Goal: Task Accomplishment & Management: Manage account settings

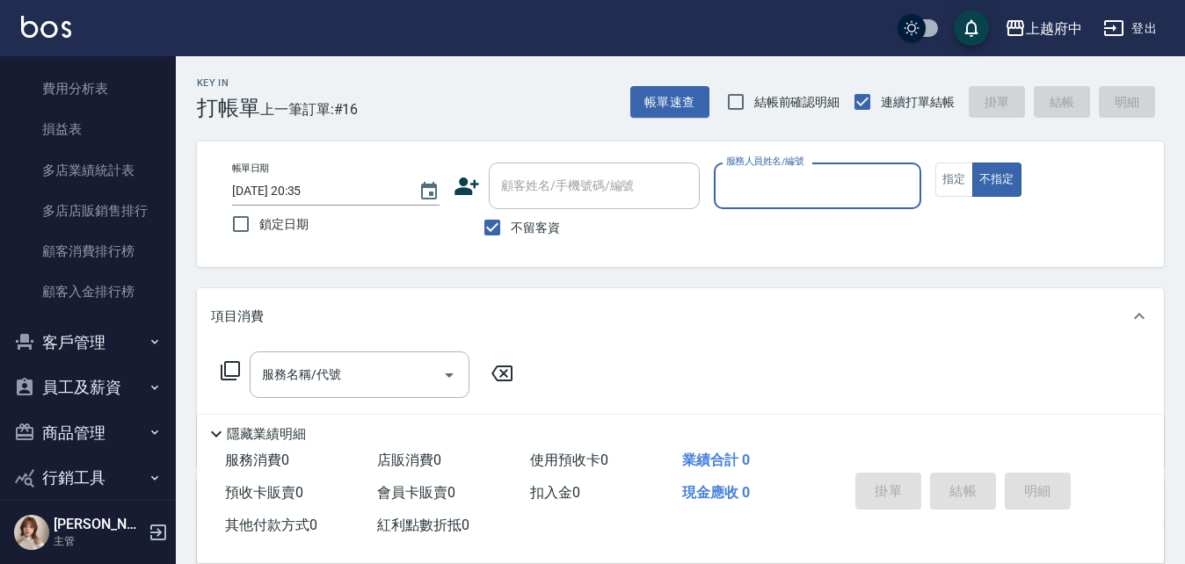
scroll to position [2089, 0]
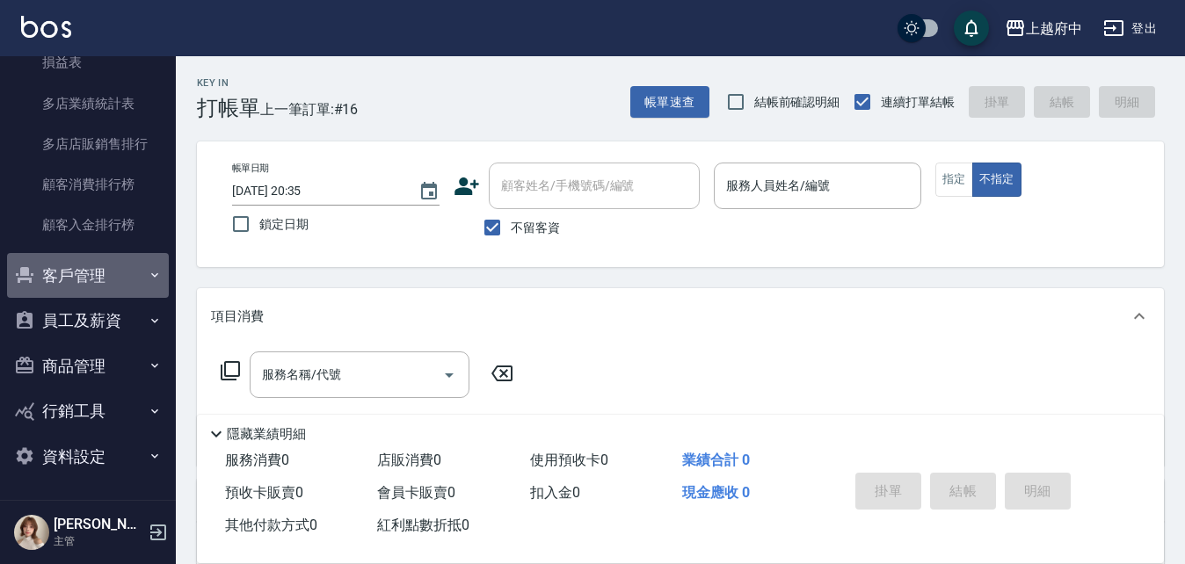
click at [102, 282] on button "客戶管理" at bounding box center [88, 276] width 162 height 46
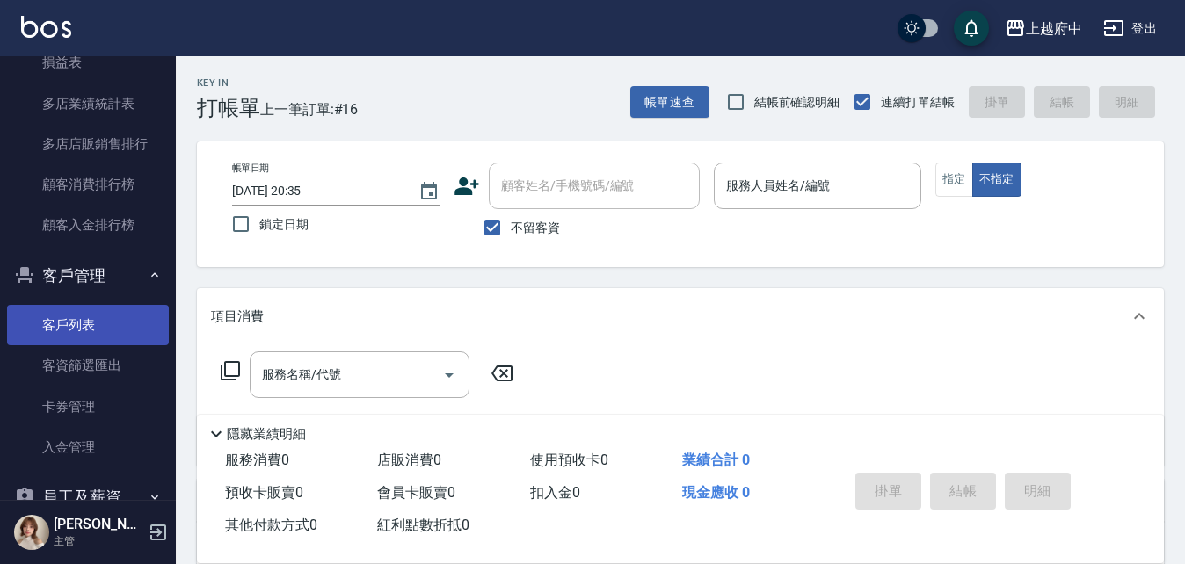
click at [108, 323] on link "客戶列表" at bounding box center [88, 325] width 162 height 40
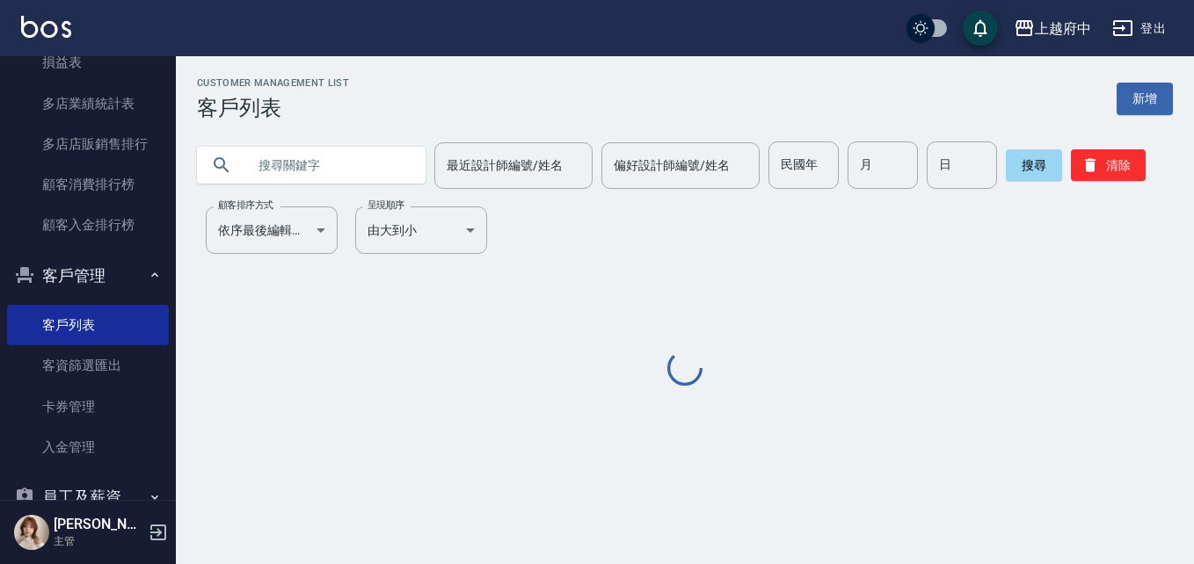
click at [354, 163] on input "text" at bounding box center [328, 165] width 165 height 47
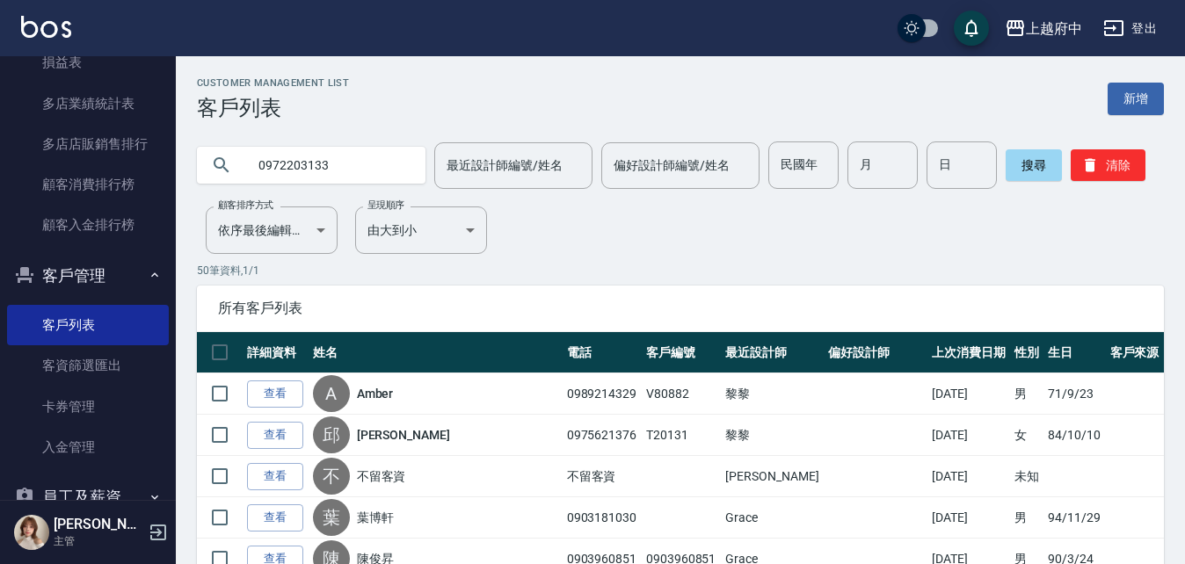
type input "0972203133"
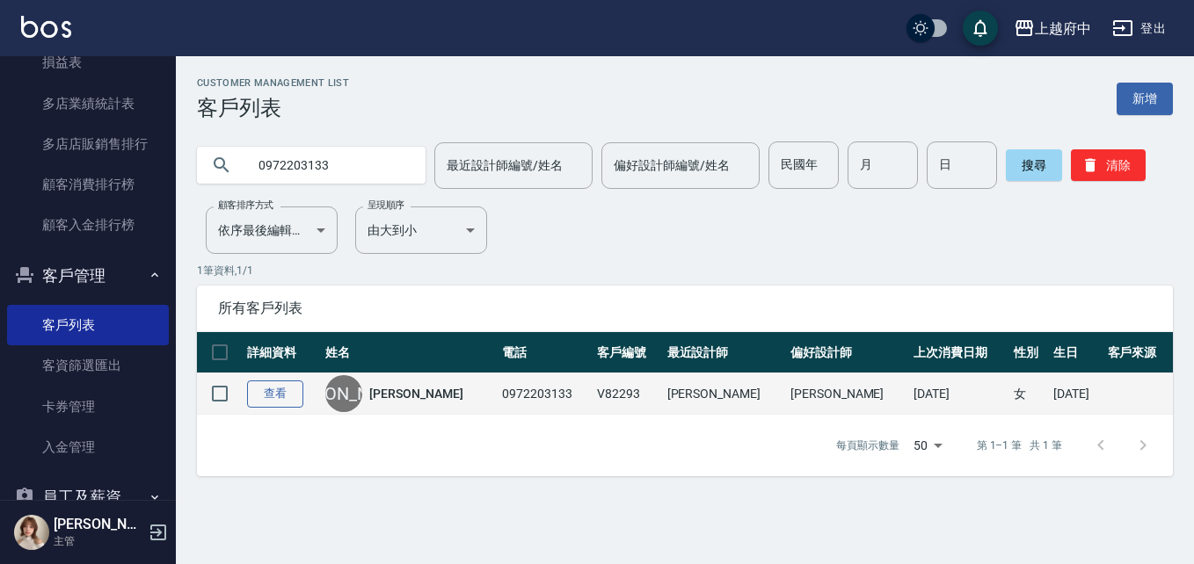
click at [258, 384] on link "查看" at bounding box center [275, 394] width 56 height 27
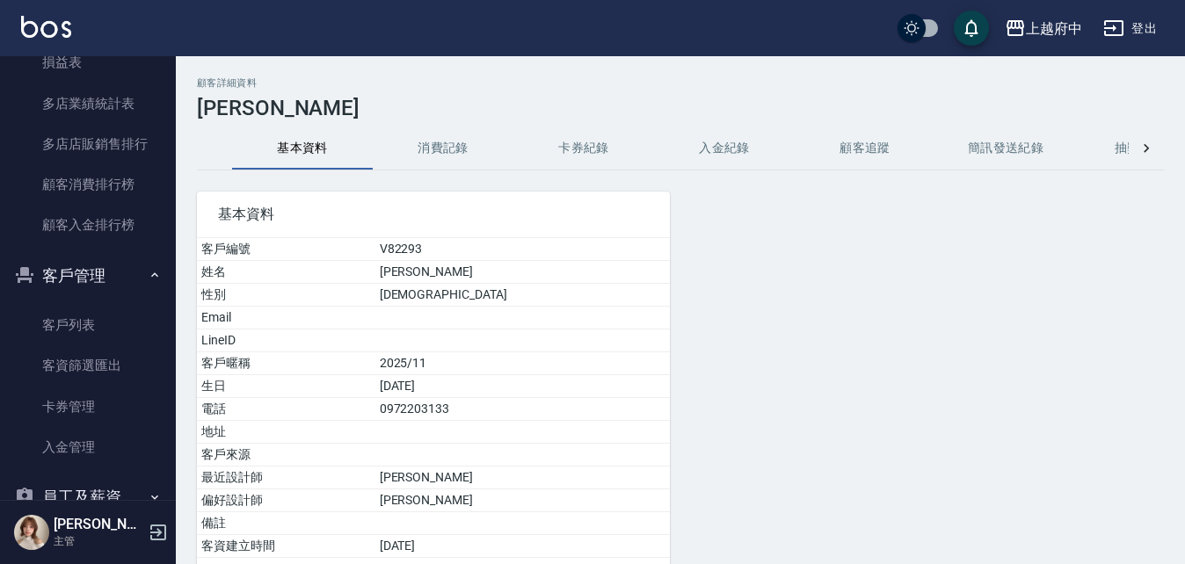
click at [440, 142] on button "消費記錄" at bounding box center [443, 148] width 141 height 42
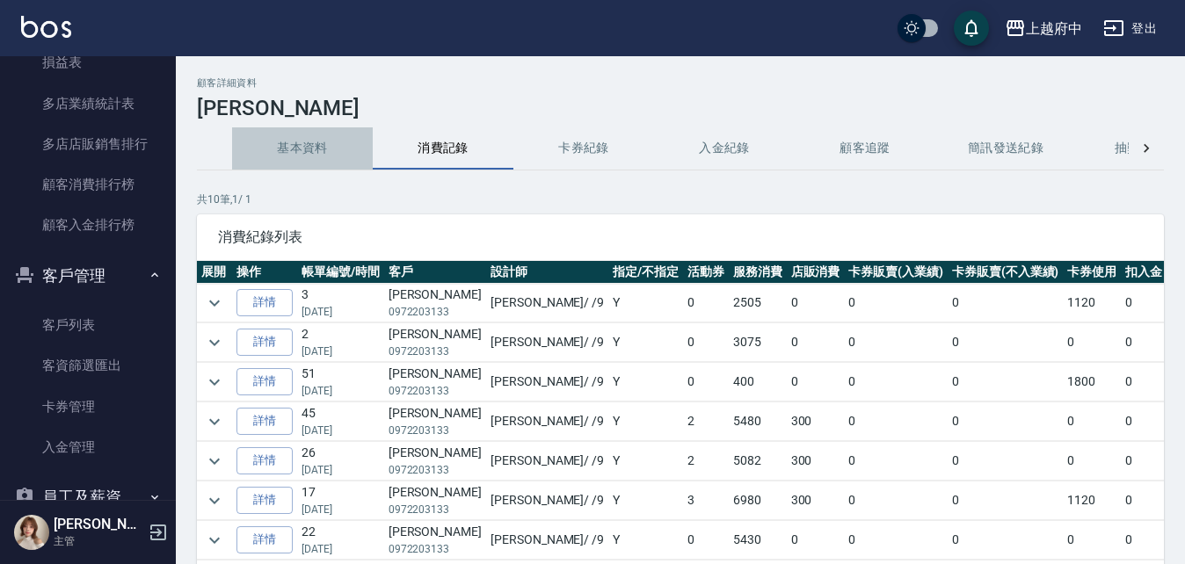
click at [330, 149] on button "基本資料" at bounding box center [302, 148] width 141 height 42
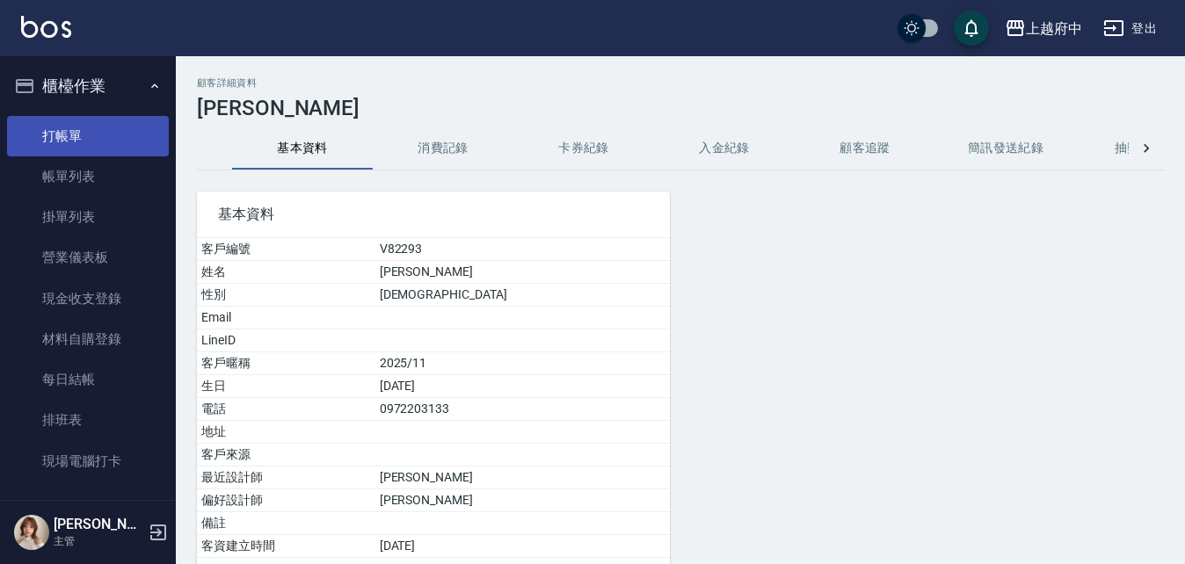
click at [100, 137] on link "打帳單" at bounding box center [88, 136] width 162 height 40
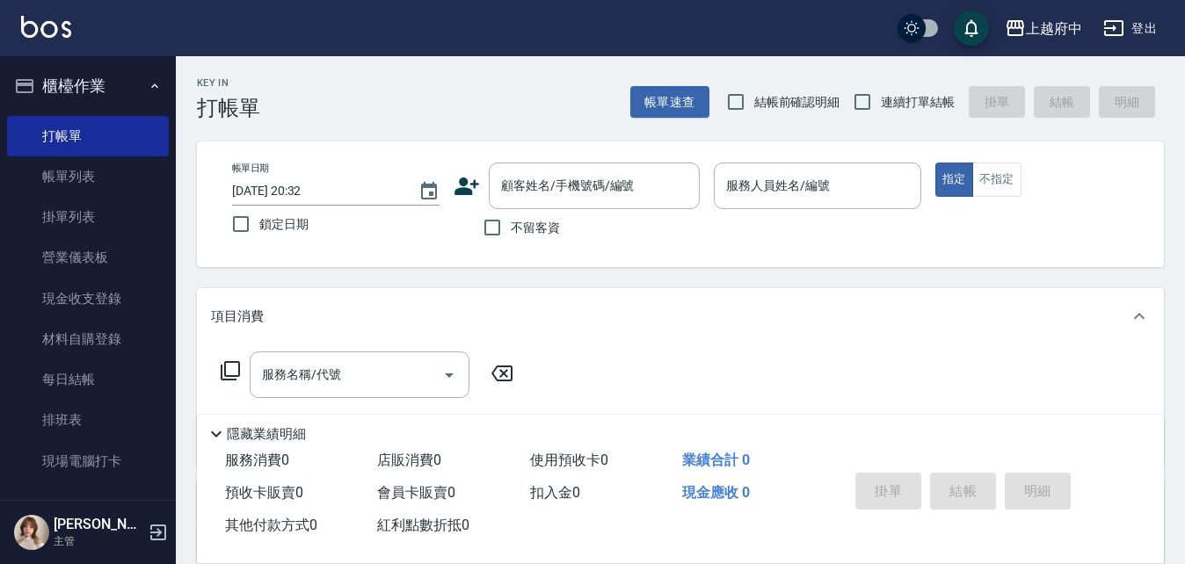
click at [527, 228] on span "不留客資" at bounding box center [535, 228] width 49 height 18
click at [511, 228] on input "不留客資" at bounding box center [492, 227] width 37 height 37
checkbox input "true"
click at [864, 93] on input "連續打單結帳" at bounding box center [862, 102] width 37 height 37
checkbox input "true"
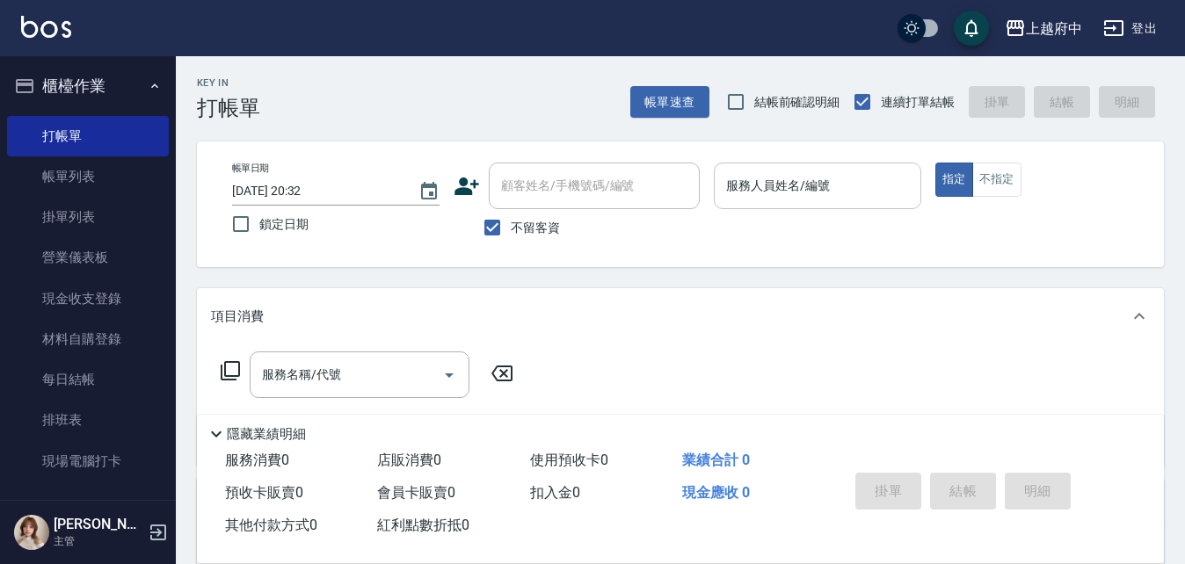
click at [864, 189] on input "服務人員姓名/編號" at bounding box center [818, 186] width 192 height 31
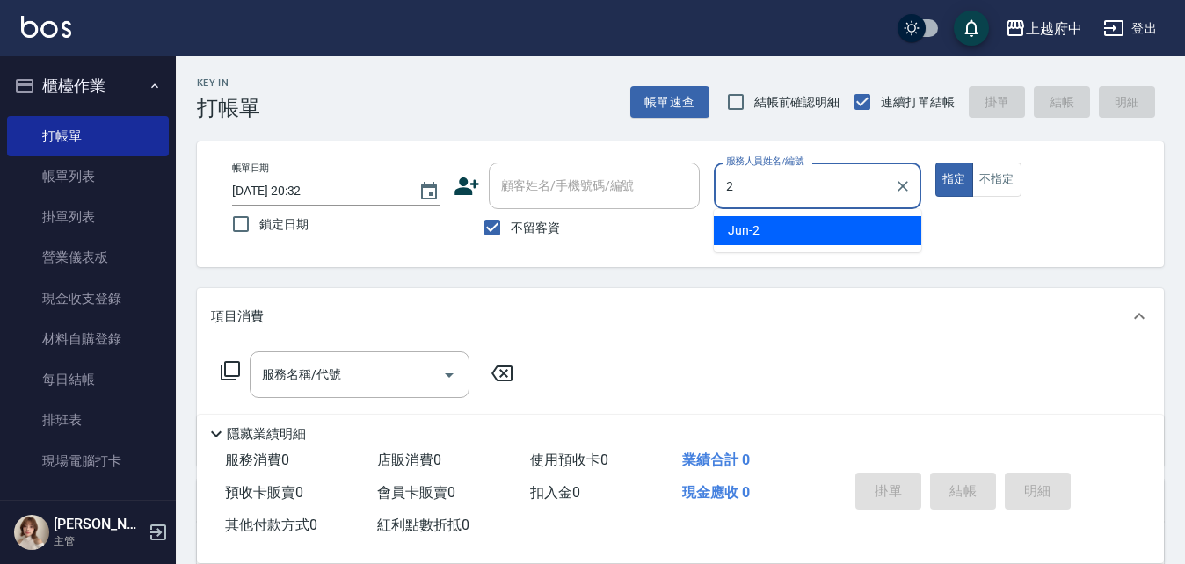
type input "Jun-2"
type button "true"
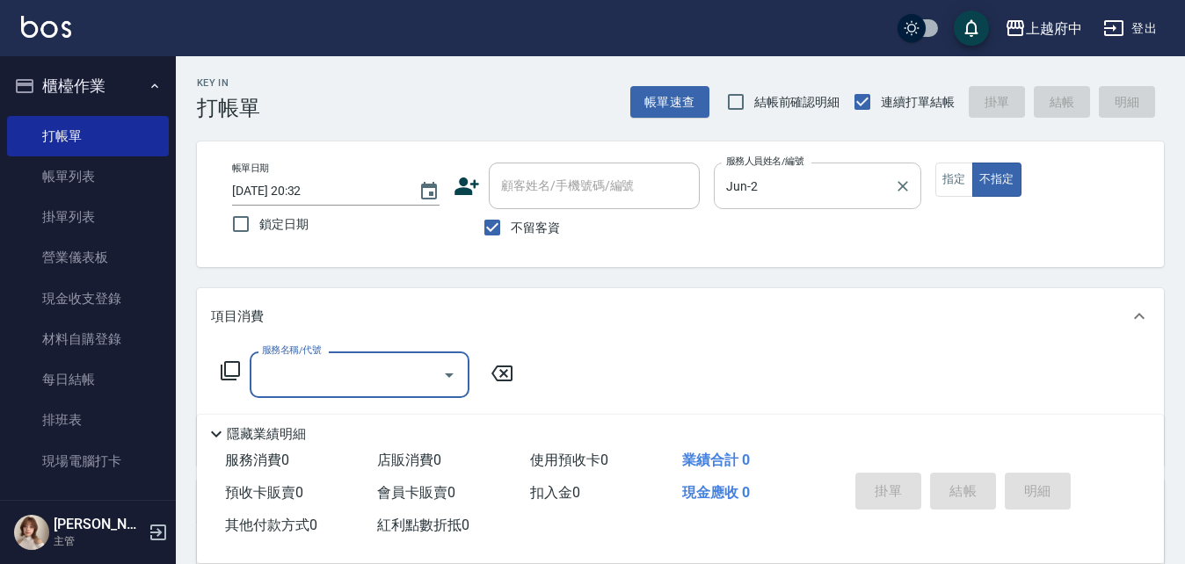
type input "3"
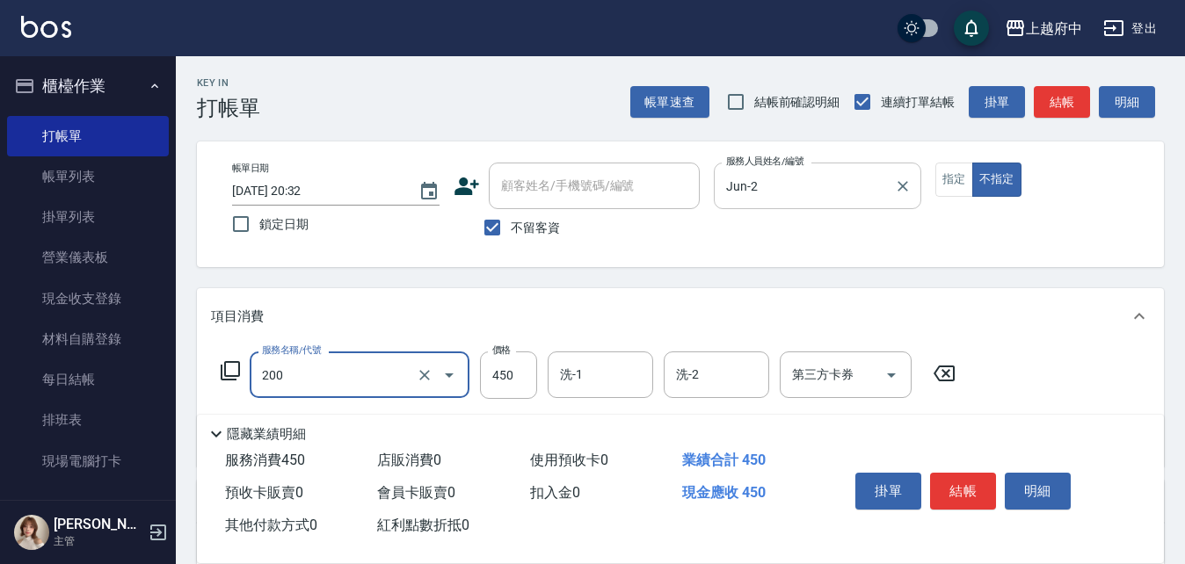
type input "有機洗髮(200)"
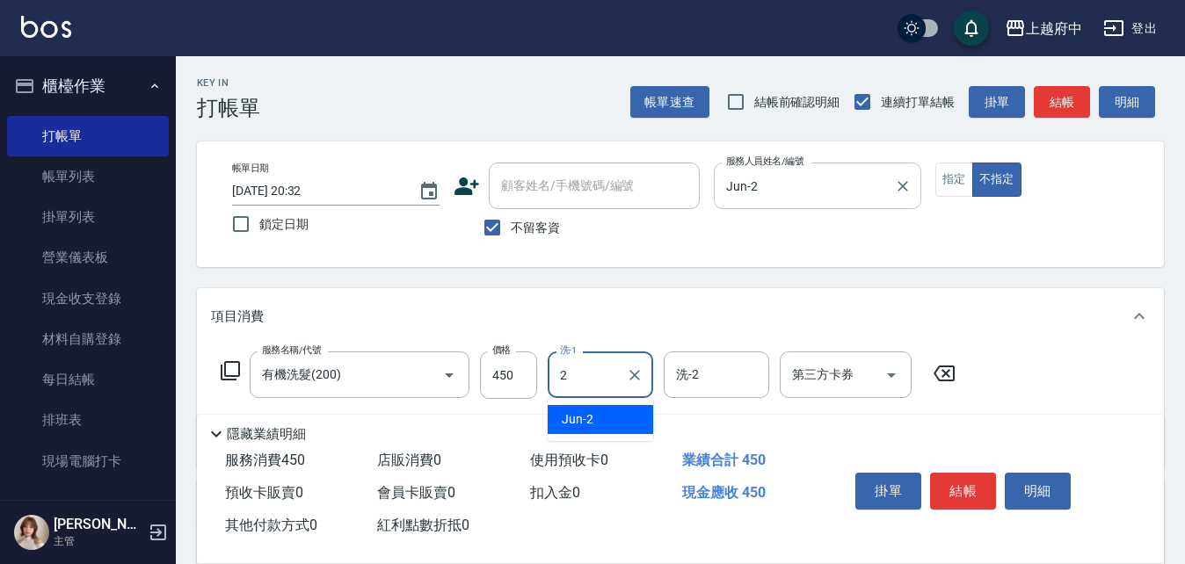
type input "Jun-2"
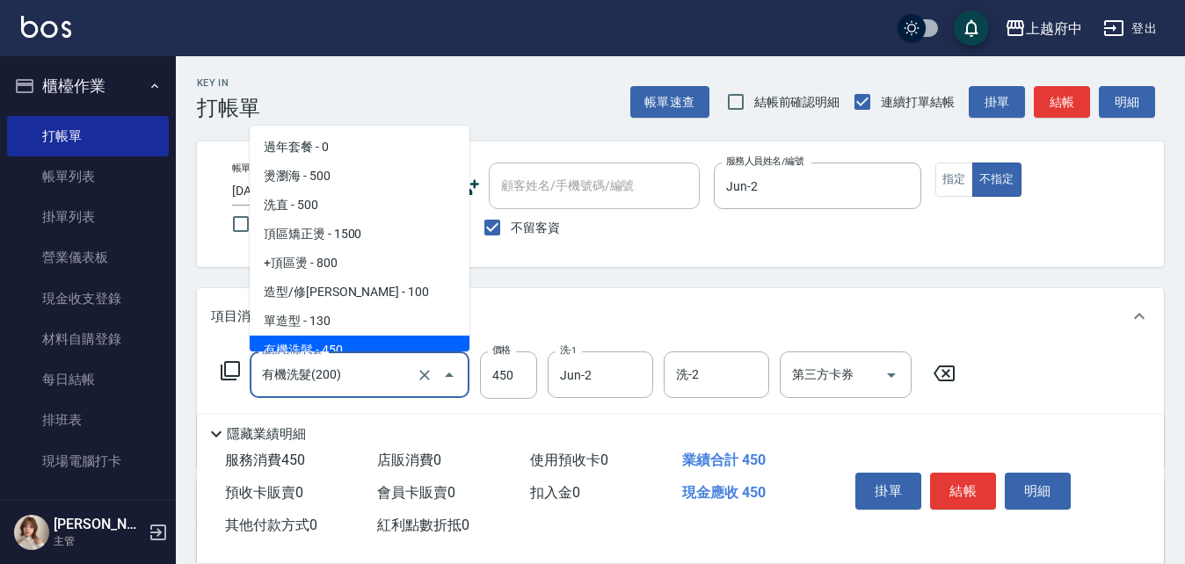
scroll to position [13, 0]
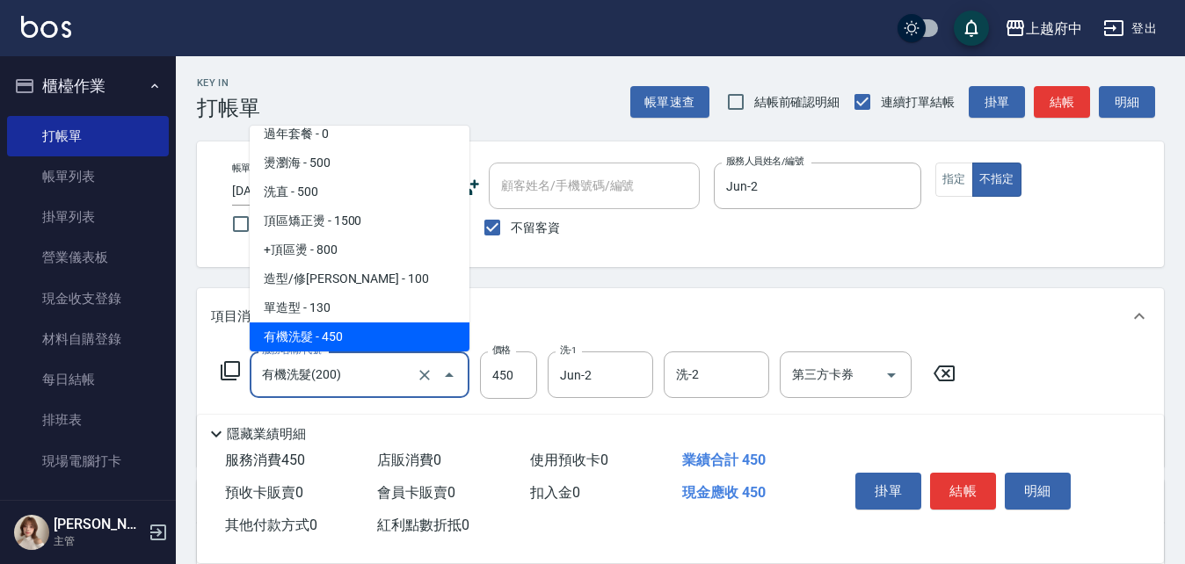
drag, startPoint x: 401, startPoint y: 377, endPoint x: 329, endPoint y: 381, distance: 72.2
click at [329, 381] on input "有機洗髮(200)" at bounding box center [335, 375] width 155 height 31
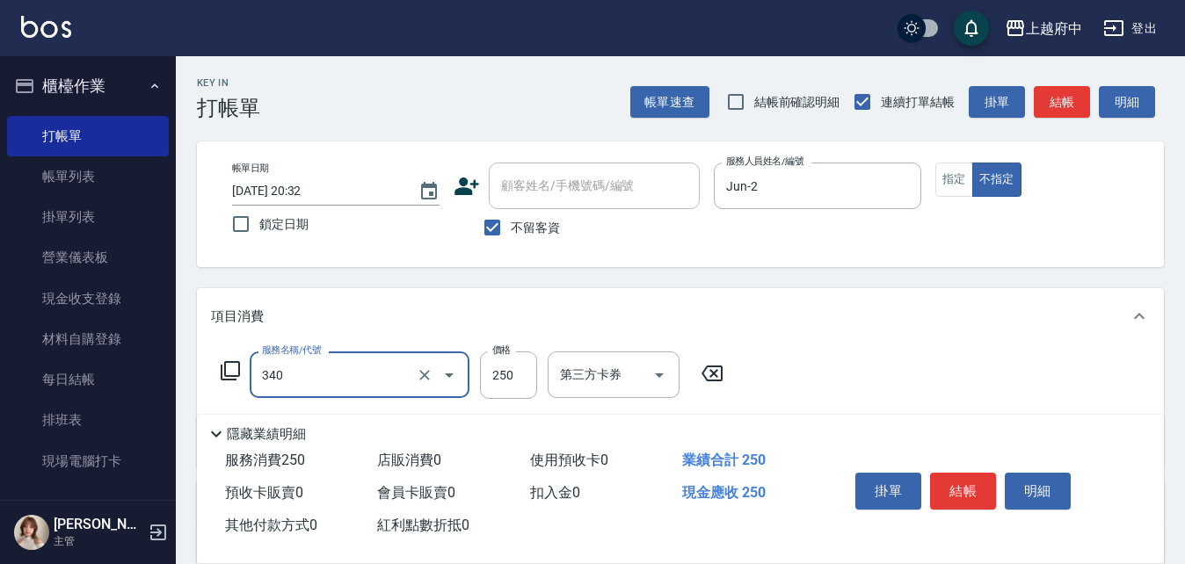
type input "剪髮(340)"
type input "450"
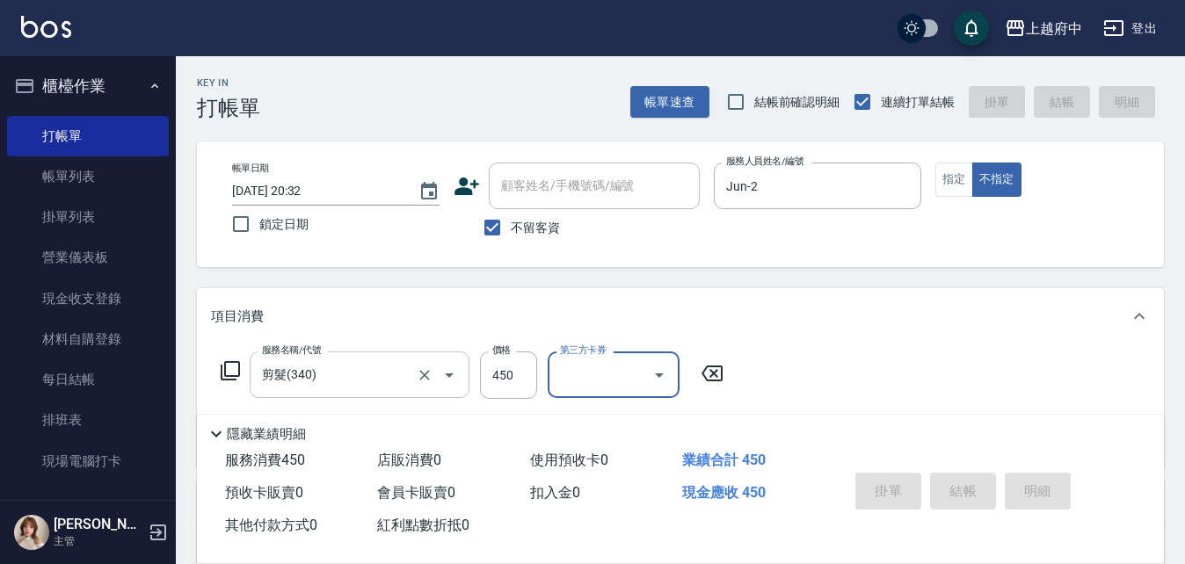
type input "[DATE] 20:37"
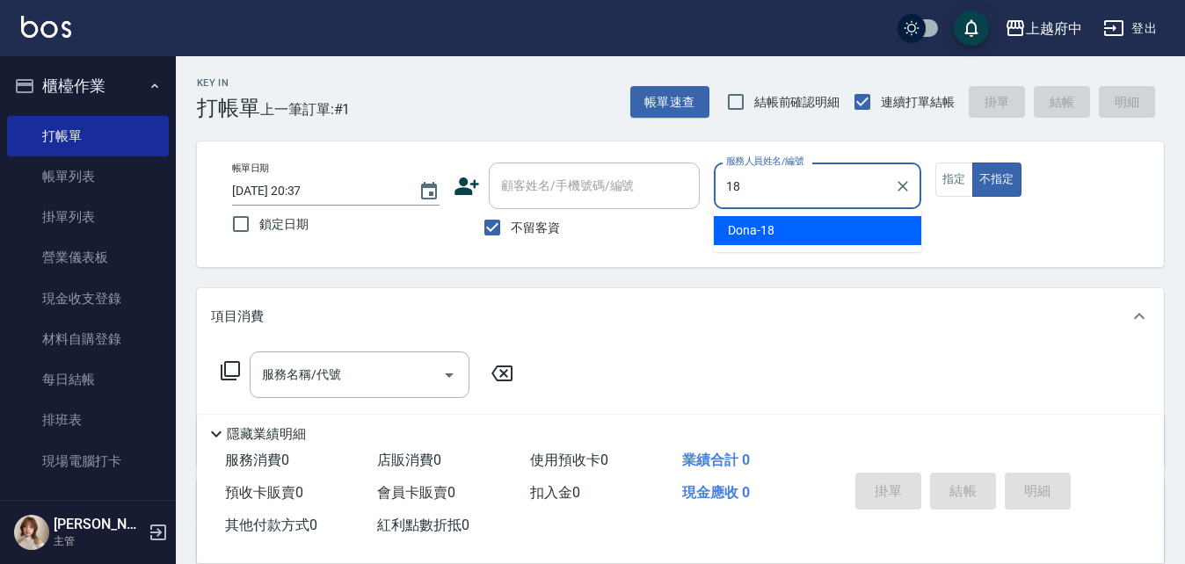
type input "Dona-18"
type button "false"
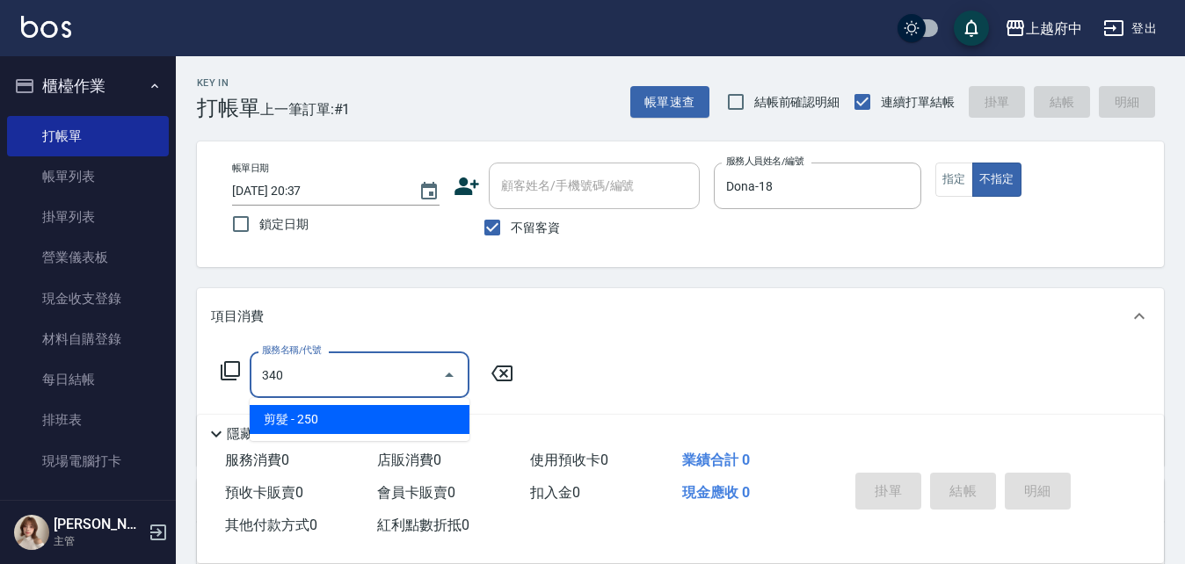
type input "剪髮(340)"
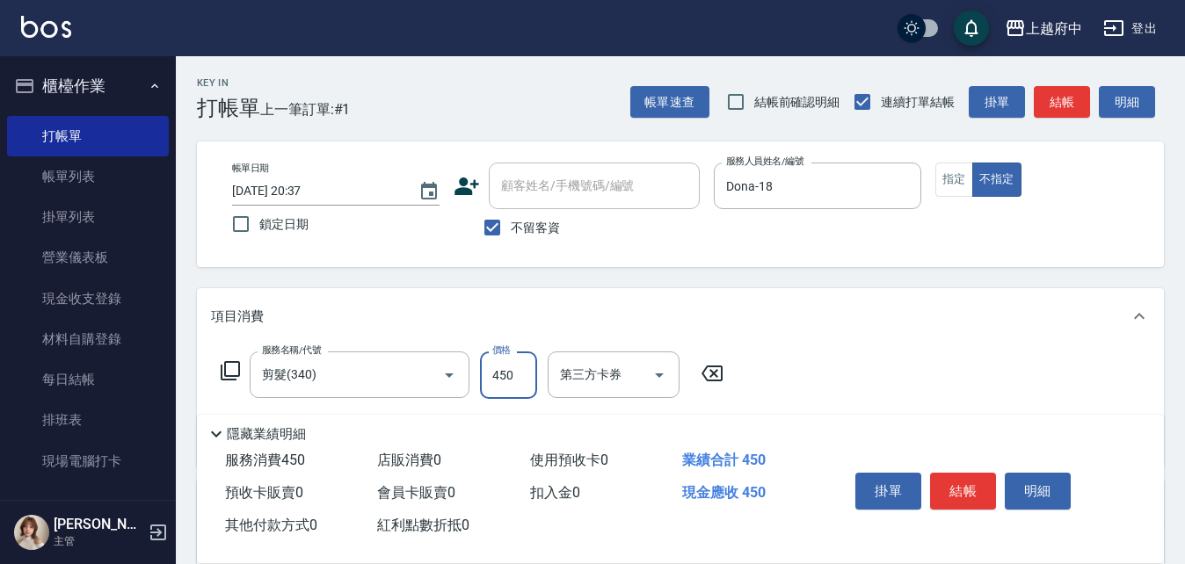
type input "450"
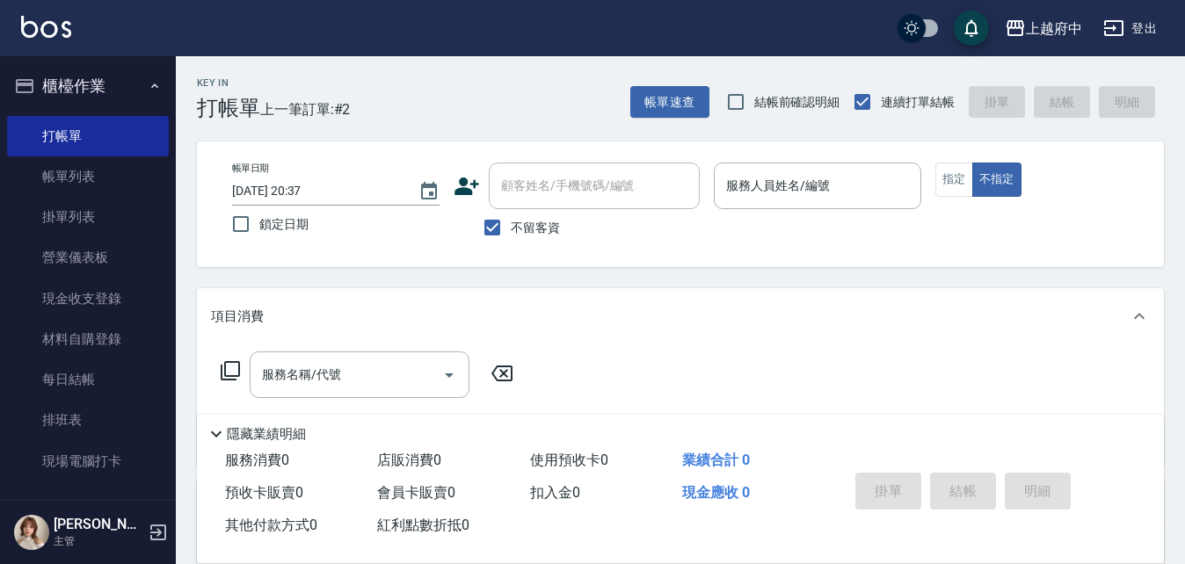
click at [547, 224] on span "不留客資" at bounding box center [535, 228] width 49 height 18
click at [511, 224] on input "不留客資" at bounding box center [492, 227] width 37 height 37
checkbox input "false"
click at [559, 188] on input "顧客姓名/手機號碼/編號" at bounding box center [581, 186] width 169 height 31
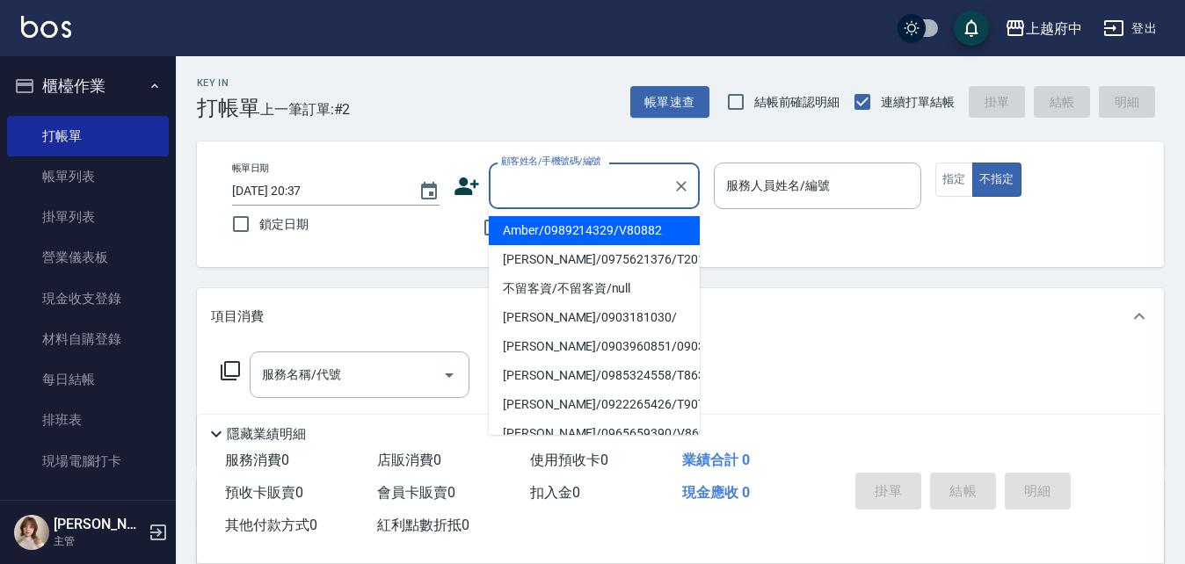
type input "ㄔ"
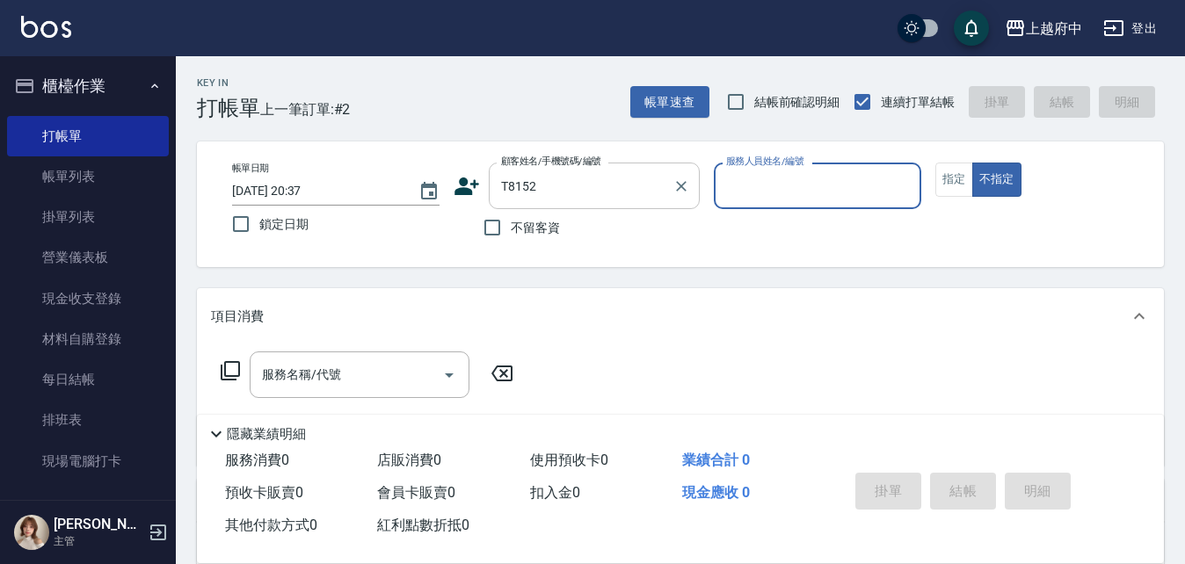
click at [559, 188] on input "T8152" at bounding box center [581, 186] width 169 height 31
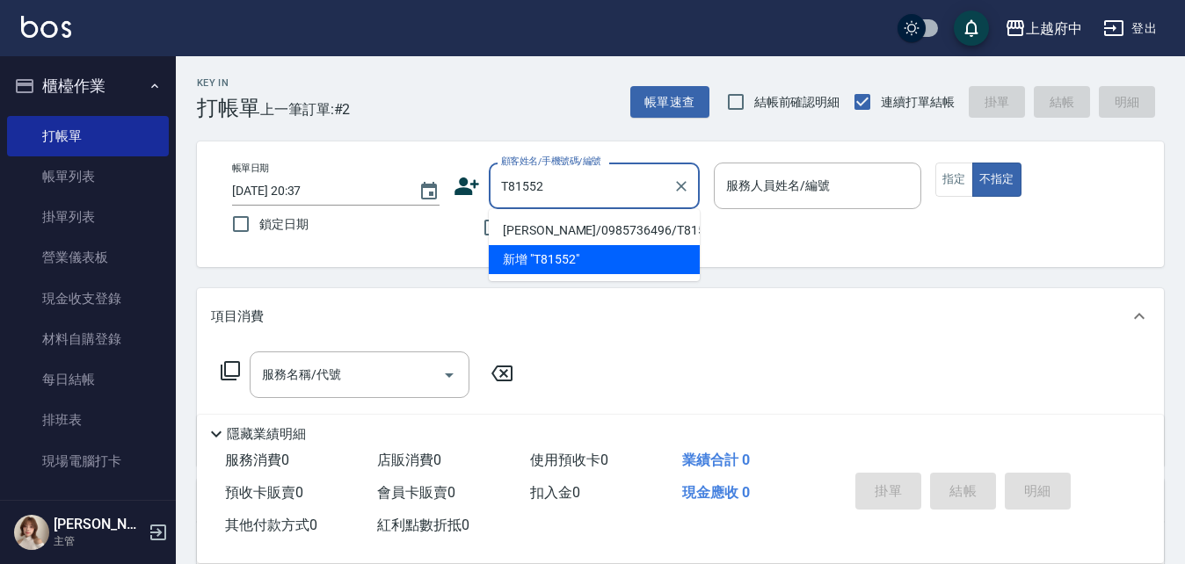
type input "[PERSON_NAME]/0985736496/T81552"
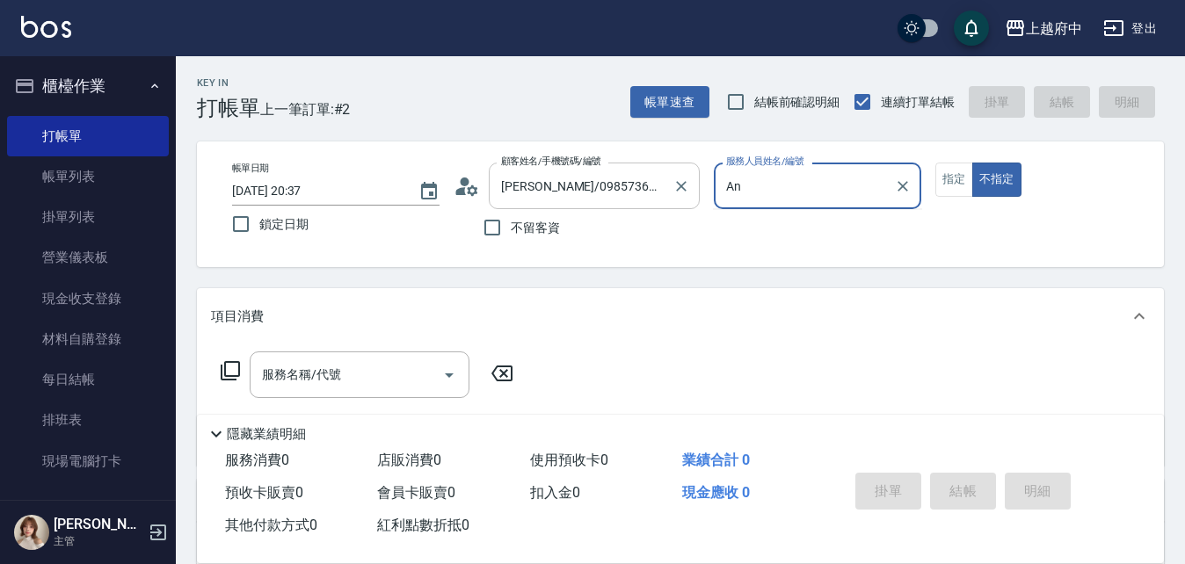
type input "A"
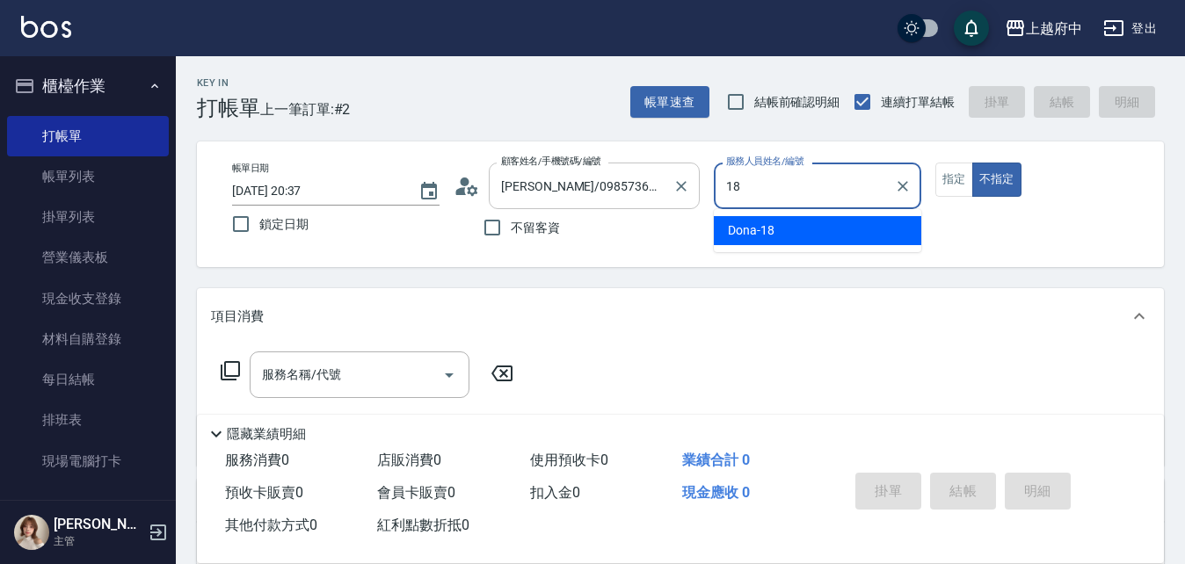
type input "Dona-18"
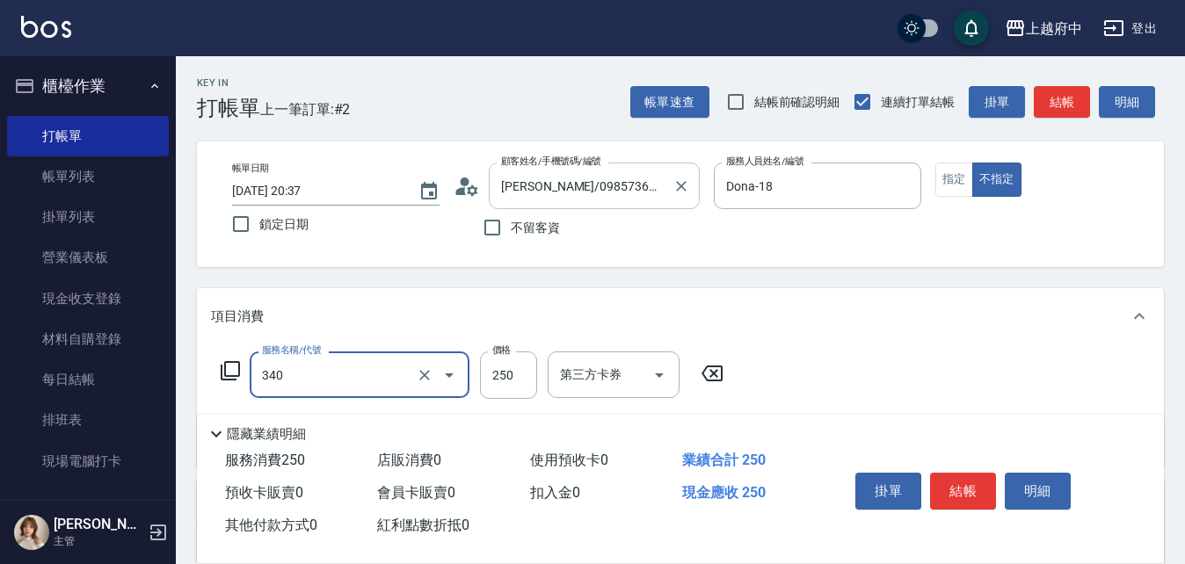
type input "剪髮(340)"
type input "有機洗髮(200)"
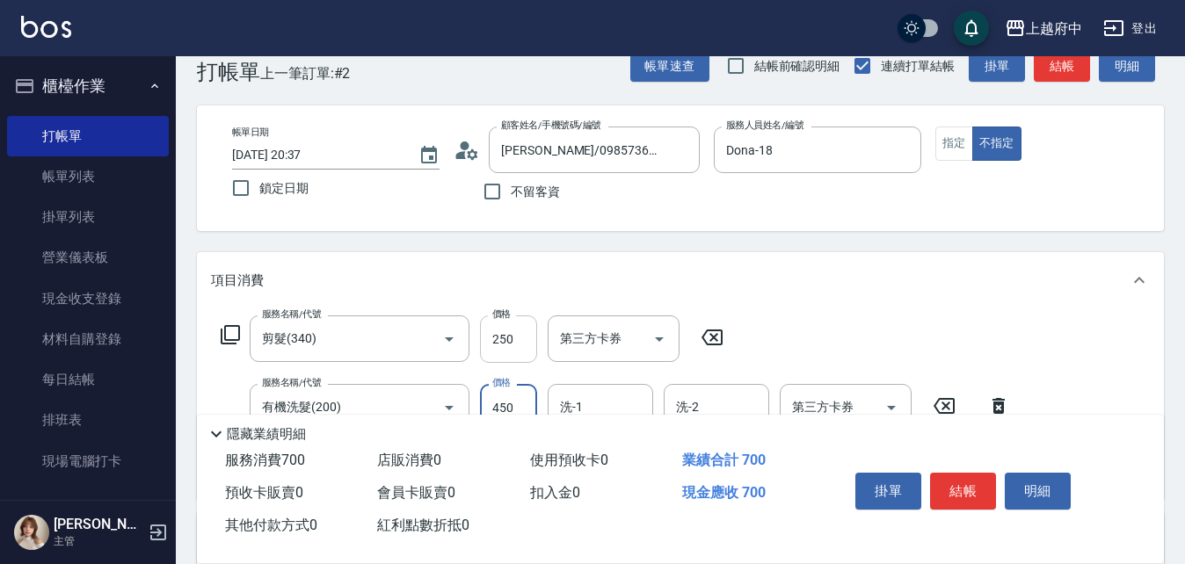
scroll to position [88, 0]
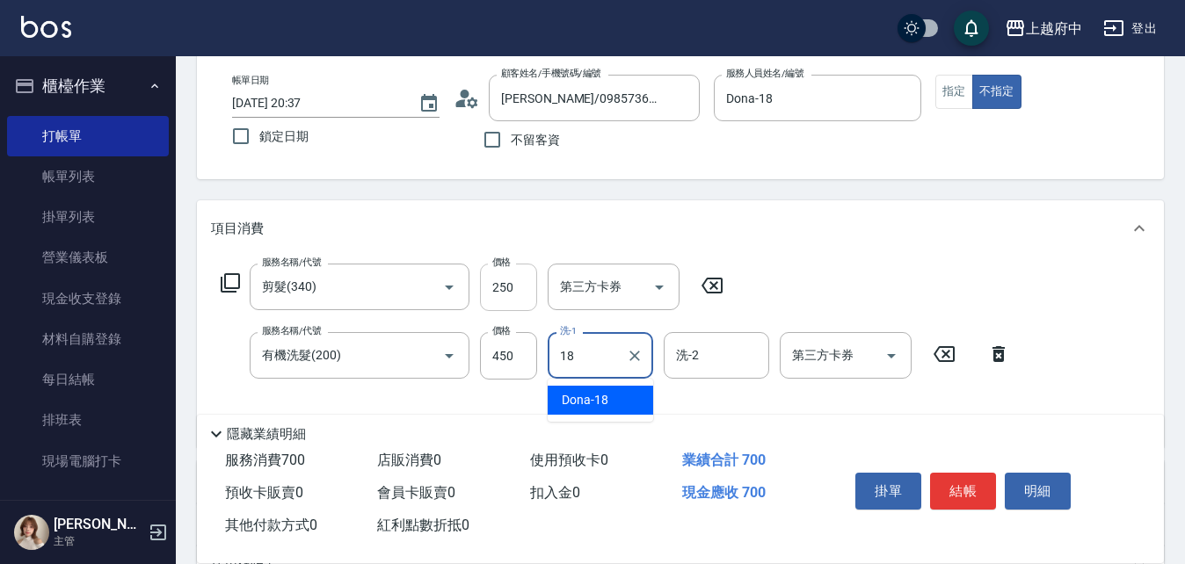
type input "Dona-18"
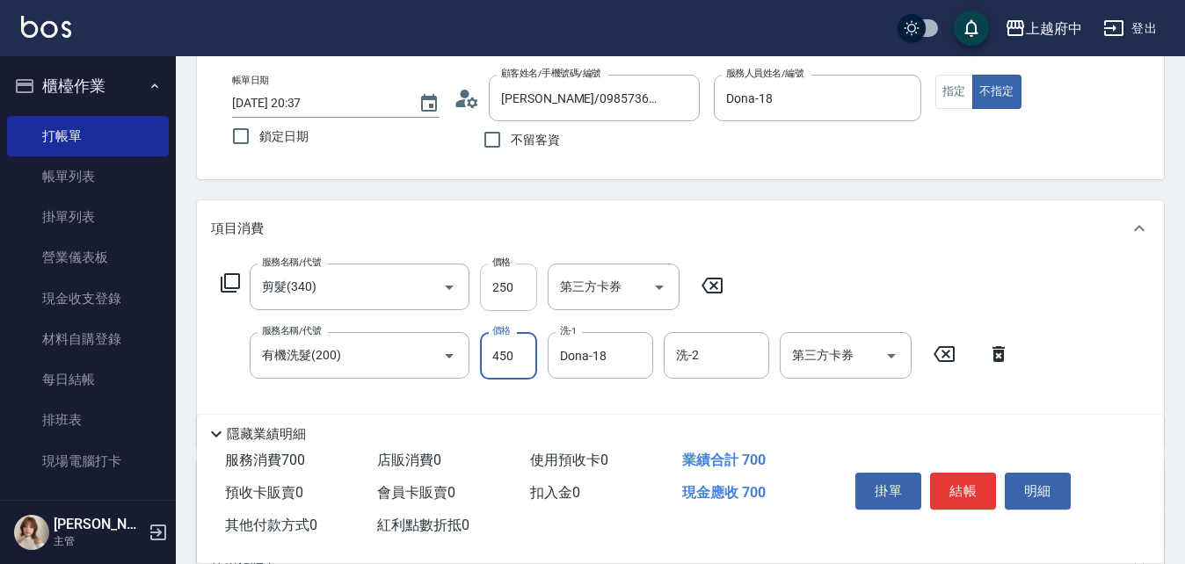
click at [513, 294] on input "250" at bounding box center [508, 287] width 57 height 47
type input "200"
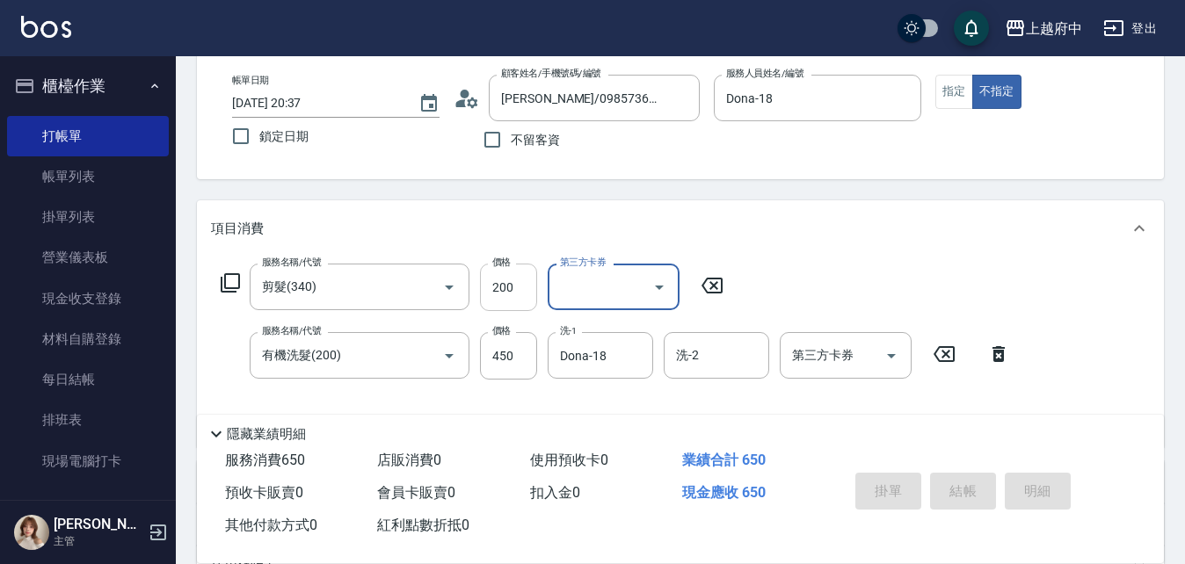
type input "[DATE] 20:38"
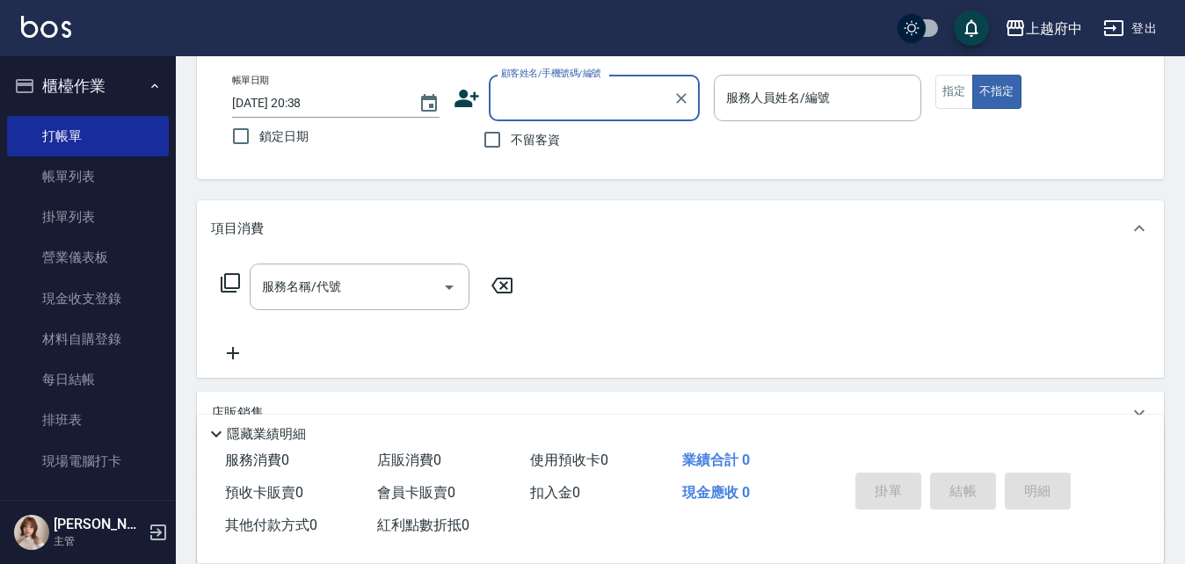
click at [528, 153] on label "不留客資" at bounding box center [517, 139] width 86 height 37
click at [511, 153] on input "不留客資" at bounding box center [492, 139] width 37 height 37
checkbox input "true"
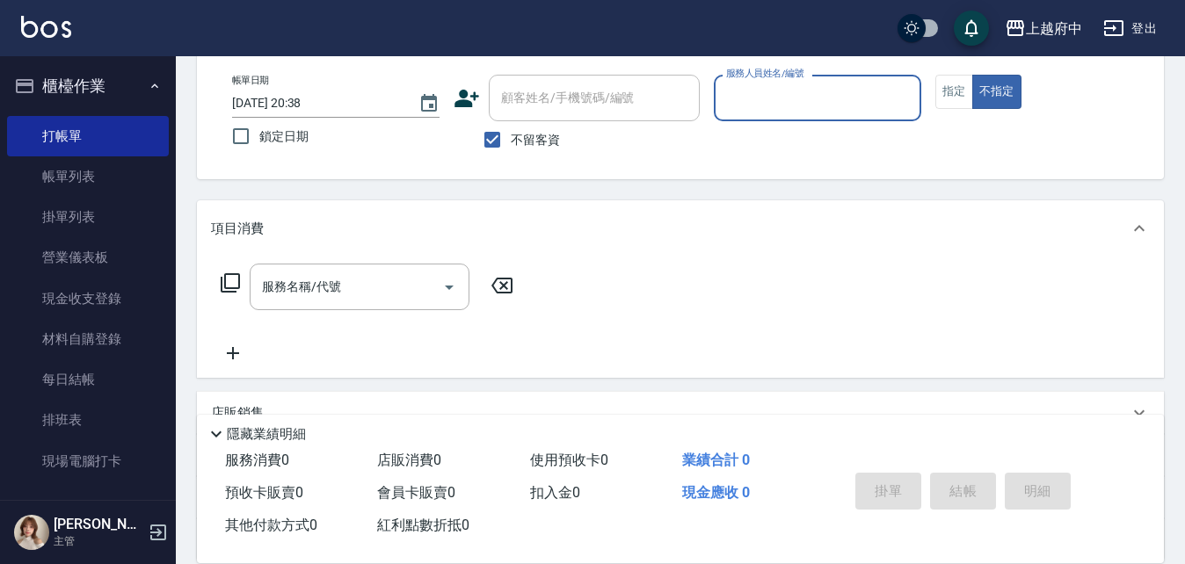
click at [760, 113] on input "服務人員姓名/編號" at bounding box center [818, 98] width 192 height 31
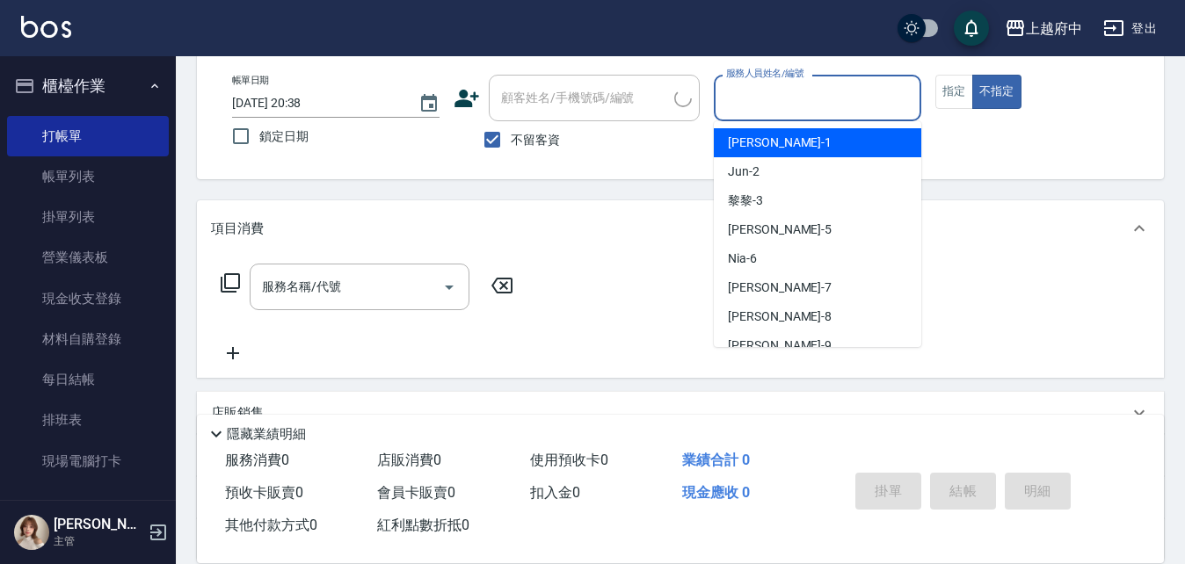
type input "9"
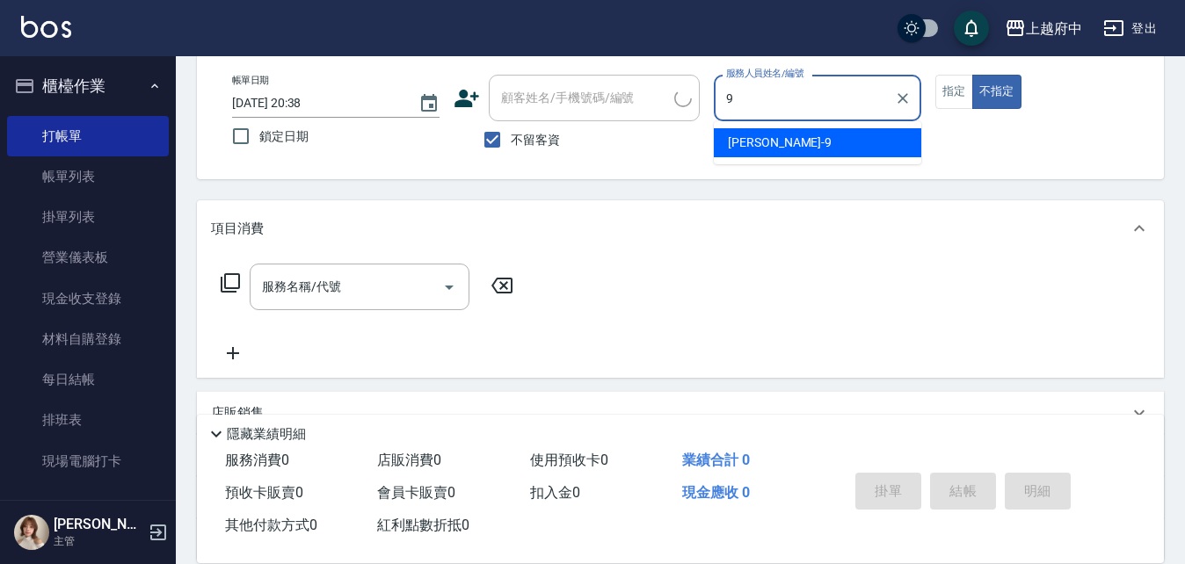
type input "[PERSON_NAME]/0903181030/"
type input "[PERSON_NAME]-9"
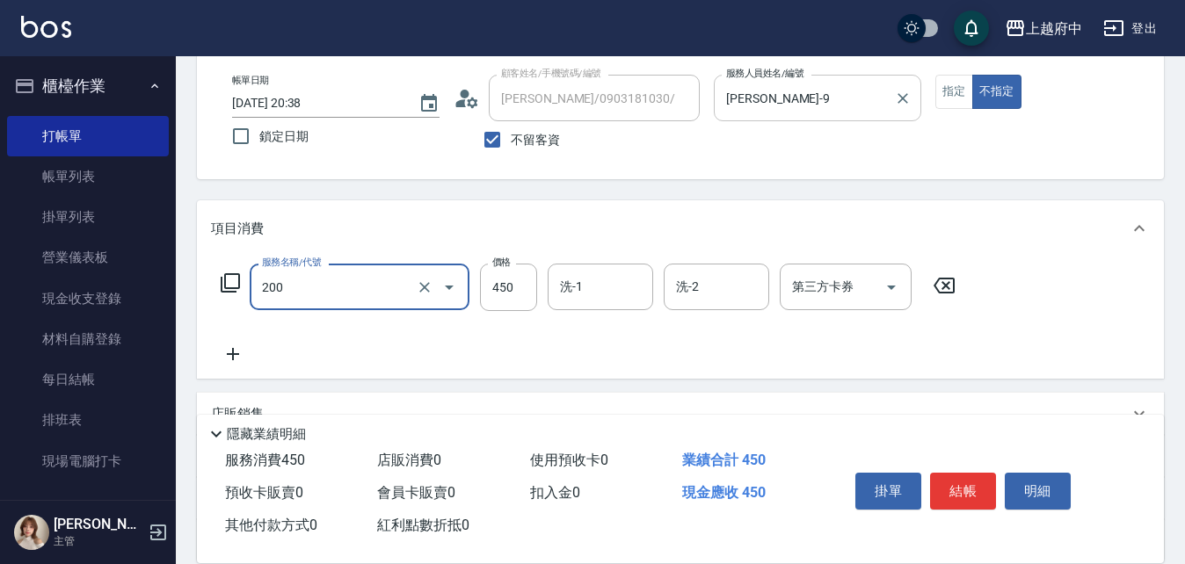
type input "有機洗髮(200)"
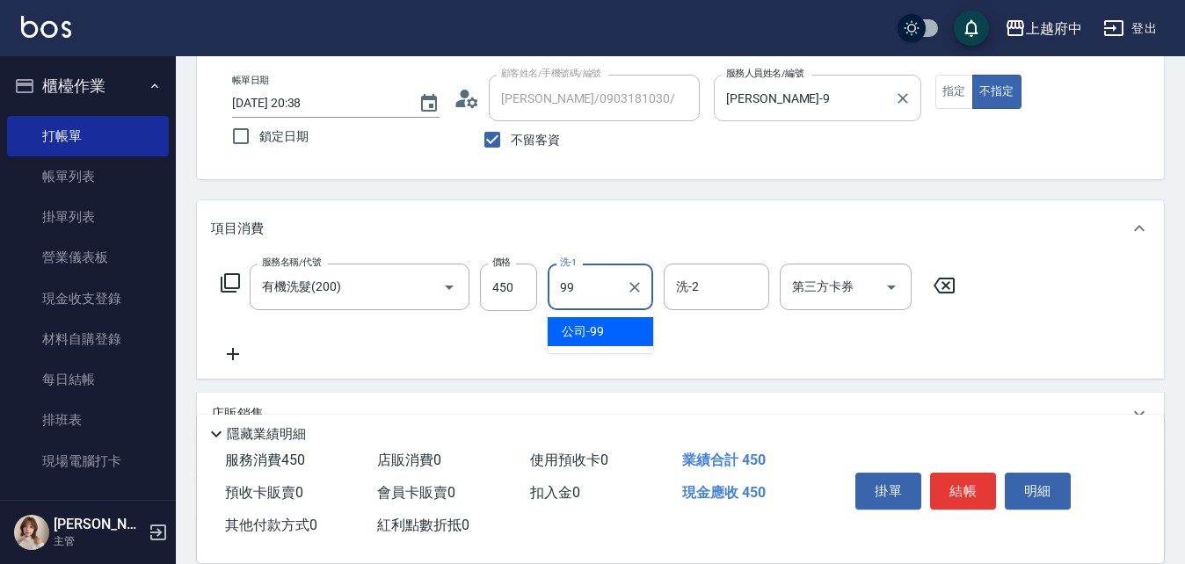
type input "公司-99"
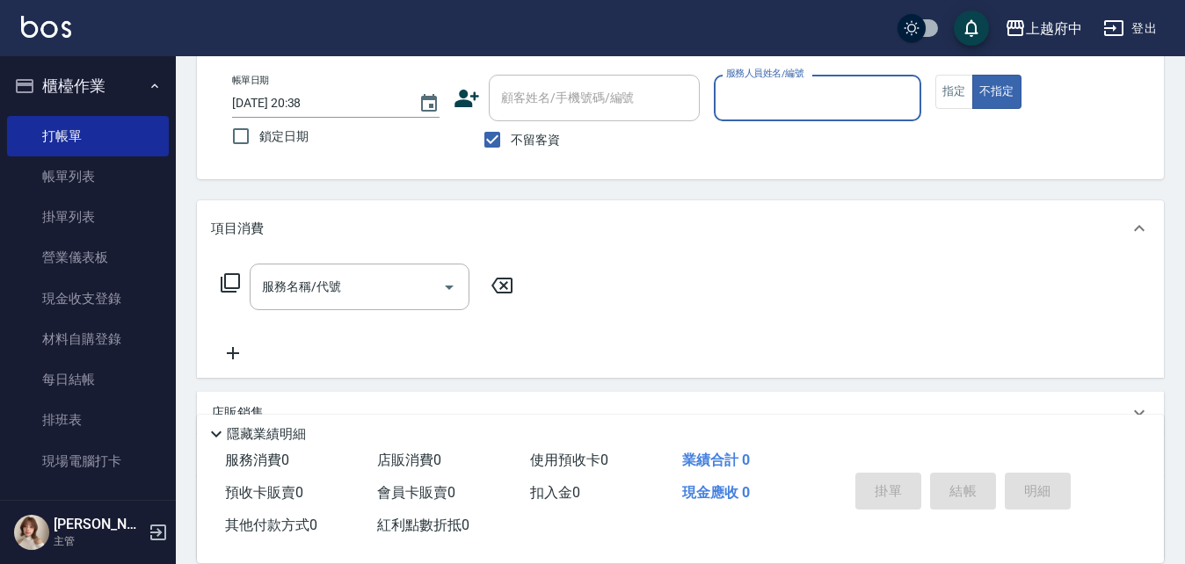
click at [751, 94] on input "服務人員姓名/編號" at bounding box center [818, 98] width 192 height 31
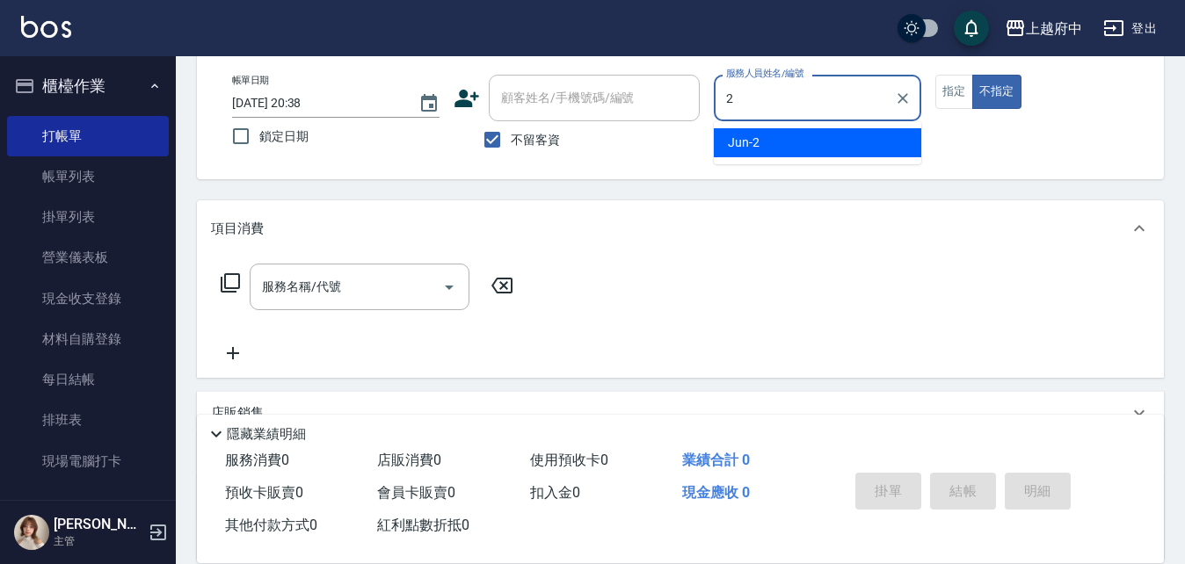
type input "Jun-2"
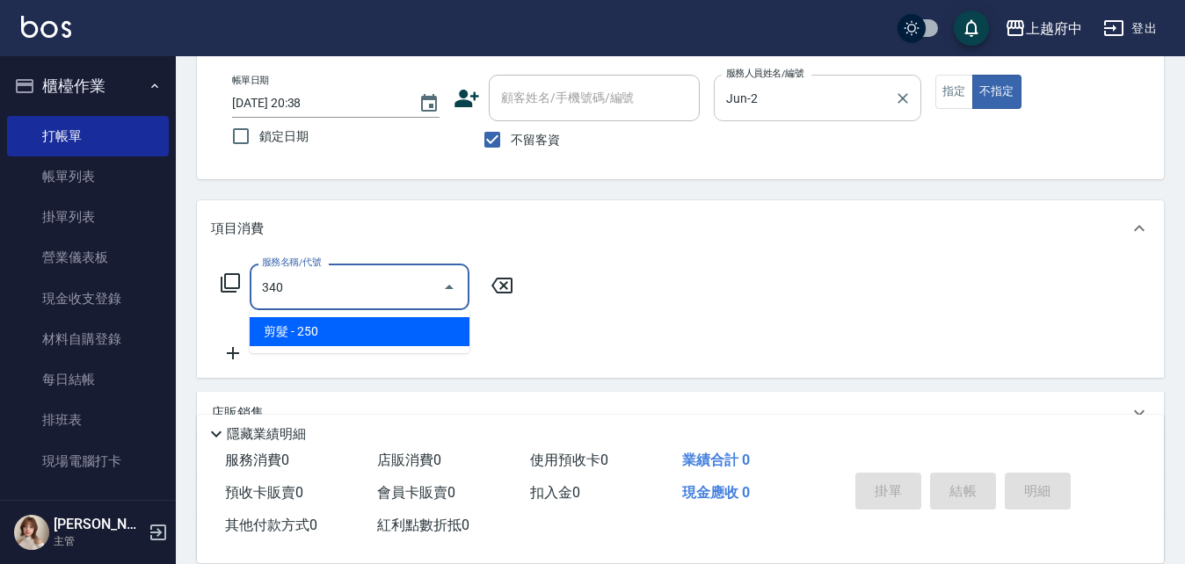
type input "剪髮(340)"
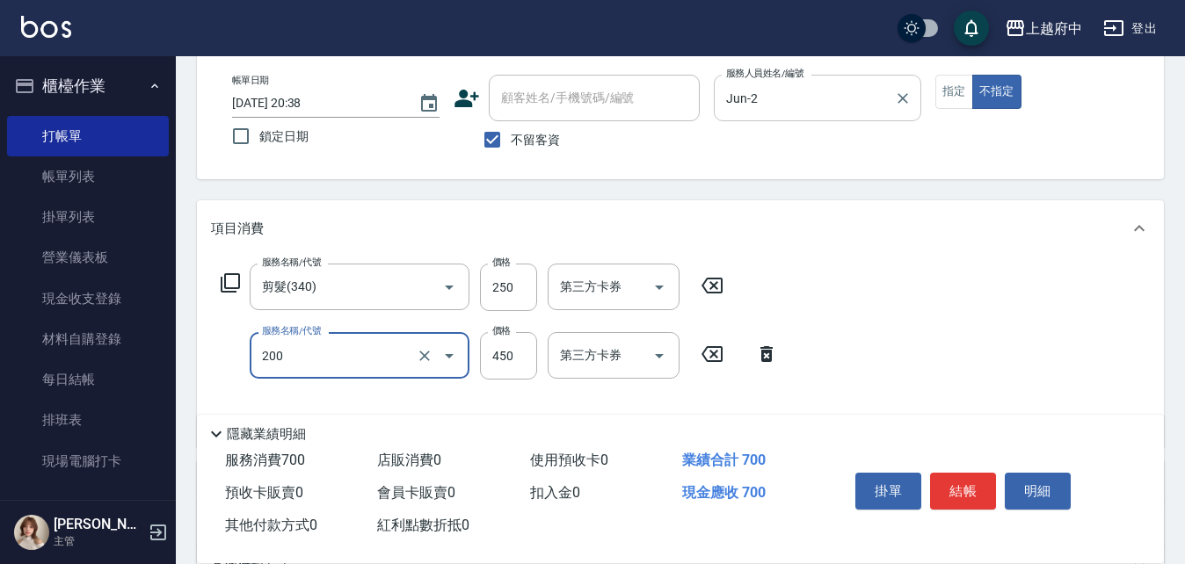
type input "有機洗髮(200)"
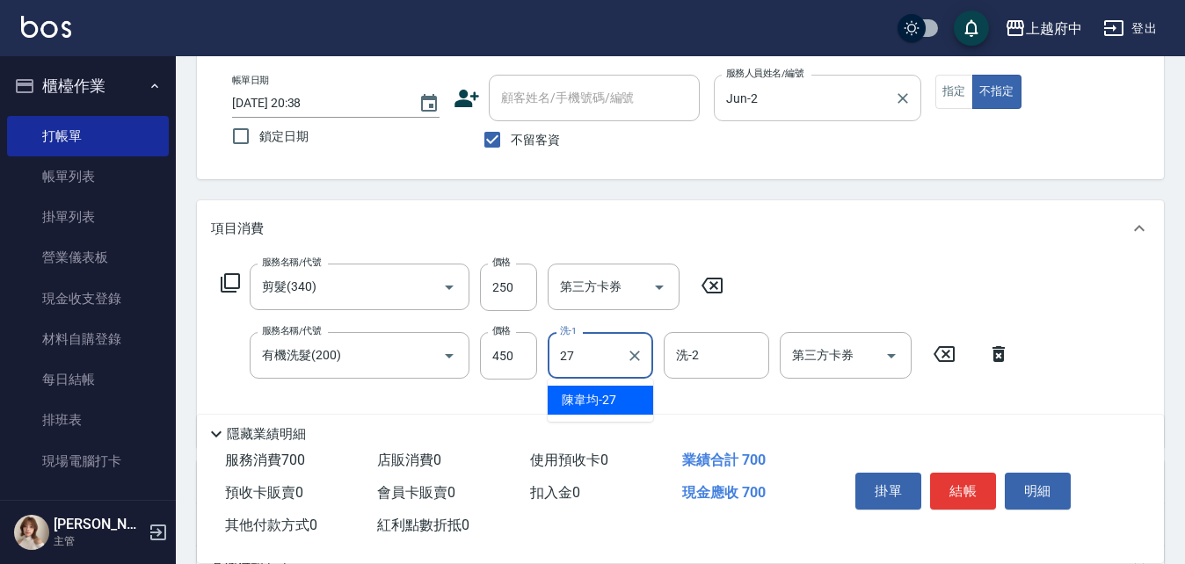
type input "[PERSON_NAME]-27"
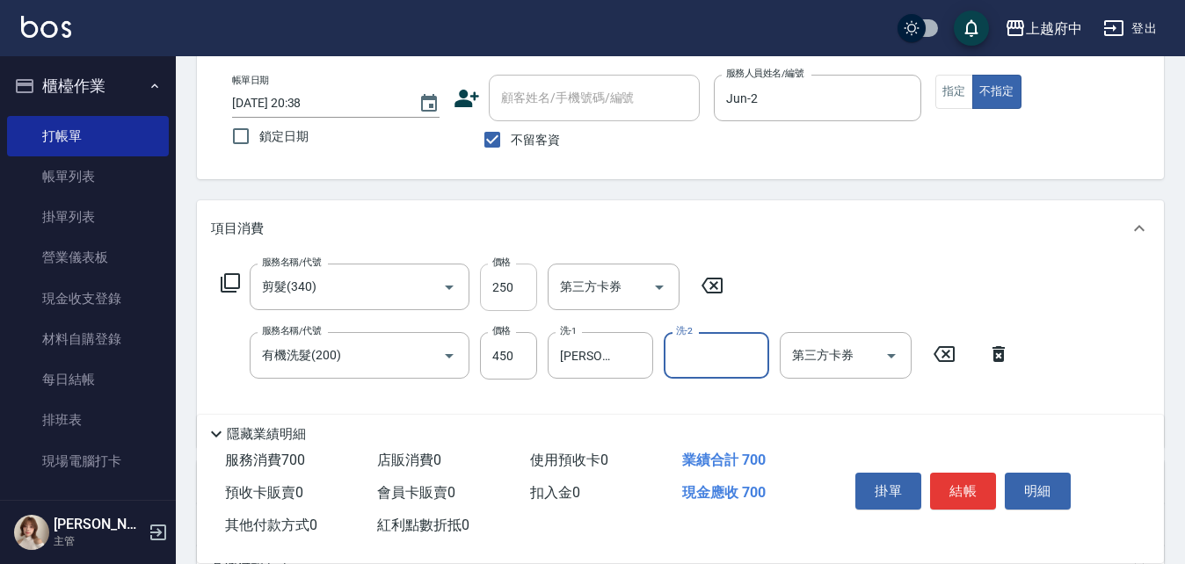
click at [498, 301] on input "250" at bounding box center [508, 287] width 57 height 47
type input "200"
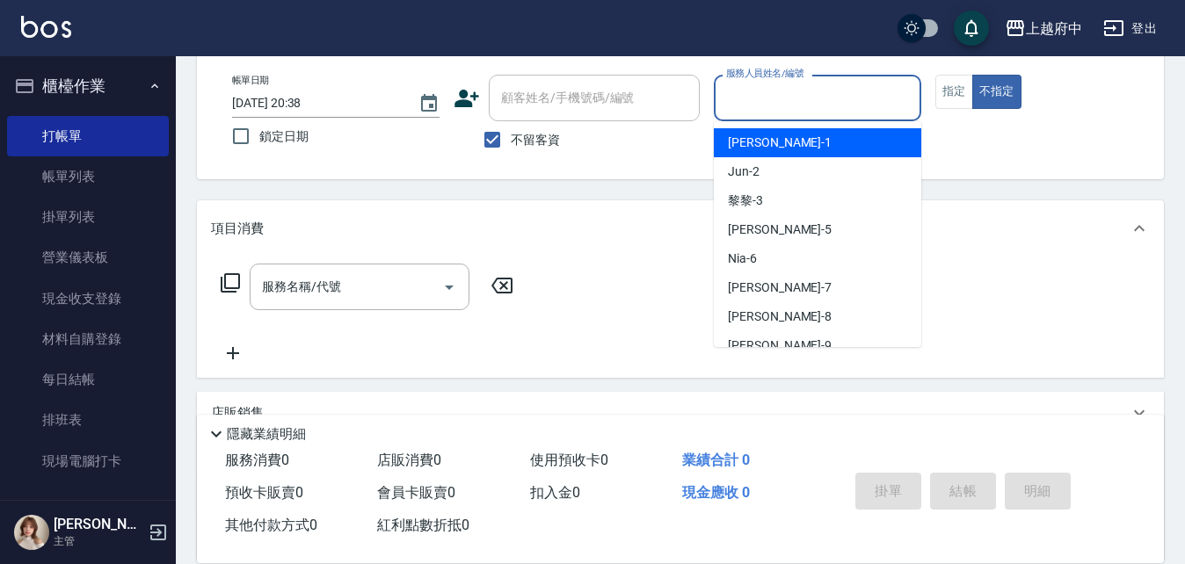
click at [753, 101] on input "服務人員姓名/編號" at bounding box center [818, 98] width 192 height 31
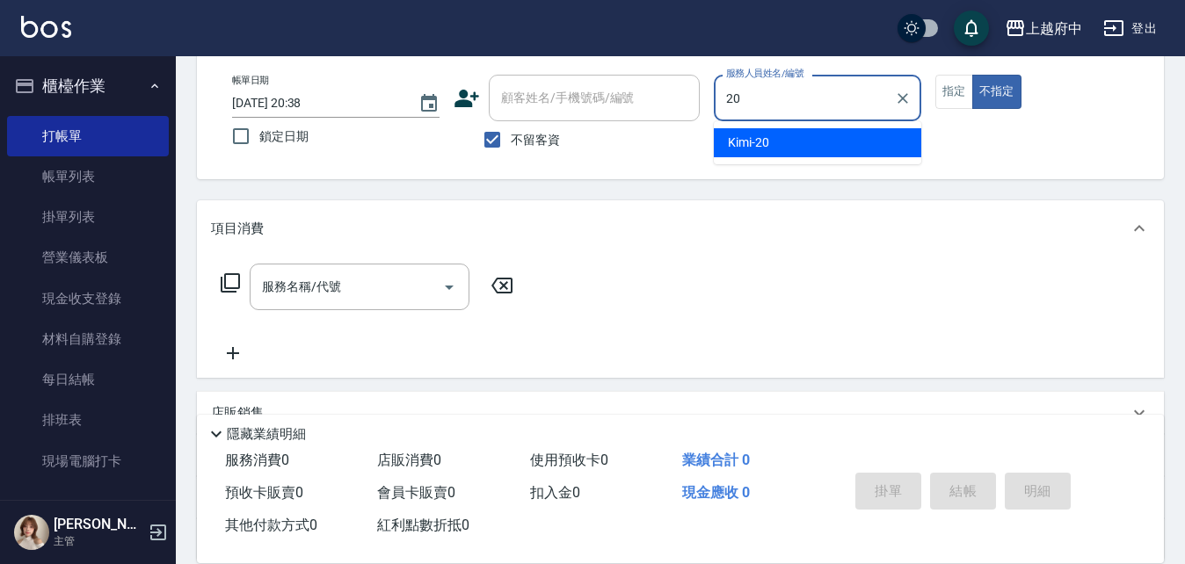
type input "Kimi-20"
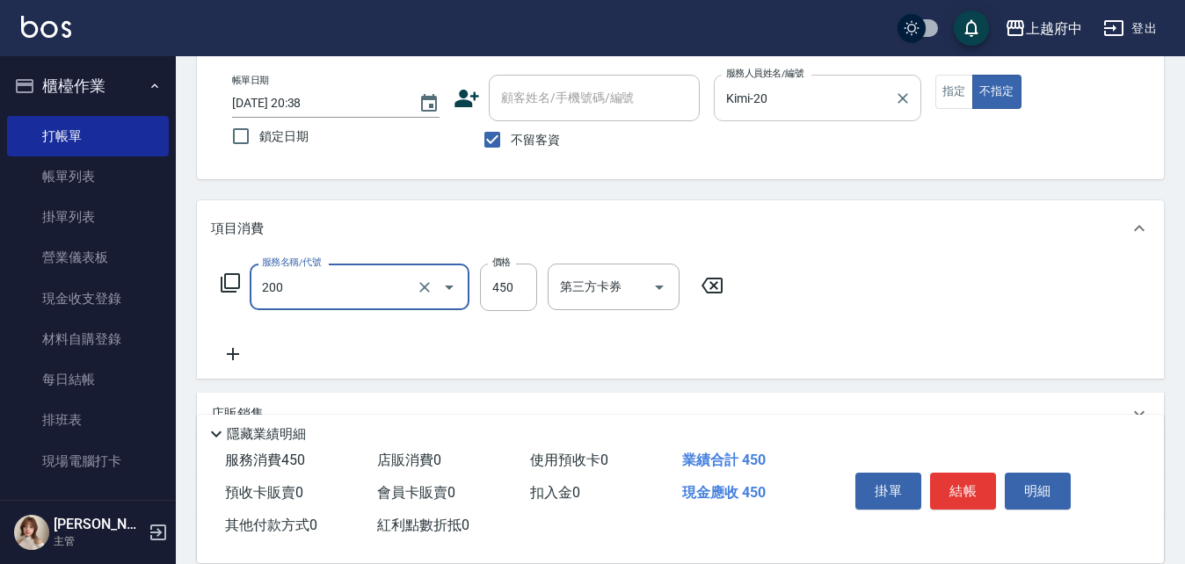
type input "有機洗髮(200)"
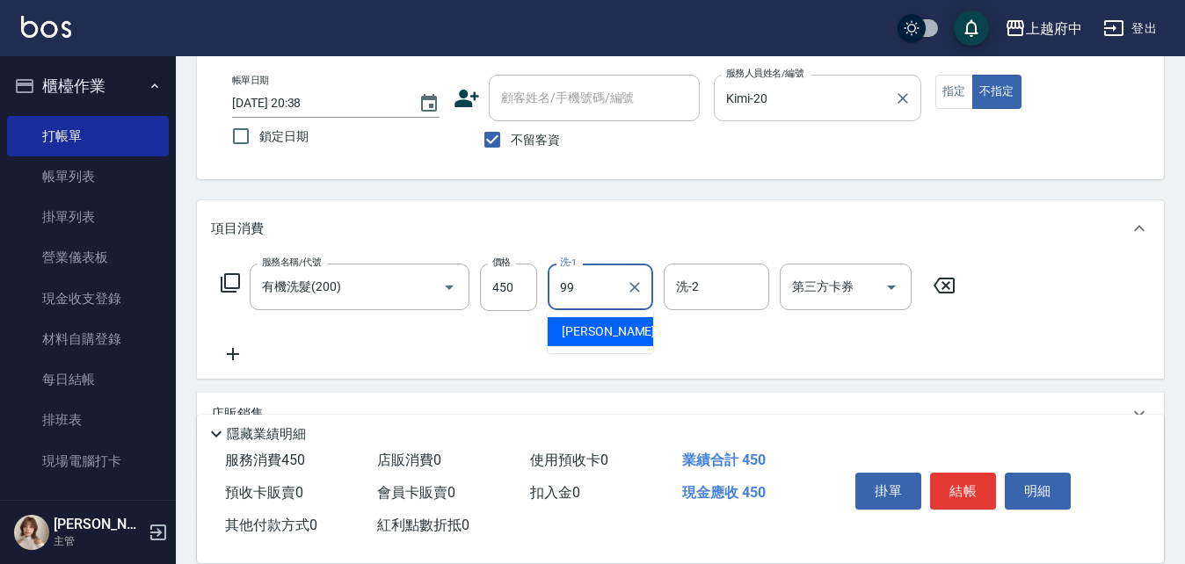
type input "公司-99"
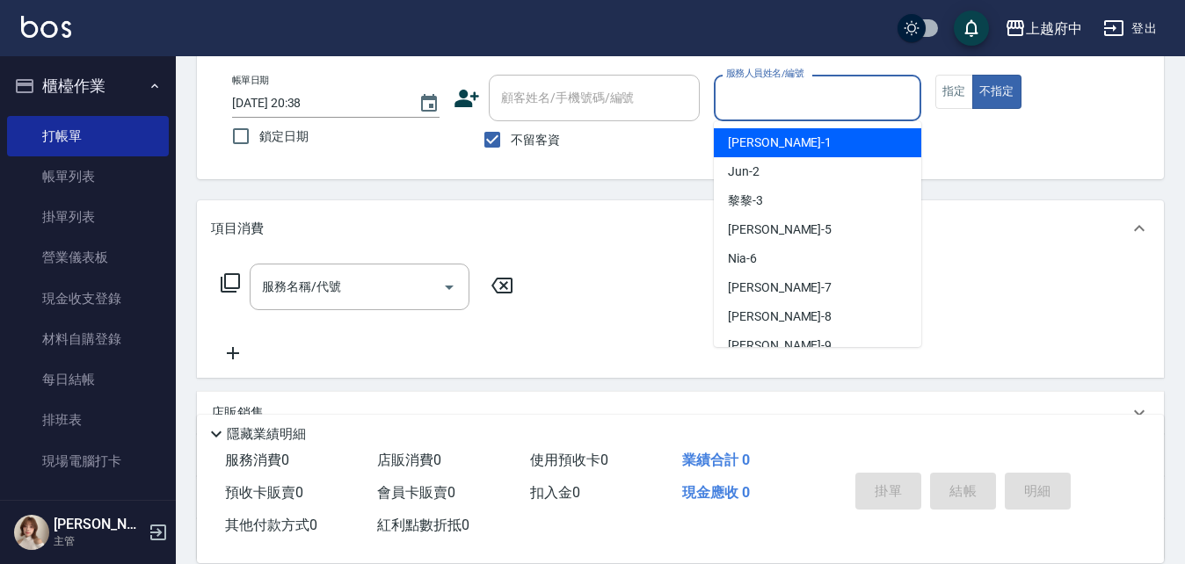
click at [753, 101] on input "服務人員姓名/編號" at bounding box center [818, 98] width 192 height 31
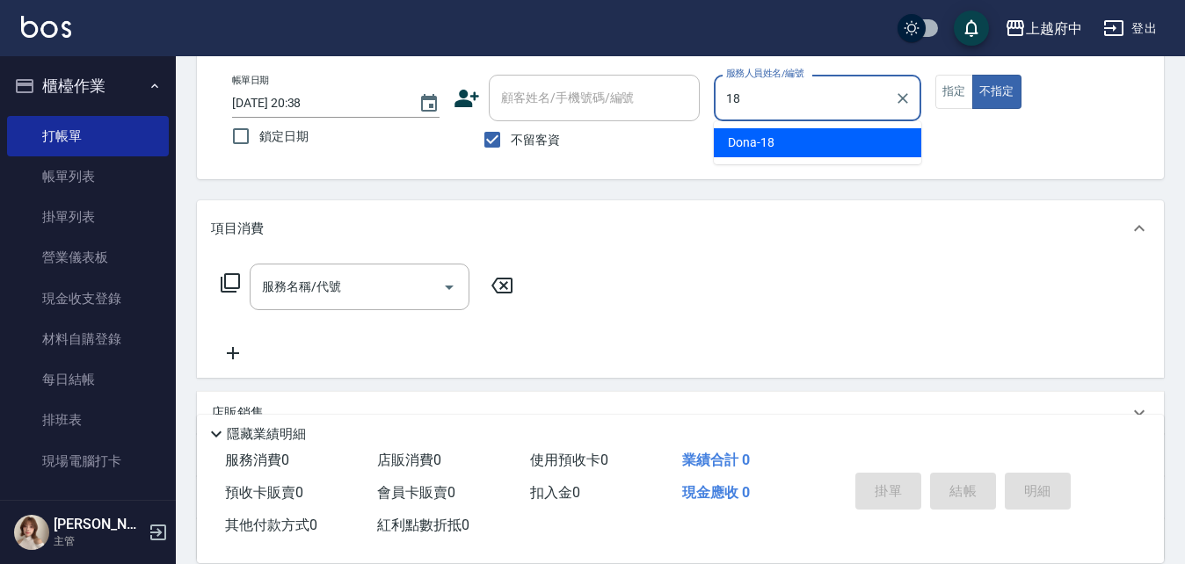
type input "Dona-18"
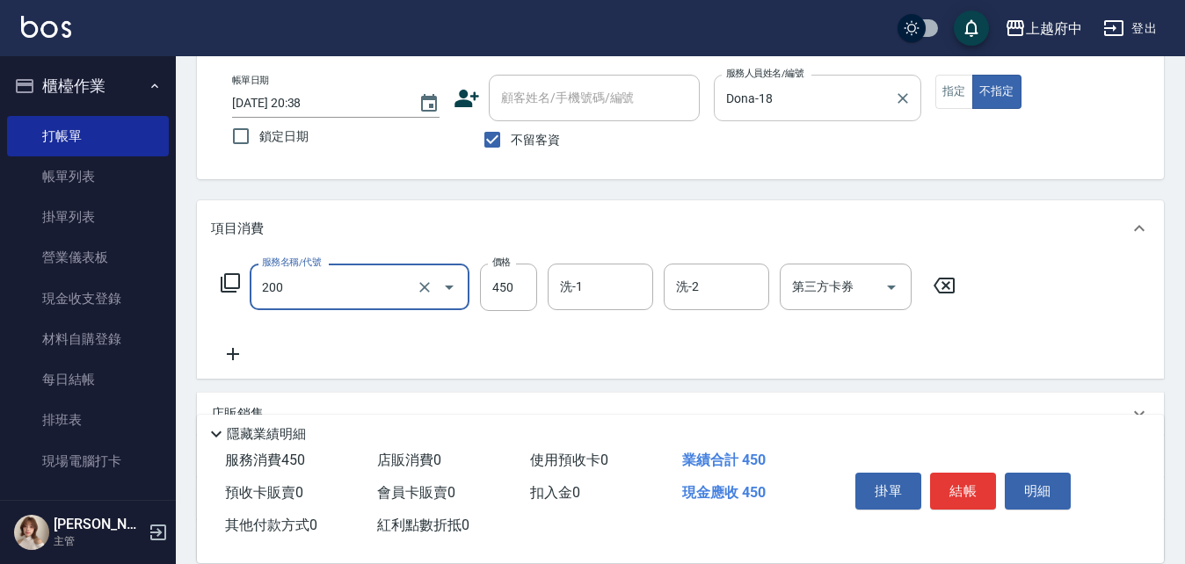
type input "有機洗髮(200)"
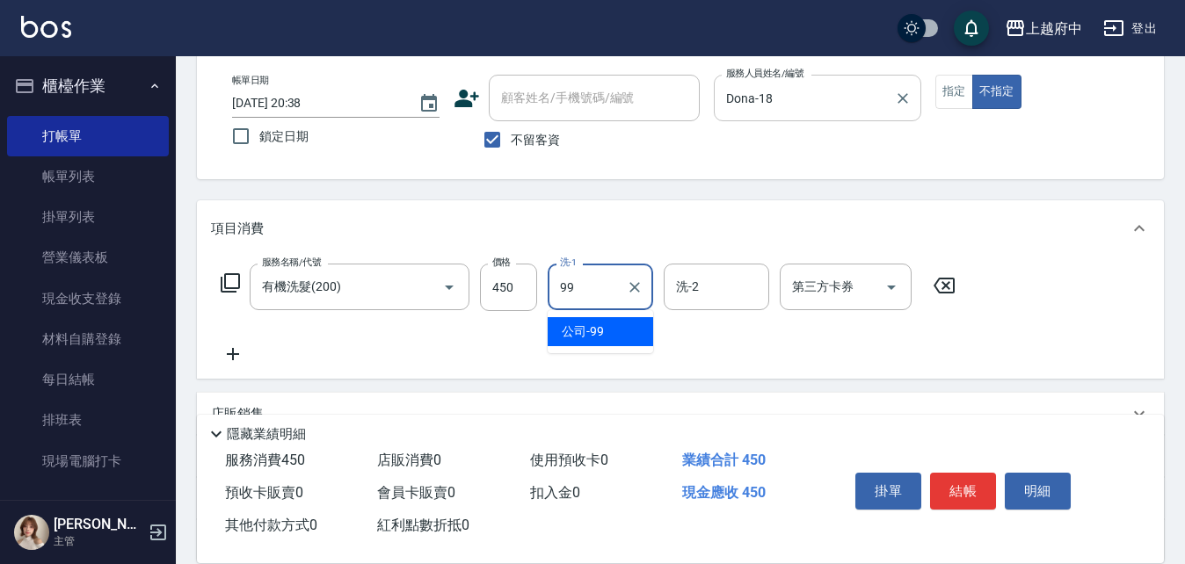
type input "公司-99"
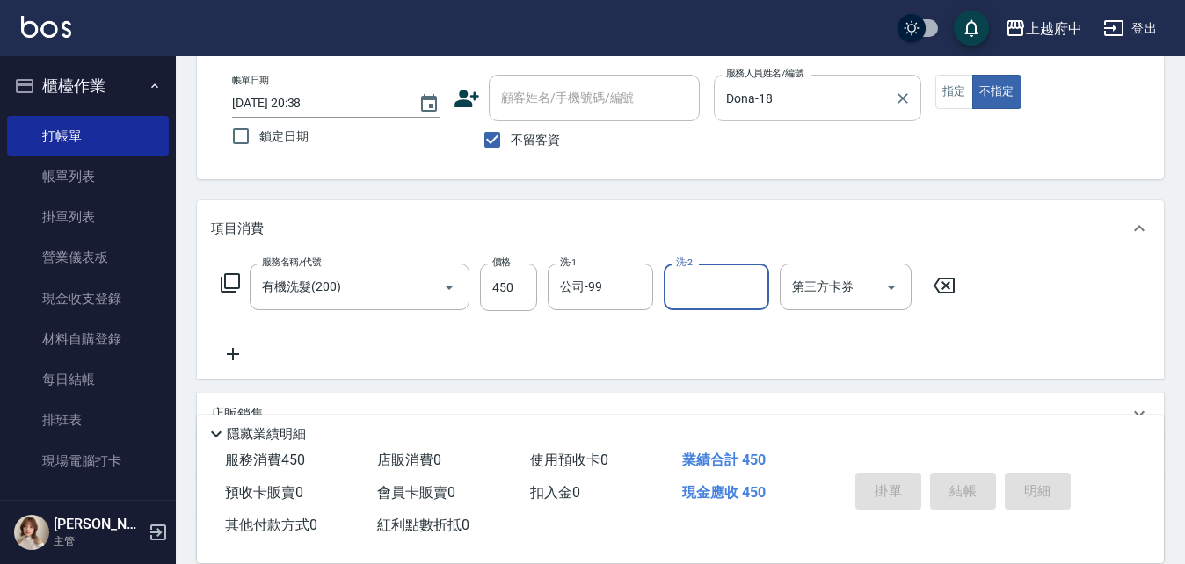
type input "[DATE] 20:39"
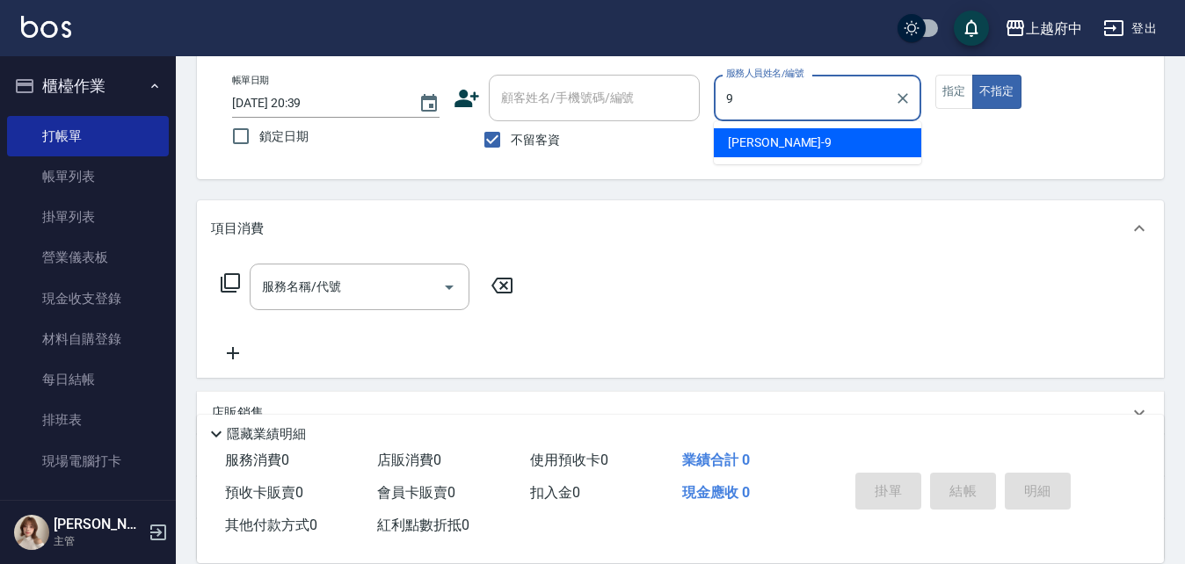
type input "[PERSON_NAME]-9"
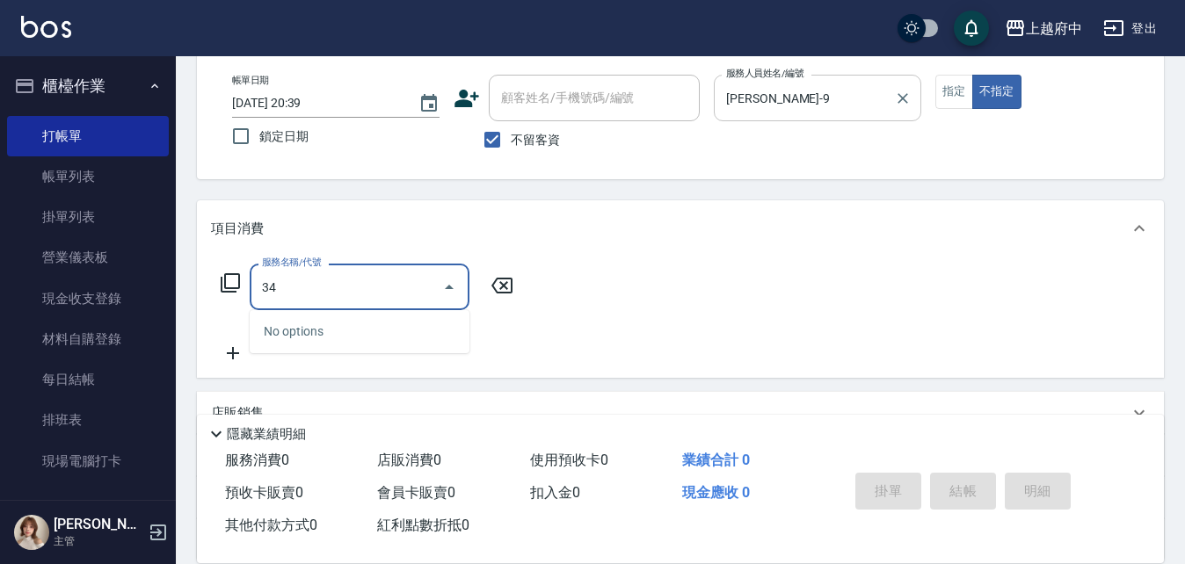
type input "3"
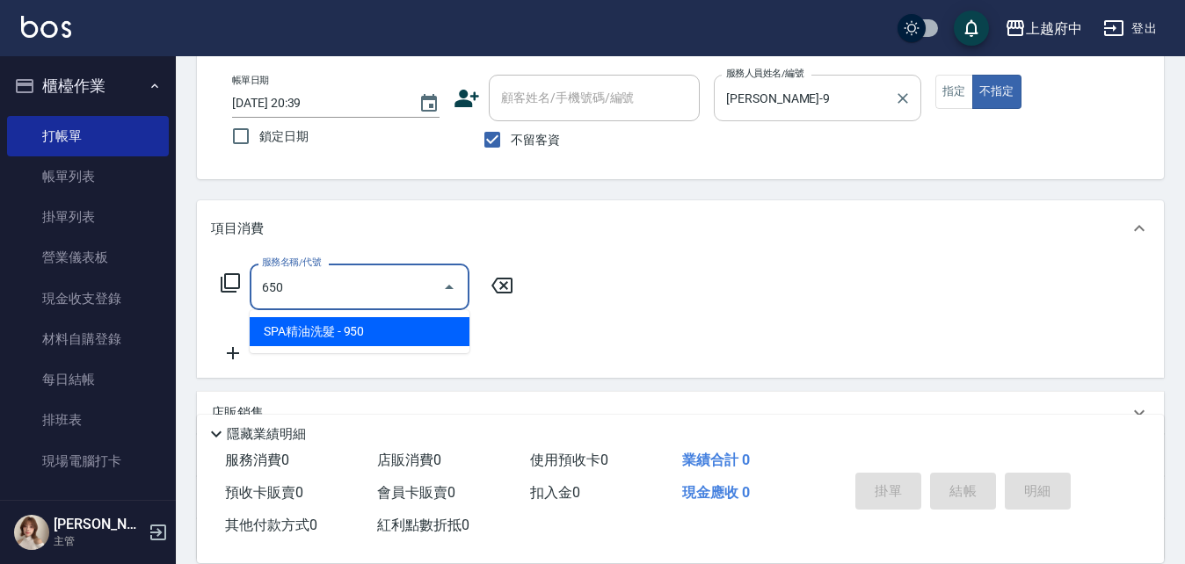
type input "SPA精油洗髮(650)"
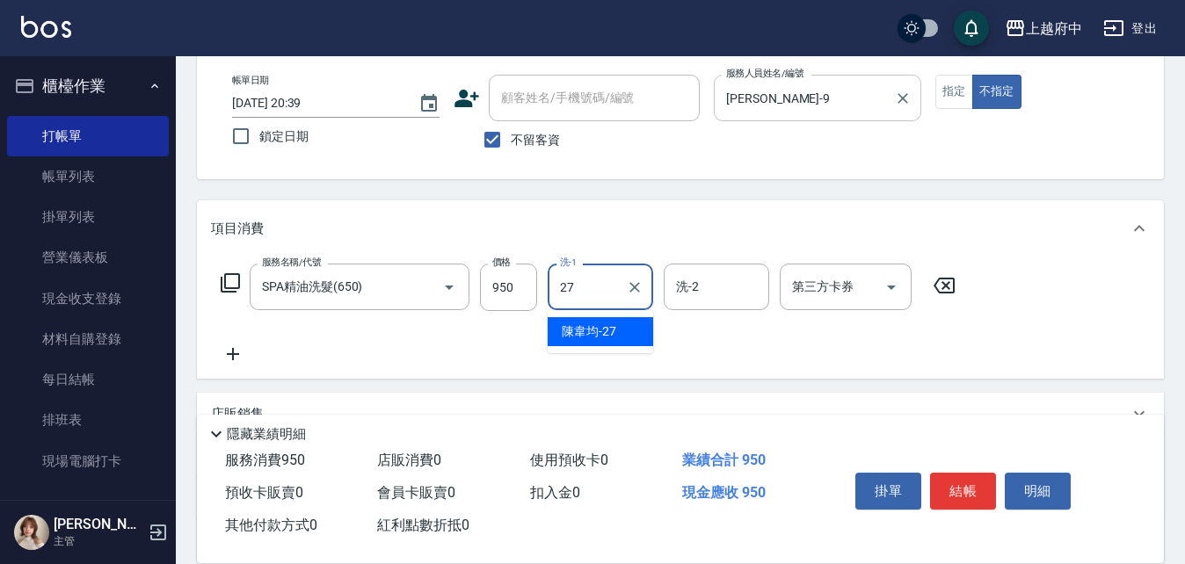
type input "[PERSON_NAME]-27"
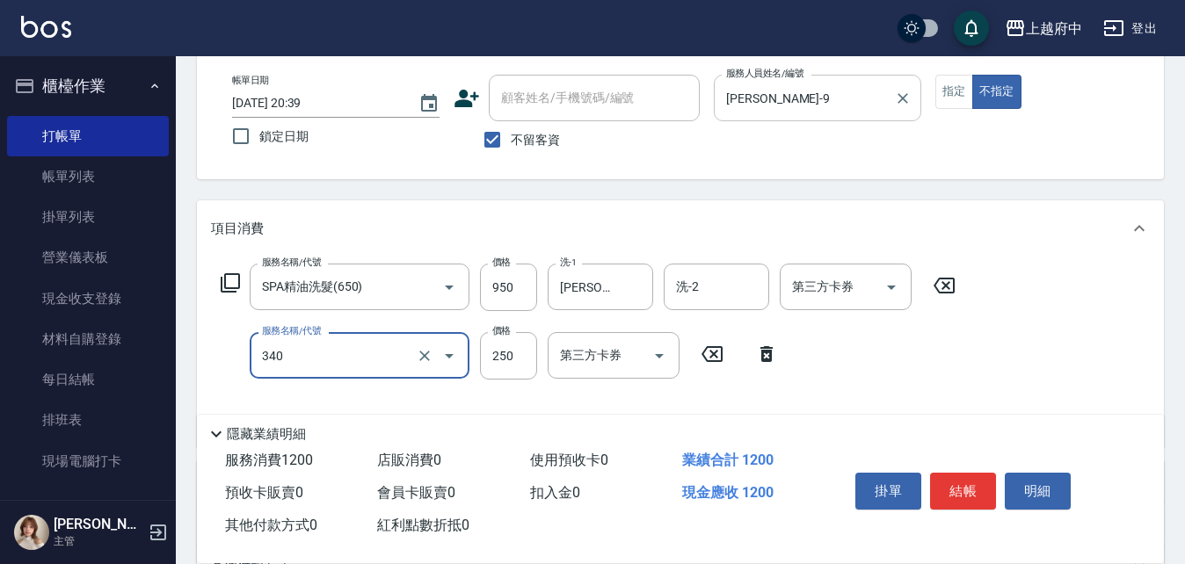
type input "剪髮(340)"
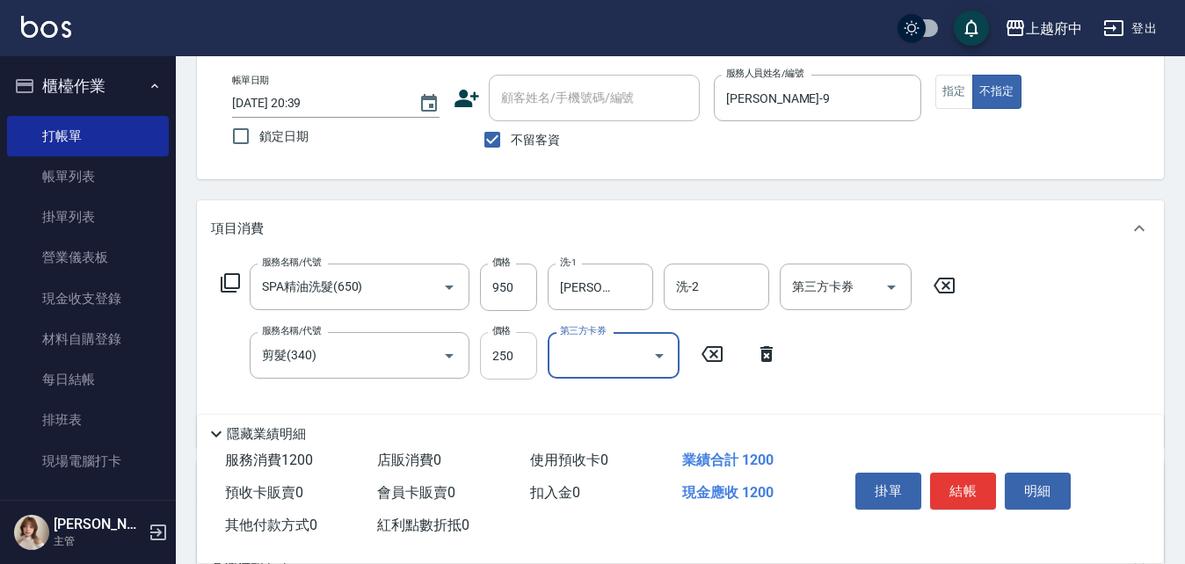
click at [500, 362] on input "250" at bounding box center [508, 355] width 57 height 47
type input "450"
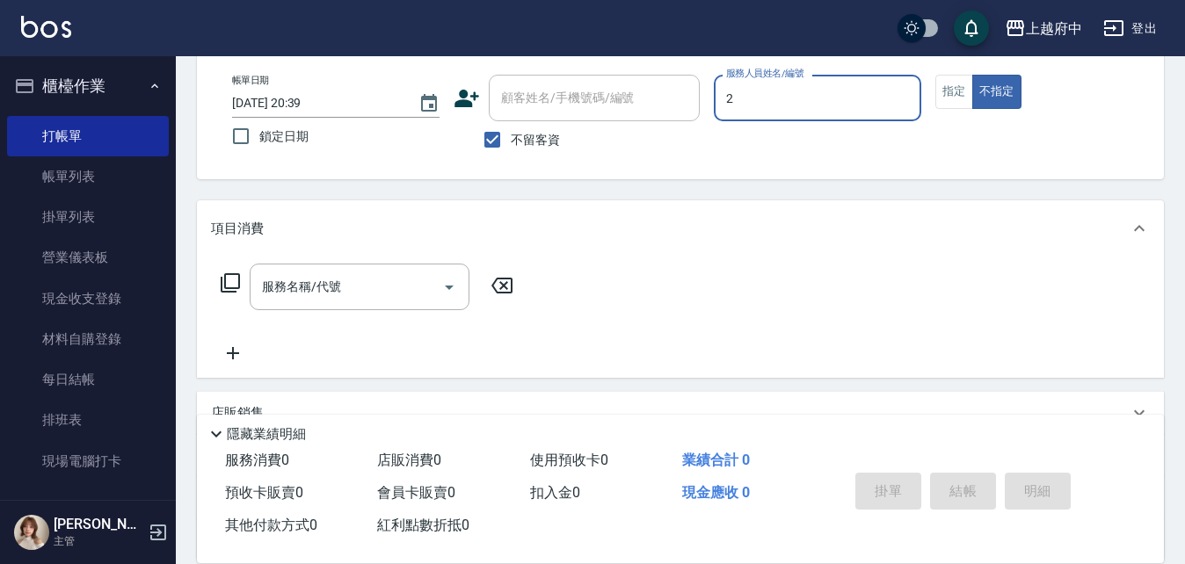
type input "Jun-2"
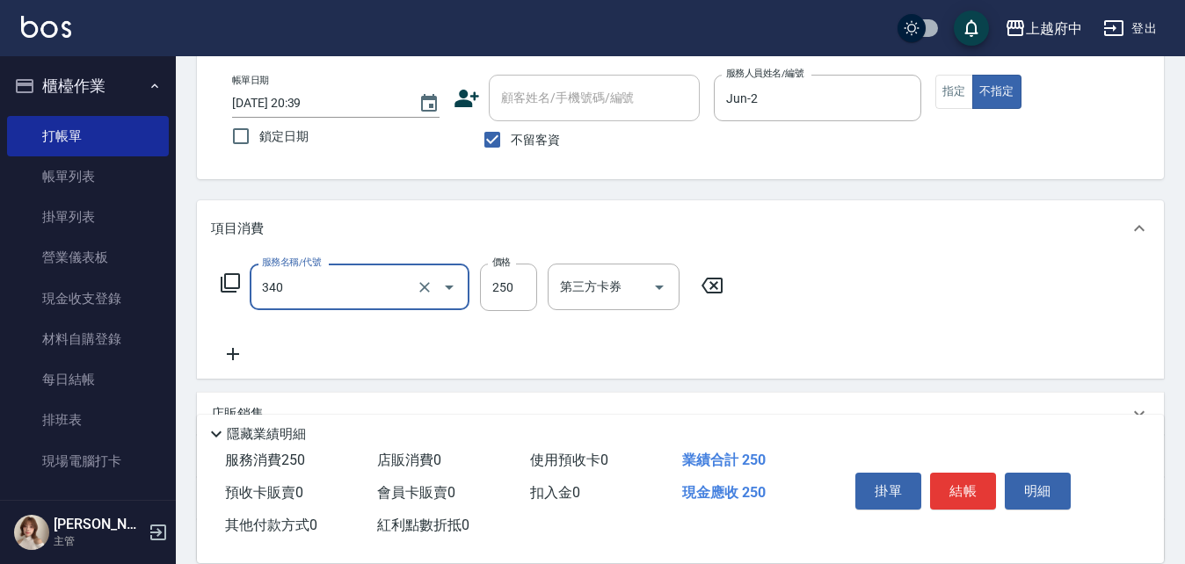
type input "剪髮(340)"
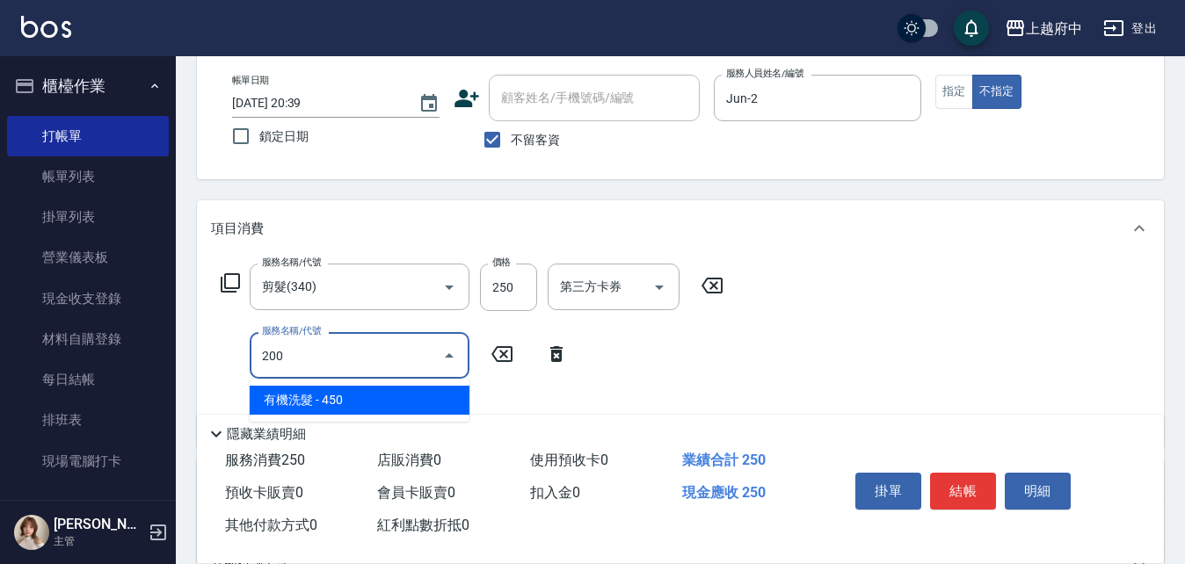
type input "有機洗髮(200)"
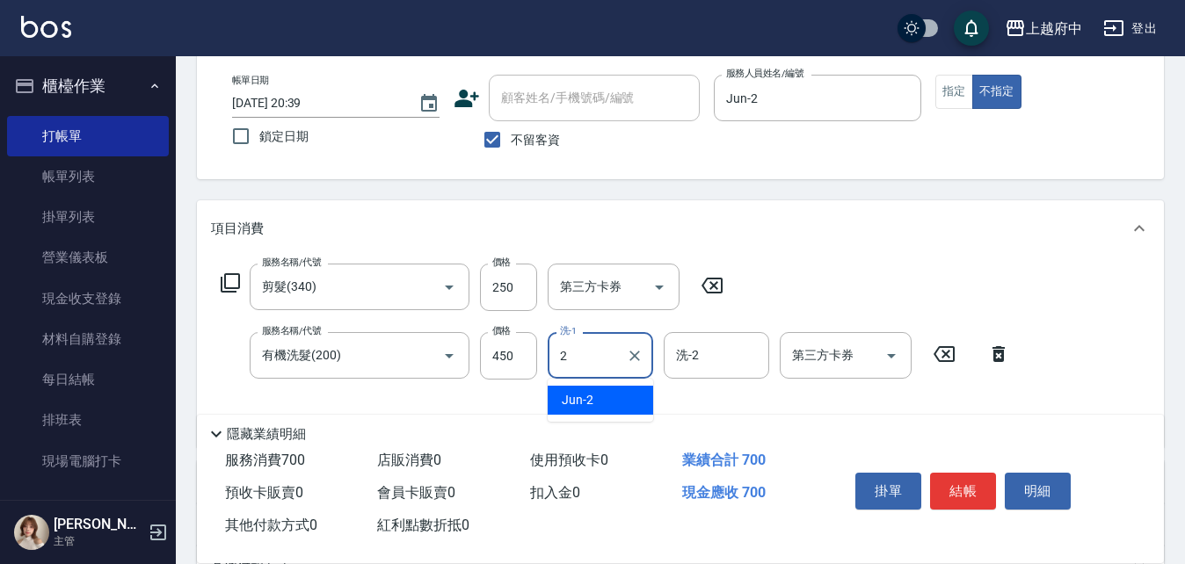
type input "Jun-2"
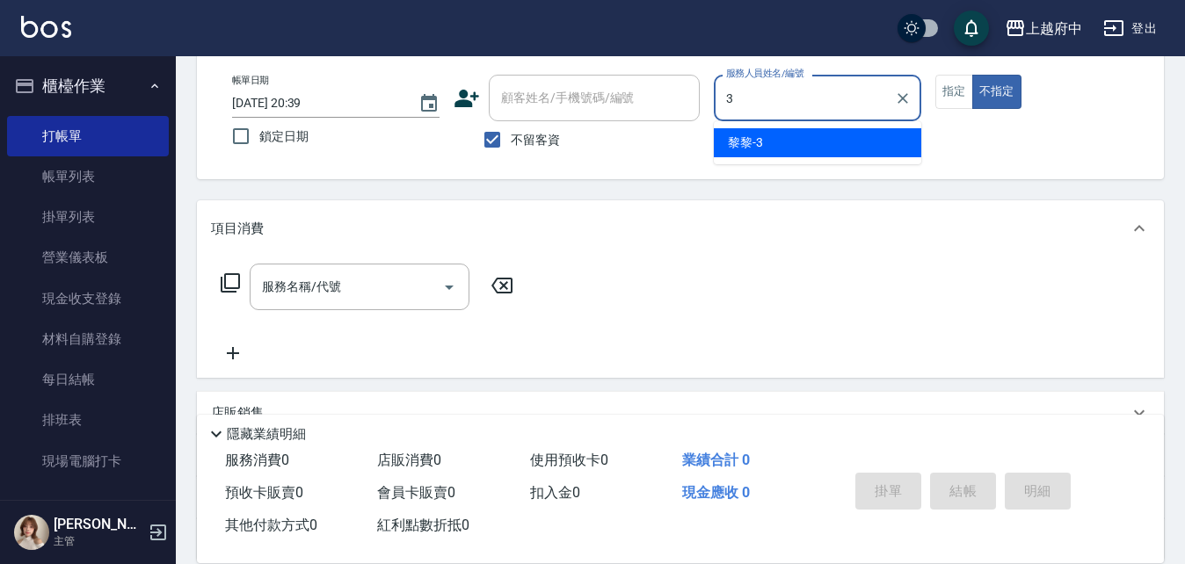
type input "黎黎-3"
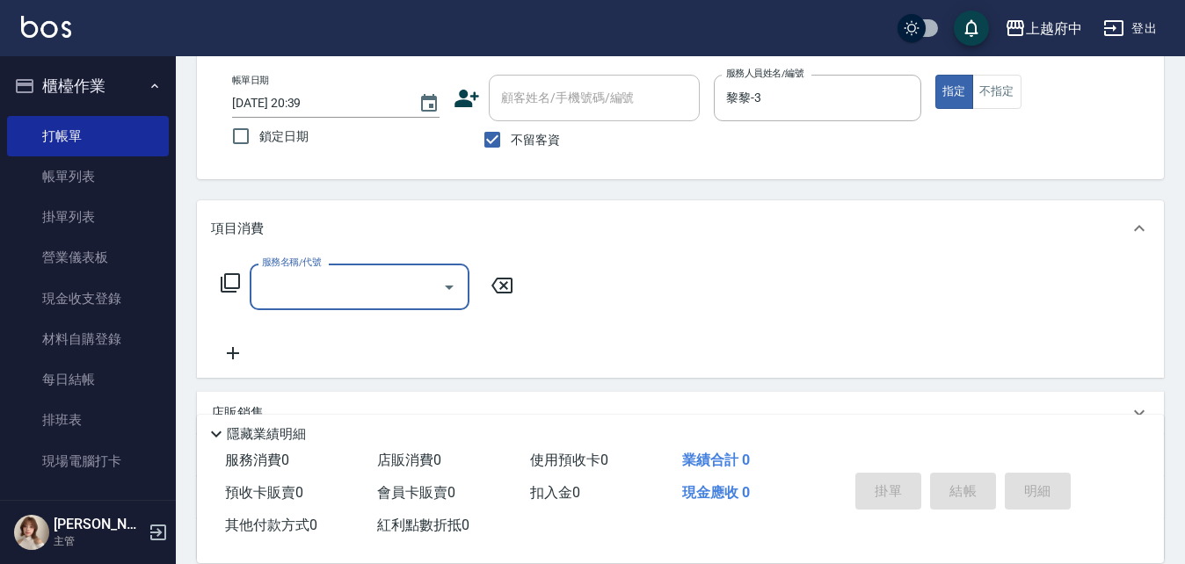
click at [518, 134] on span "不留客資" at bounding box center [535, 140] width 49 height 18
click at [511, 134] on input "不留客資" at bounding box center [492, 139] width 37 height 37
checkbox input "false"
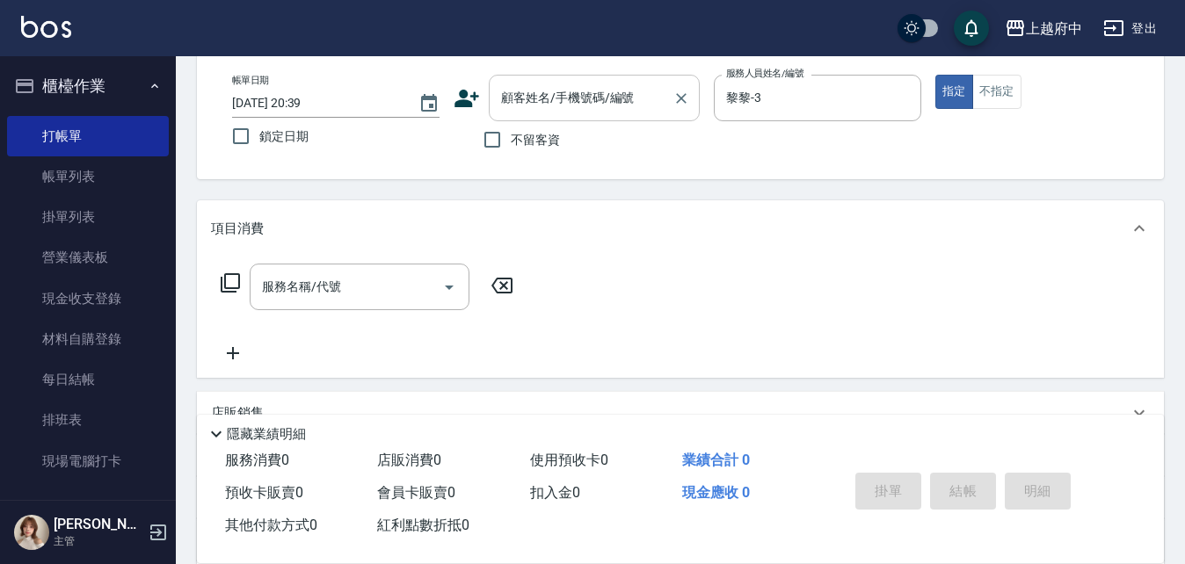
click at [541, 98] on input "顧客姓名/手機號碼/編號" at bounding box center [581, 98] width 169 height 31
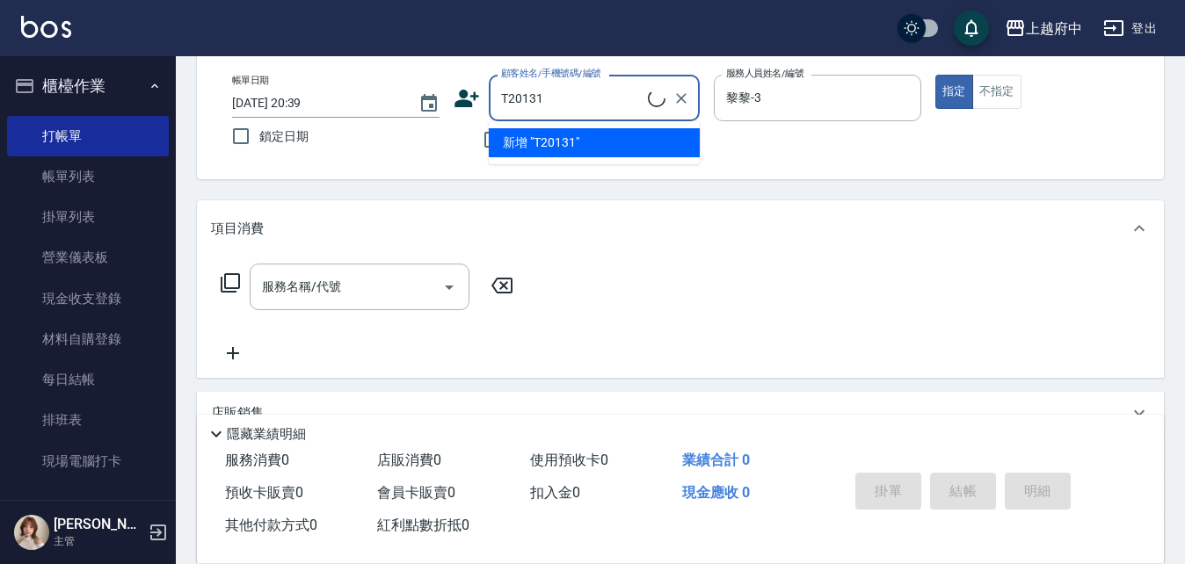
type input "[PERSON_NAME]/0975621376/T20131"
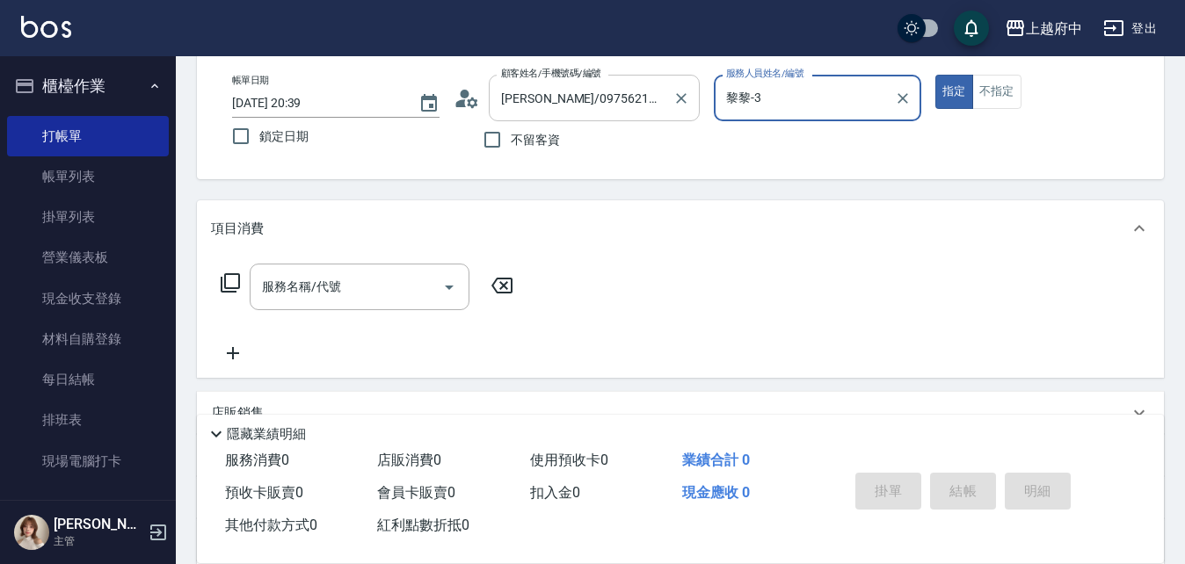
click at [935, 75] on button "指定" at bounding box center [954, 92] width 38 height 34
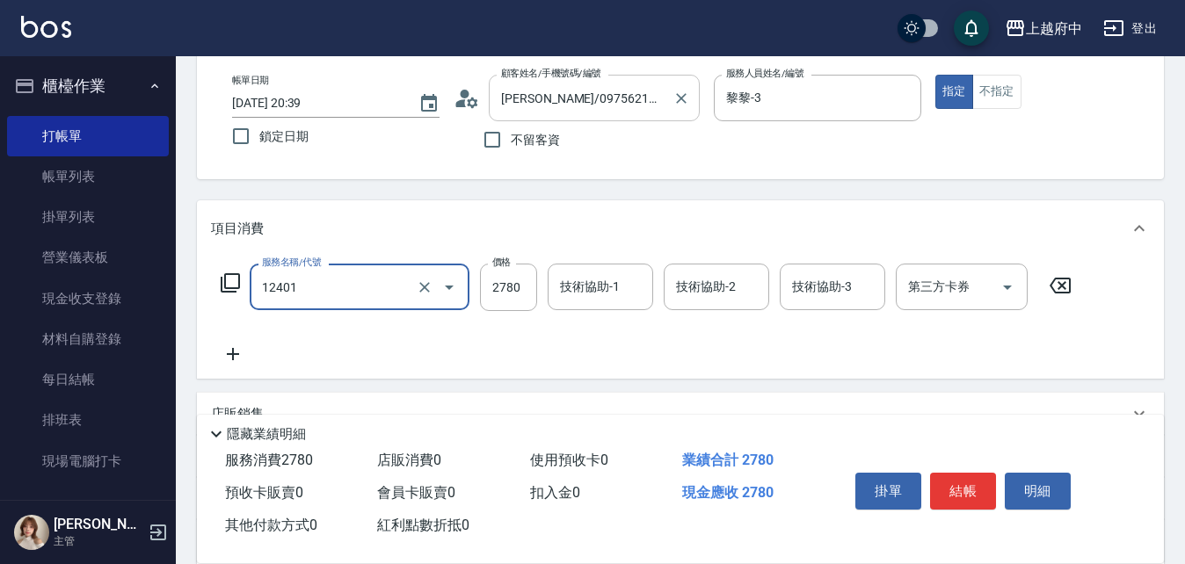
type input "燙髮M(12401)"
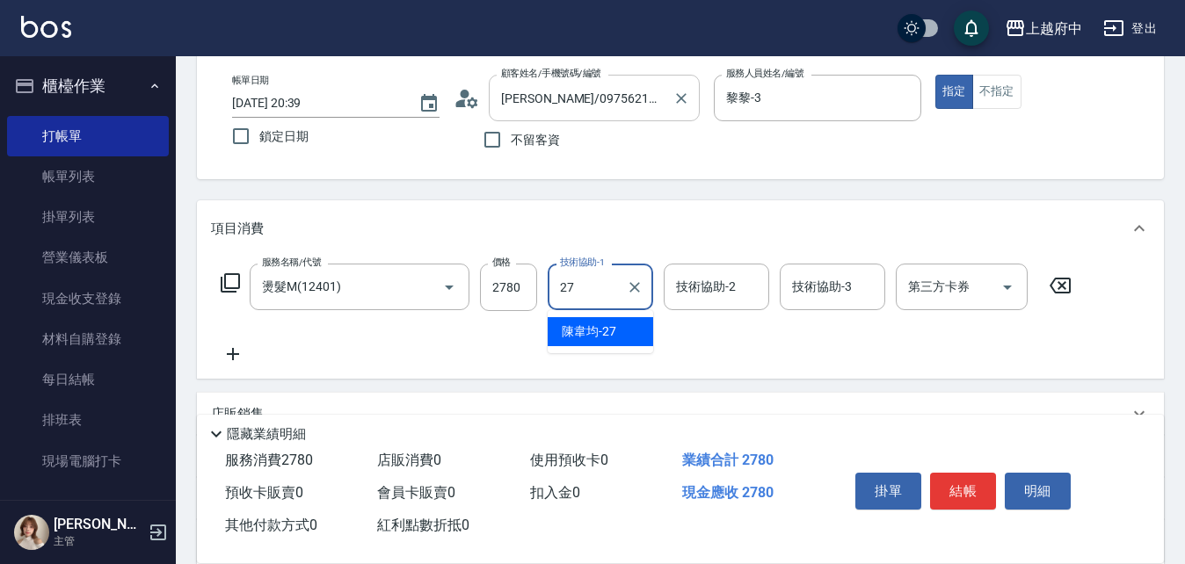
type input "[PERSON_NAME]-27"
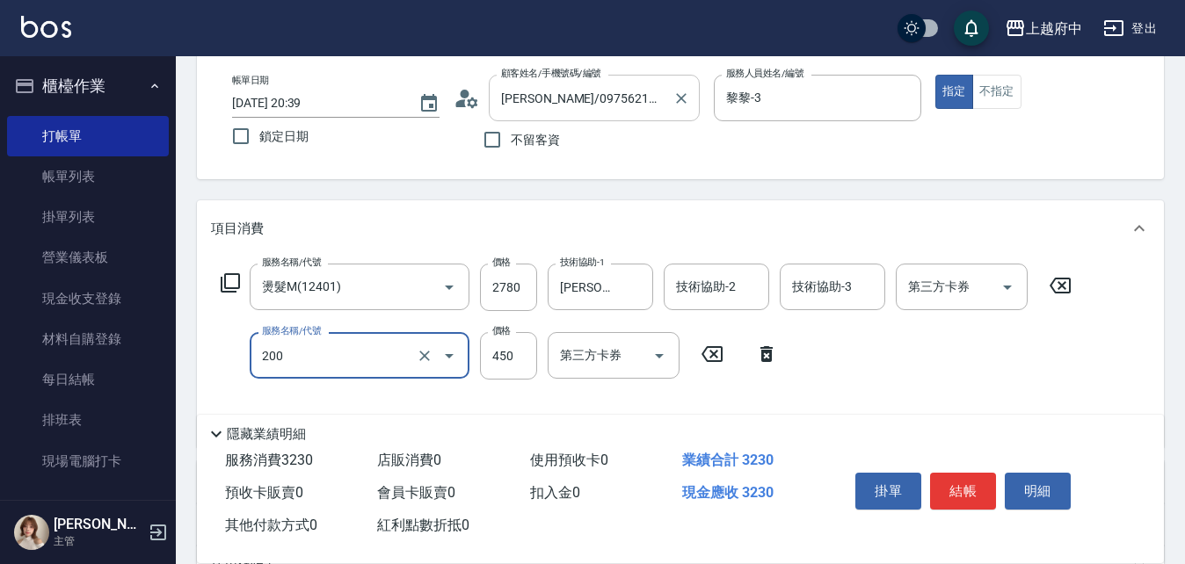
type input "有機洗髮(200)"
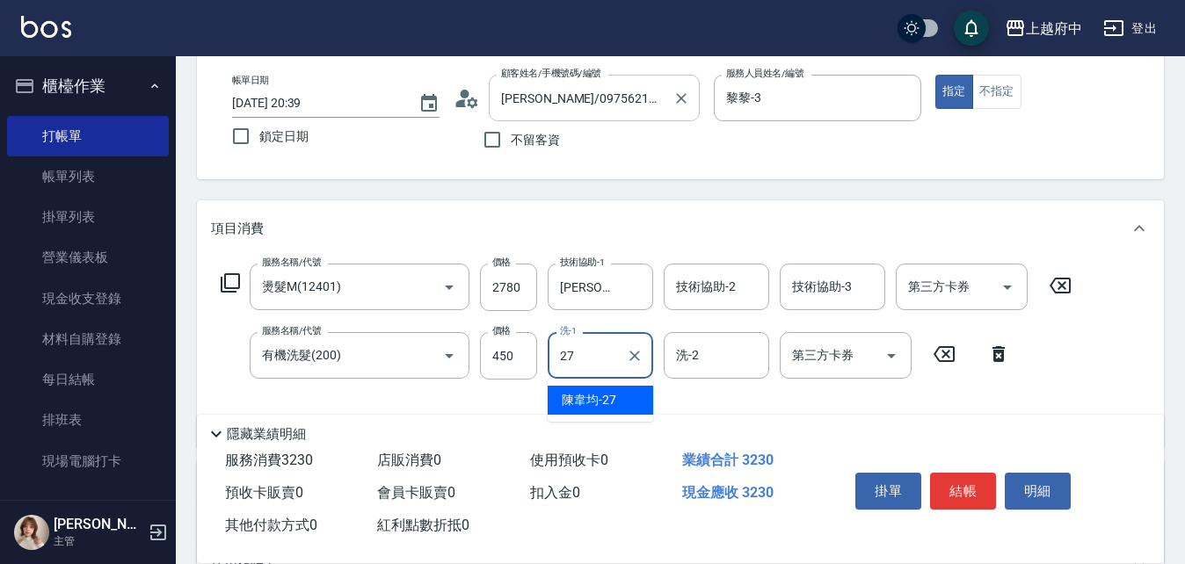
type input "[PERSON_NAME]-27"
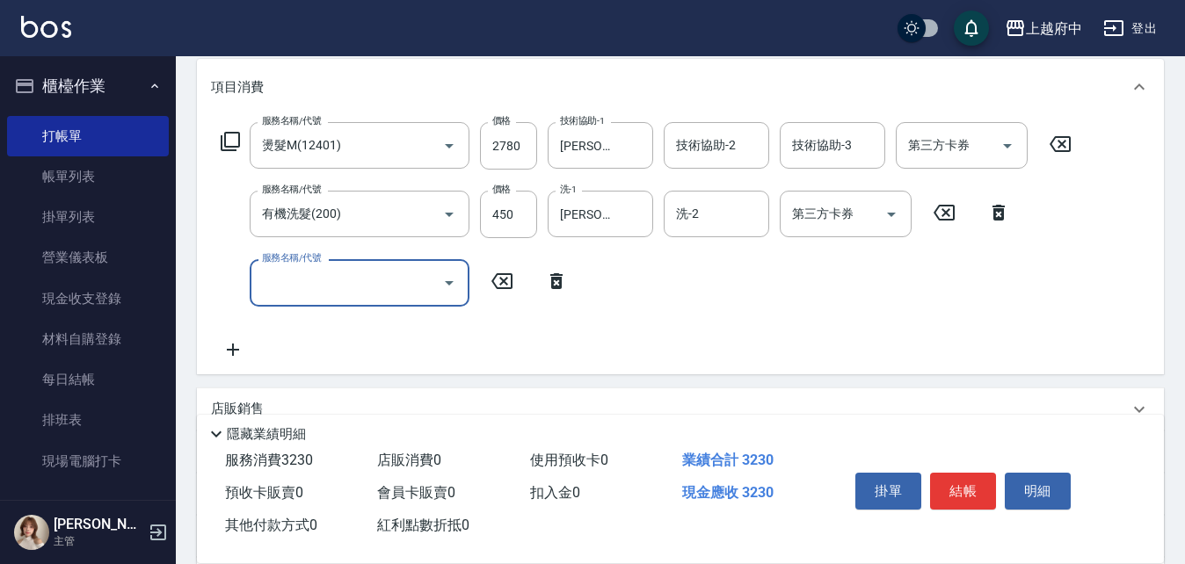
scroll to position [264, 0]
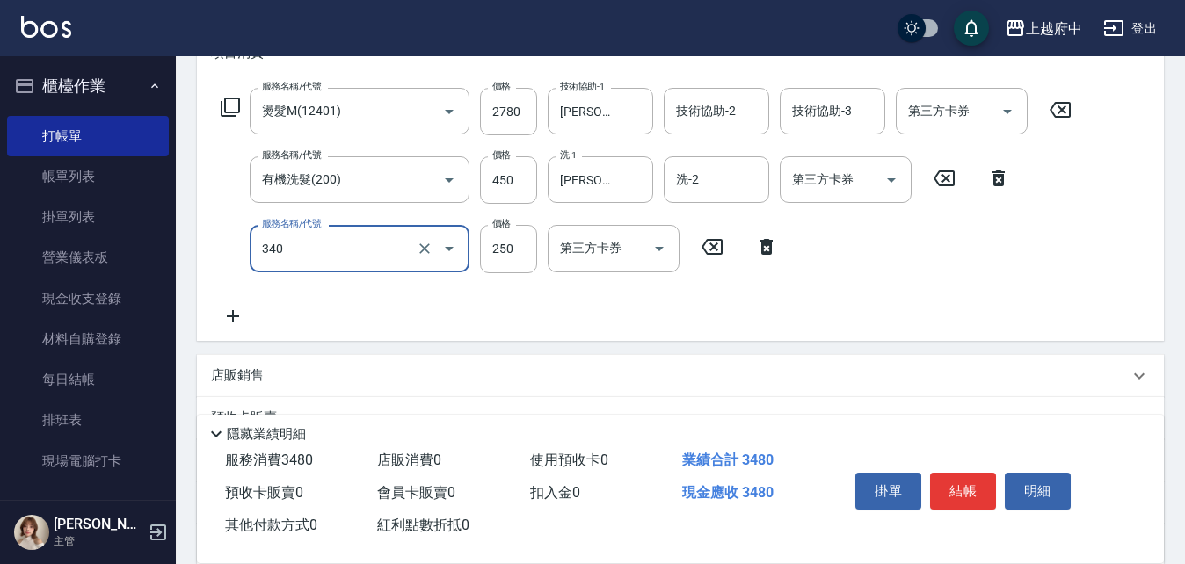
type input "剪髮(340)"
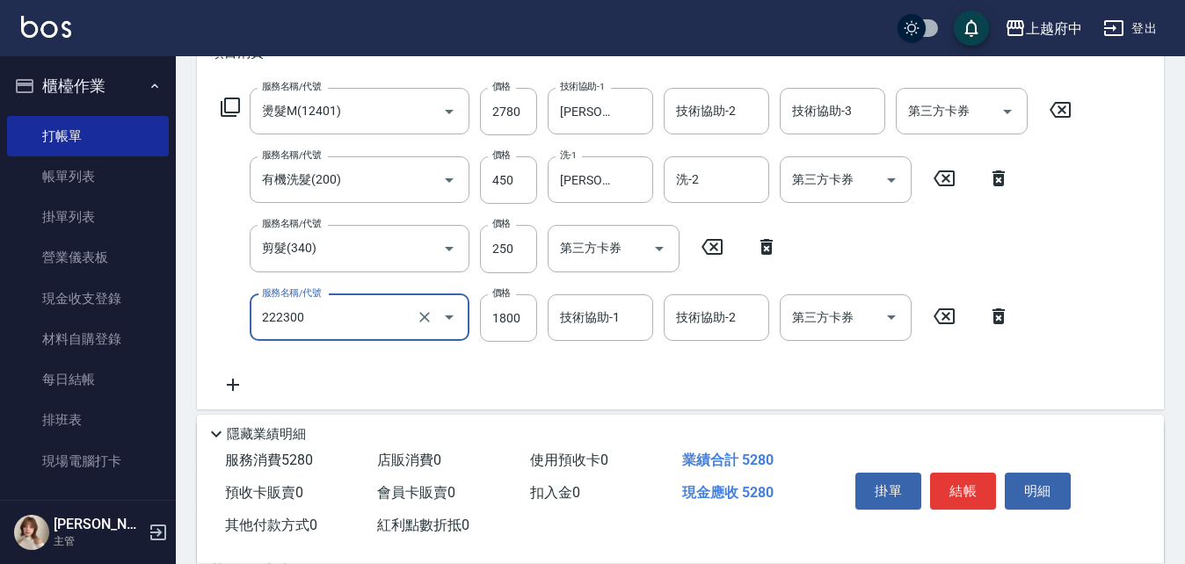
type input "結構三段式(222300)"
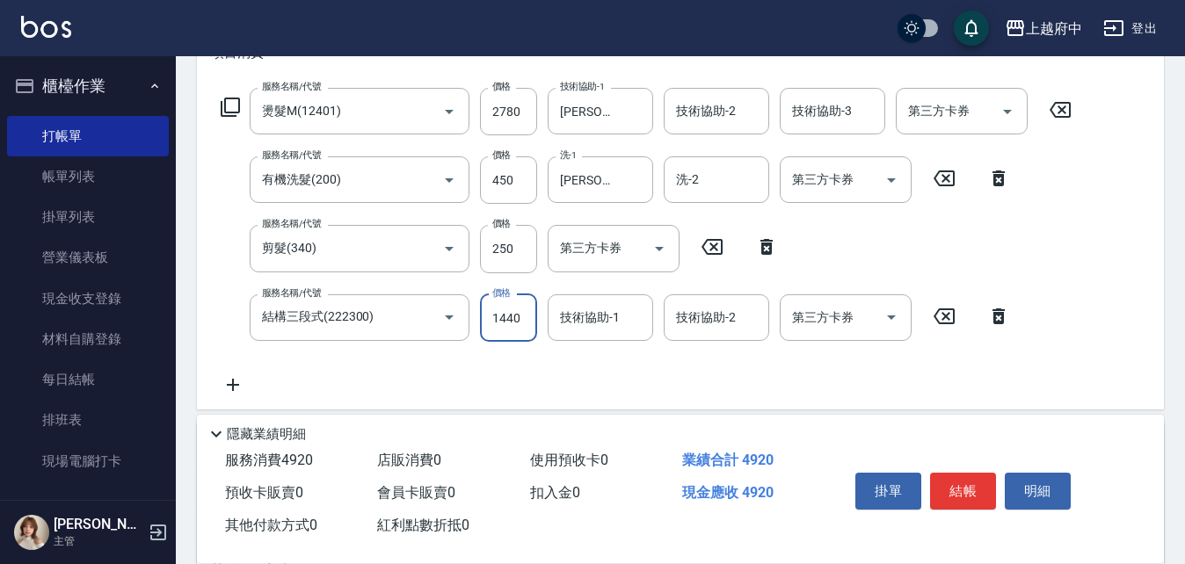
type input "1440"
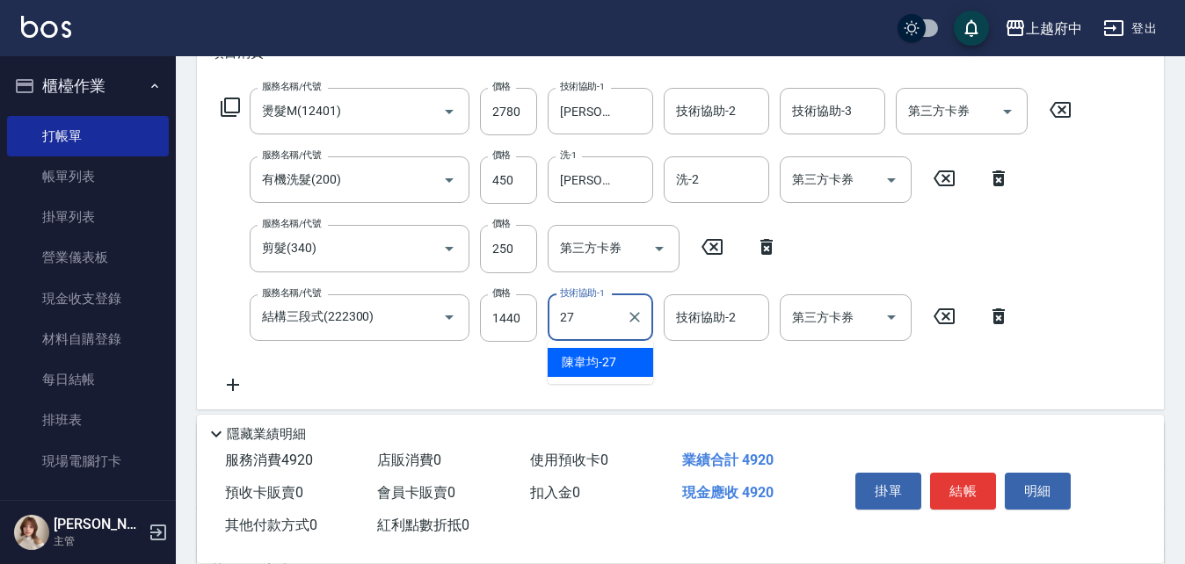
type input "[PERSON_NAME]-27"
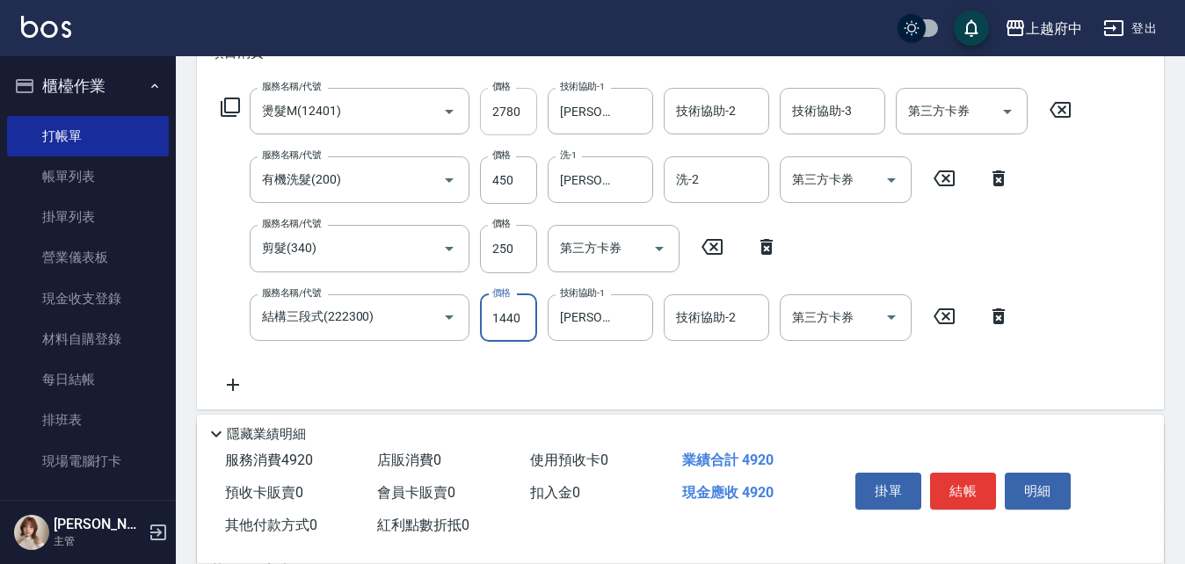
click at [514, 113] on input "2780" at bounding box center [508, 111] width 57 height 47
type input "2630"
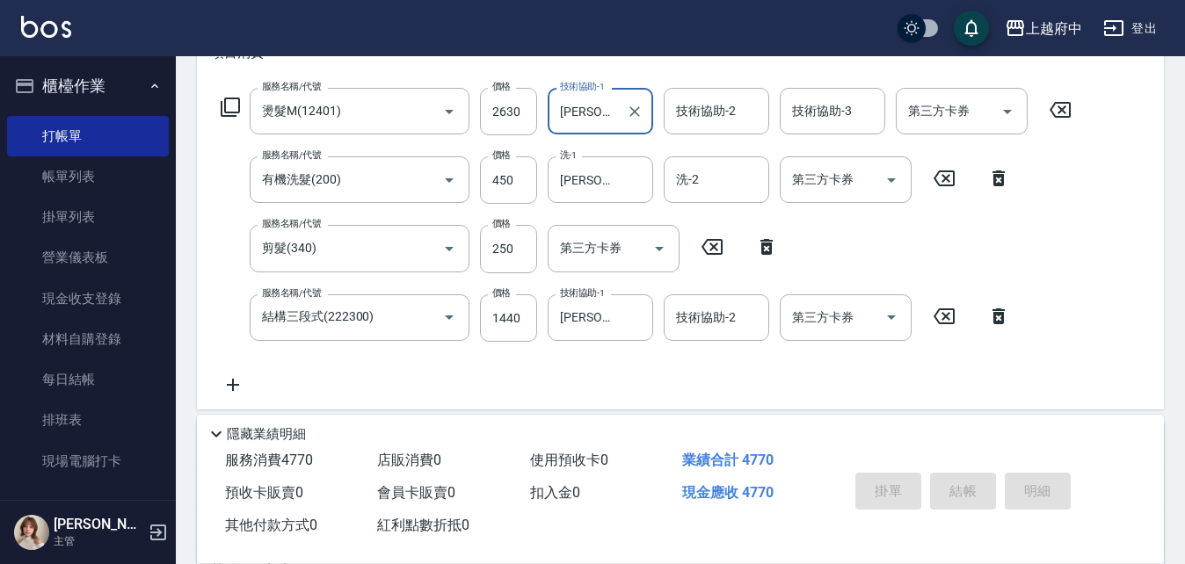
type input "[DATE] 20:41"
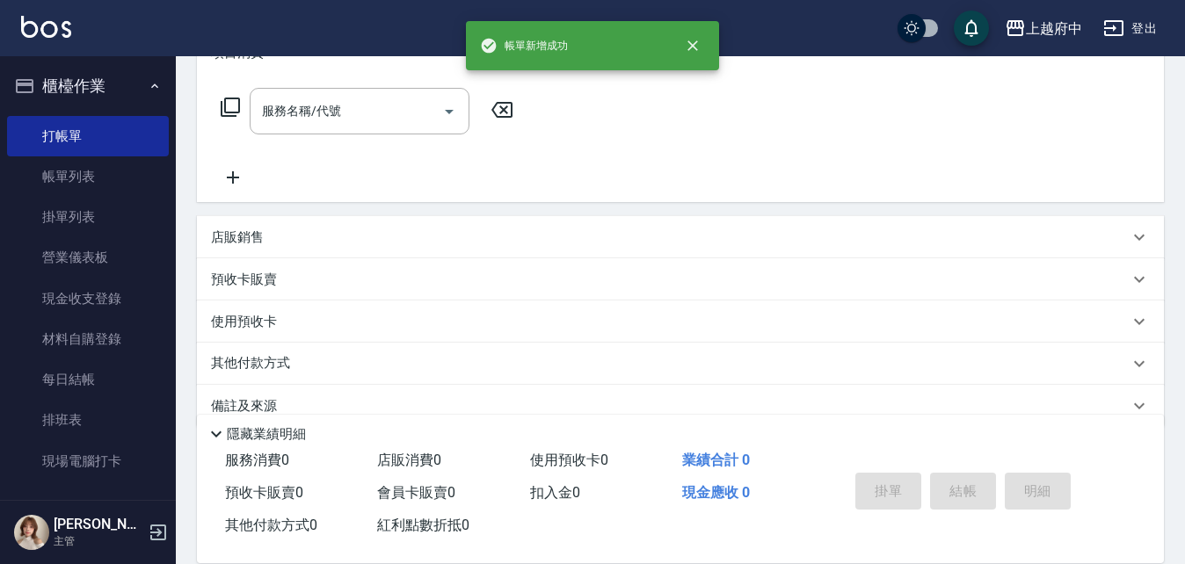
scroll to position [0, 0]
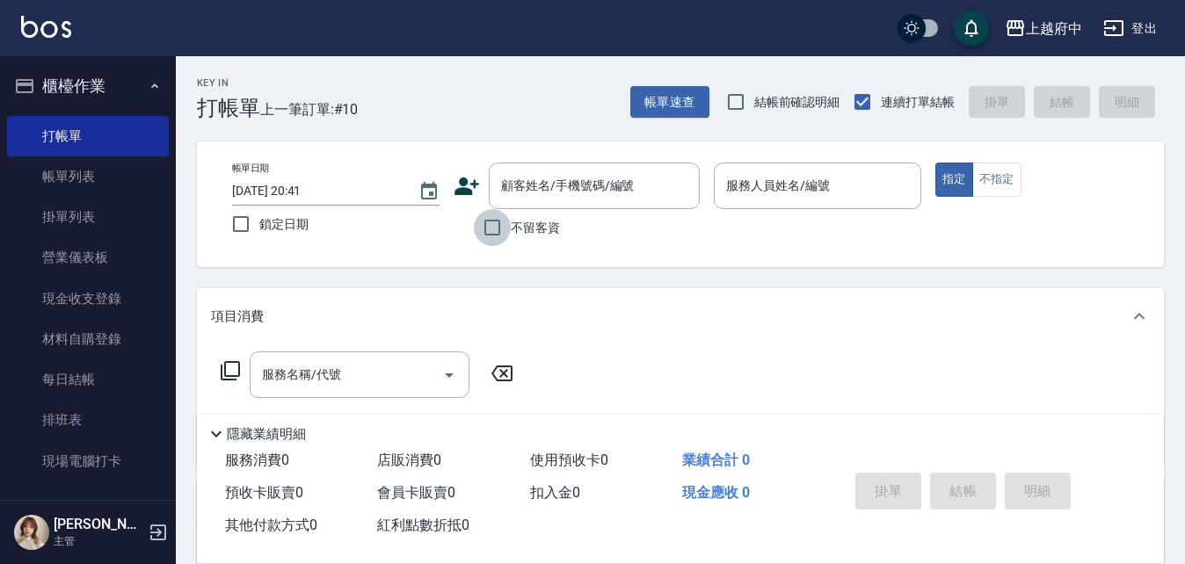
click at [510, 230] on input "不留客資" at bounding box center [492, 227] width 37 height 37
checkbox input "true"
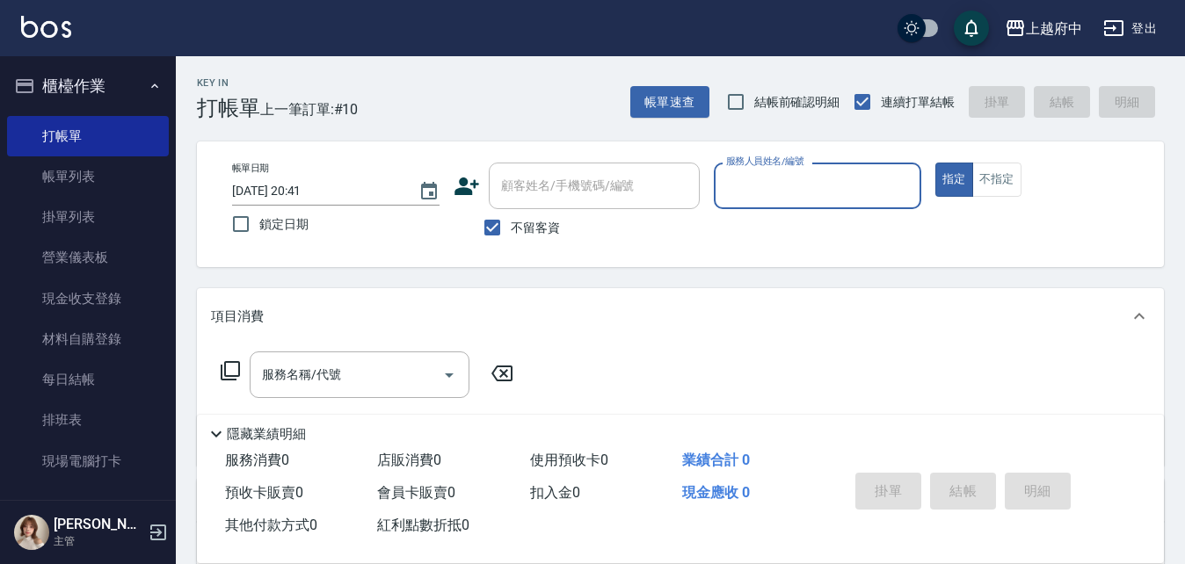
click at [769, 186] on input "服務人員姓名/編號" at bounding box center [818, 186] width 192 height 31
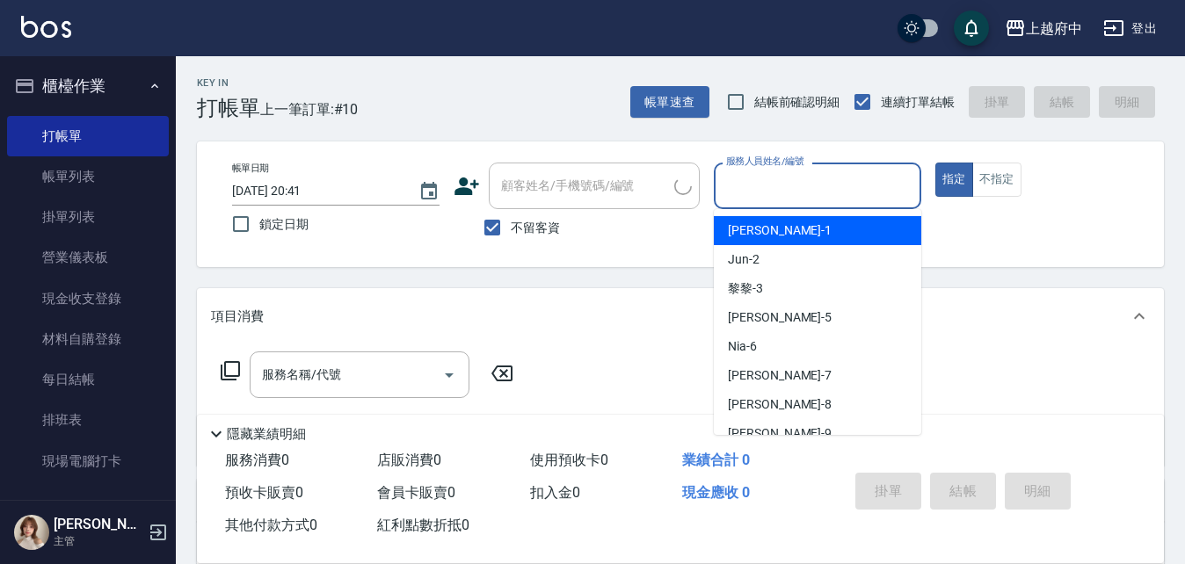
type input "3"
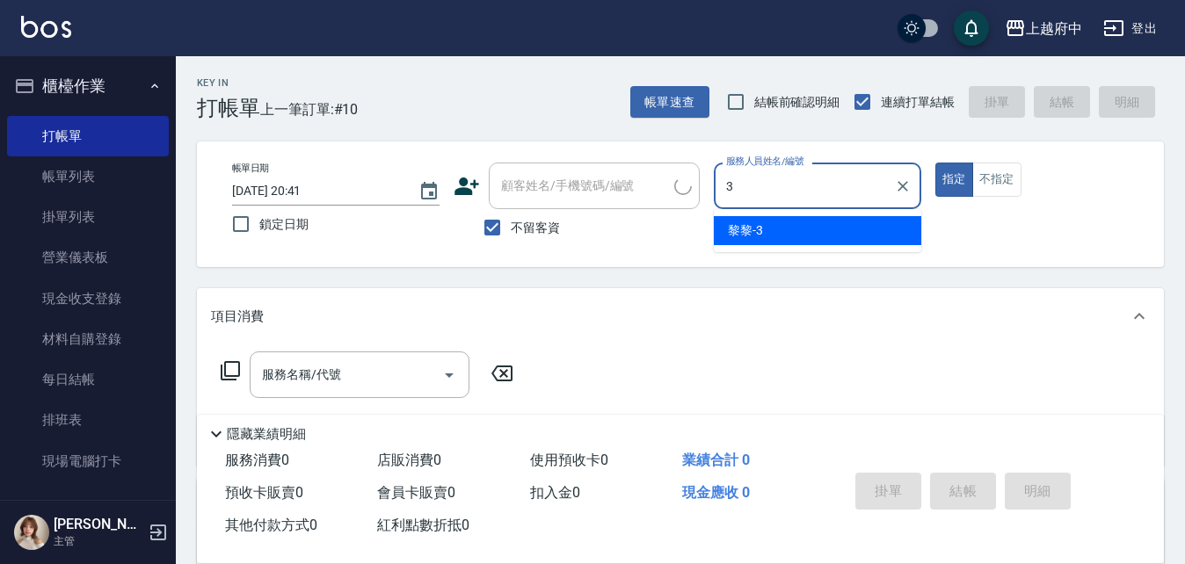
type input "[PERSON_NAME]/0903181030/"
type input "黎黎-3"
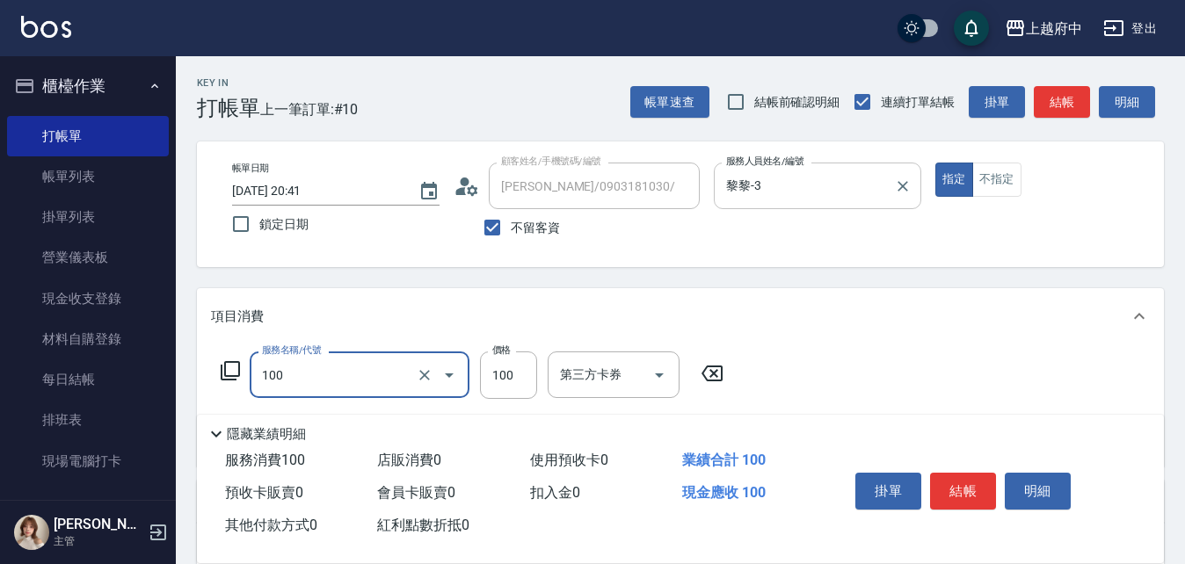
type input "造型/修[PERSON_NAME](100)"
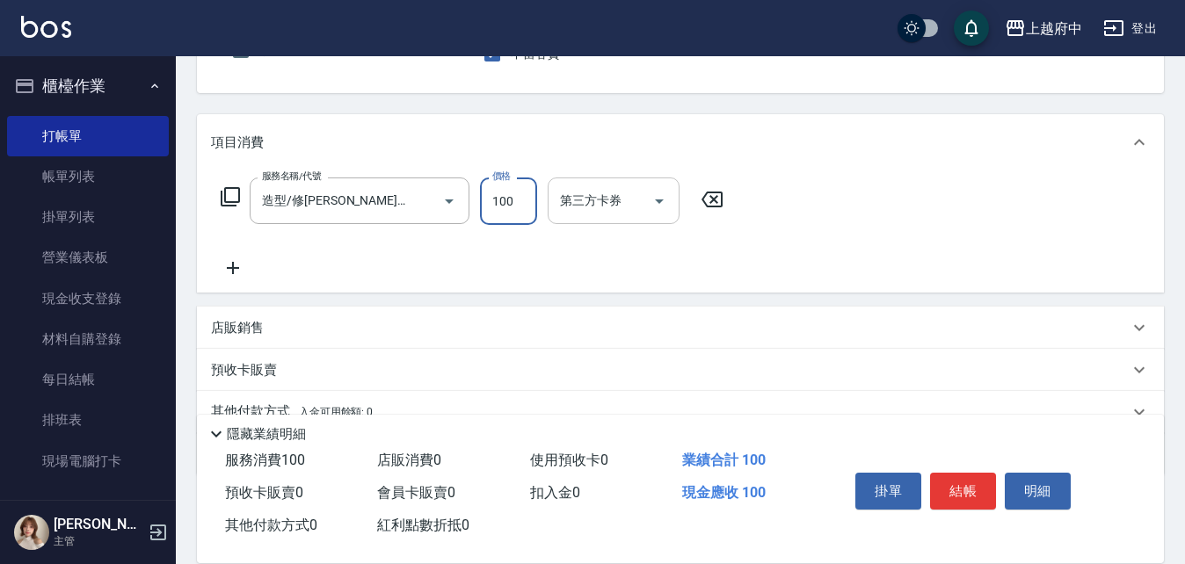
scroll to position [176, 0]
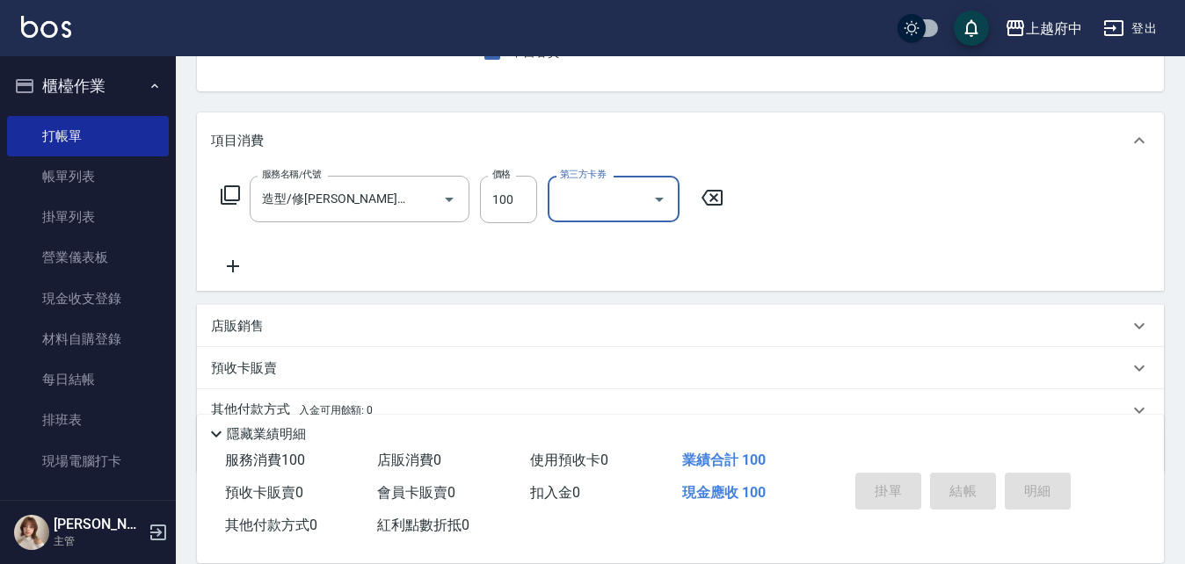
type input "[DATE] 20:42"
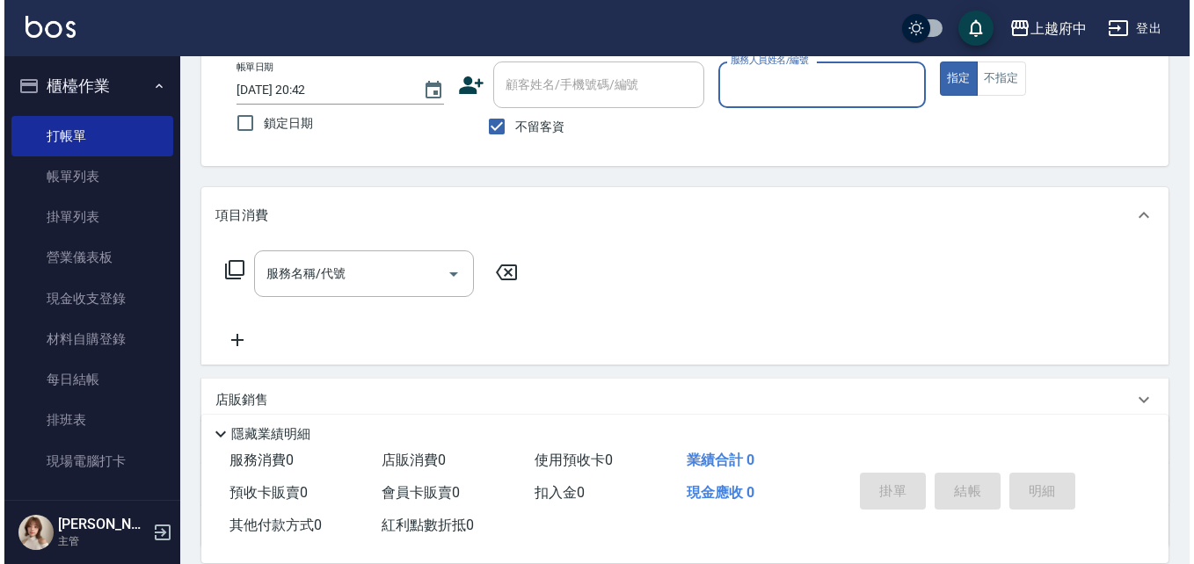
scroll to position [0, 0]
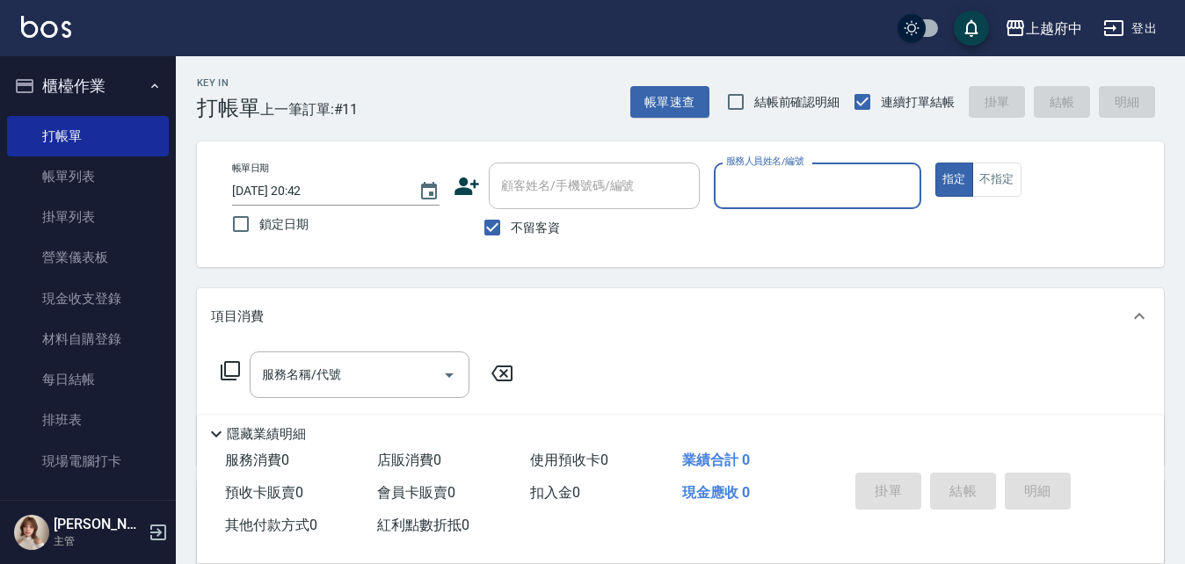
click at [803, 181] on input "服務人員姓名/編號" at bounding box center [818, 186] width 192 height 31
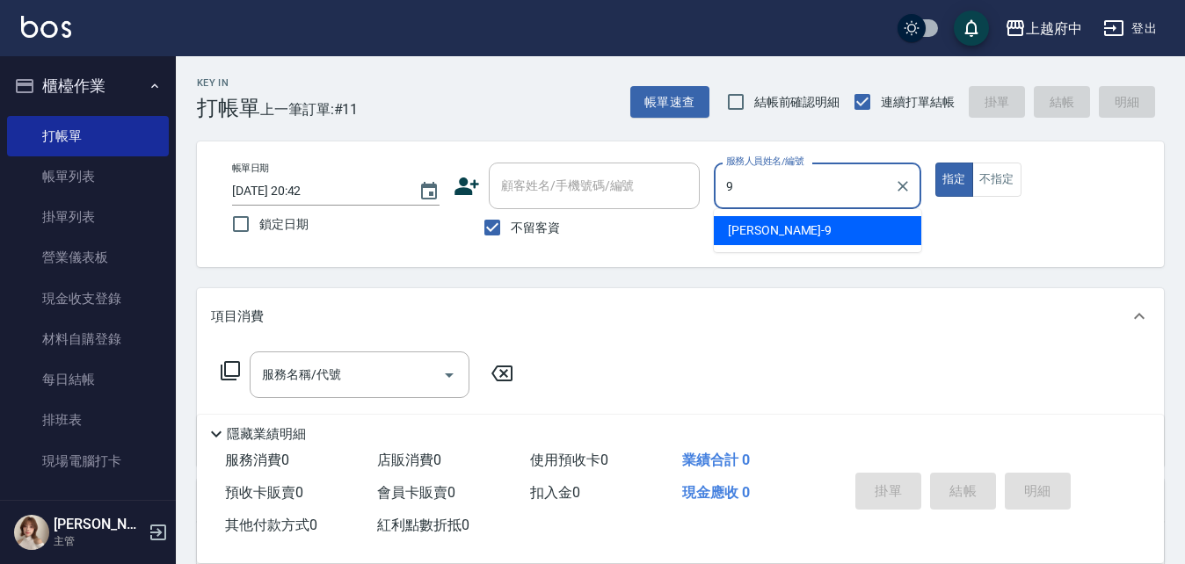
type input "[PERSON_NAME]-9"
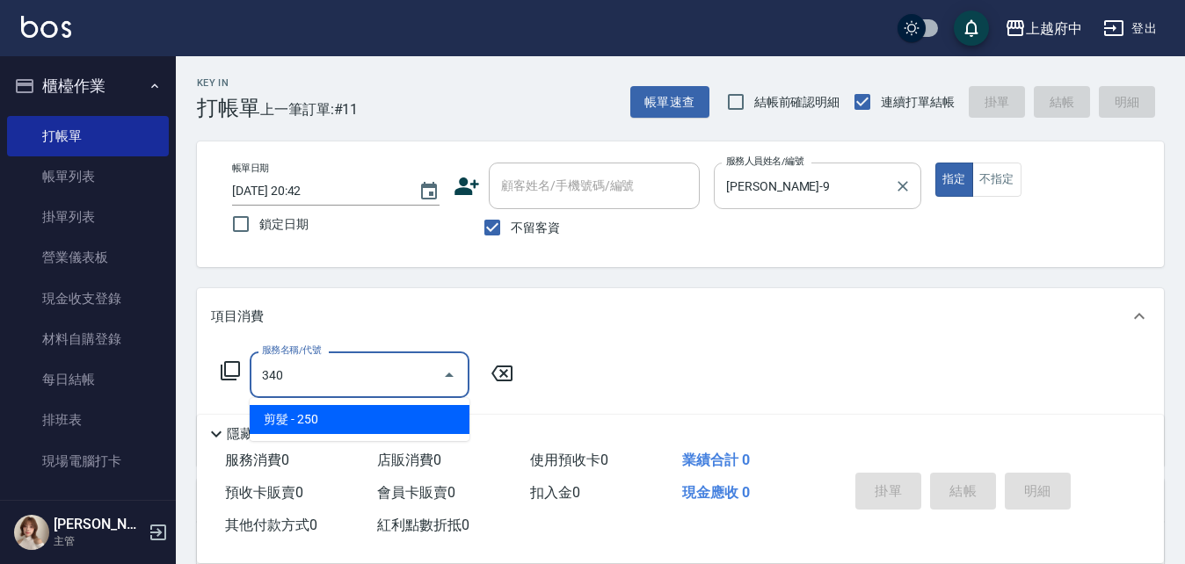
type input "剪髮(340)"
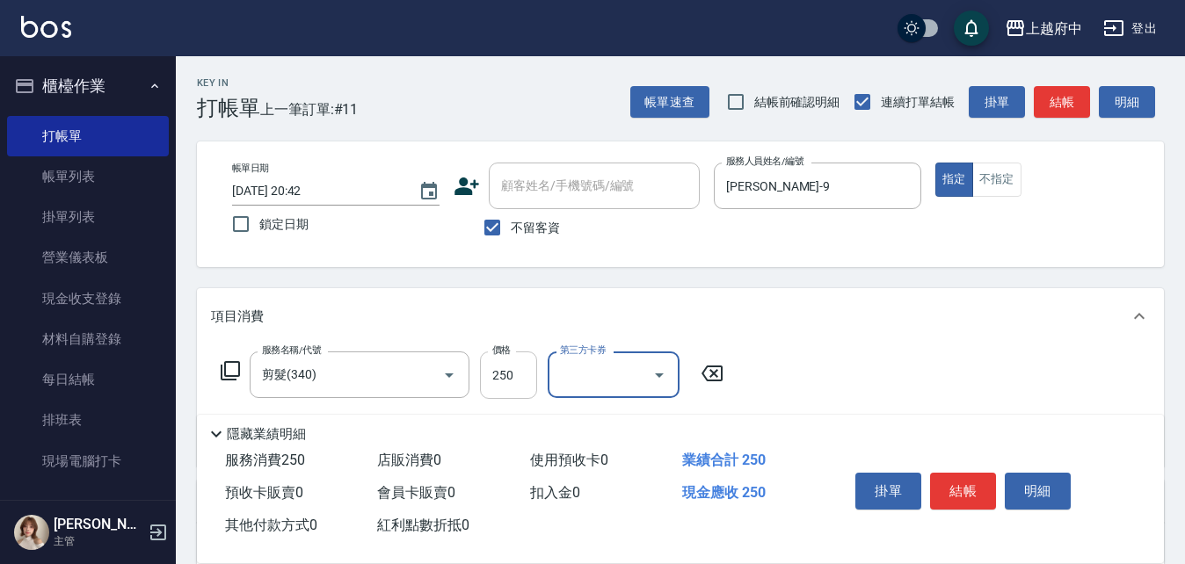
click at [503, 367] on input "250" at bounding box center [508, 375] width 57 height 47
type input "500"
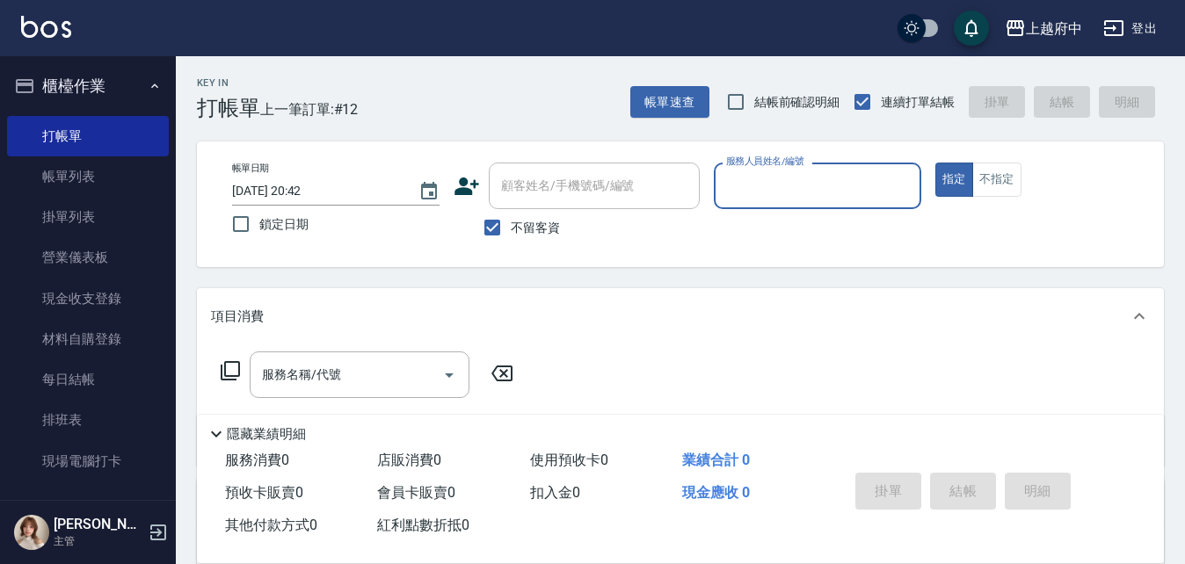
click at [526, 222] on span "不留客資" at bounding box center [535, 228] width 49 height 18
click at [511, 222] on input "不留客資" at bounding box center [492, 227] width 37 height 37
checkbox input "false"
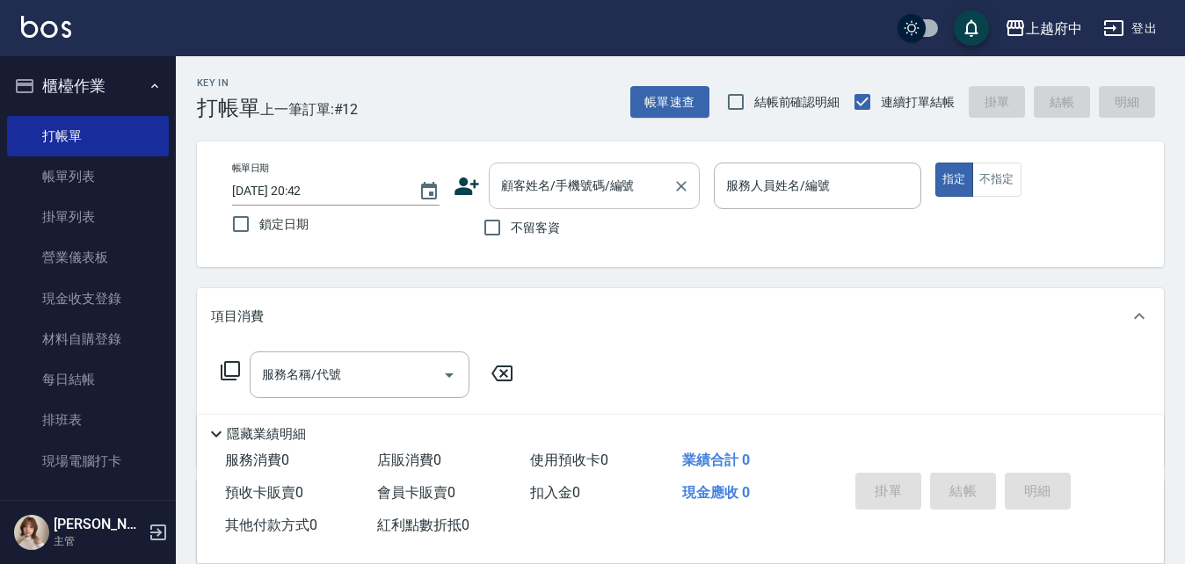
click at [568, 179] on input "顧客姓名/手機號碼/編號" at bounding box center [581, 186] width 169 height 31
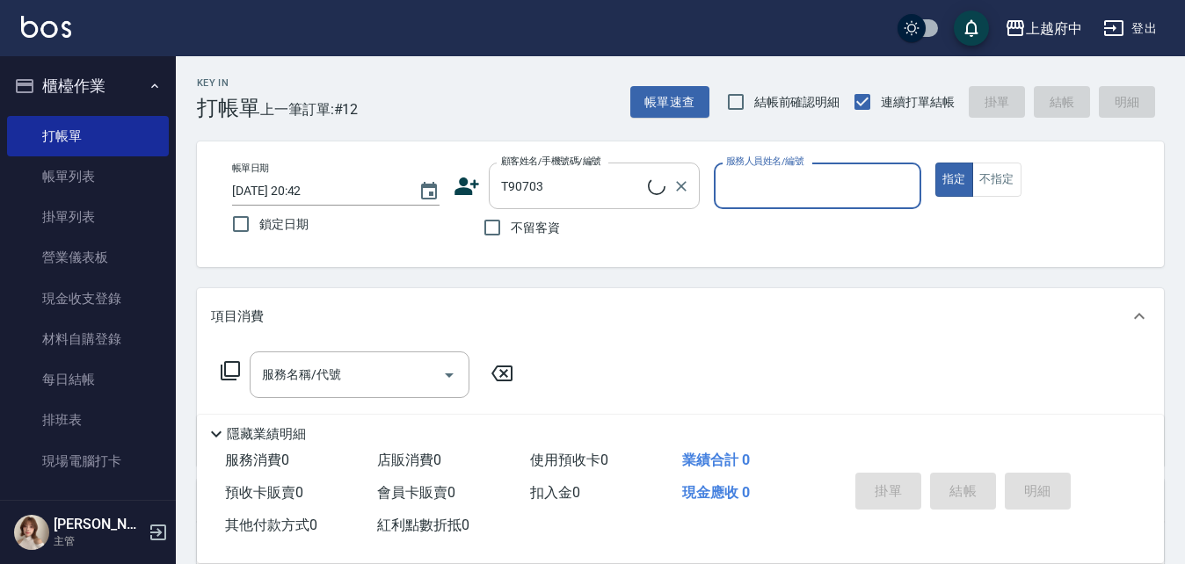
type input "曹小姐/0975393881/T90703"
type input "Dona-18"
click at [935, 163] on button "指定" at bounding box center [954, 180] width 38 height 34
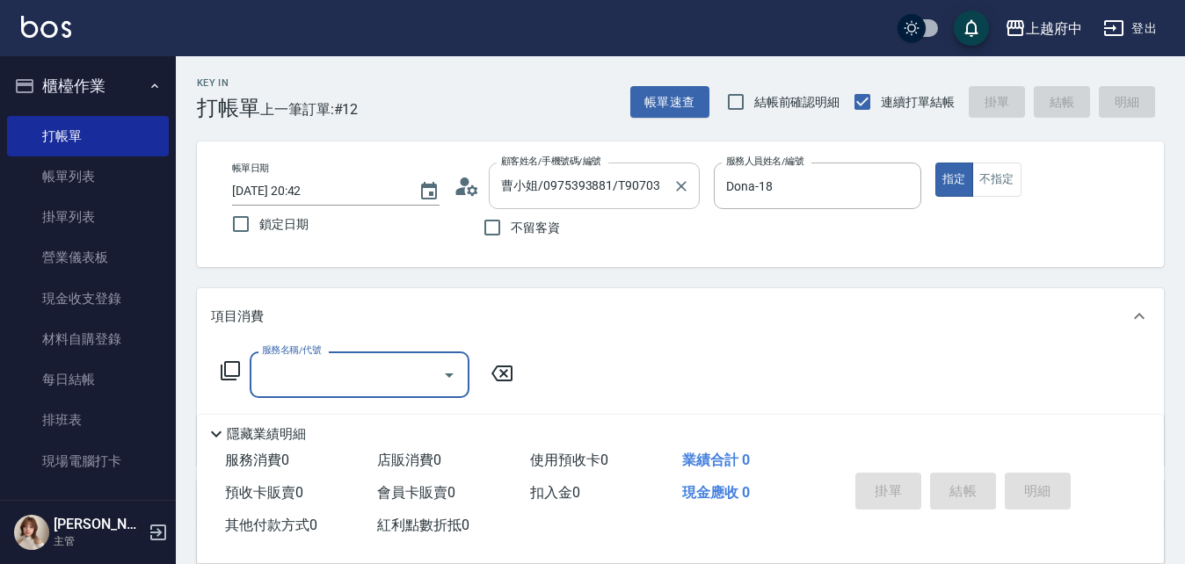
type input "3"
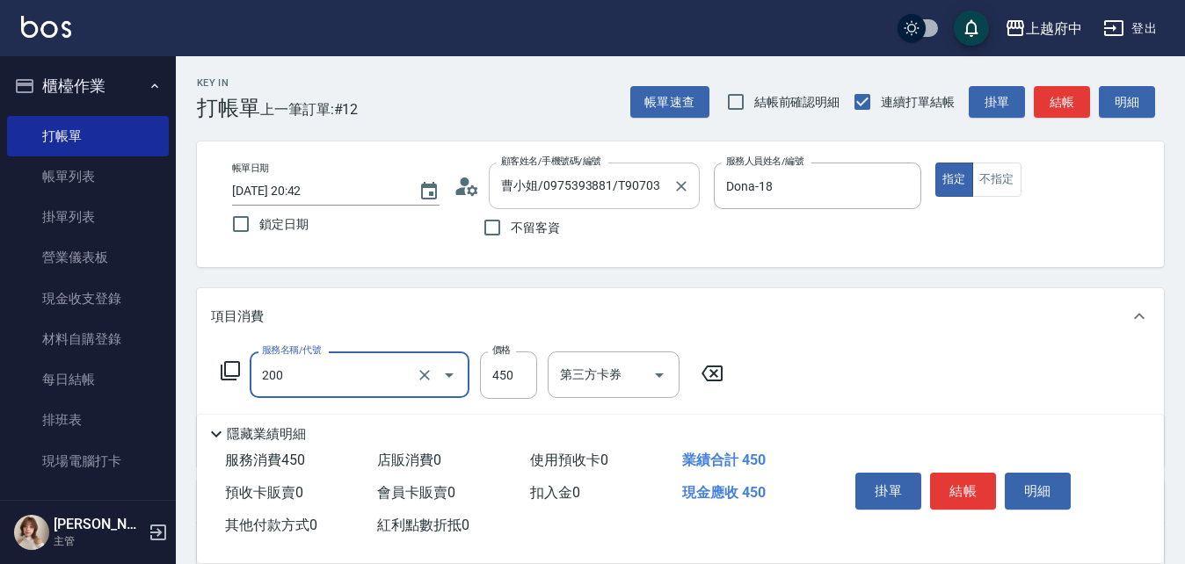
type input "有機洗髮(200)"
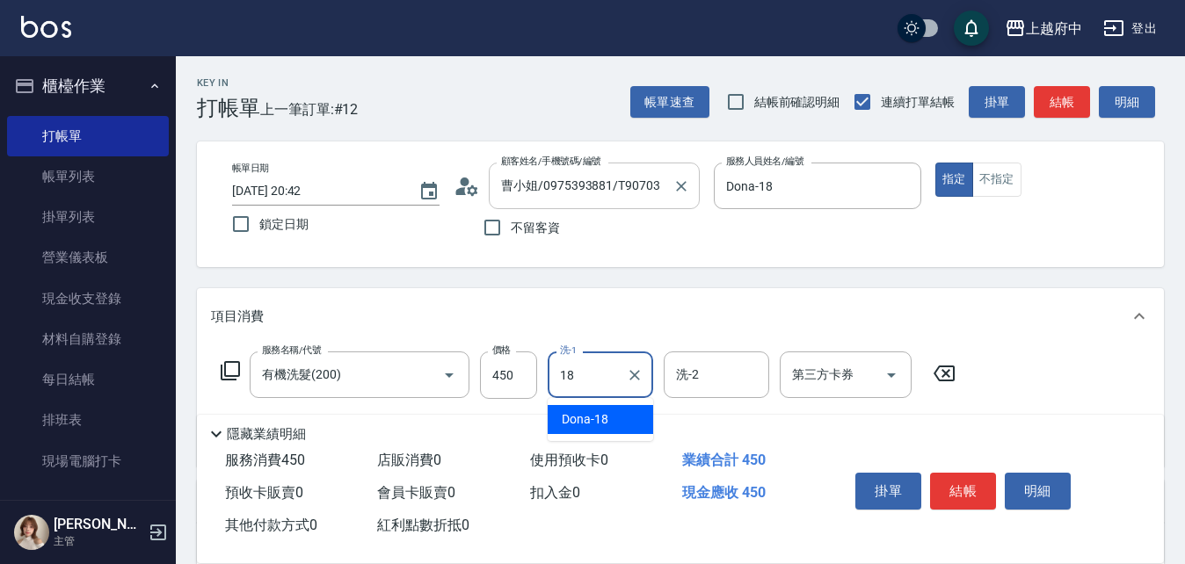
type input "Dona-18"
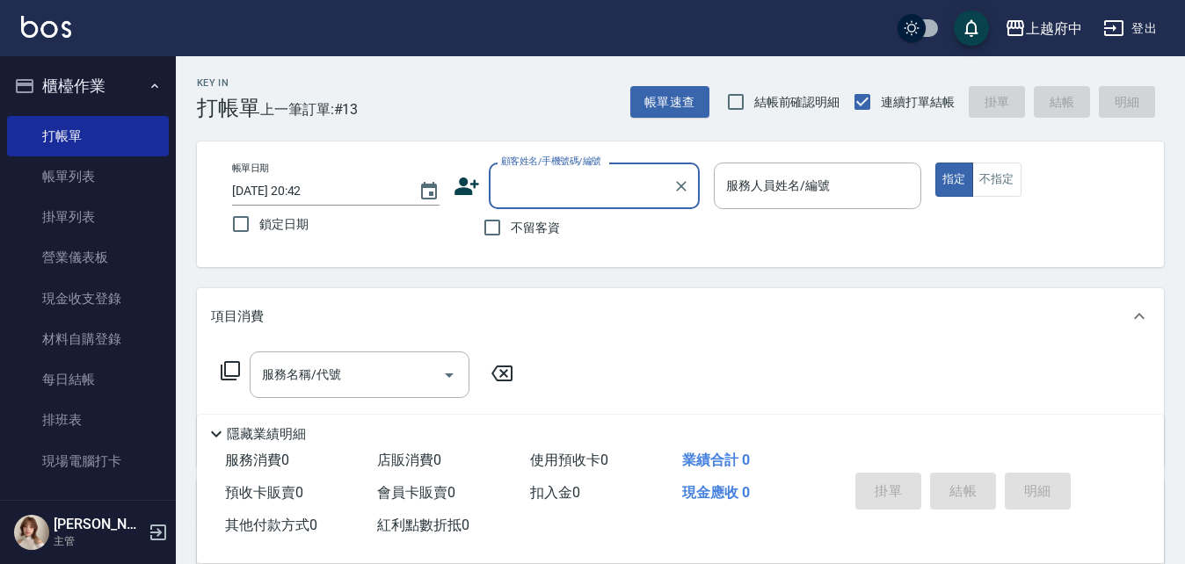
click at [600, 185] on input "顧客姓名/手機號碼/編號" at bounding box center [581, 186] width 169 height 31
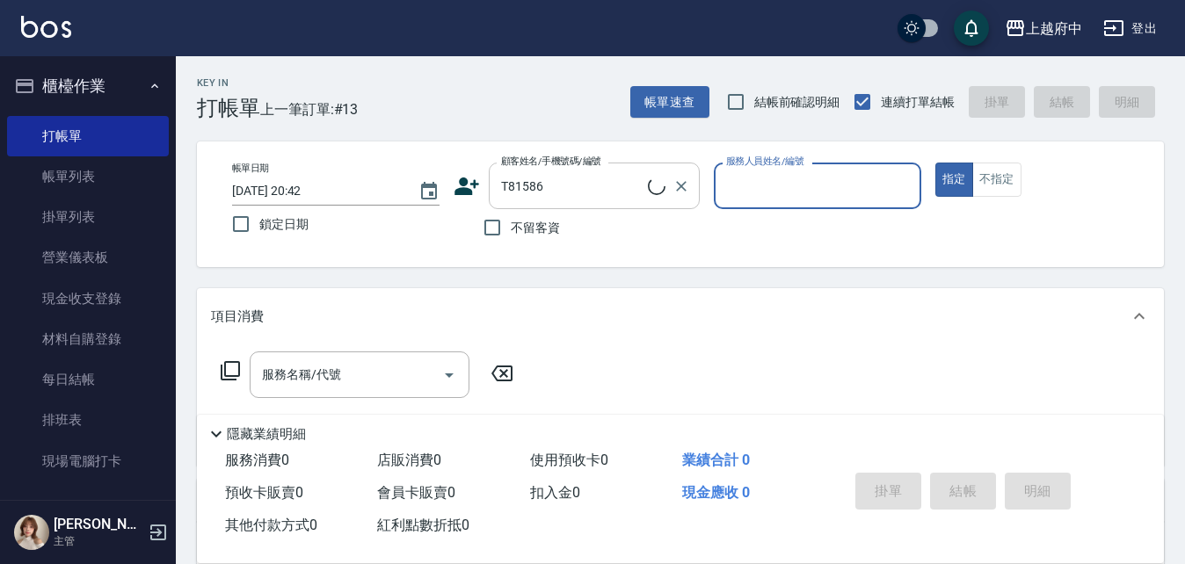
type input "[PERSON_NAME]/0975537910/T81586"
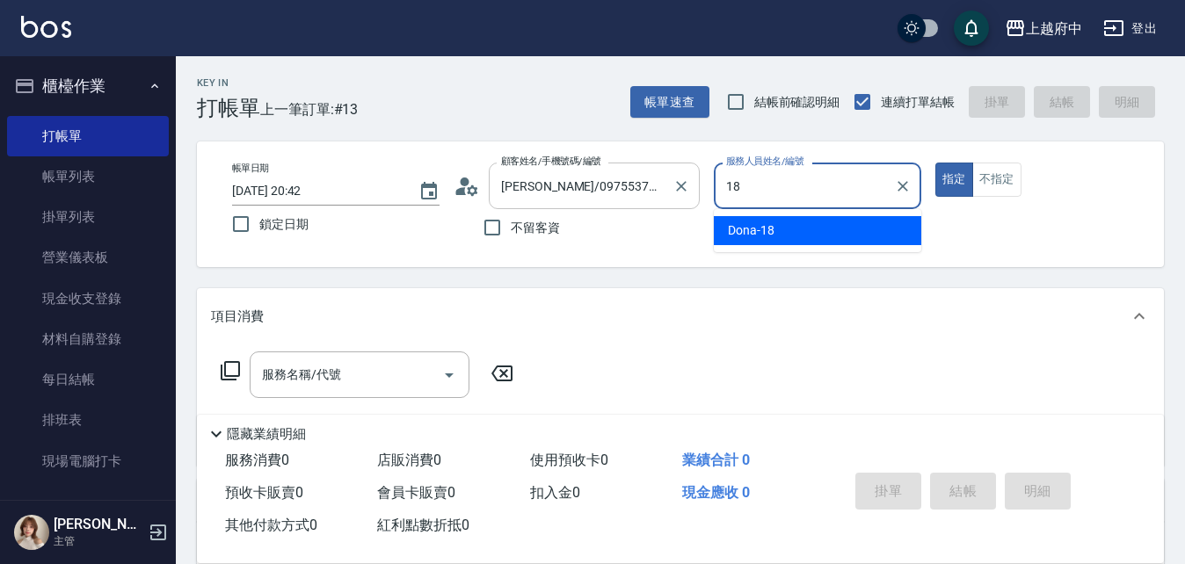
type input "Dona-18"
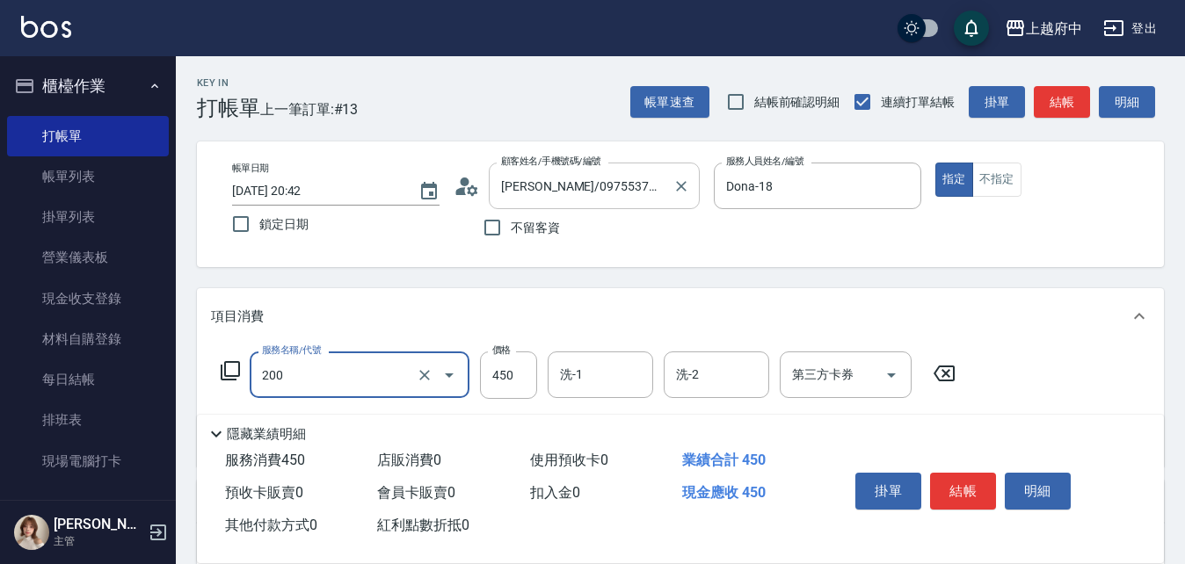
type input "有機洗髮(200)"
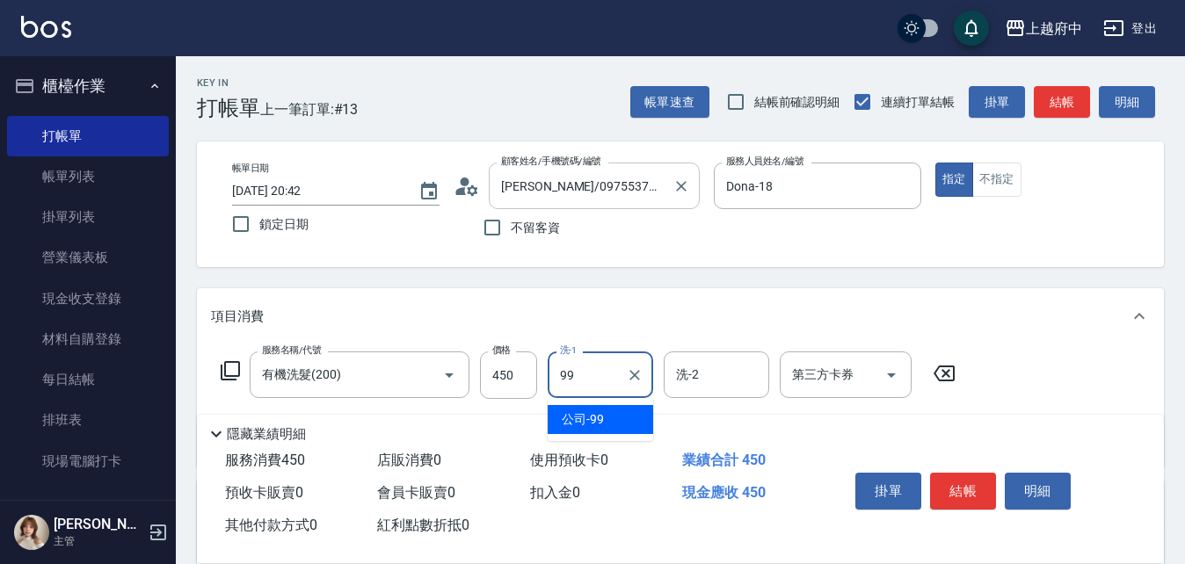
type input "公司-99"
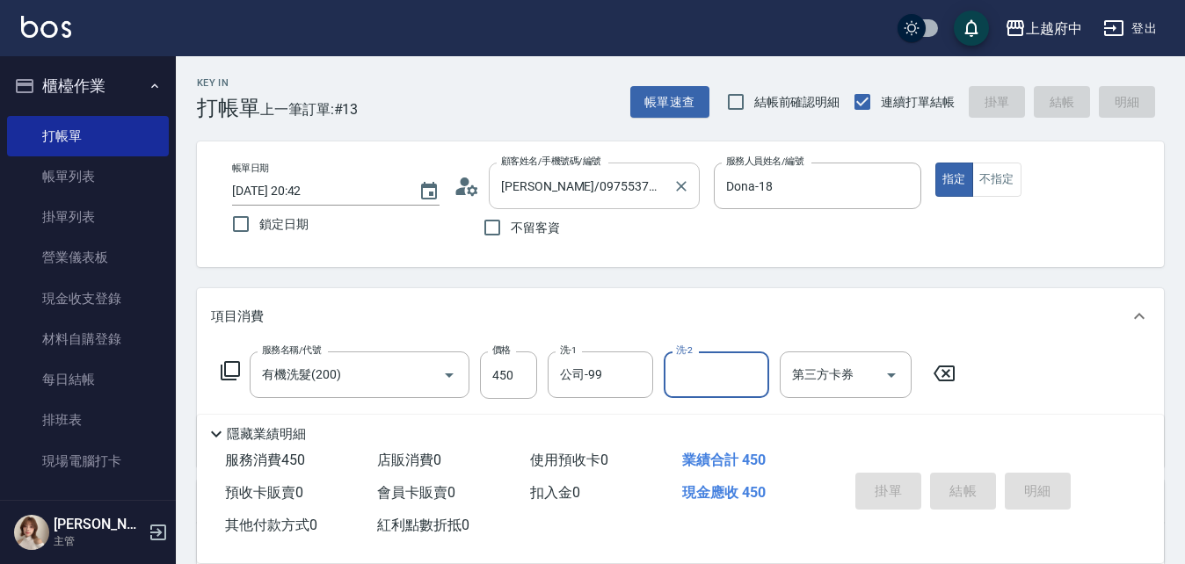
type input "[DATE] 20:43"
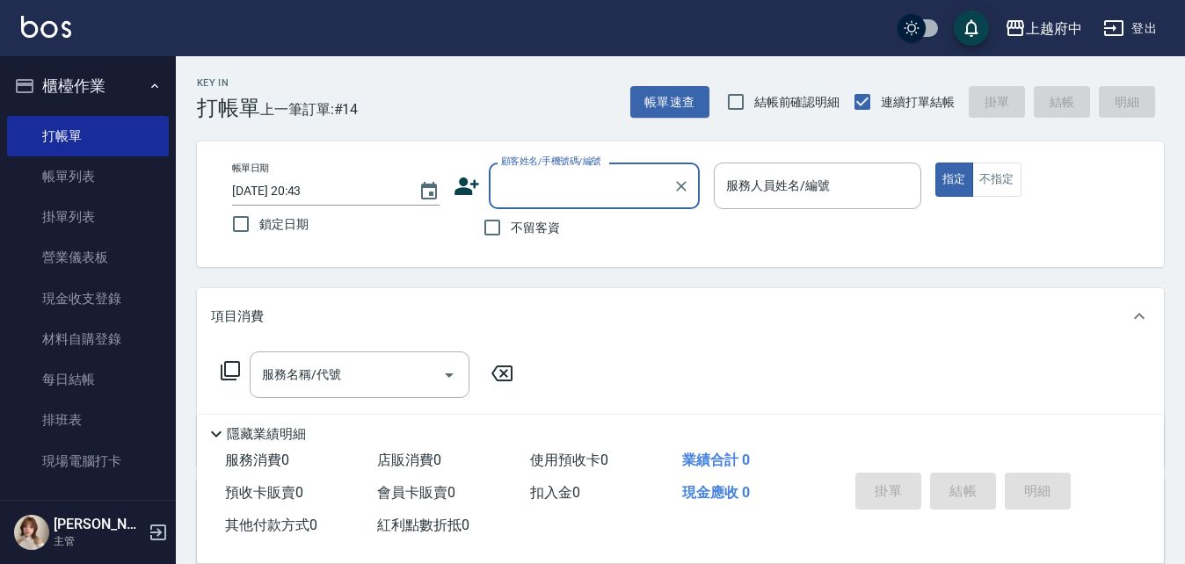
click at [584, 193] on input "顧客姓名/手機號碼/編號" at bounding box center [581, 186] width 169 height 31
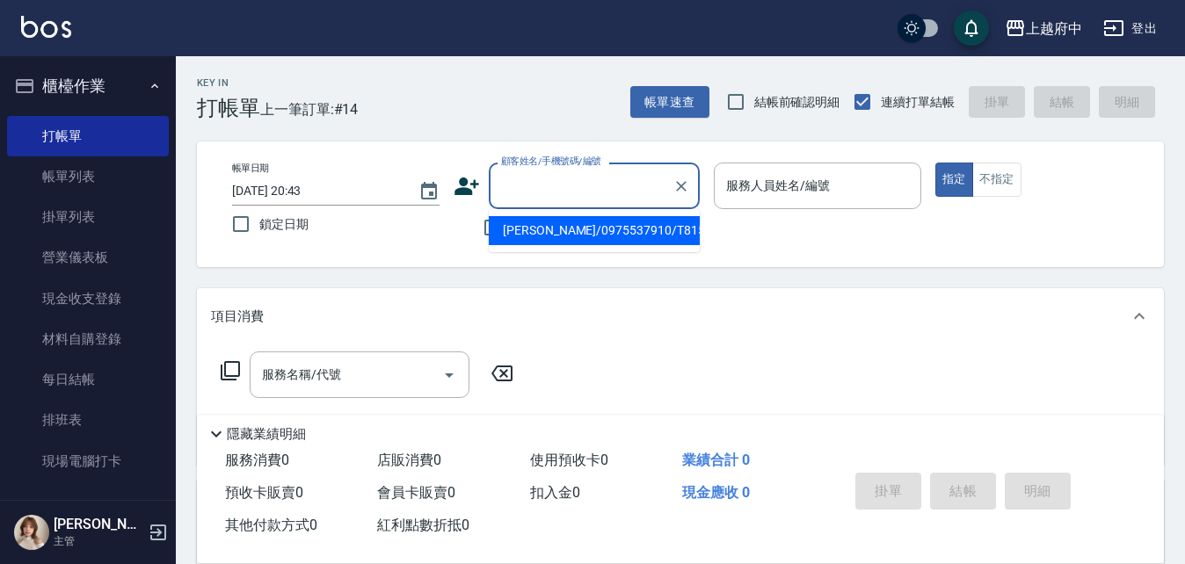
click at [464, 184] on icon at bounding box center [466, 187] width 25 height 18
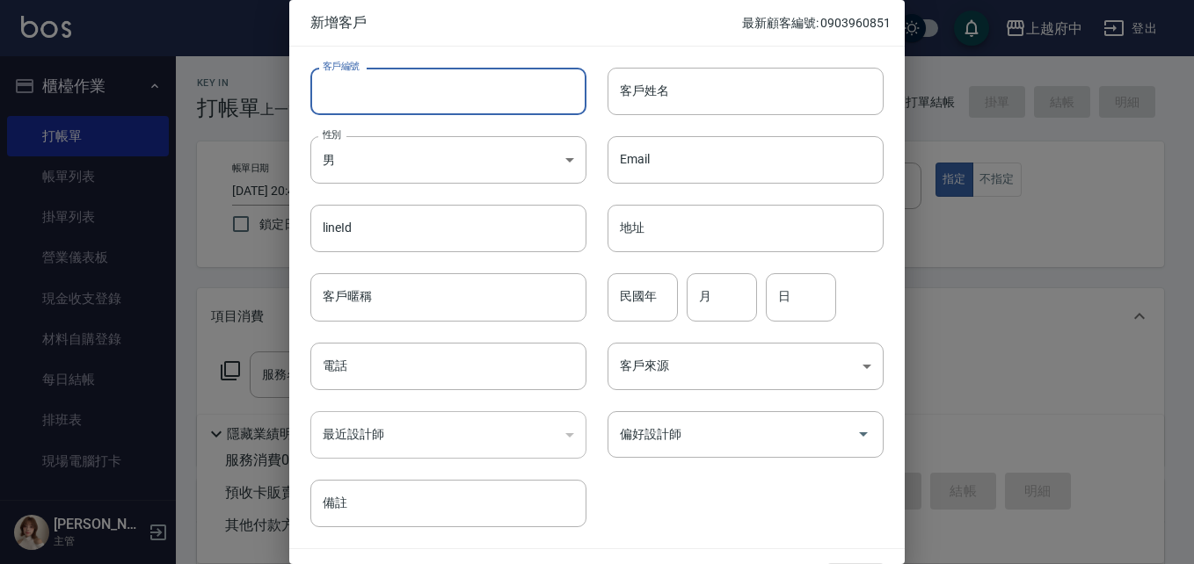
click at [501, 87] on input "客戶編號" at bounding box center [448, 91] width 276 height 47
drag, startPoint x: 446, startPoint y: 95, endPoint x: 229, endPoint y: 100, distance: 216.3
click at [241, 94] on div "新增客戶 最新顧客編號: 0903960851 客戶編號 0906042330 ​ 客戶編號 客戶姓名 客戶姓名 性別 男 [DEMOGRAPHIC_DATA…" at bounding box center [597, 282] width 1194 height 564
type input "0906042330"
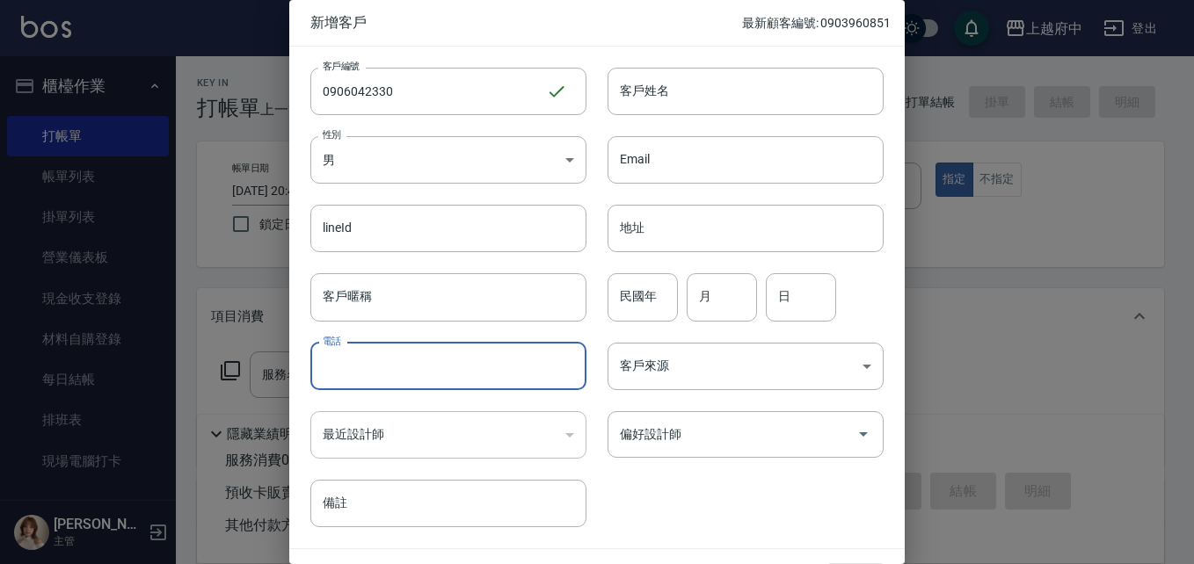
click at [436, 360] on input "電話" at bounding box center [448, 366] width 276 height 47
paste input "0906042330"
type input "0906042330"
click at [697, 101] on input "客戶姓名" at bounding box center [745, 91] width 276 height 47
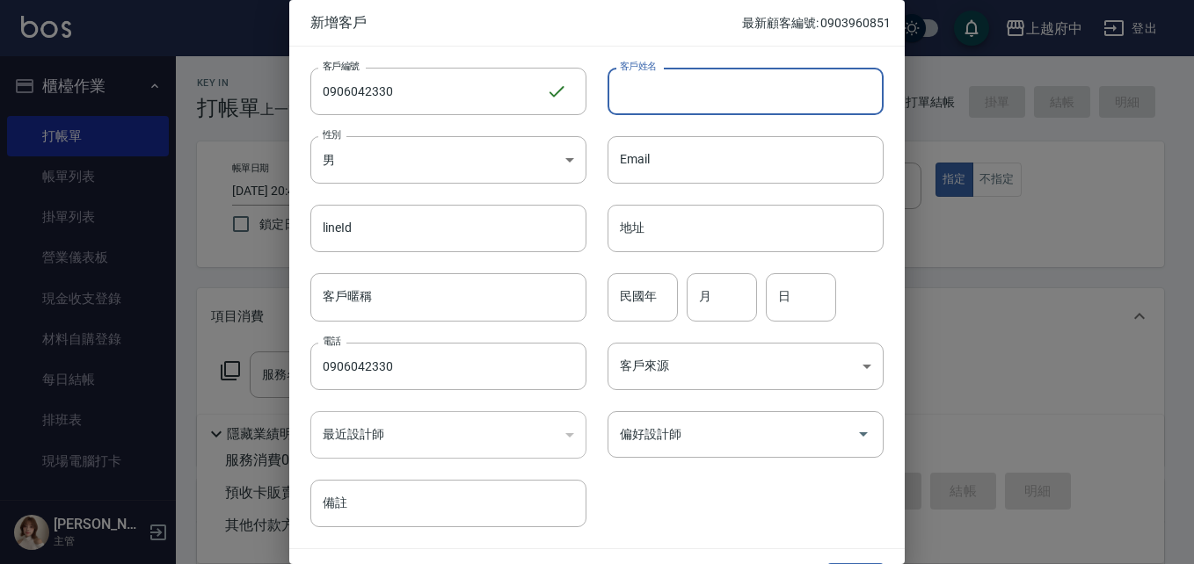
type input "D"
type input "ㄋ"
type input "林志玲"
click at [645, 269] on div "民國年 民國年 月 月 日 日" at bounding box center [734, 286] width 297 height 69
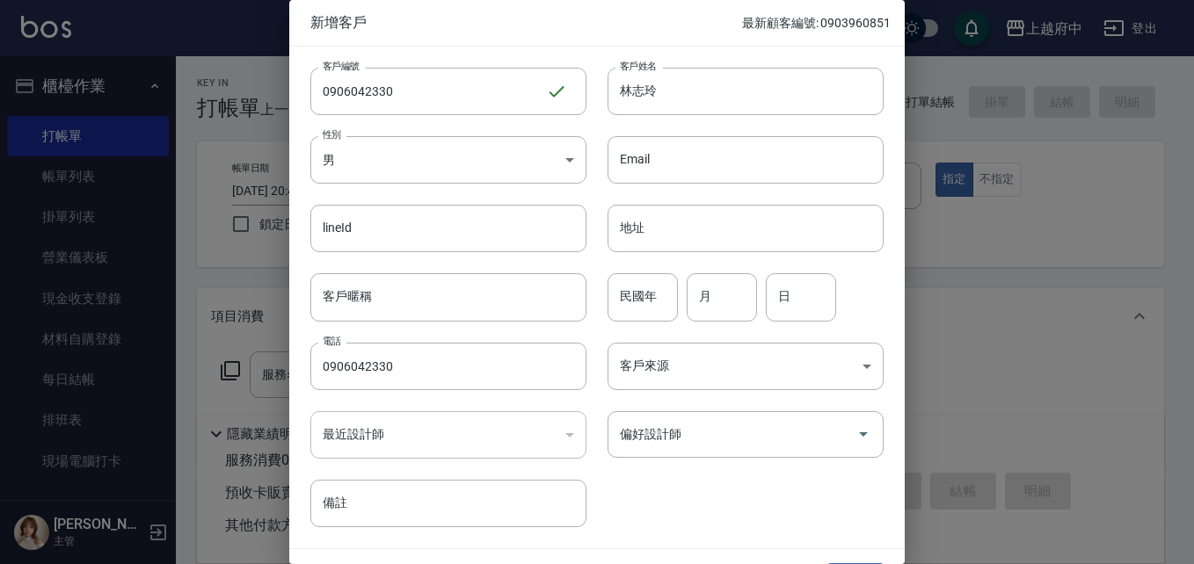
click at [636, 289] on input "民國年" at bounding box center [642, 296] width 70 height 47
type input "96"
type input "08"
type input "29"
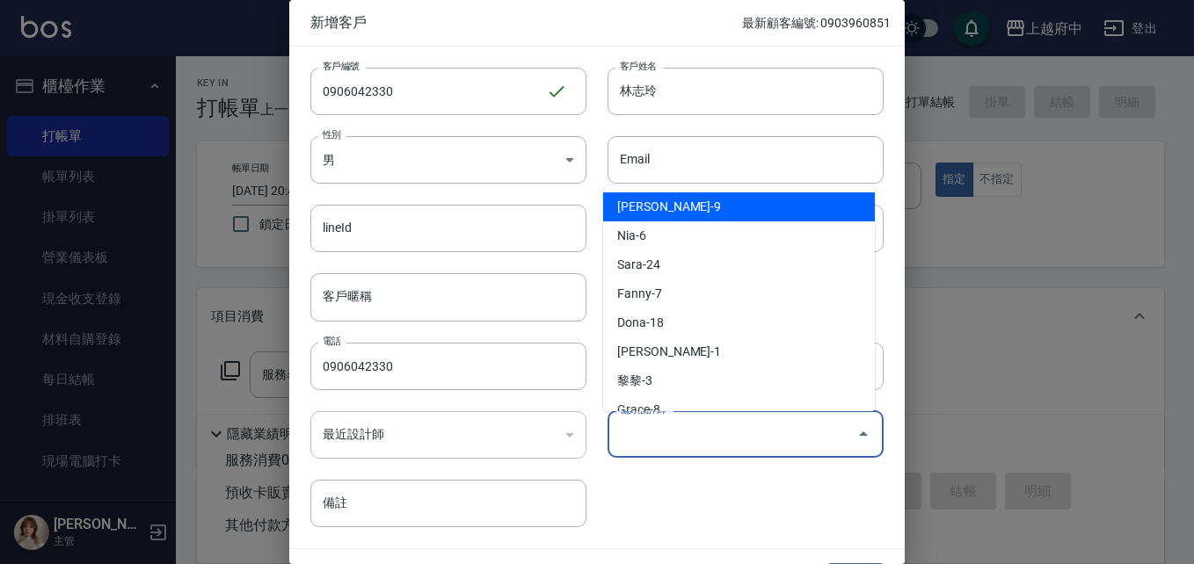
click at [674, 426] on input "偏好設計師" at bounding box center [732, 434] width 234 height 31
click at [666, 207] on li "[PERSON_NAME]-9" at bounding box center [739, 207] width 272 height 29
type input "[PERSON_NAME]"
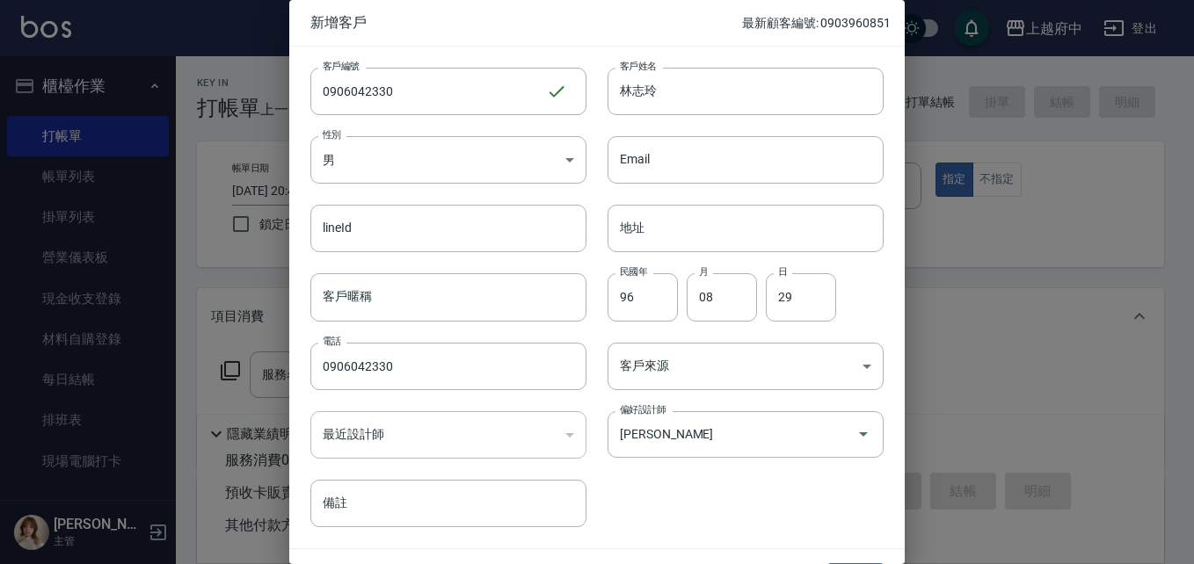
click at [740, 510] on div "客戶編號 0906042330 ​ 客戶編號 客戶姓名 [PERSON_NAME]姓名 性別 男 [DEMOGRAPHIC_DATA] 性別 Email Em…" at bounding box center [586, 287] width 594 height 481
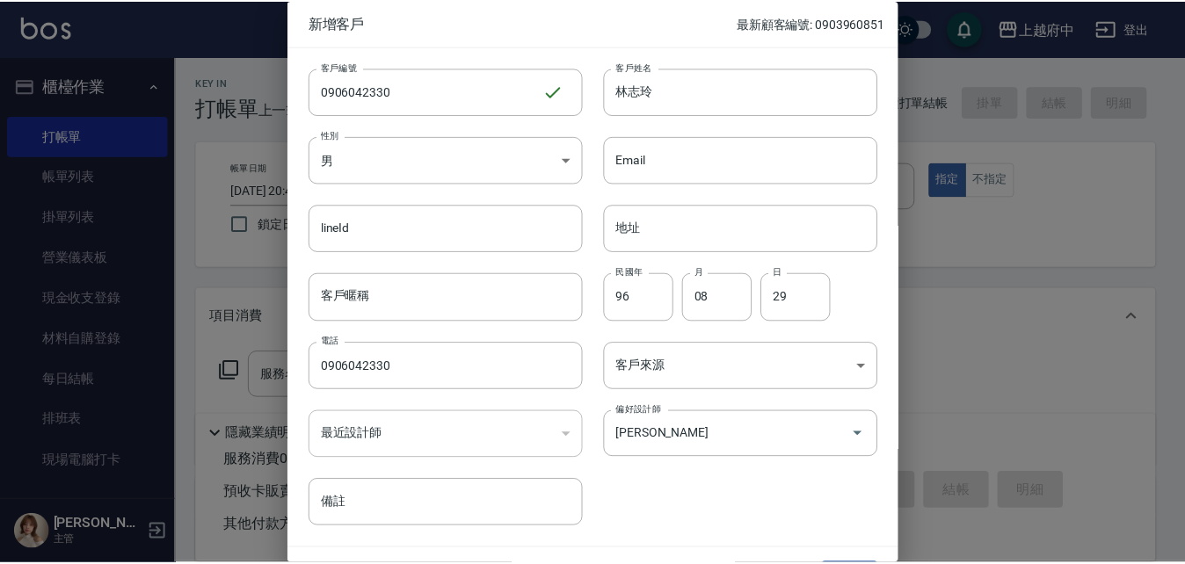
scroll to position [45, 0]
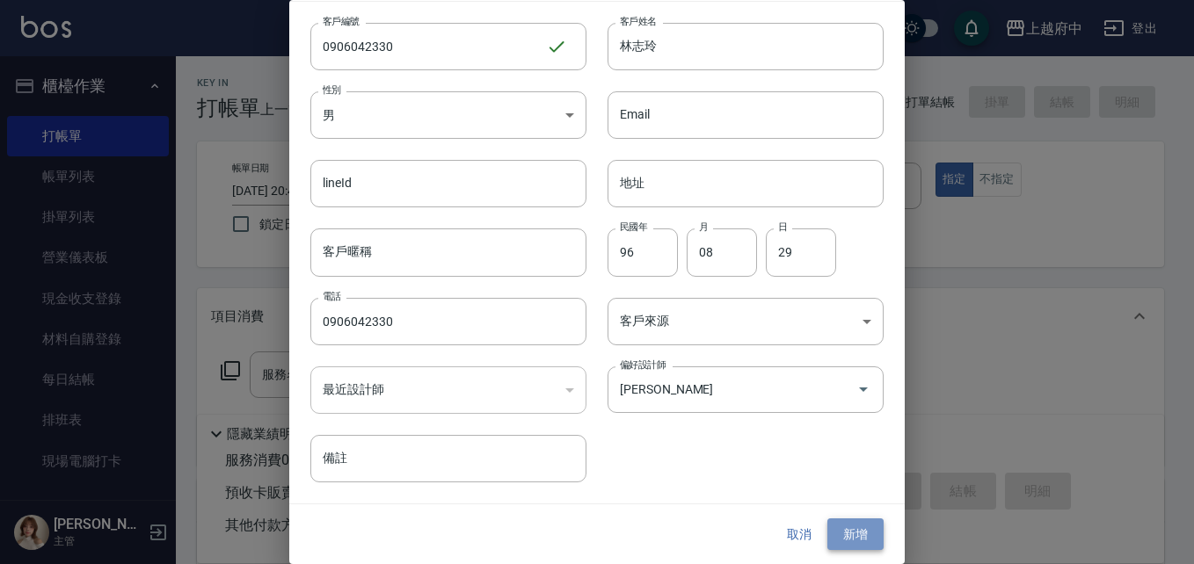
click at [837, 534] on button "新增" at bounding box center [855, 535] width 56 height 33
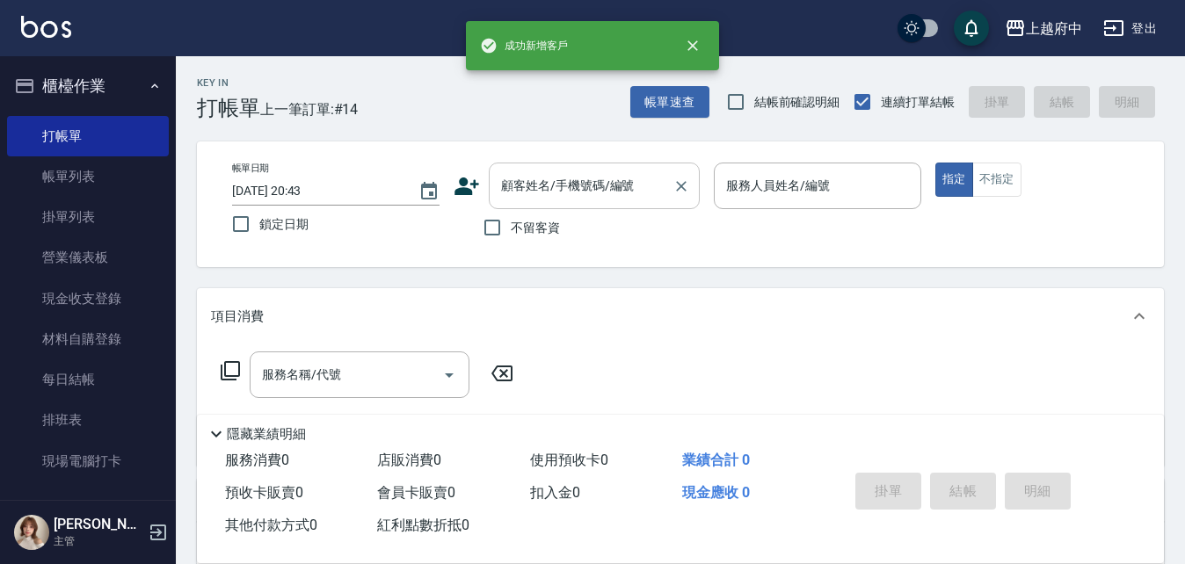
click at [600, 191] on input "顧客姓名/手機號碼/編號" at bounding box center [581, 186] width 169 height 31
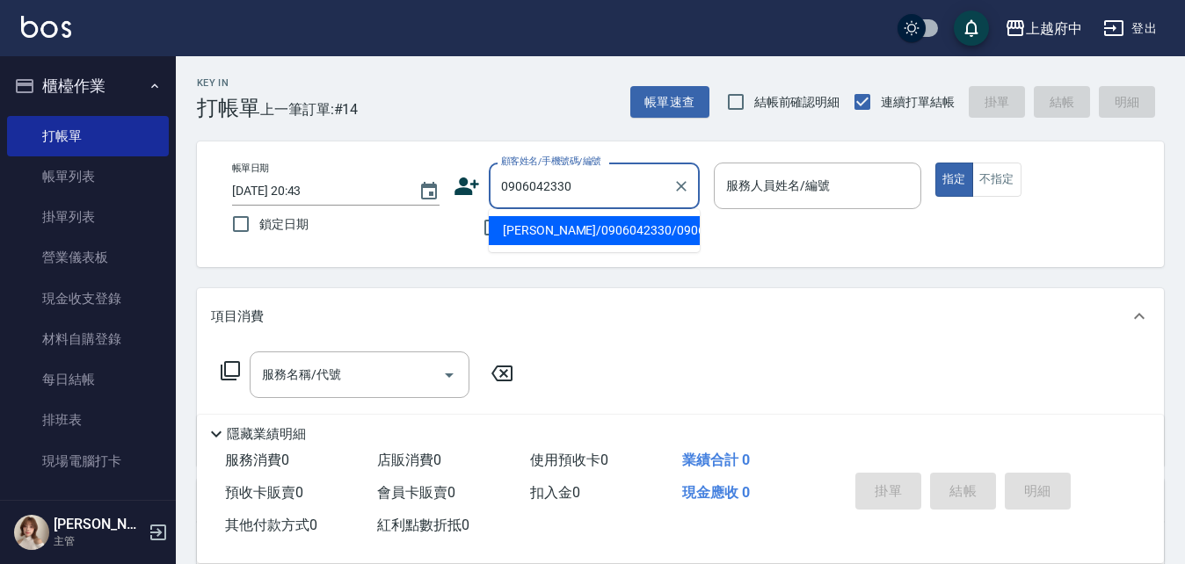
type input "[PERSON_NAME]/0906042330/0906042330"
type input "[PERSON_NAME]-9"
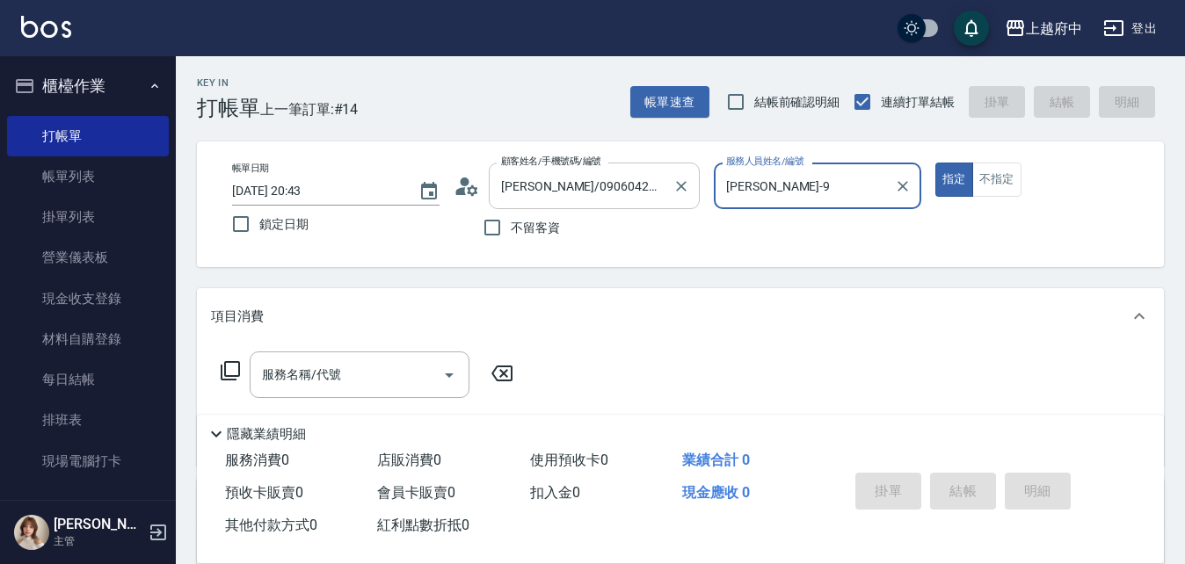
click at [935, 163] on button "指定" at bounding box center [954, 180] width 38 height 34
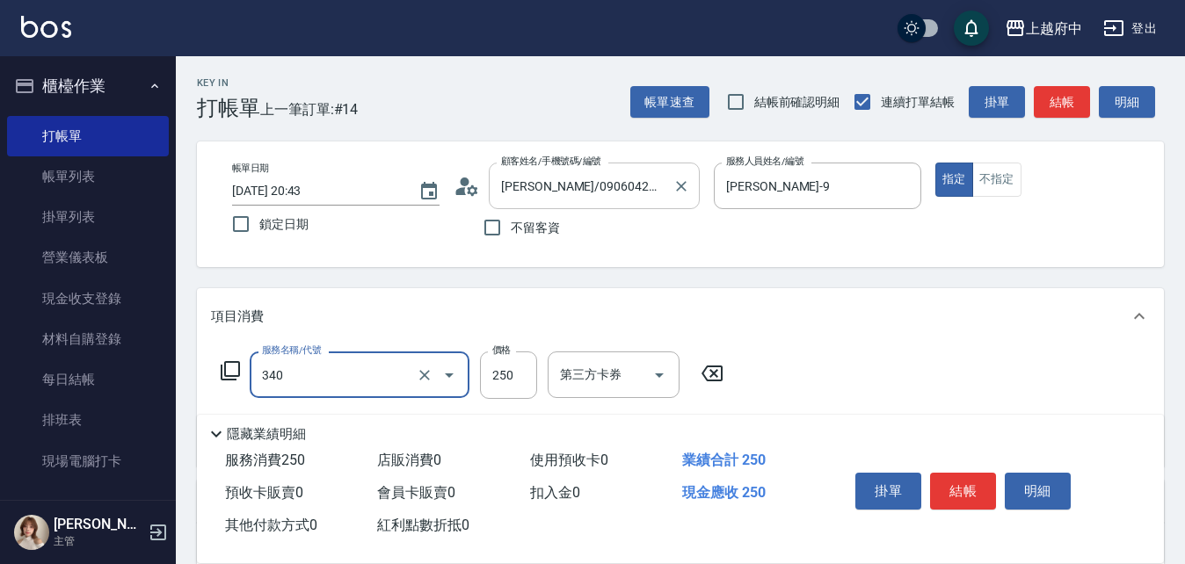
type input "剪髮(340)"
type input "有機洗髮(200)"
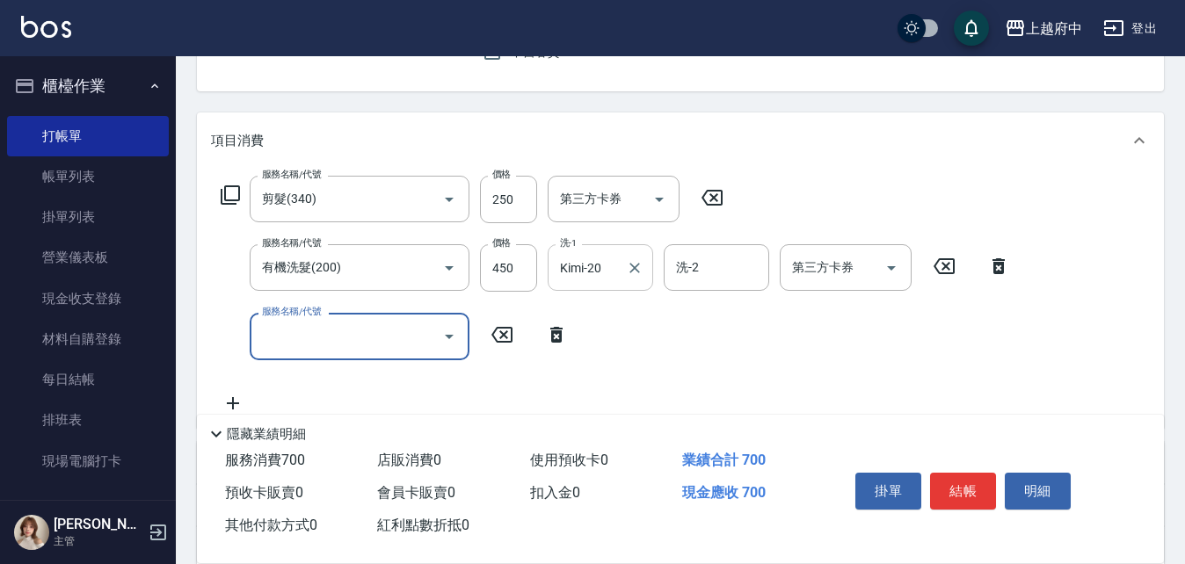
drag, startPoint x: 622, startPoint y: 273, endPoint x: 553, endPoint y: 275, distance: 69.5
click at [553, 275] on div "Kimi-20 洗-1" at bounding box center [600, 267] width 105 height 47
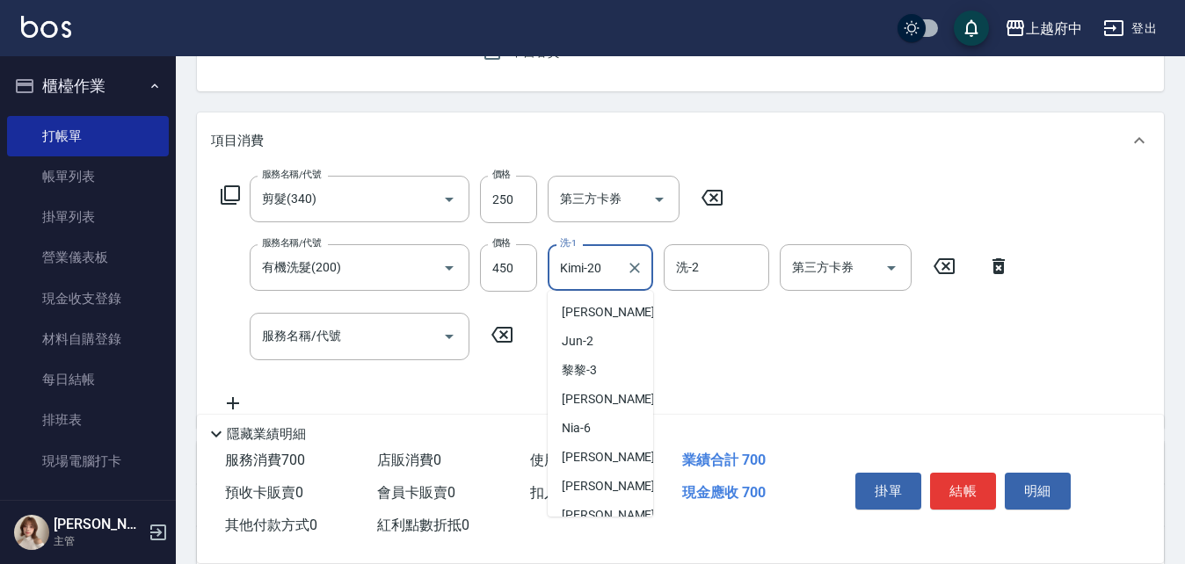
scroll to position [129, 0]
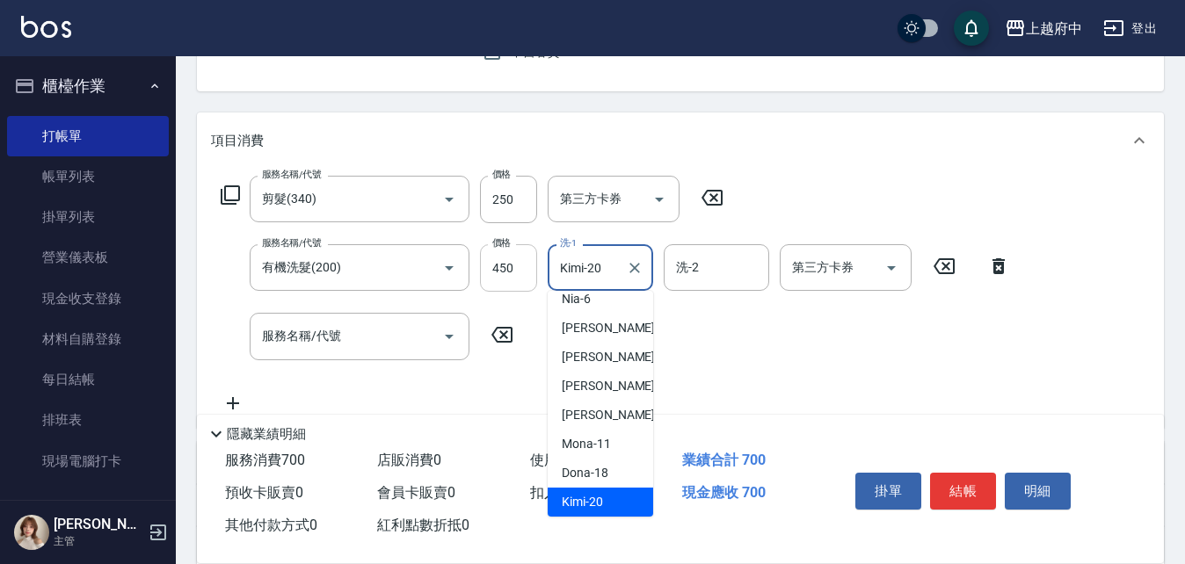
drag, startPoint x: 615, startPoint y: 269, endPoint x: 534, endPoint y: 265, distance: 81.0
click at [534, 267] on div "服務名稱/代號 有機洗髮(200) 服務名稱/代號 價格 450 價格 洗-1 Kimi-20 洗-1 洗-2 洗-2 第三方卡券 第三方卡券" at bounding box center [616, 267] width 810 height 47
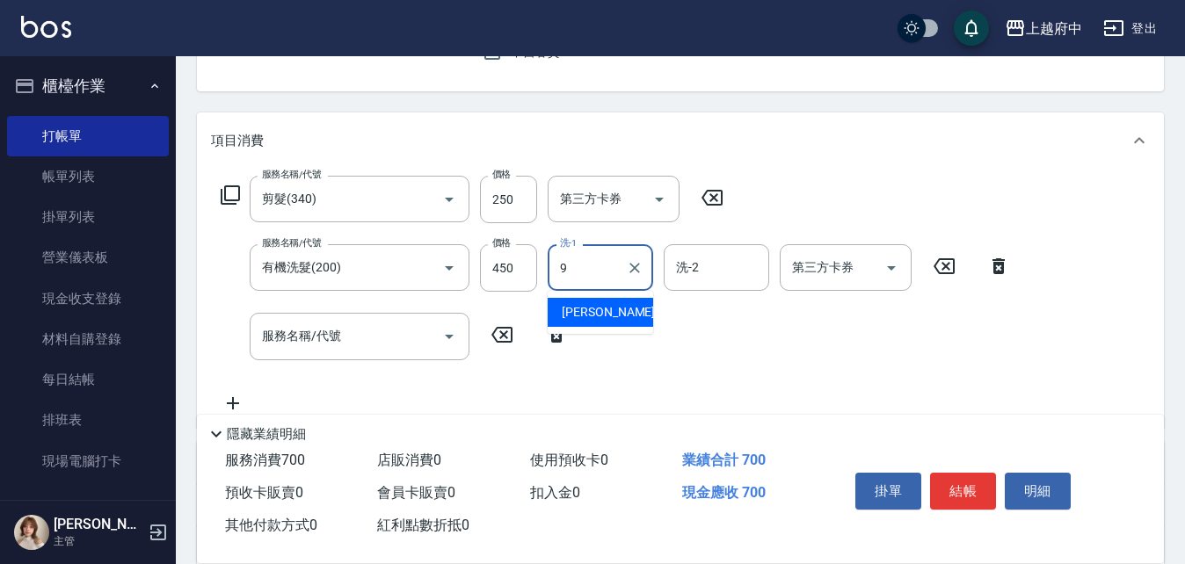
scroll to position [0, 0]
type input "[PERSON_NAME]-9"
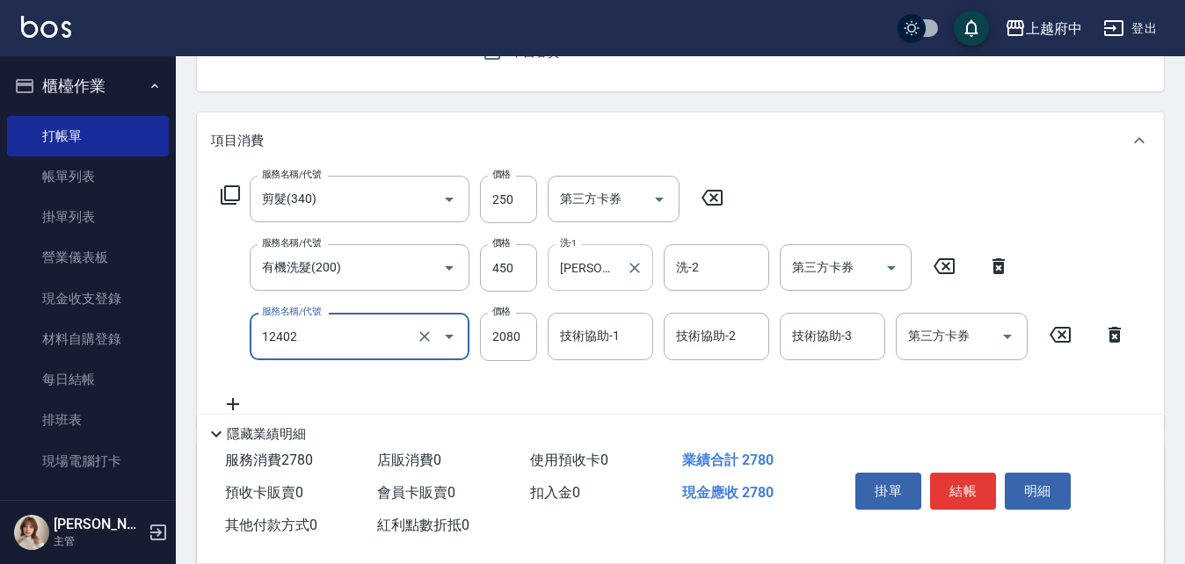
type input "染髮M(12402)"
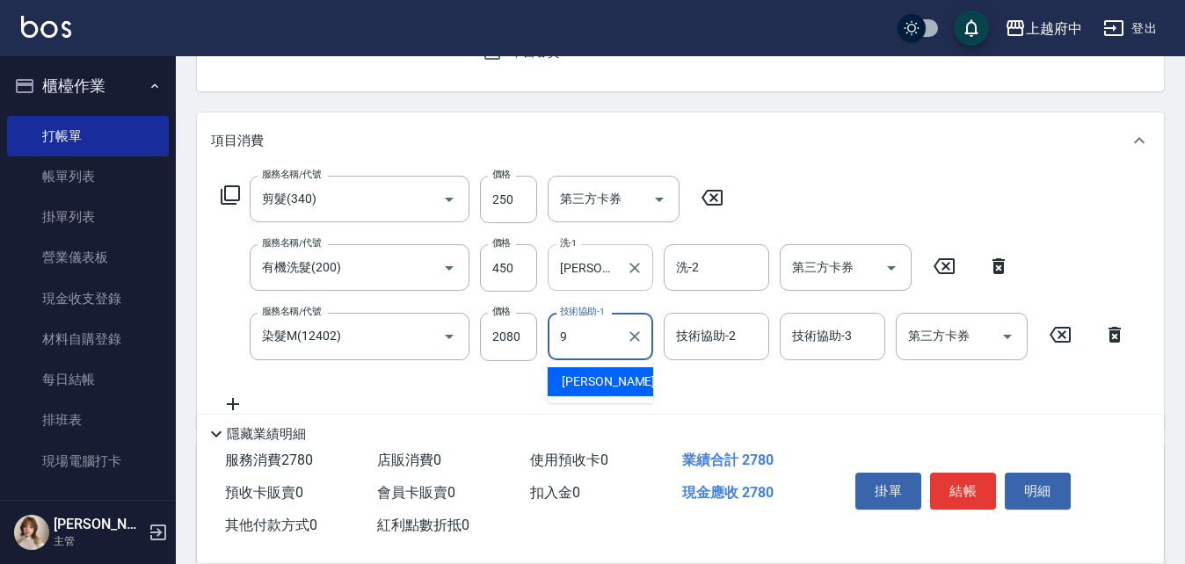
type input "[PERSON_NAME]-9"
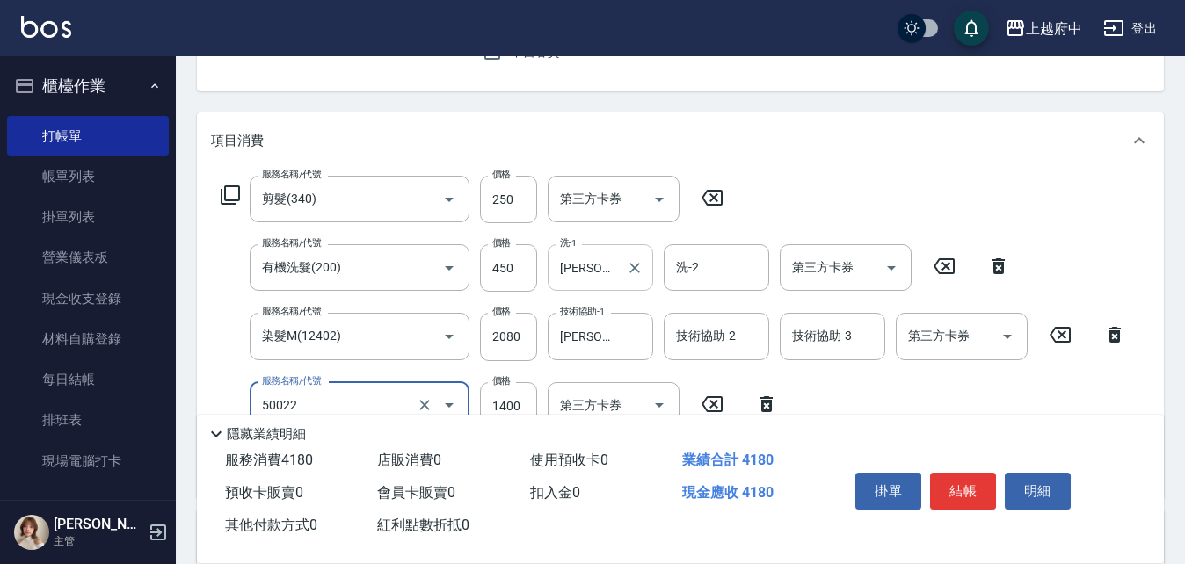
type input "漂髮 中(50022)"
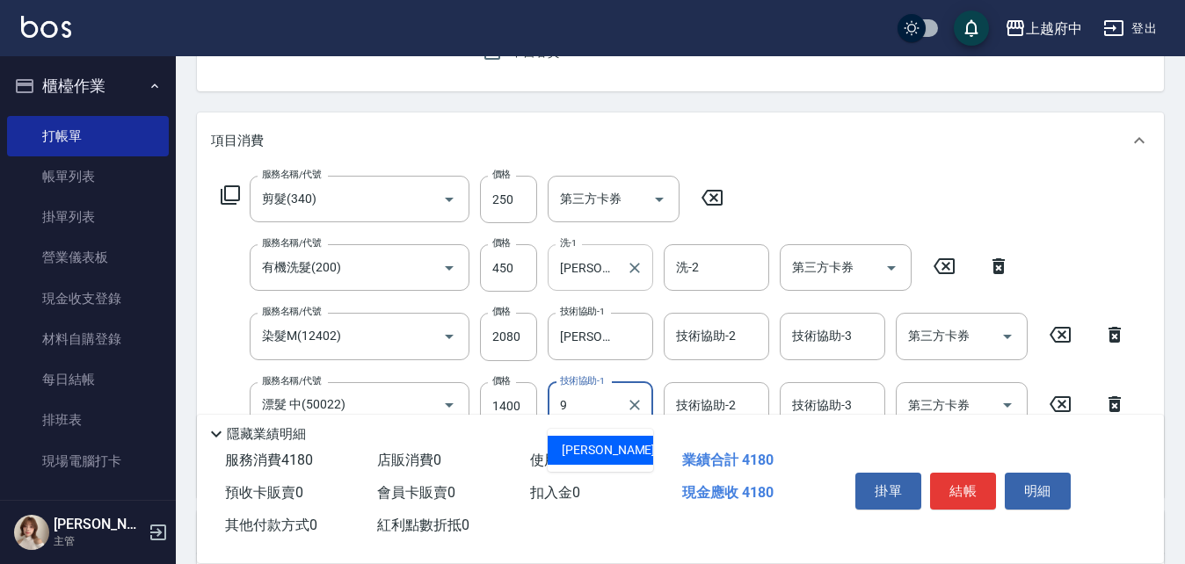
type input "[PERSON_NAME]-9"
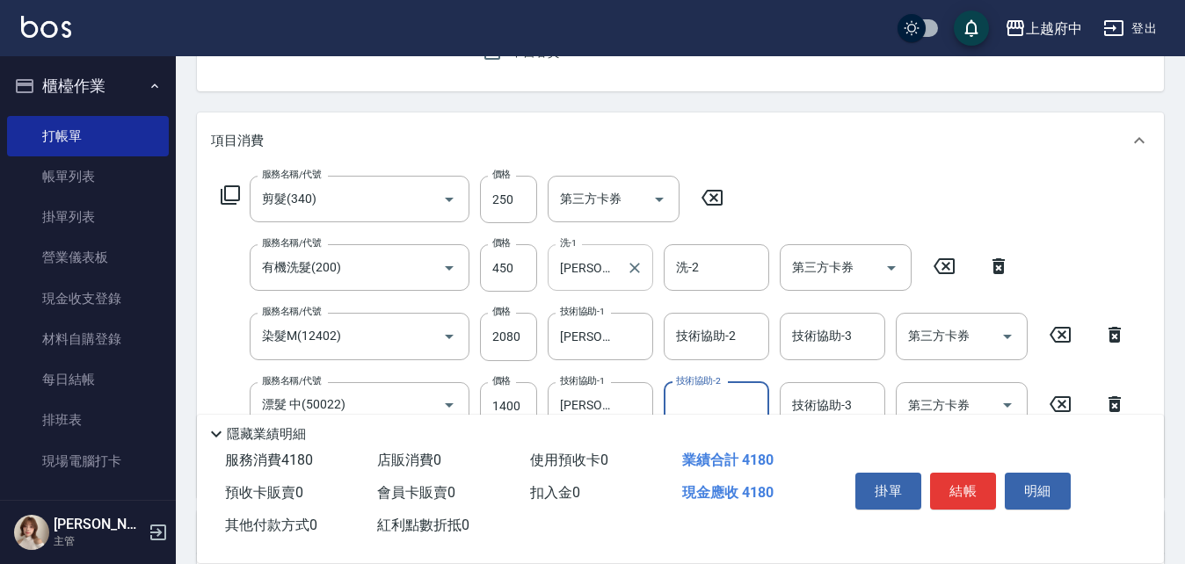
scroll to position [264, 0]
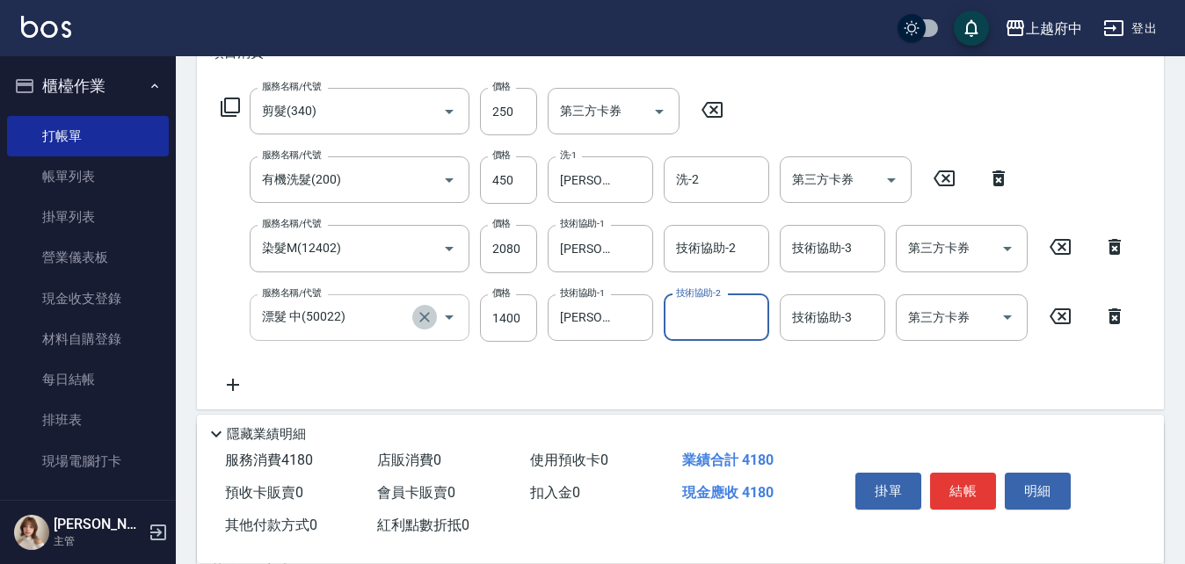
click at [420, 322] on icon "Clear" at bounding box center [424, 317] width 11 height 11
type input "漂髮 中(50022)"
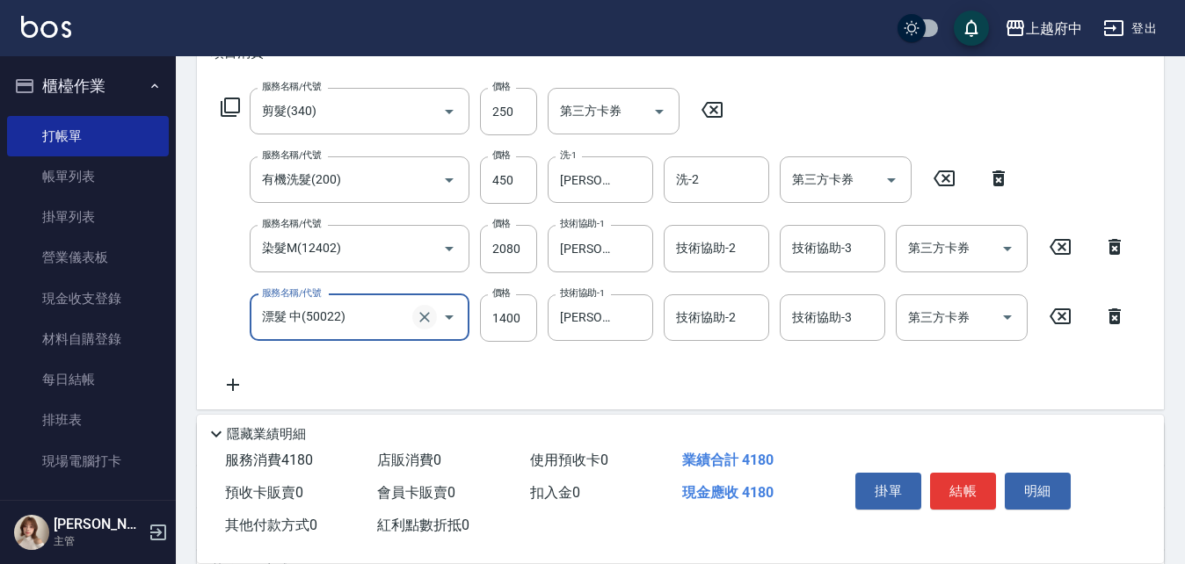
click at [425, 319] on icon "Clear" at bounding box center [425, 318] width 18 height 18
type input "漂髮 中(50022)"
click at [1118, 316] on icon at bounding box center [1115, 317] width 12 height 16
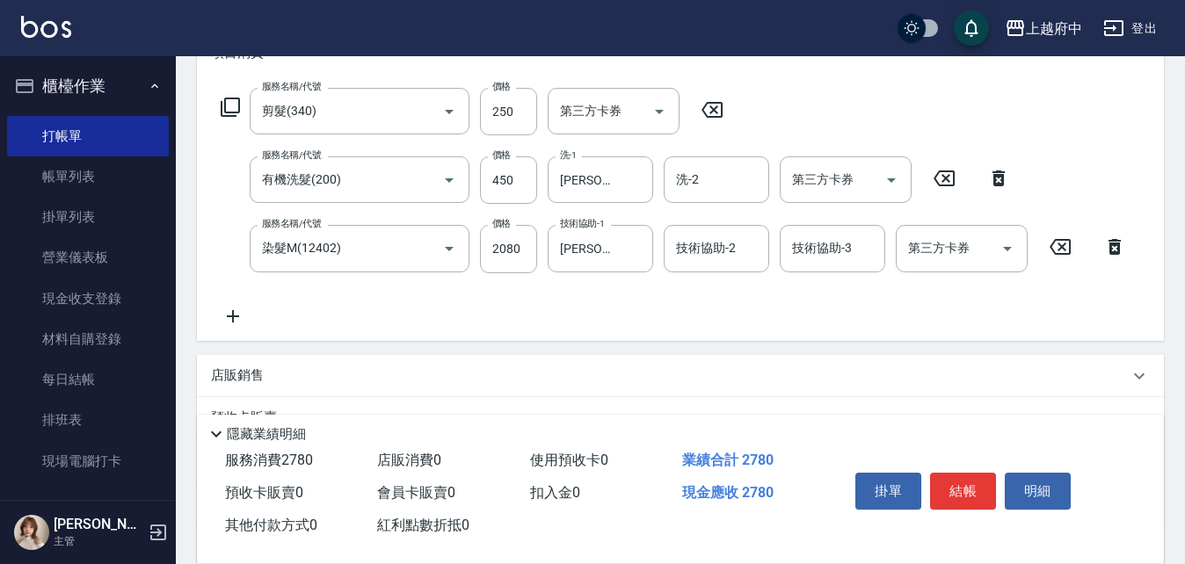
click at [437, 309] on div "服務名稱/代號 剪髮(340) 服務名稱/代號 價格 250 價格 第三方卡券 第三方卡券 服務名稱/代號 有機洗髮(200) 服務名稱/代號 價格 450 …" at bounding box center [674, 207] width 926 height 238
click at [493, 253] on input "2080" at bounding box center [508, 248] width 57 height 47
type input "2100"
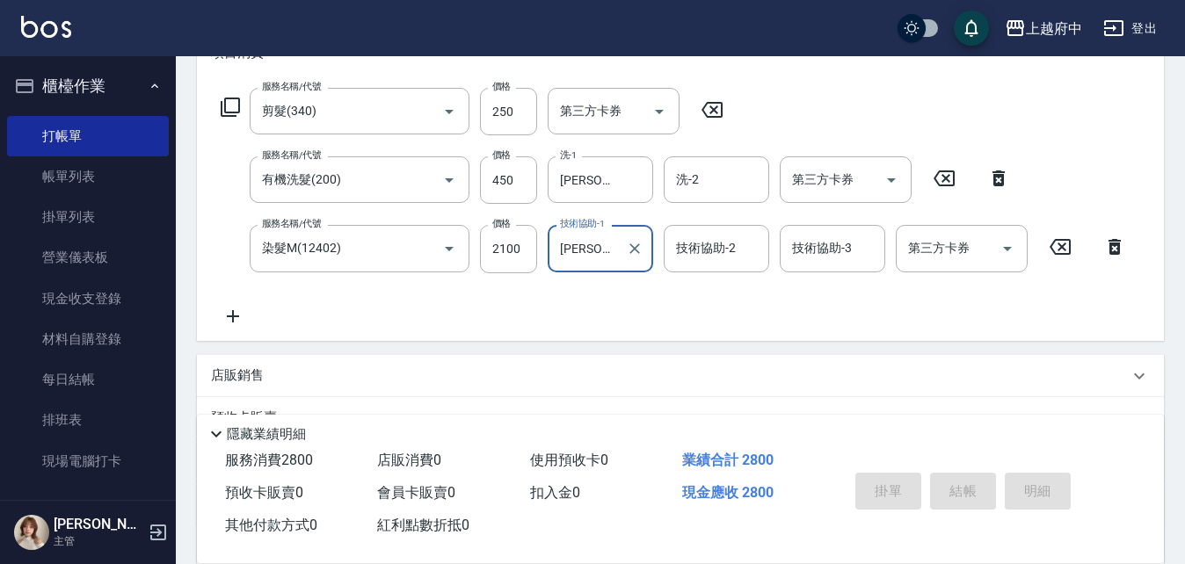
type input "[DATE] 20:44"
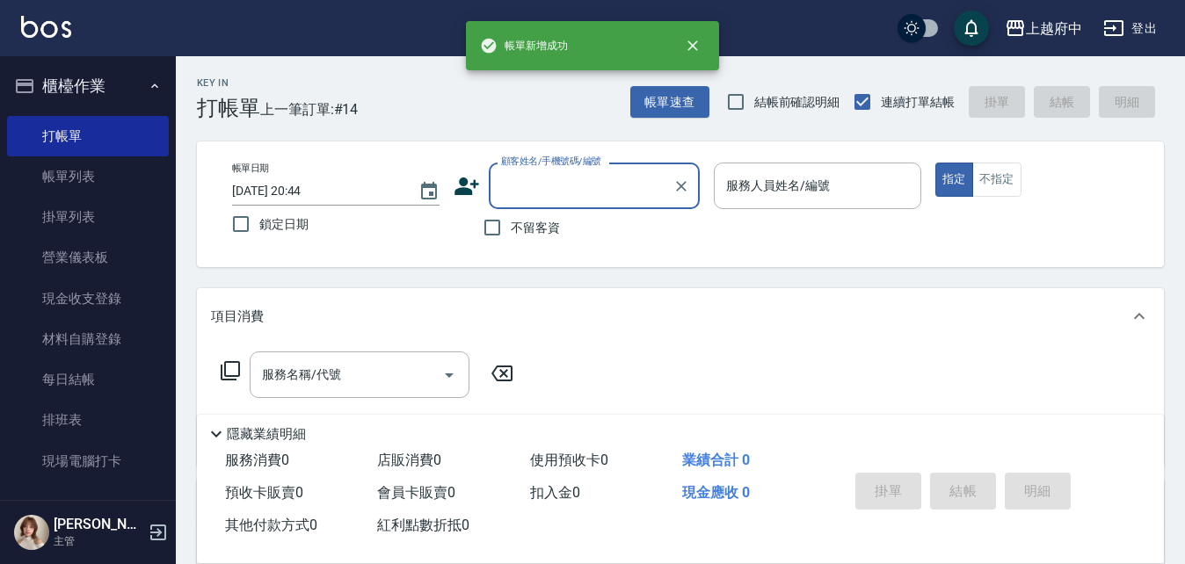
scroll to position [0, 0]
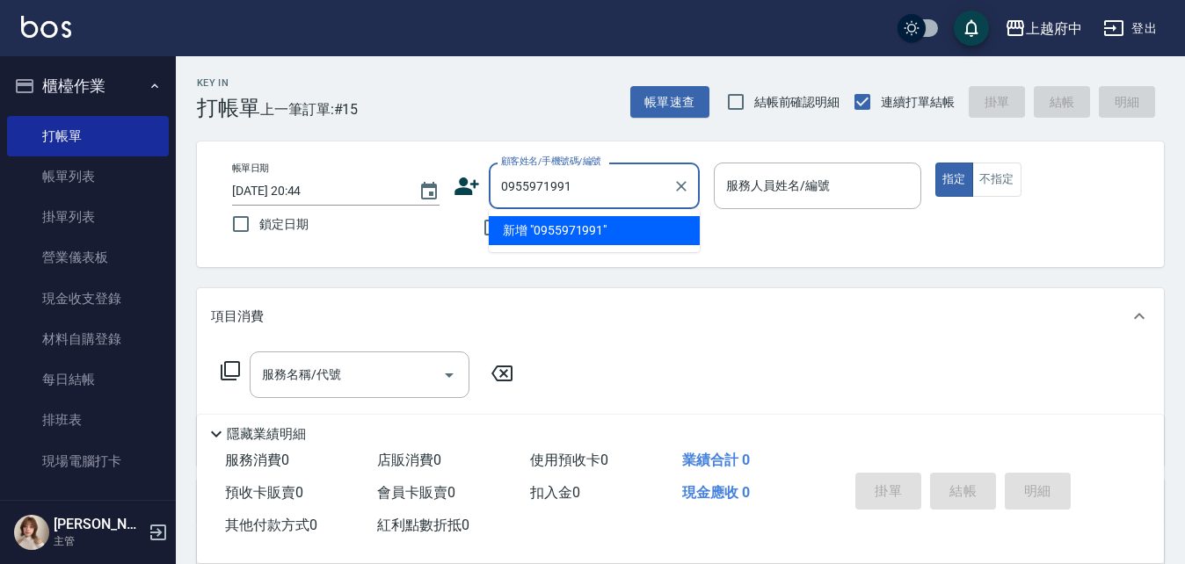
type input "0955971991"
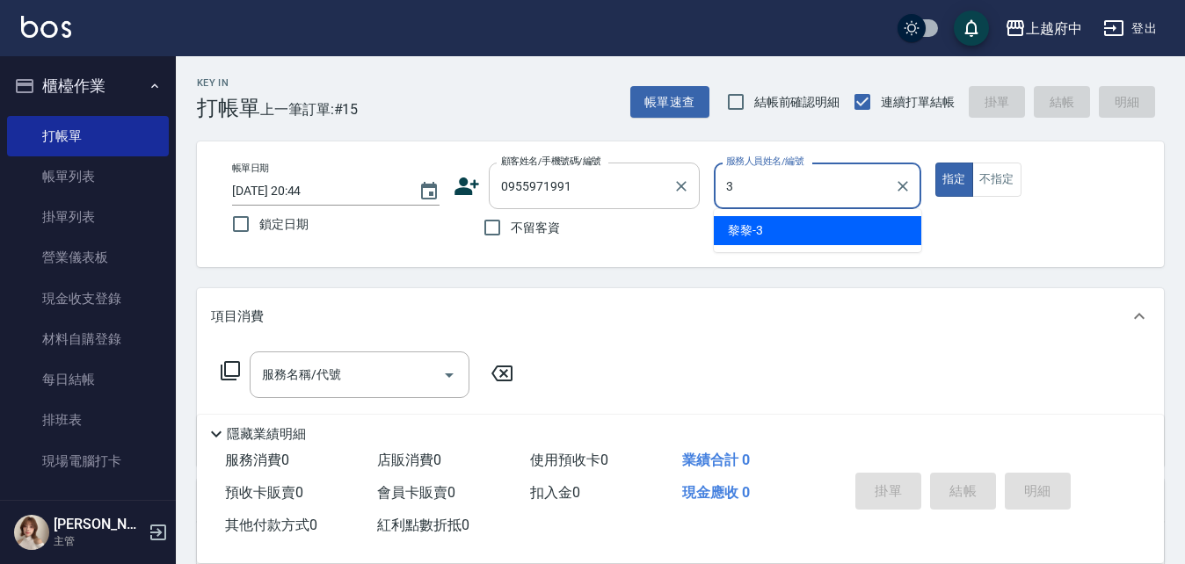
type input "黎黎-3"
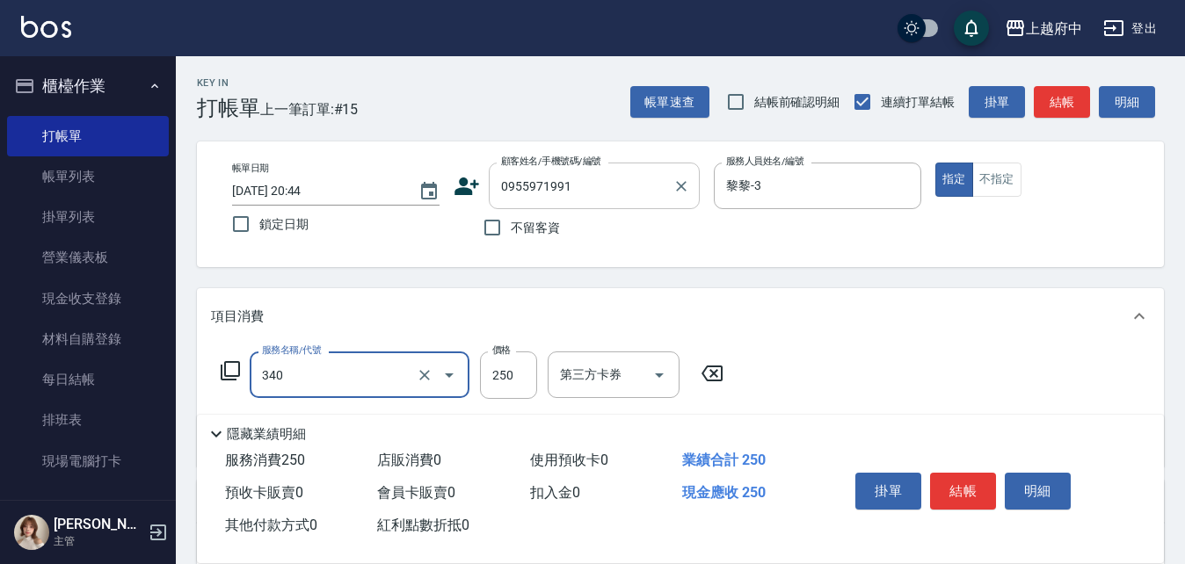
type input "剪髮(340)"
type input "有機洗髮(200)"
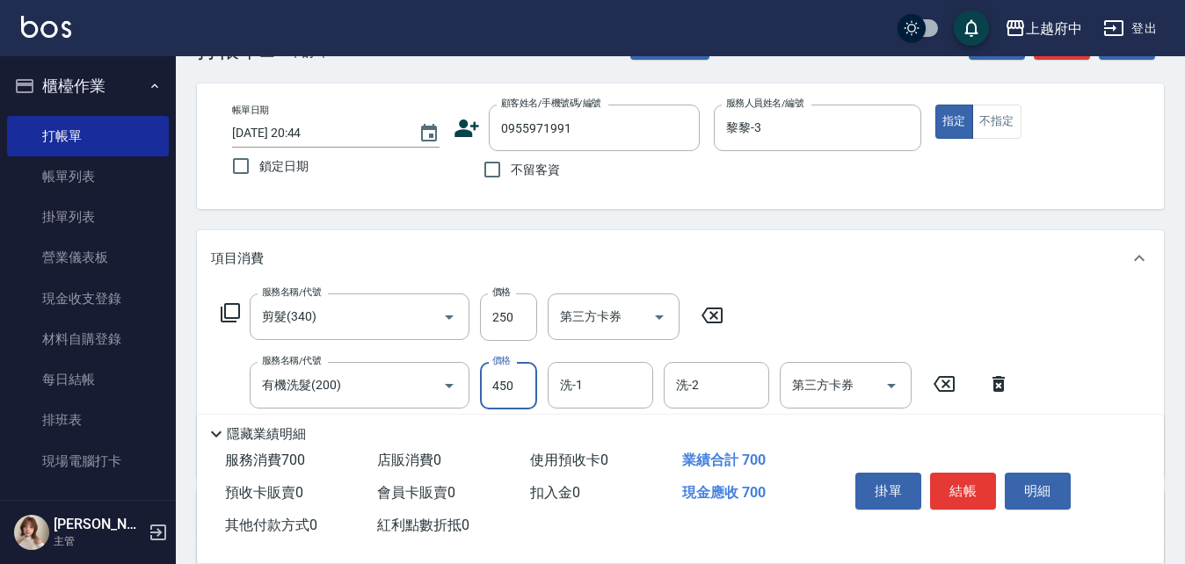
scroll to position [88, 0]
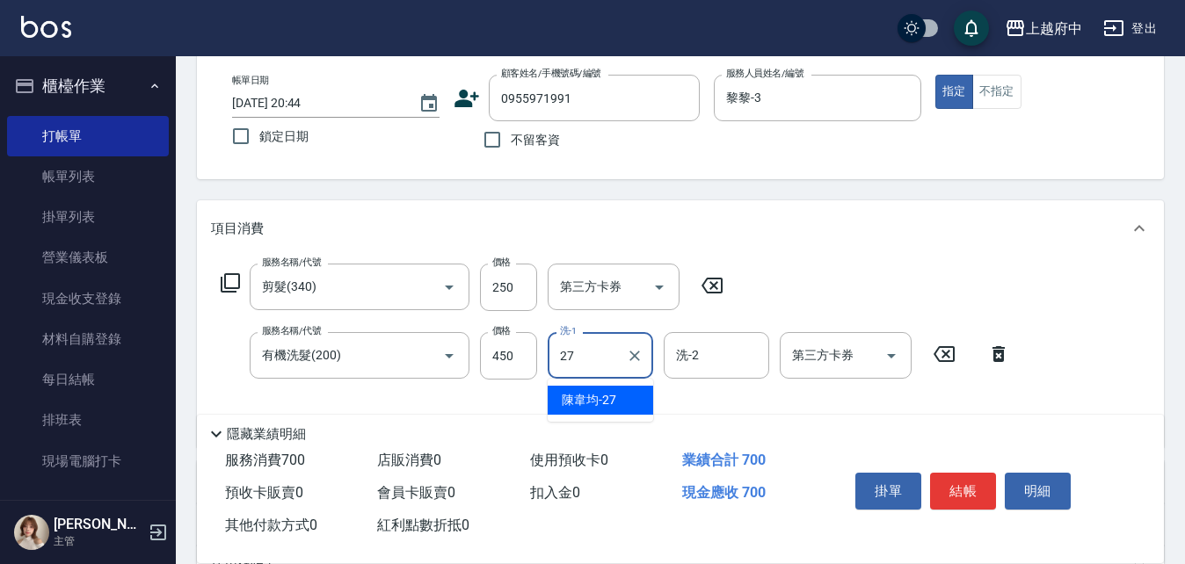
type input "[PERSON_NAME]-27"
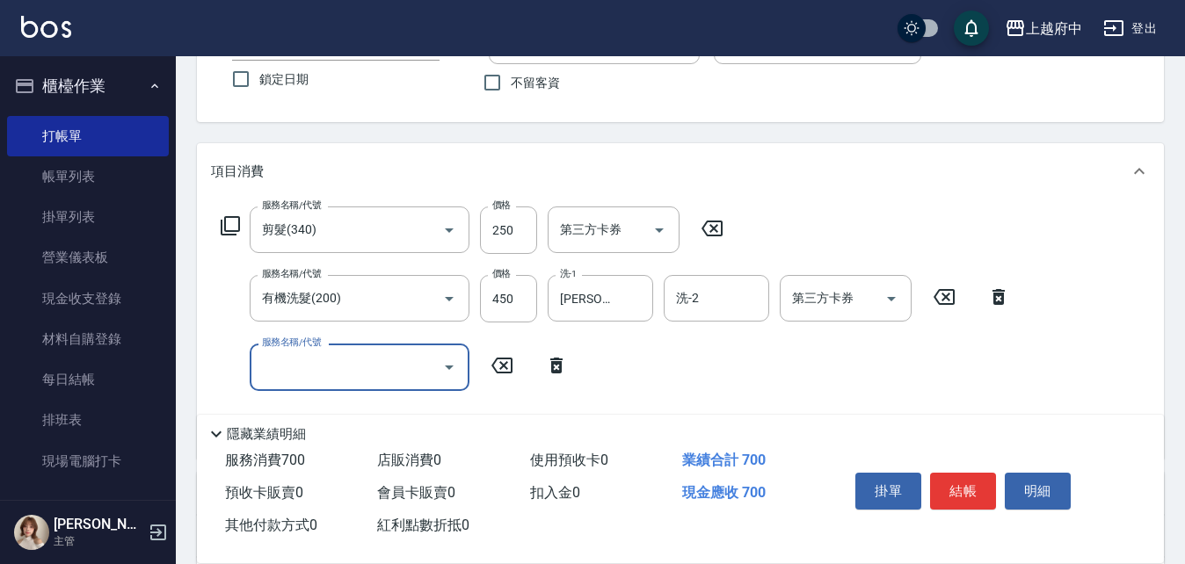
scroll to position [176, 0]
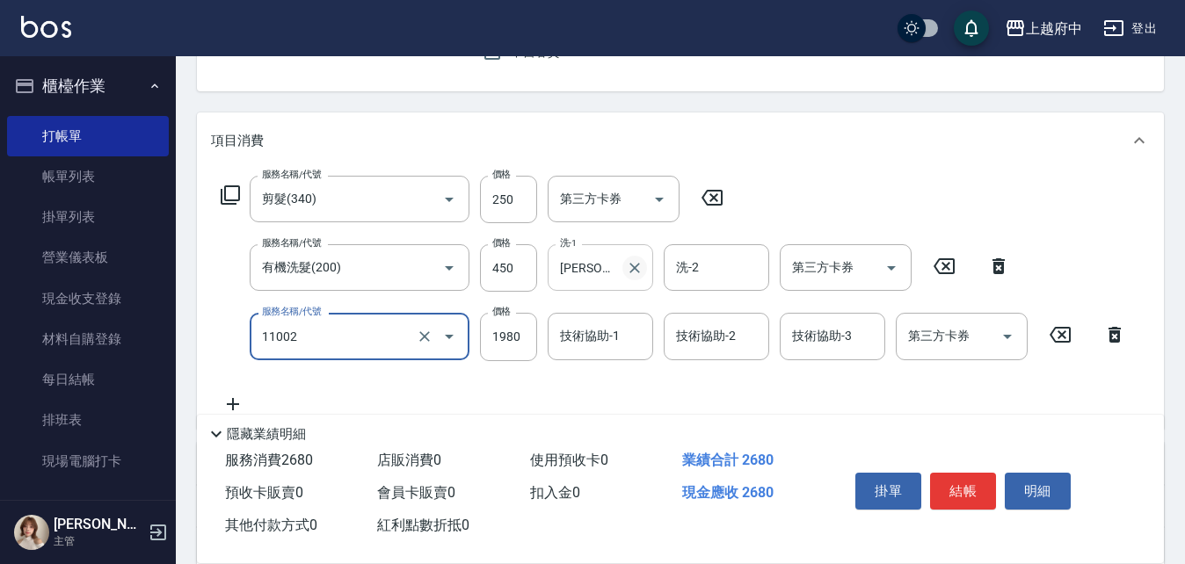
type input "染髮S(11002)"
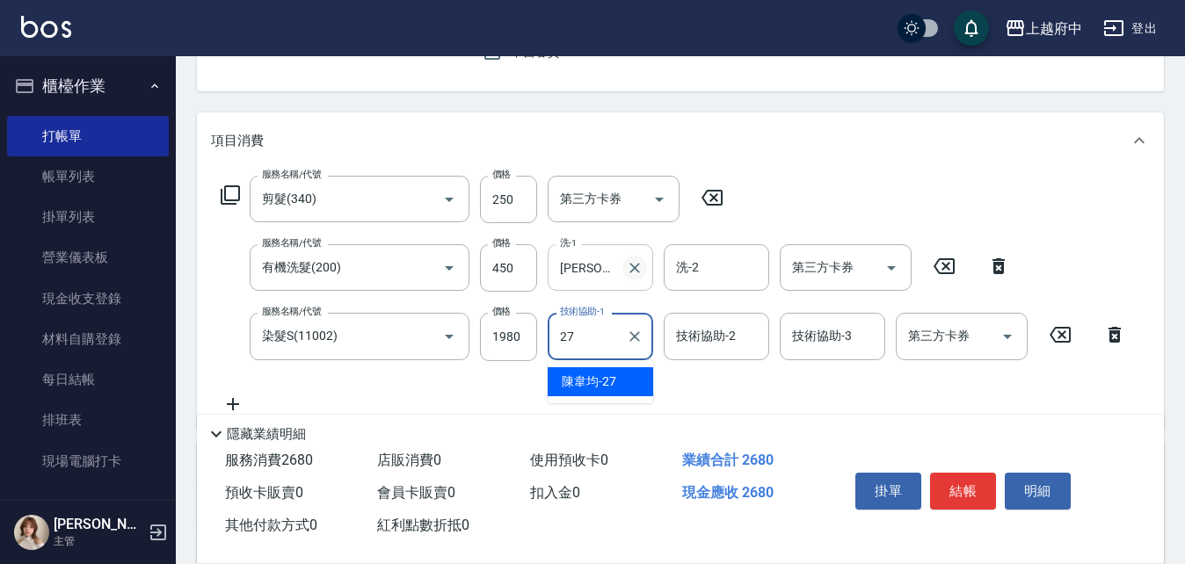
type input "[PERSON_NAME]-27"
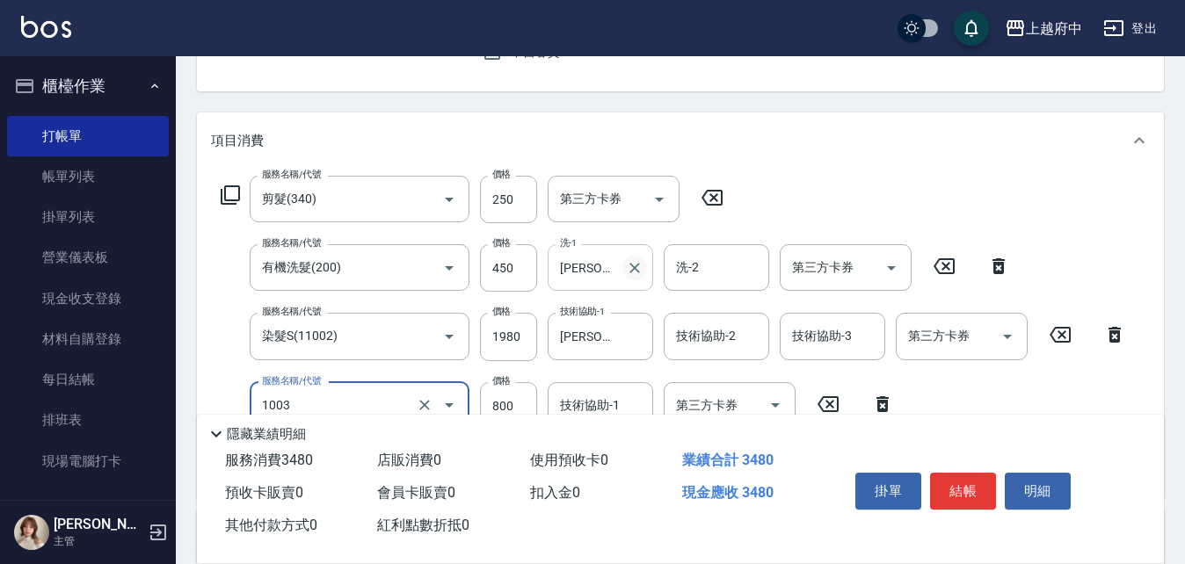
type input "+升級結構染 (含隔離)(1003)"
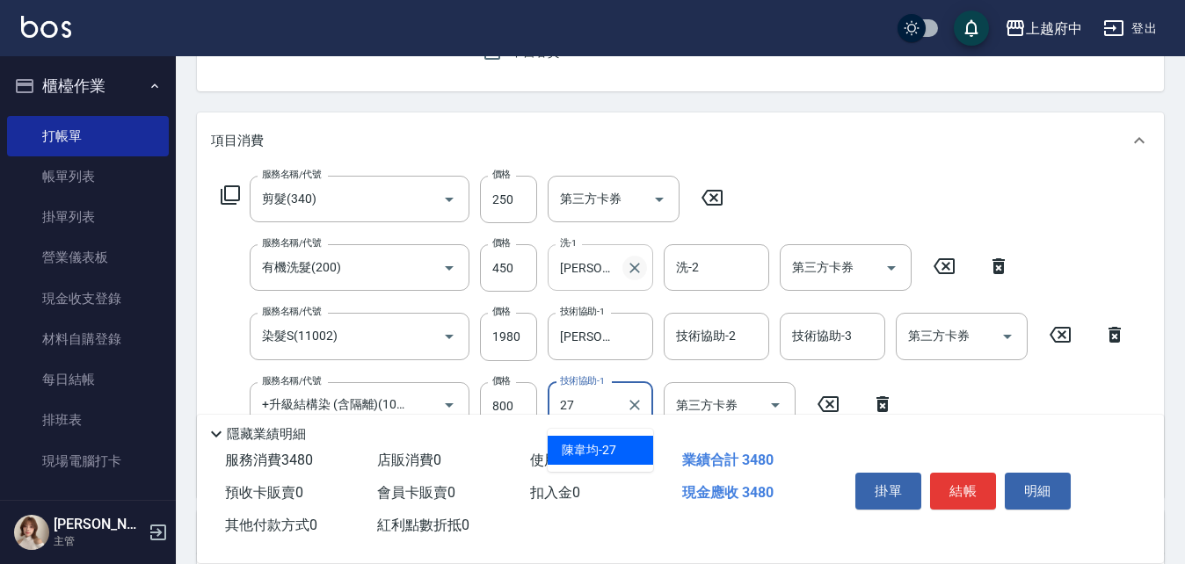
type input "[PERSON_NAME]-27"
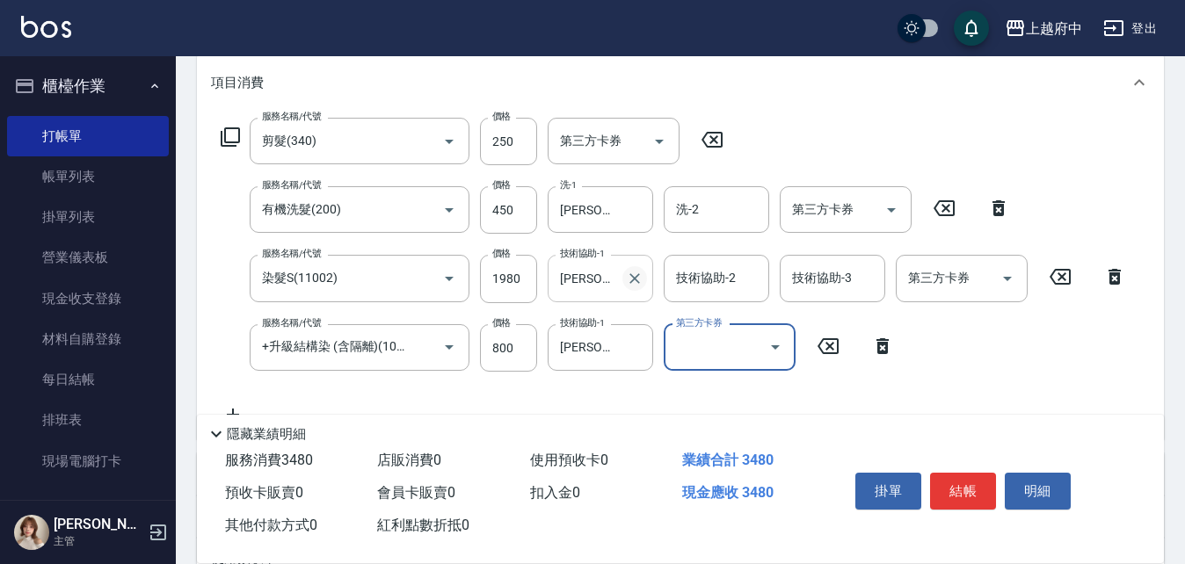
scroll to position [264, 0]
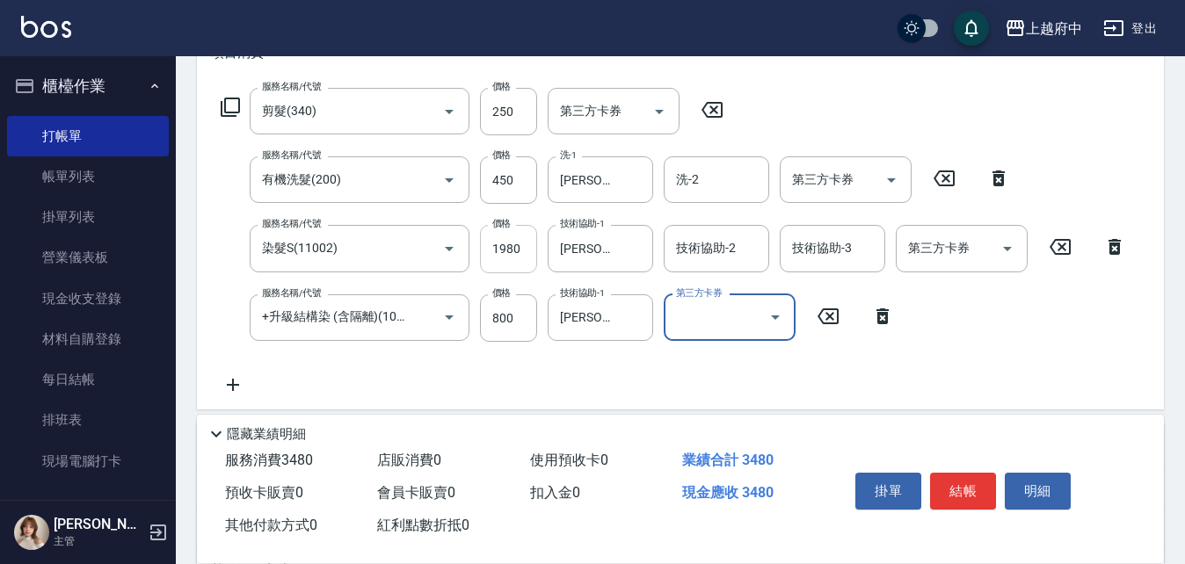
click at [529, 258] on input "1980" at bounding box center [508, 248] width 57 height 47
click at [526, 258] on input "1980" at bounding box center [508, 248] width 57 height 47
type input "1300"
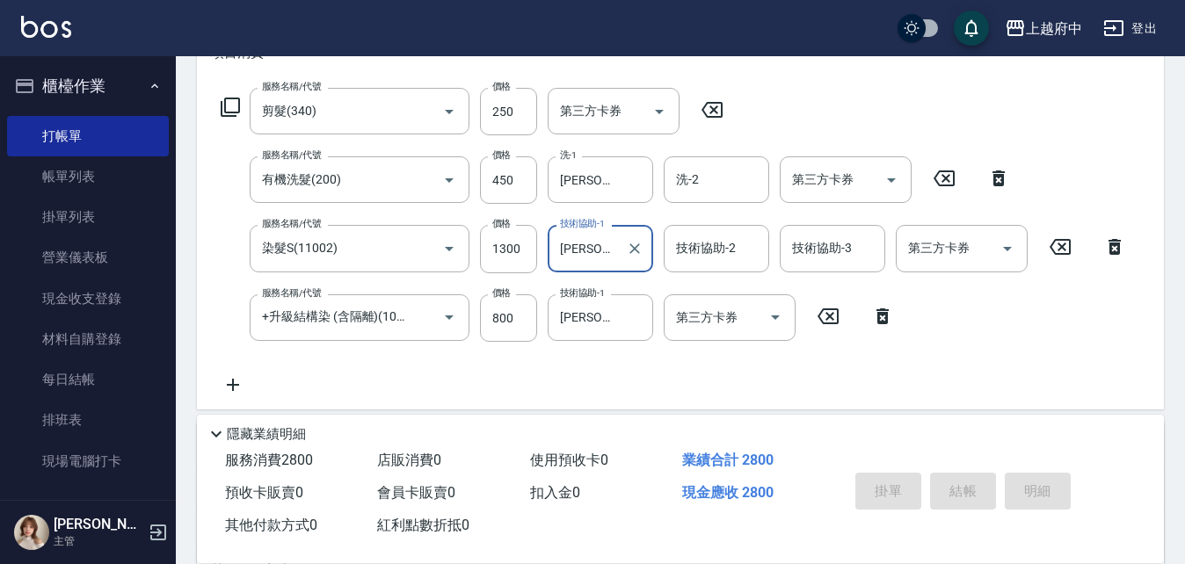
type input "[DATE] 20:45"
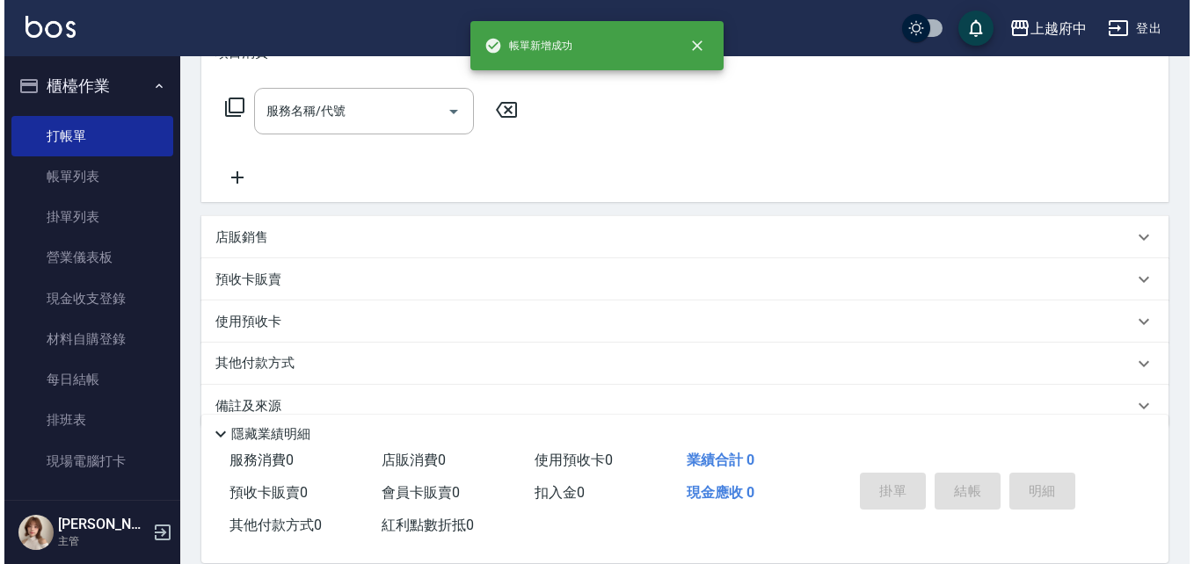
scroll to position [0, 0]
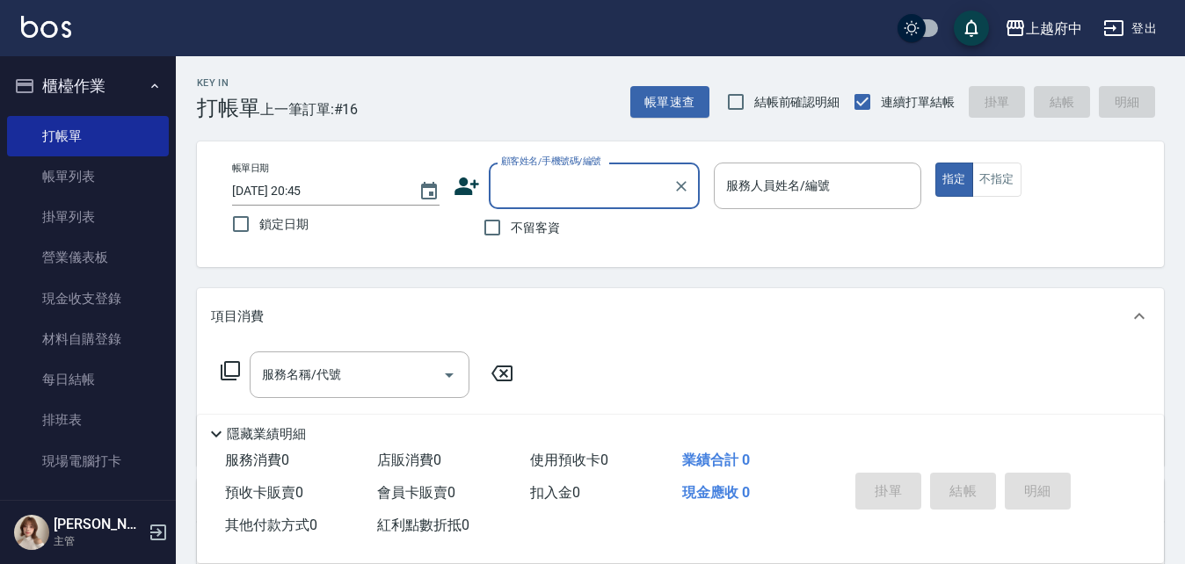
type input "ㄔ"
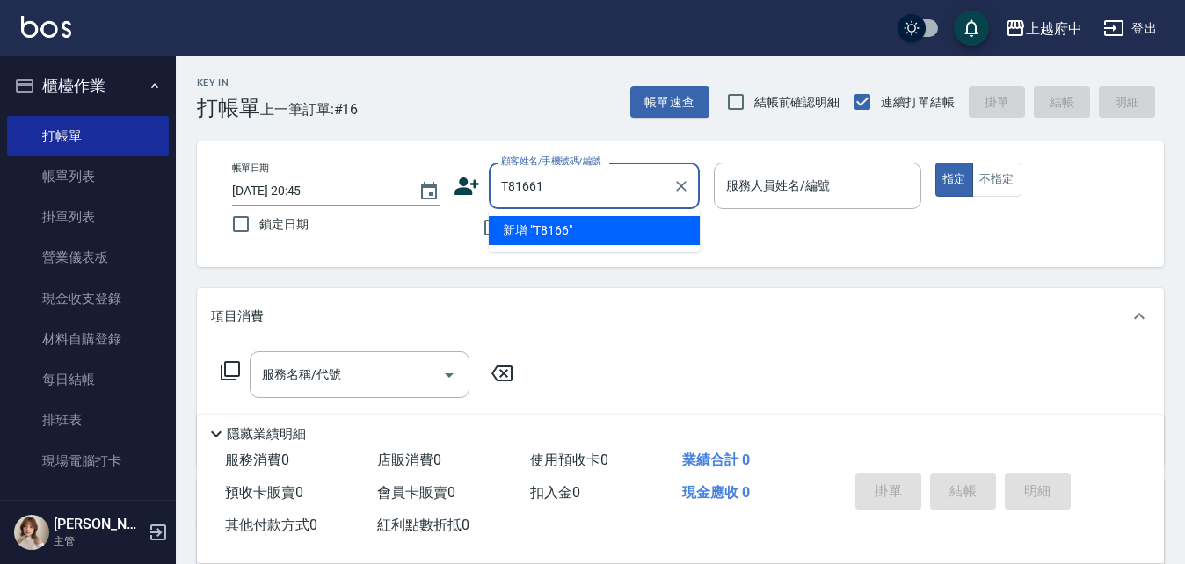
type input "T81661"
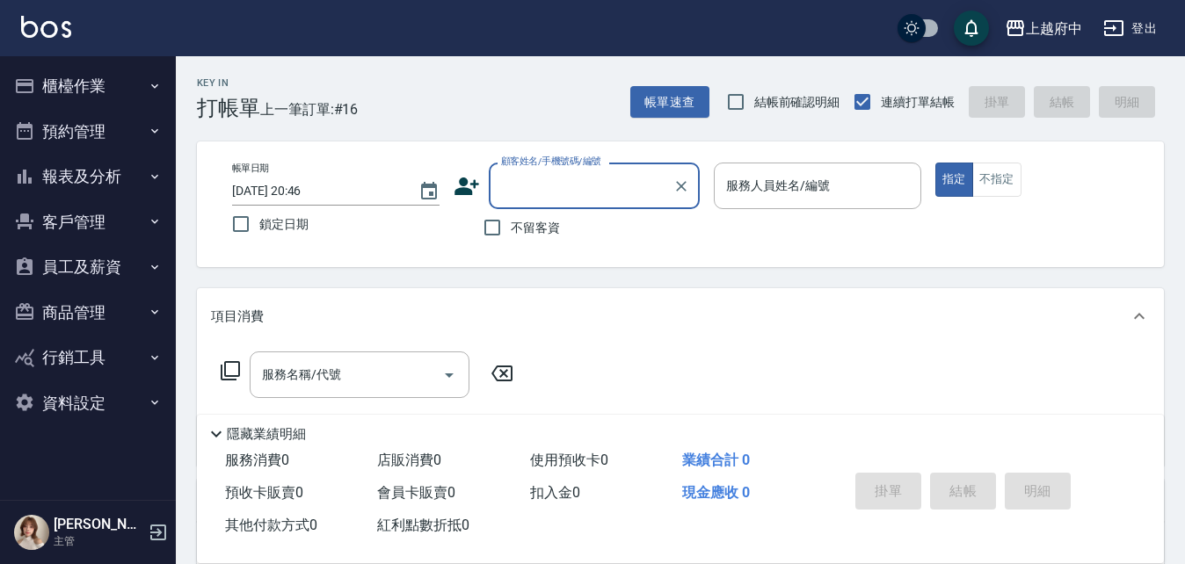
click at [553, 191] on input "顧客姓名/手機號碼/編號" at bounding box center [581, 186] width 169 height 31
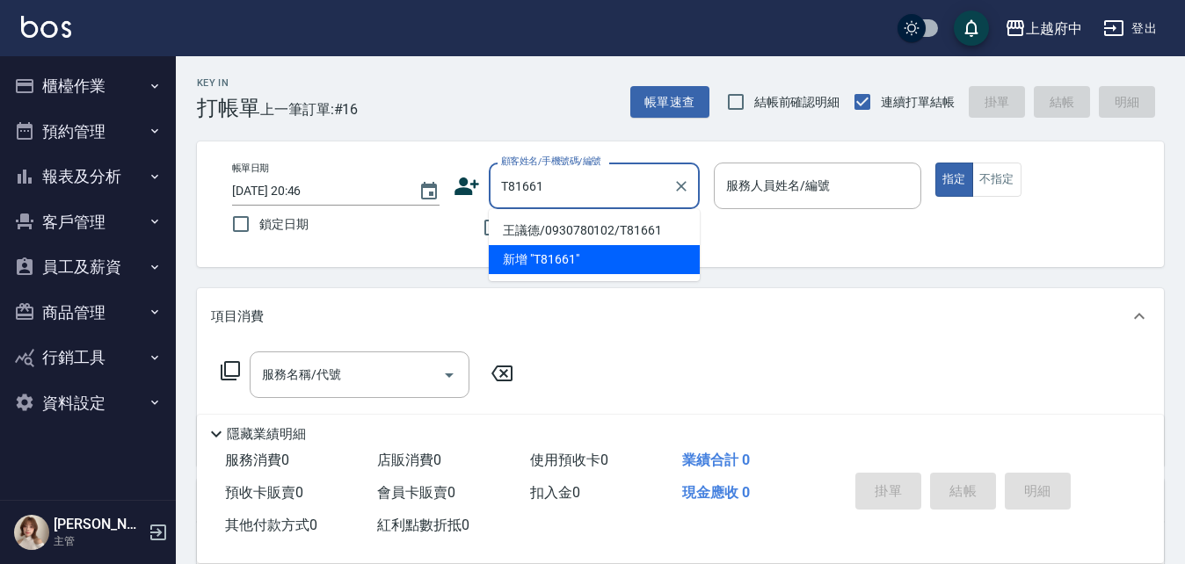
type input "王議德/0930780102/T81661"
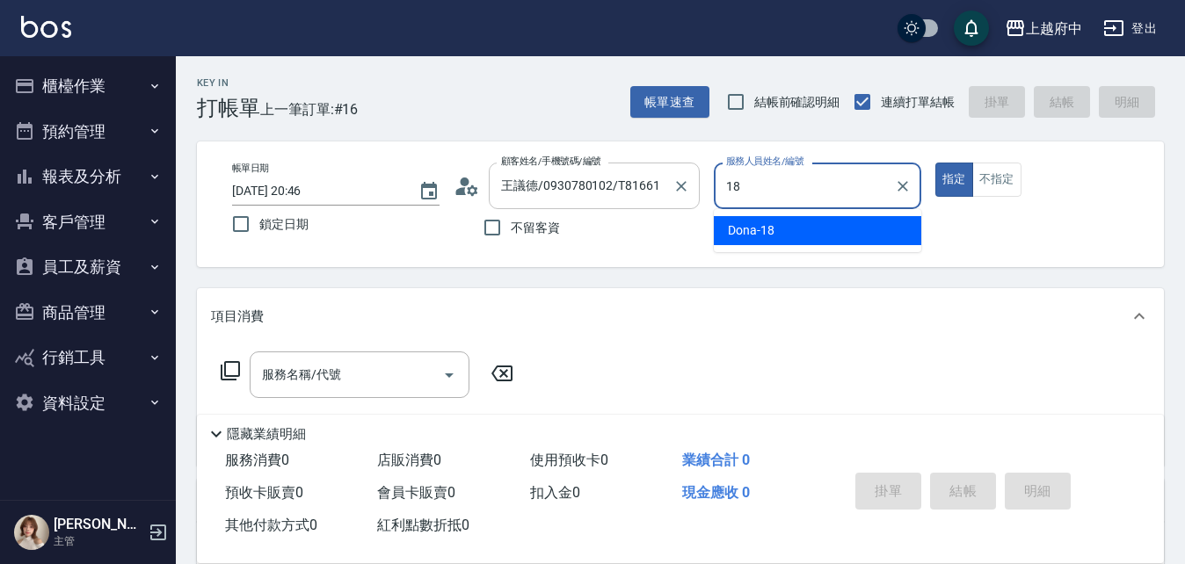
type input "Dona-18"
type button "true"
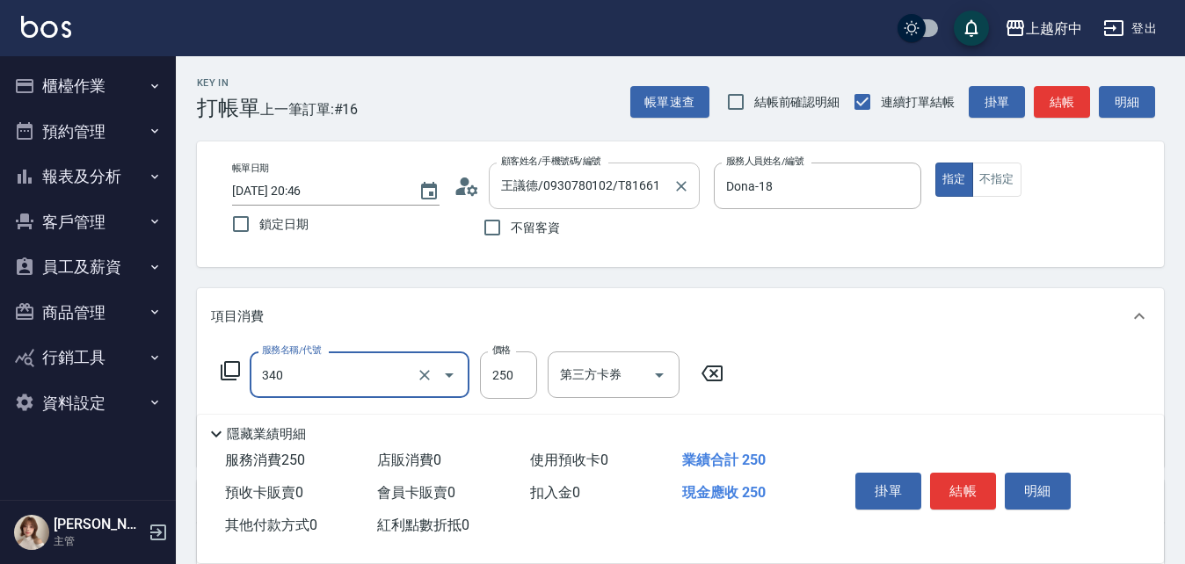
type input "剪髮(340)"
type input "有機洗髮(200)"
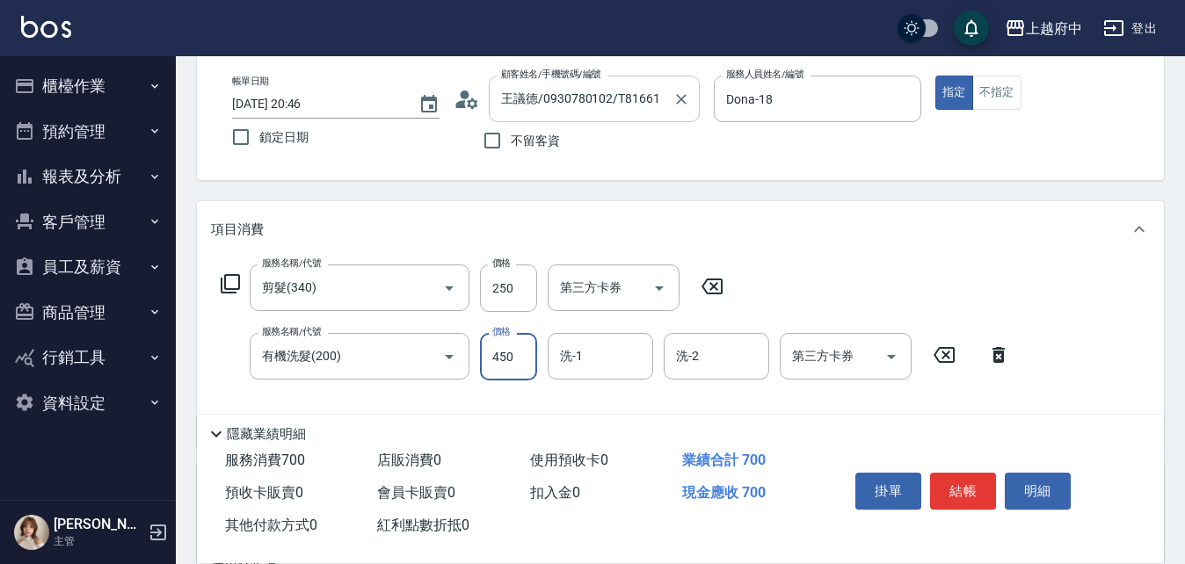
scroll to position [88, 0]
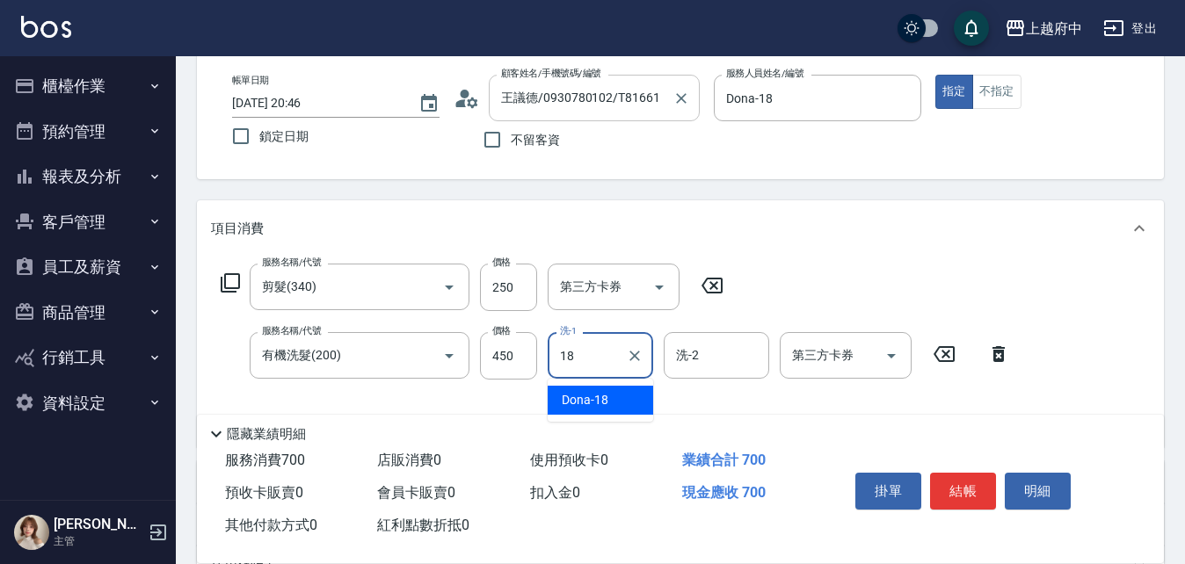
type input "Dona-18"
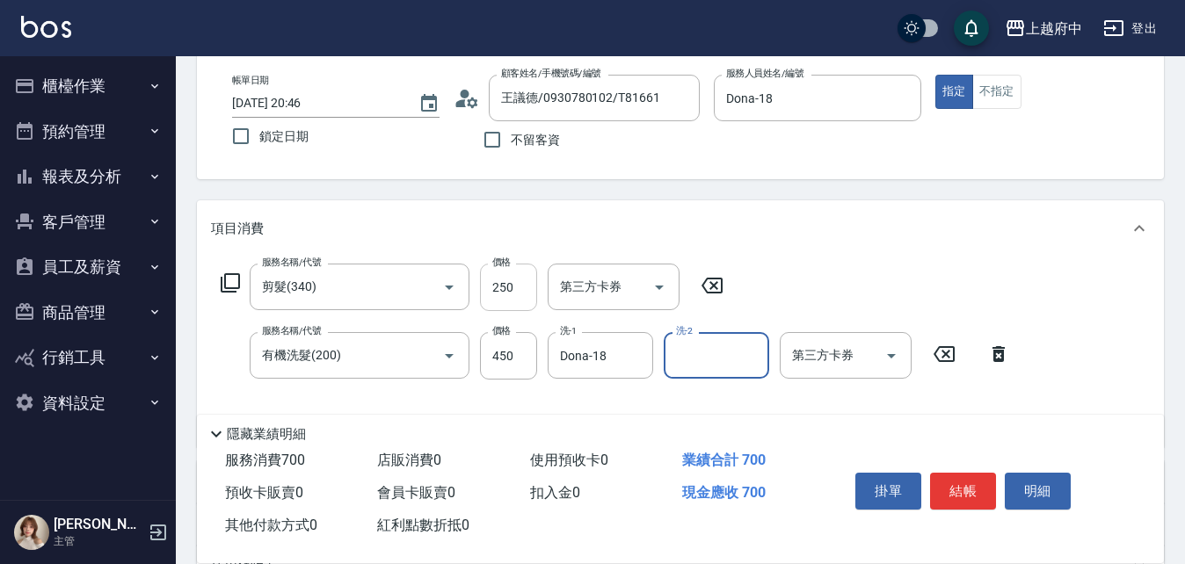
click at [507, 282] on input "250" at bounding box center [508, 287] width 57 height 47
click at [511, 282] on input "250" at bounding box center [508, 287] width 57 height 47
type input "280"
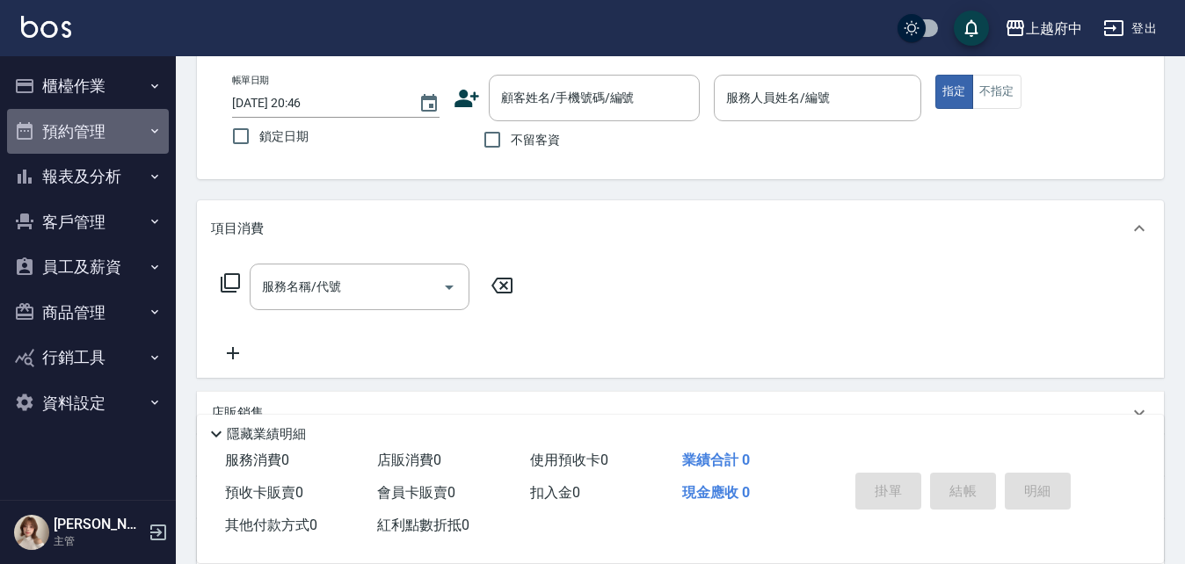
drag, startPoint x: 114, startPoint y: 127, endPoint x: 113, endPoint y: 142, distance: 15.9
click at [114, 126] on button "預約管理" at bounding box center [88, 132] width 162 height 46
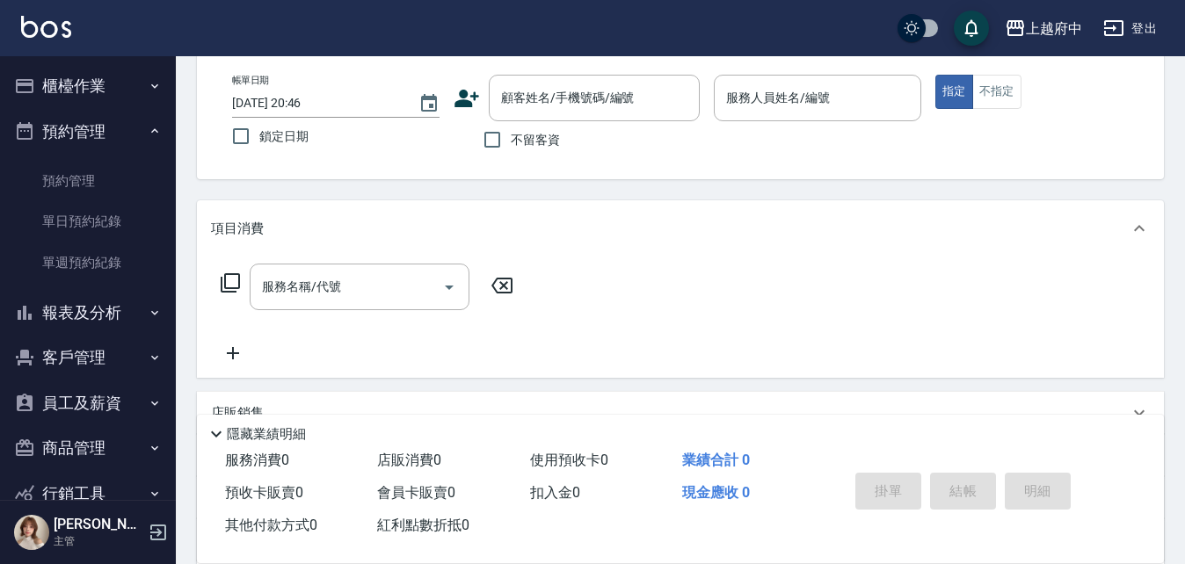
click at [83, 131] on button "預約管理" at bounding box center [88, 132] width 162 height 46
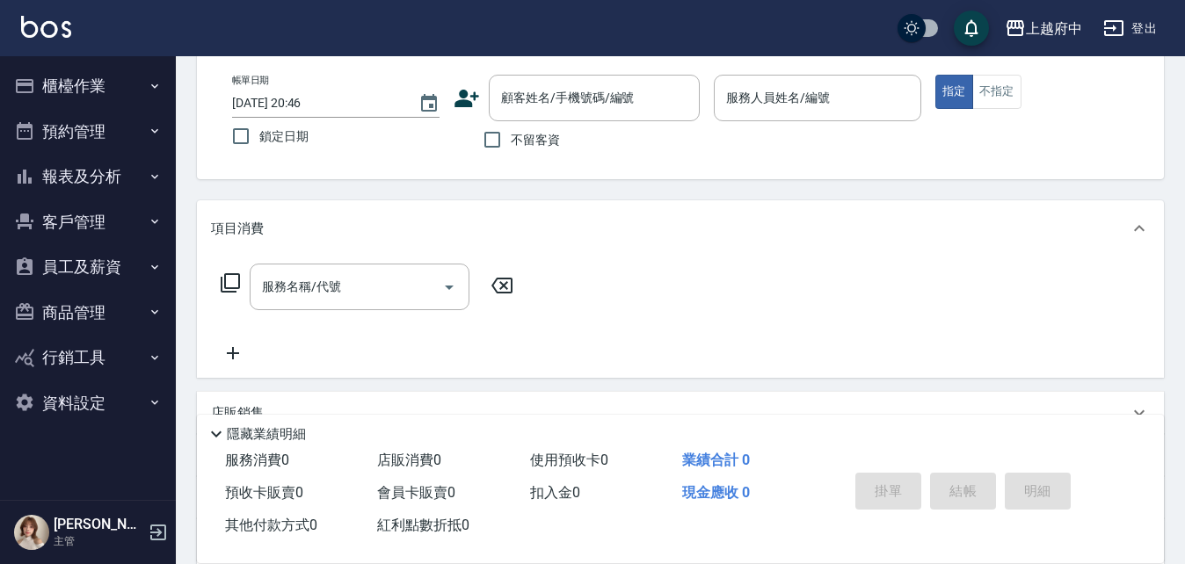
click at [102, 76] on button "櫃檯作業" at bounding box center [88, 86] width 162 height 46
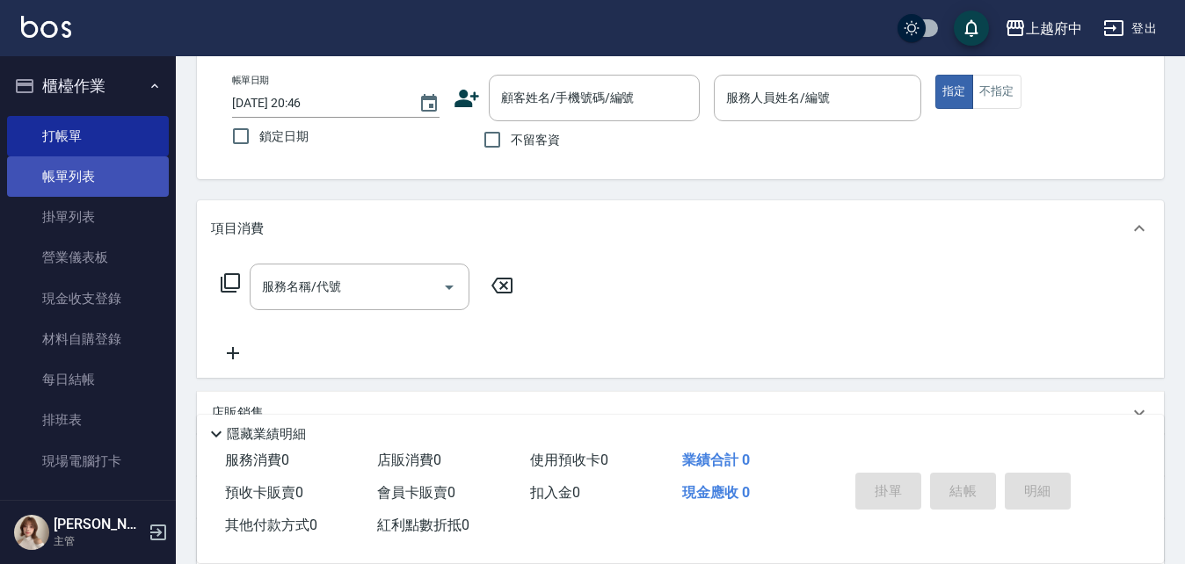
click at [108, 189] on link "帳單列表" at bounding box center [88, 176] width 162 height 40
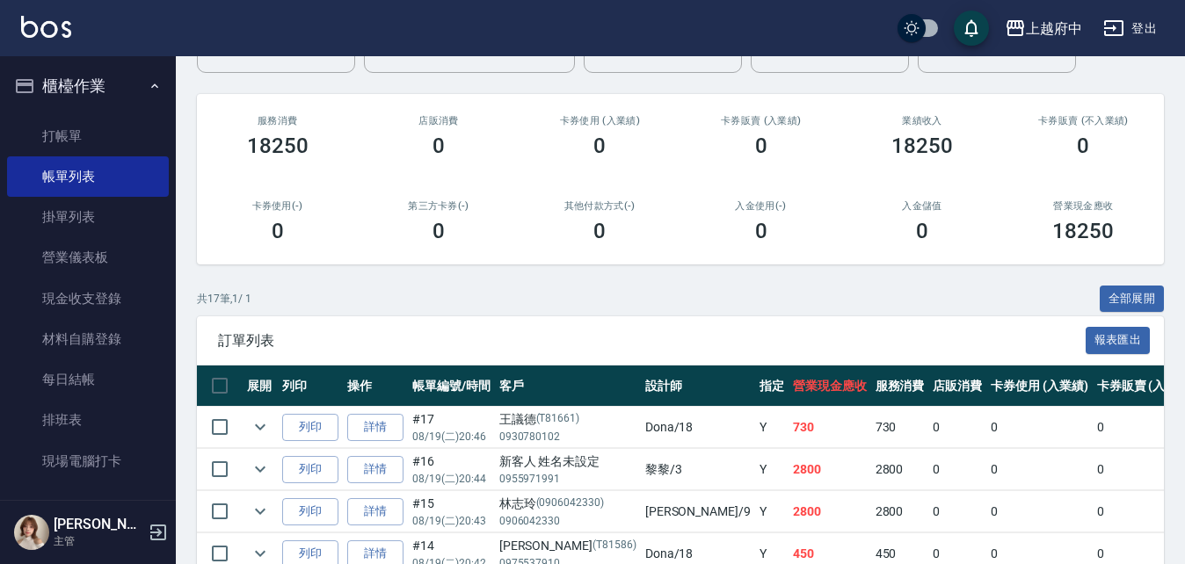
scroll to position [176, 0]
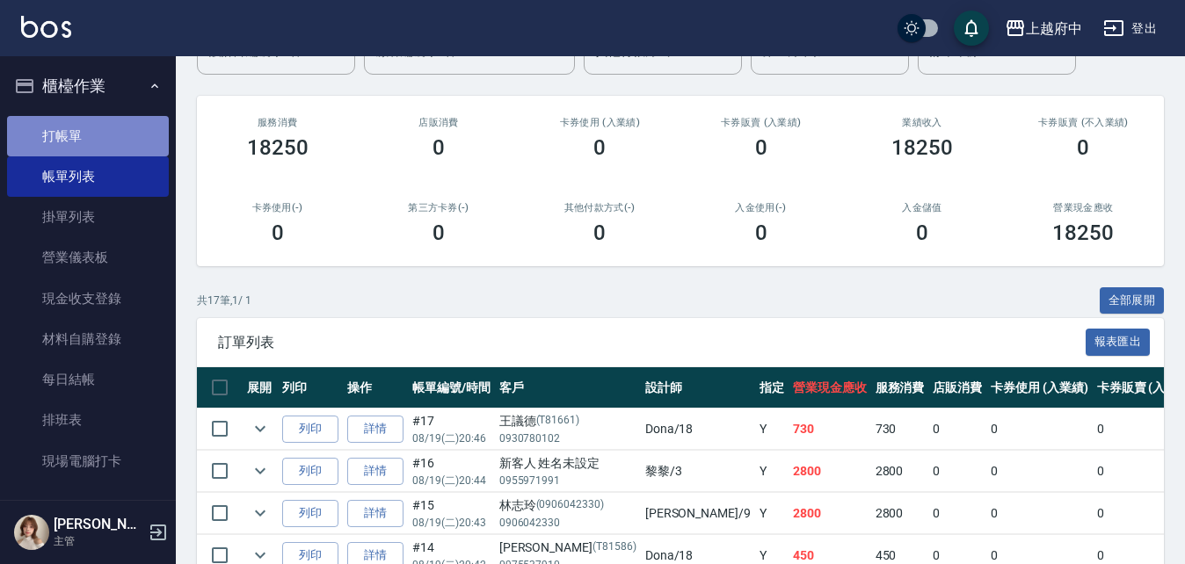
click at [101, 134] on link "打帳單" at bounding box center [88, 136] width 162 height 40
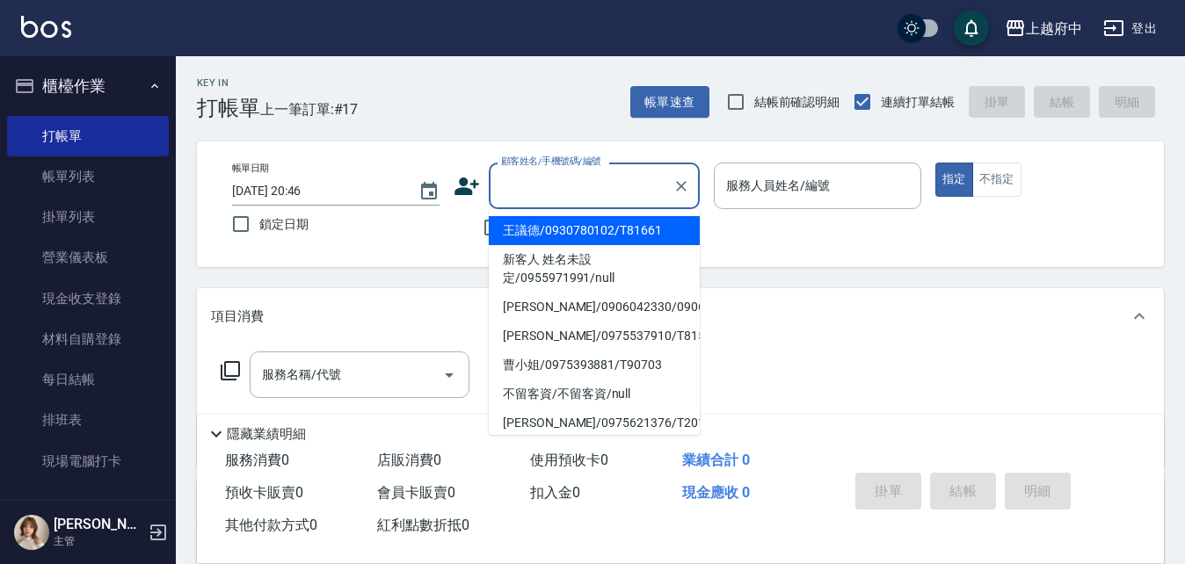
click at [569, 193] on input "顧客姓名/手機號碼/編號" at bounding box center [581, 186] width 169 height 31
click at [737, 236] on div "帳單日期 2025/08/19 20:46 鎖定日期 顧客姓名/手機號碼/編號 顧客姓名/手機號碼/編號 不留客資 服務人員姓名/編號 服務人員姓名/編號 指…" at bounding box center [680, 205] width 925 height 84
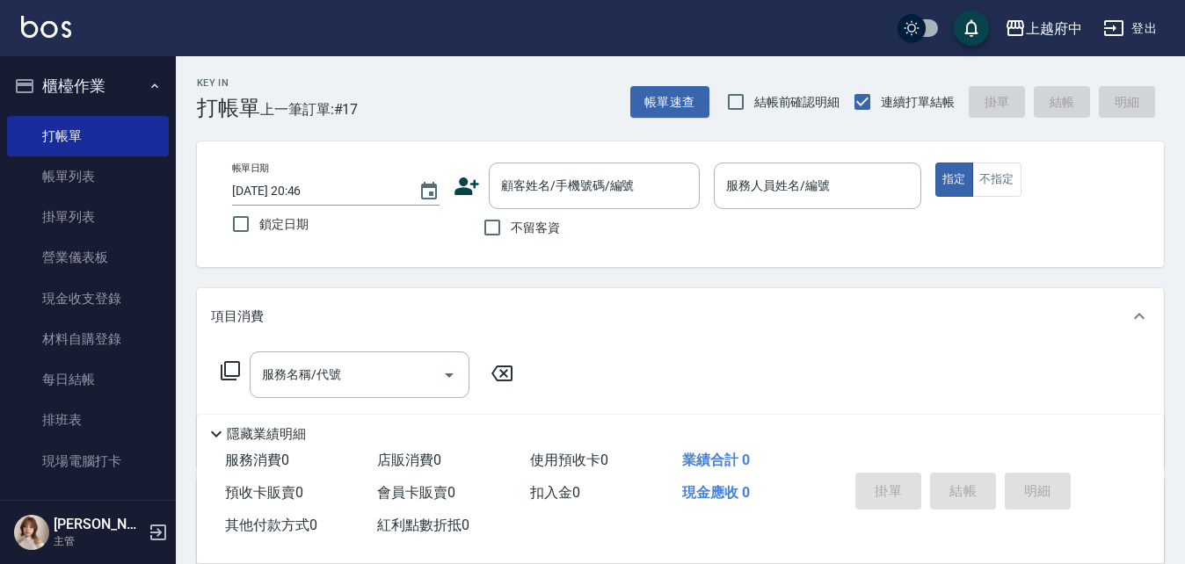
click at [564, 225] on div "不留客資" at bounding box center [577, 227] width 246 height 37
drag, startPoint x: 520, startPoint y: 226, endPoint x: 695, endPoint y: 201, distance: 176.7
click at [523, 226] on span "不留客資" at bounding box center [535, 228] width 49 height 18
click at [511, 226] on input "不留客資" at bounding box center [492, 227] width 37 height 37
checkbox input "true"
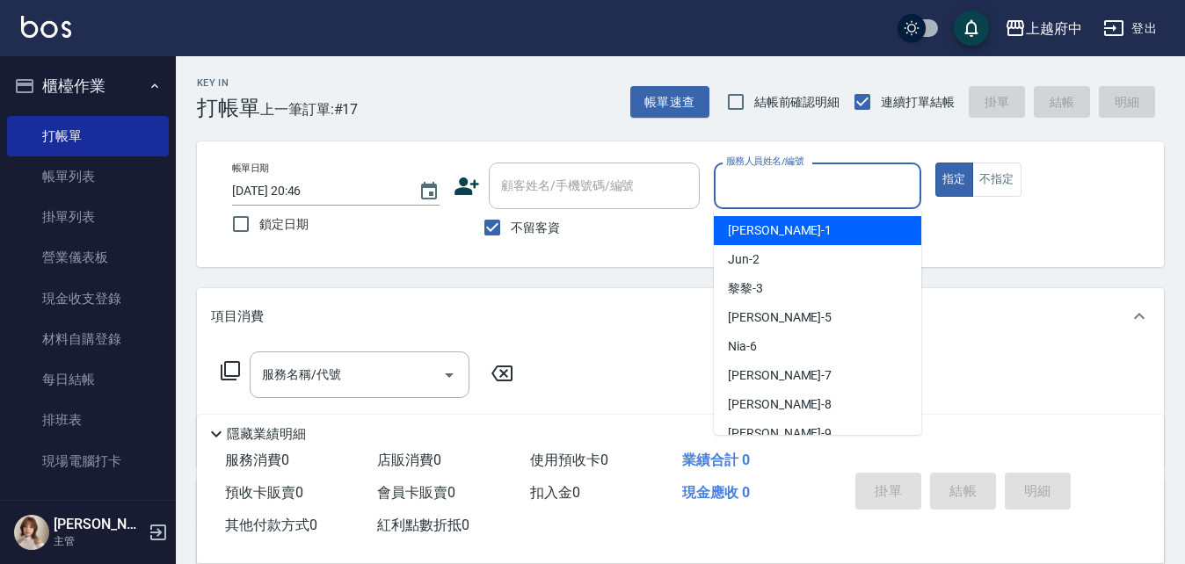
click at [728, 186] on input "服務人員姓名/編號" at bounding box center [818, 186] width 192 height 31
type input "Jun-2"
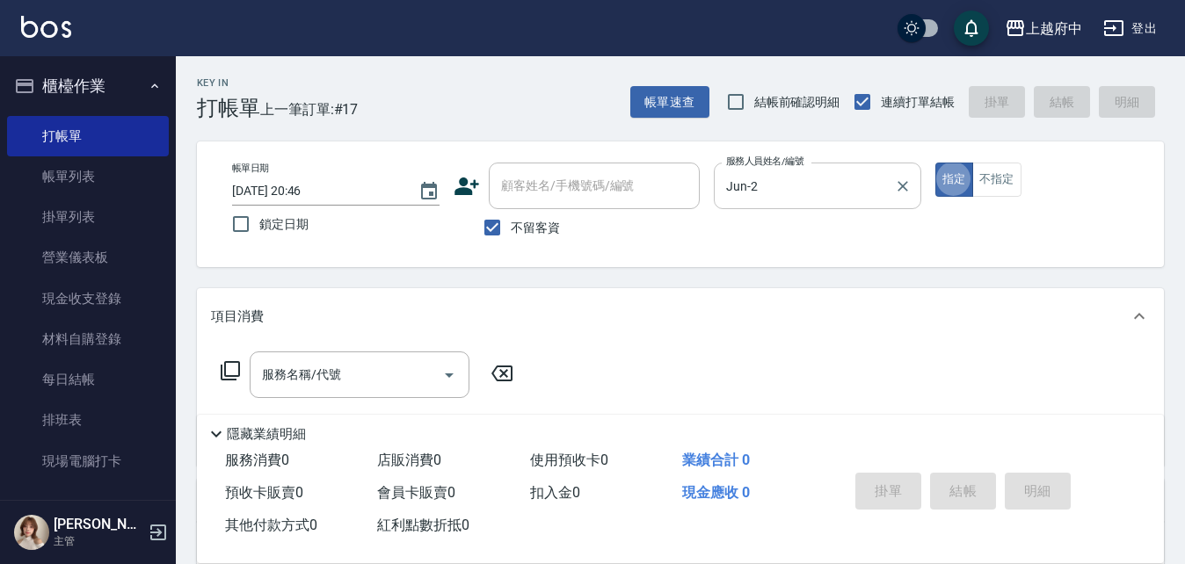
type button "true"
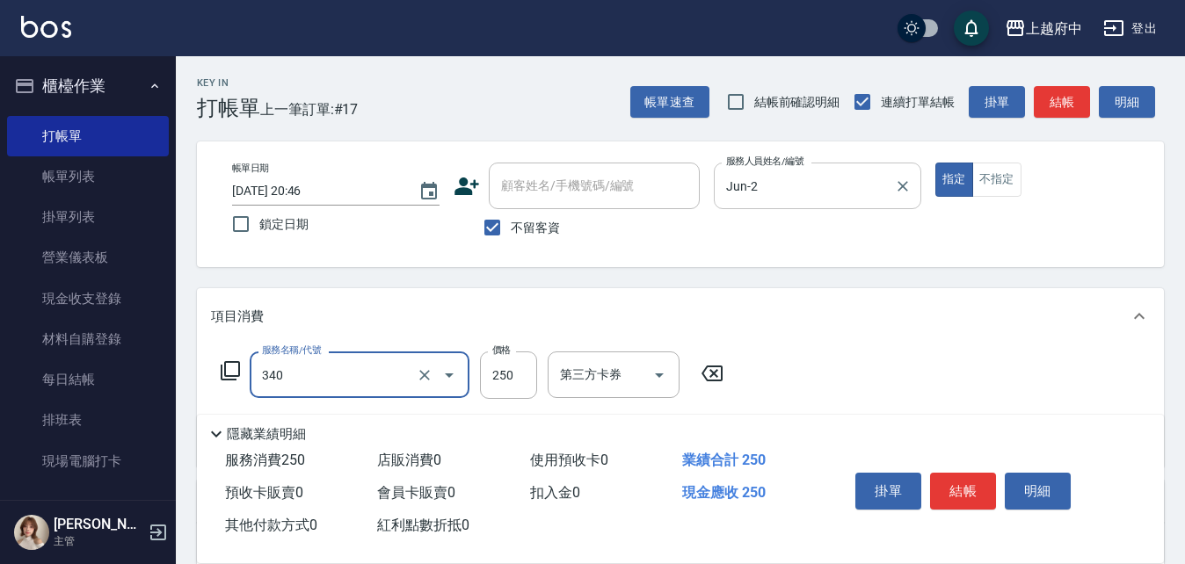
type input "剪髮(340)"
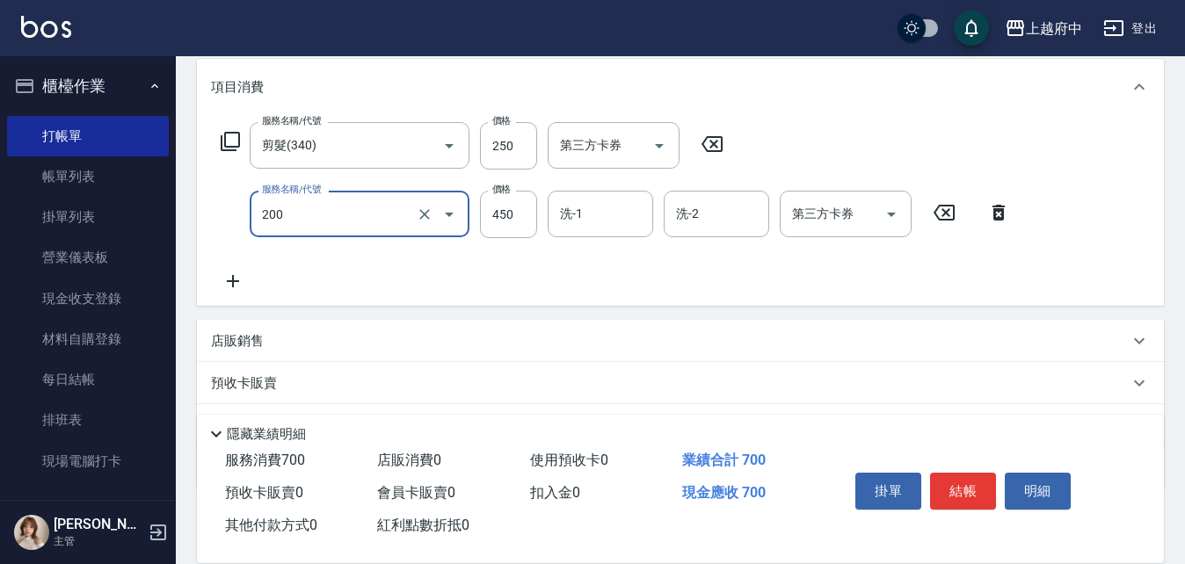
scroll to position [264, 0]
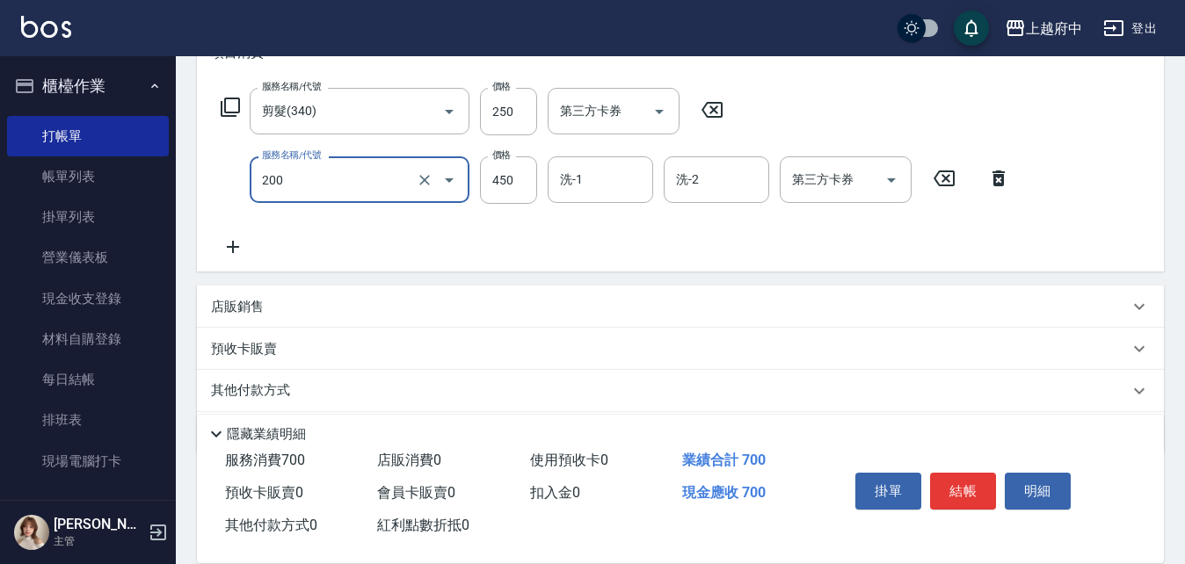
type input "有機洗髮(200)"
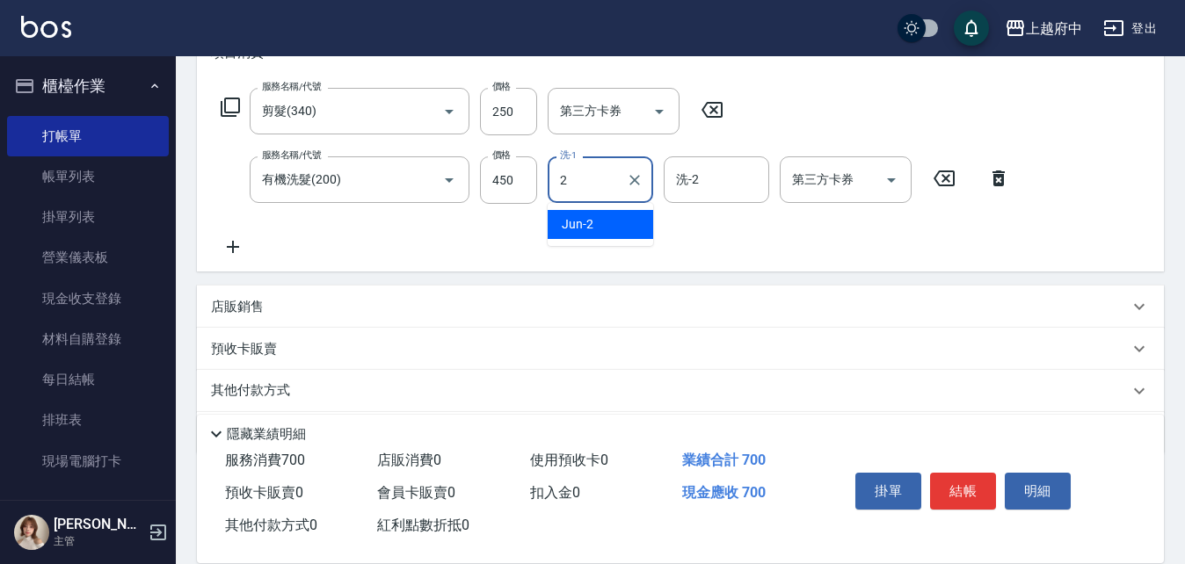
type input "Jun-2"
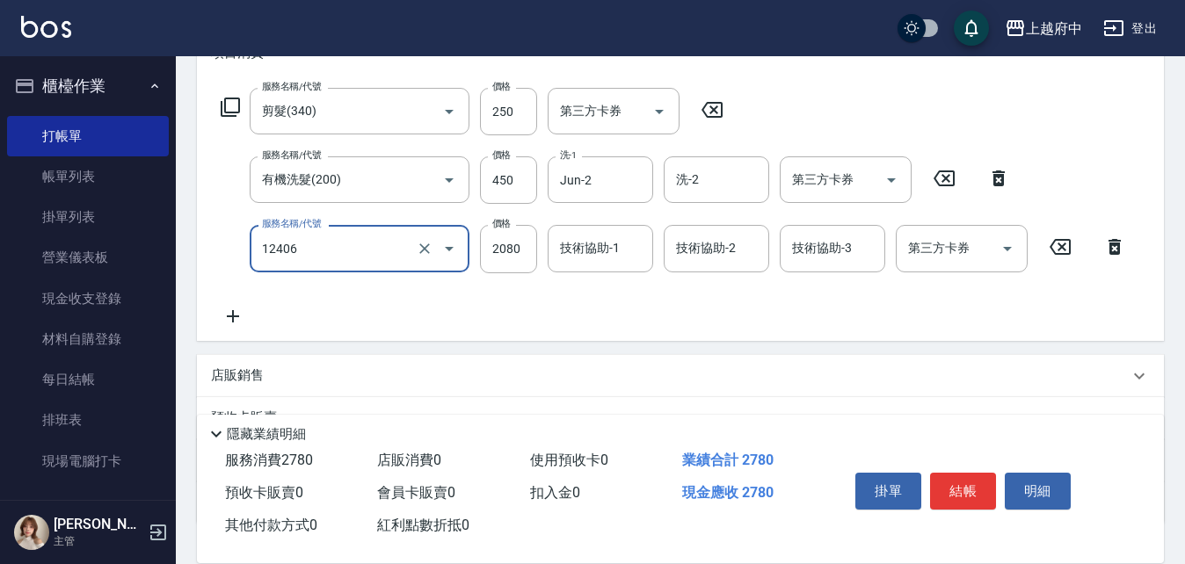
type input "染髮XL(12406)"
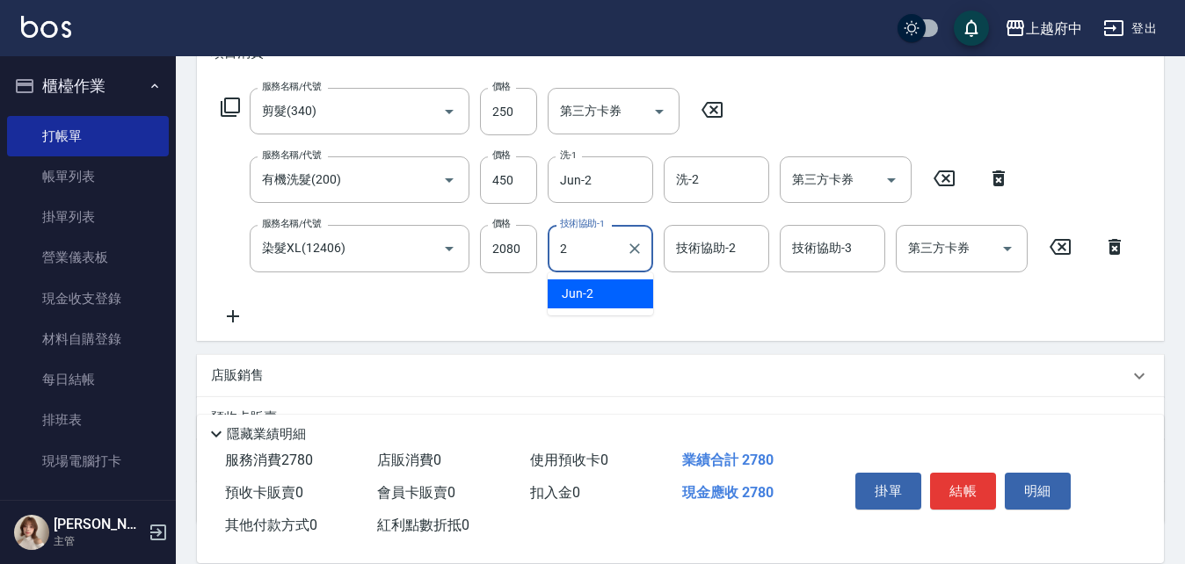
type input "Jun-2"
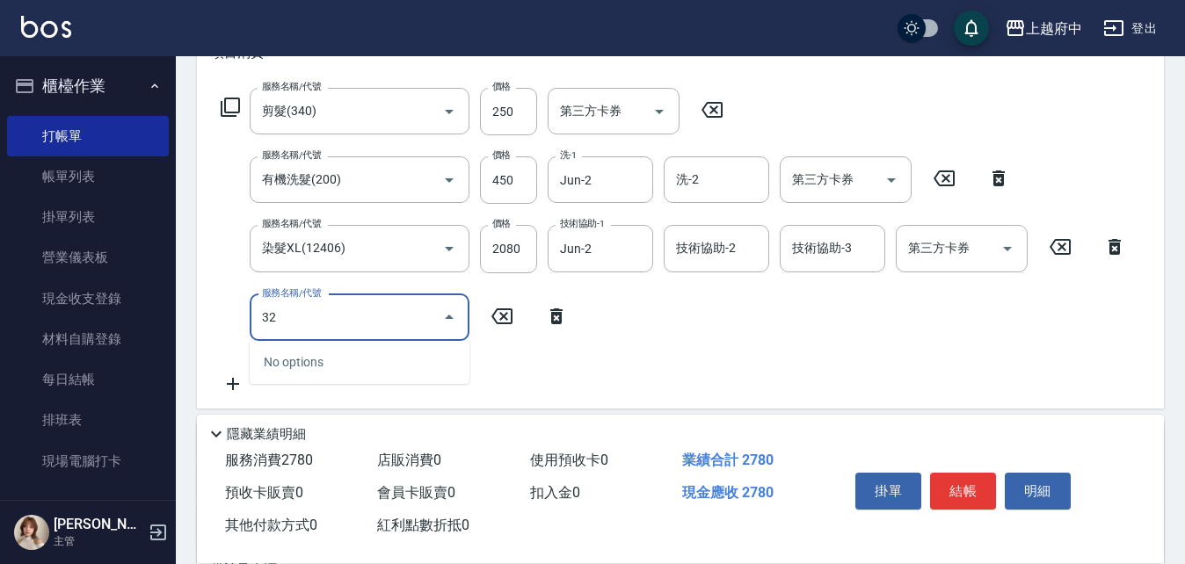
type input "3"
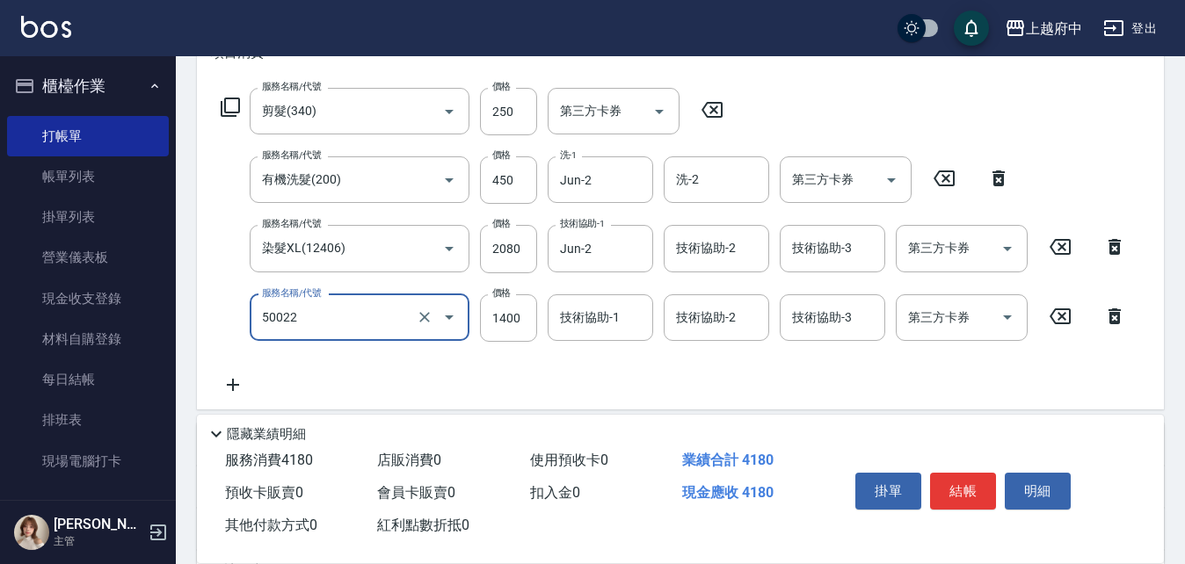
type input "漂髮 中(50022)"
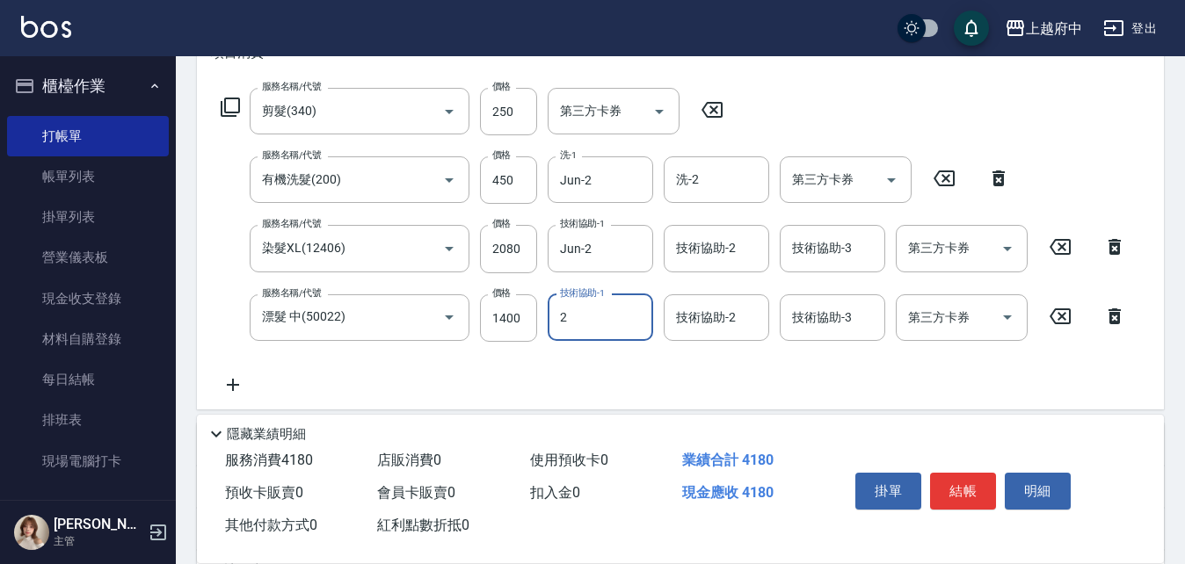
type input "Jun-2"
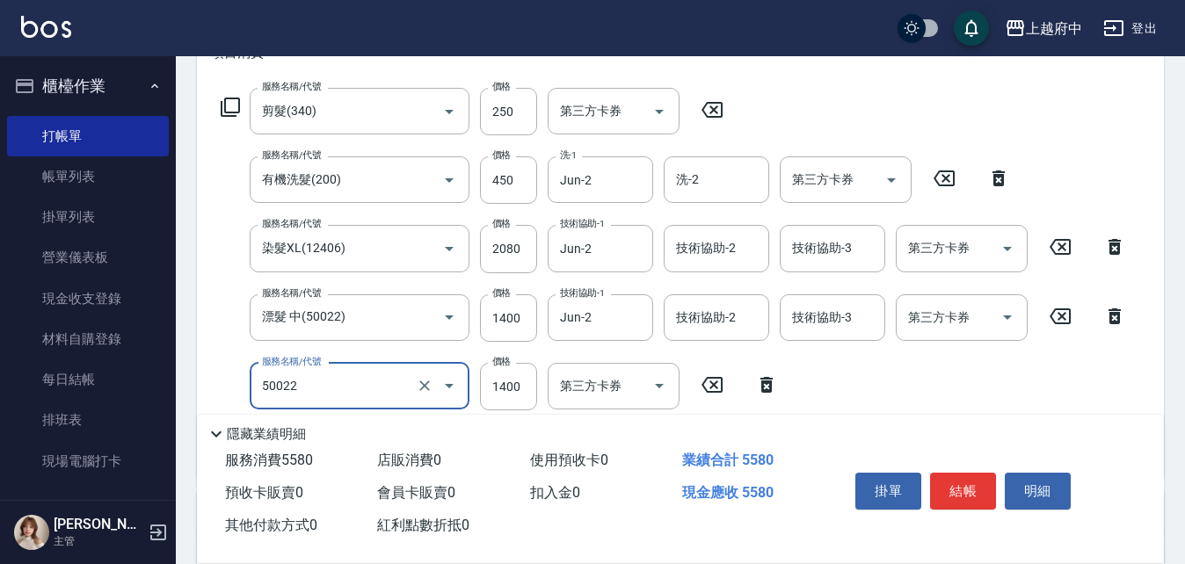
type input "漂髮 中(50022)"
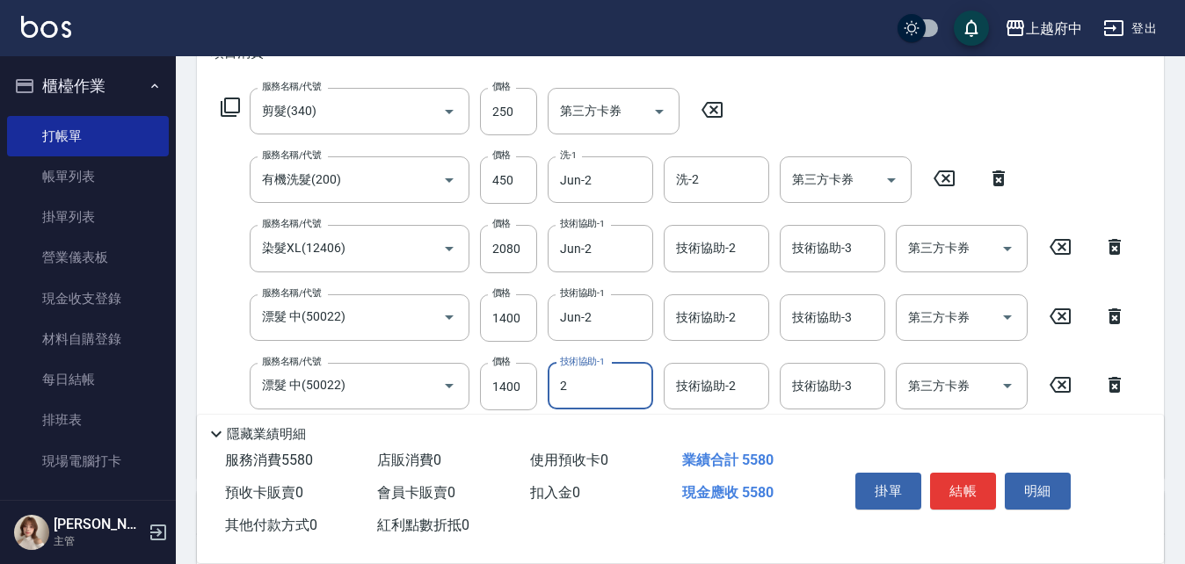
type input "Jun-2"
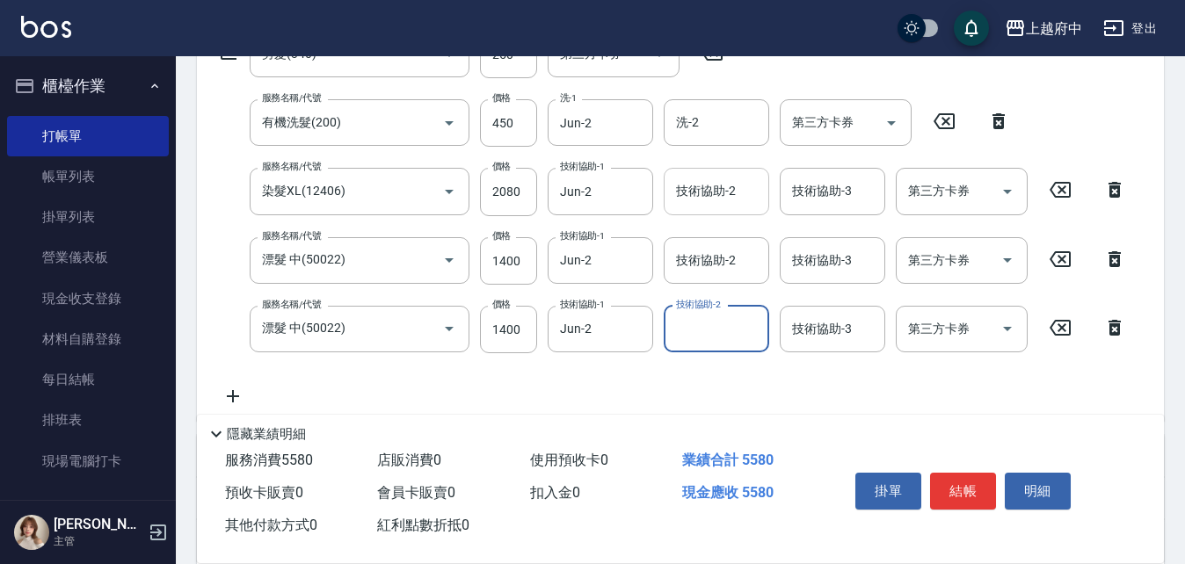
scroll to position [352, 0]
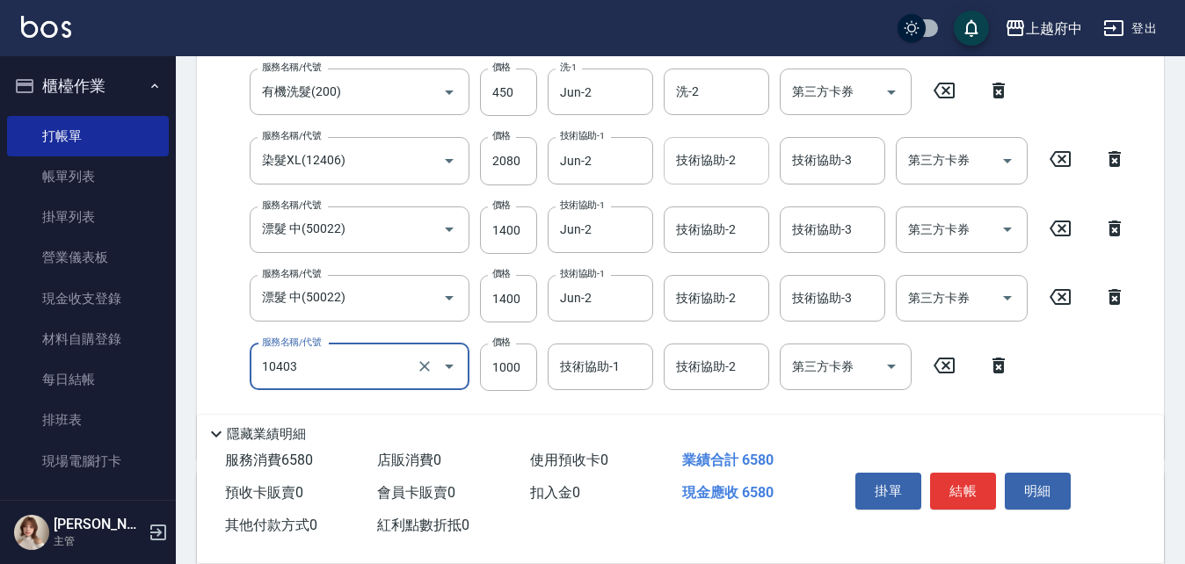
type input "晶漾深層護髮(10403)"
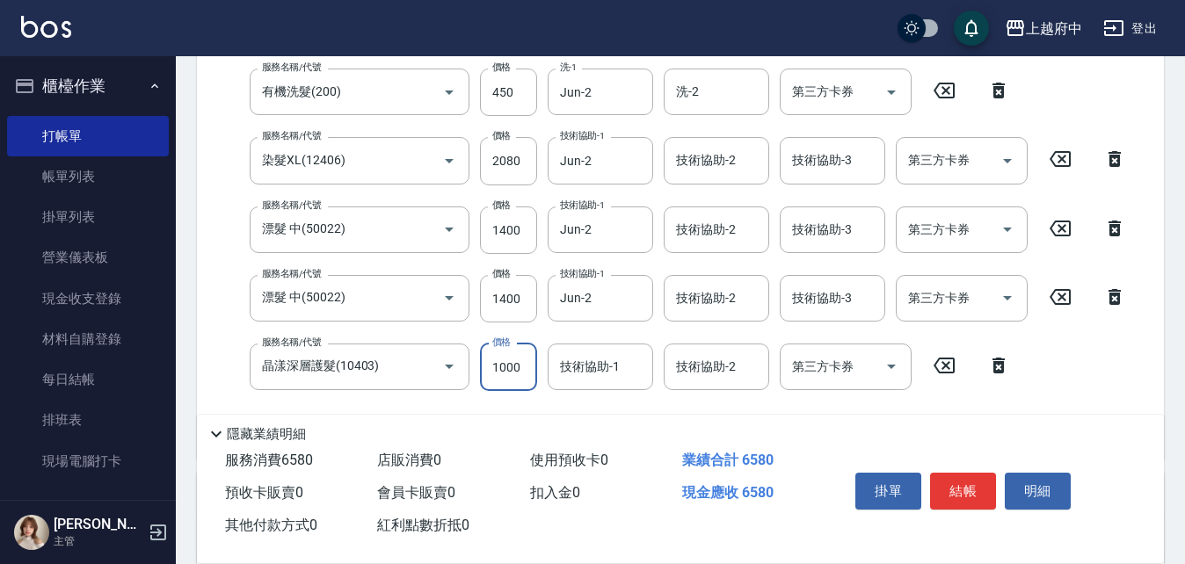
click at [526, 378] on input "1000" at bounding box center [508, 367] width 57 height 47
type input "2000"
type input "Jun-2"
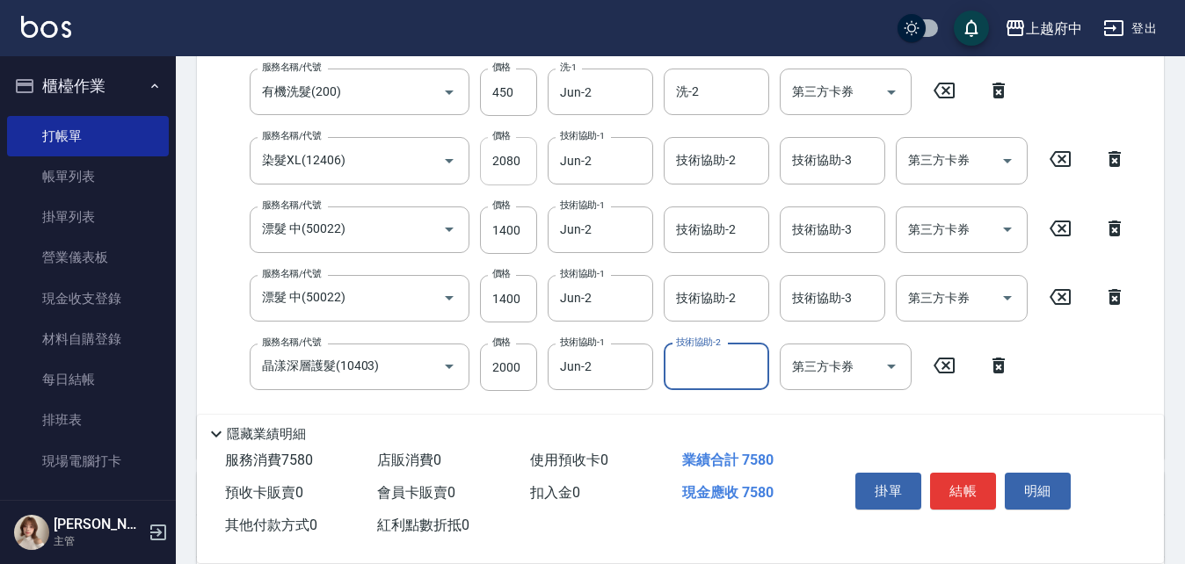
click at [512, 154] on input "2080" at bounding box center [508, 160] width 57 height 47
type input "1400"
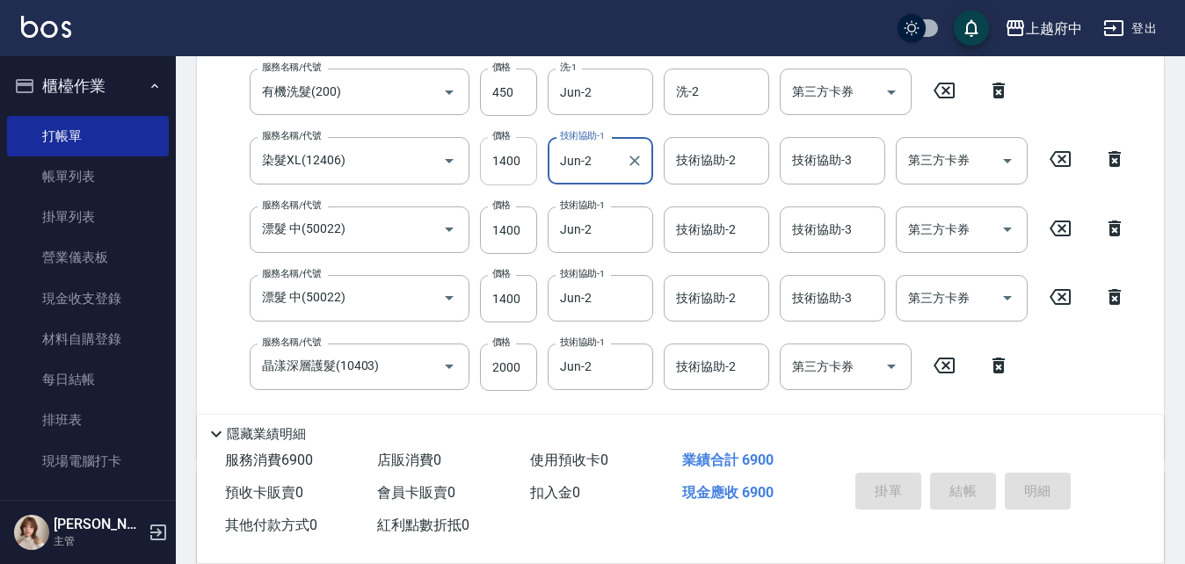
type input "2025/08/19 20:47"
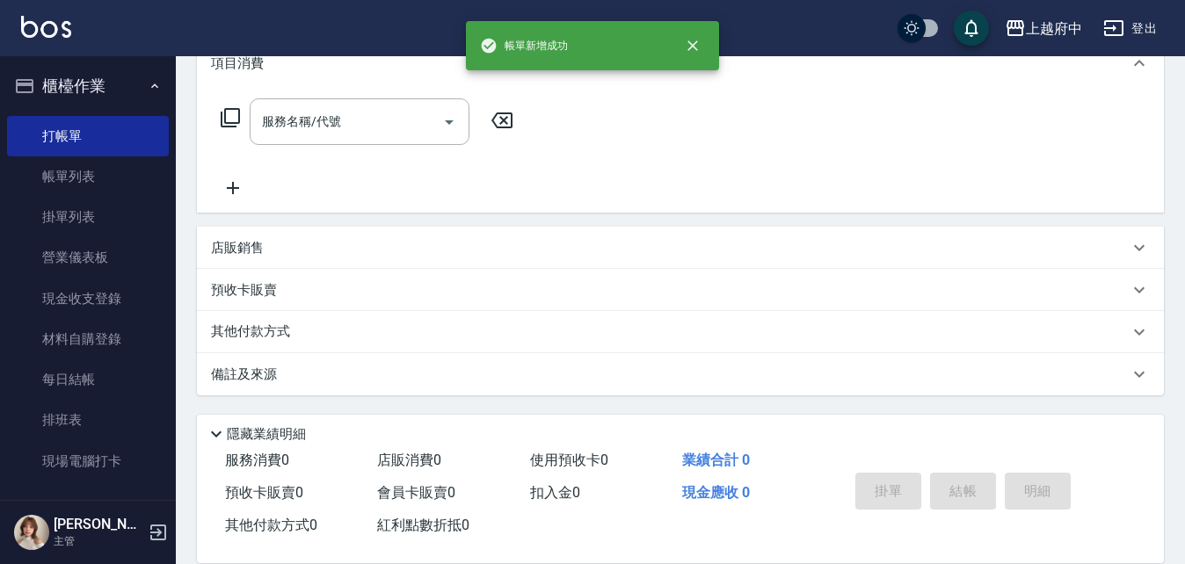
scroll to position [0, 0]
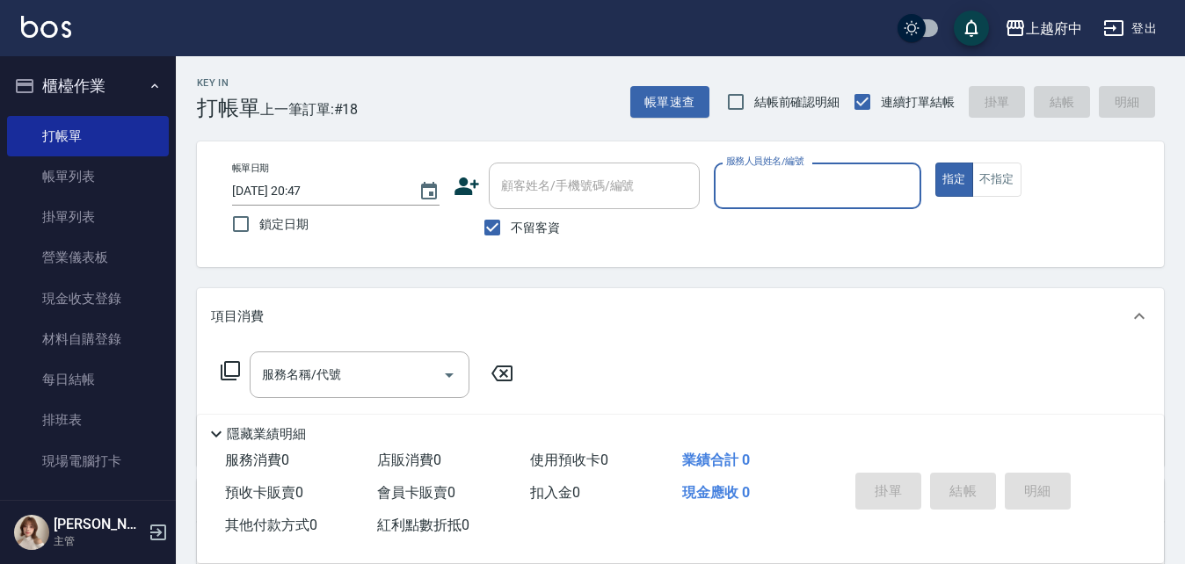
click at [534, 220] on span "不留客資" at bounding box center [535, 228] width 49 height 18
click at [511, 220] on input "不留客資" at bounding box center [492, 227] width 37 height 37
checkbox input "false"
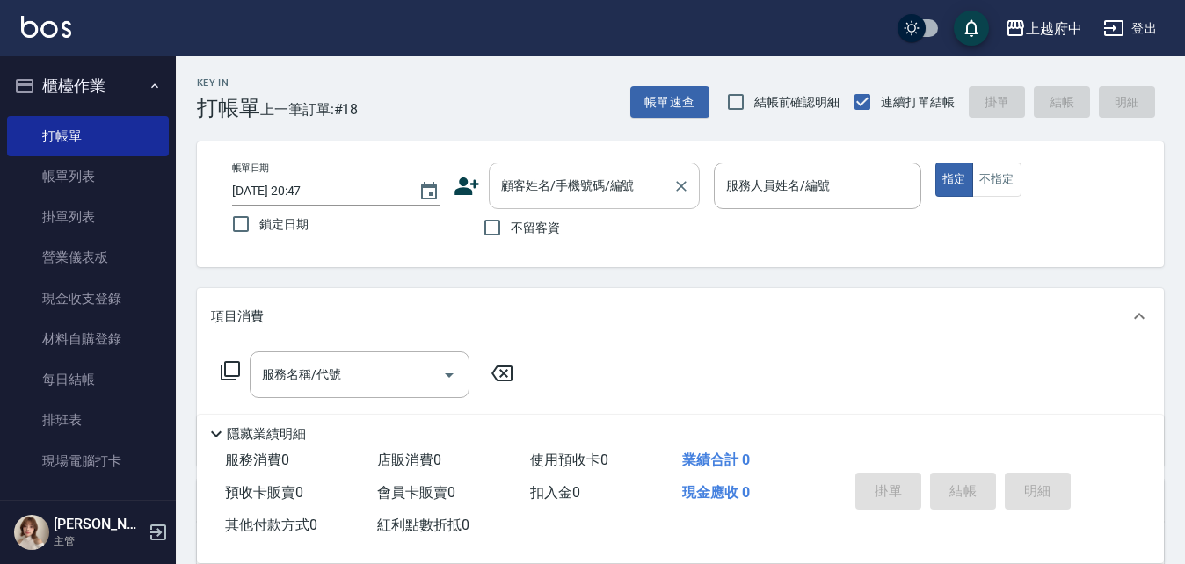
click at [534, 190] on input "顧客姓名/手機號碼/編號" at bounding box center [581, 186] width 169 height 31
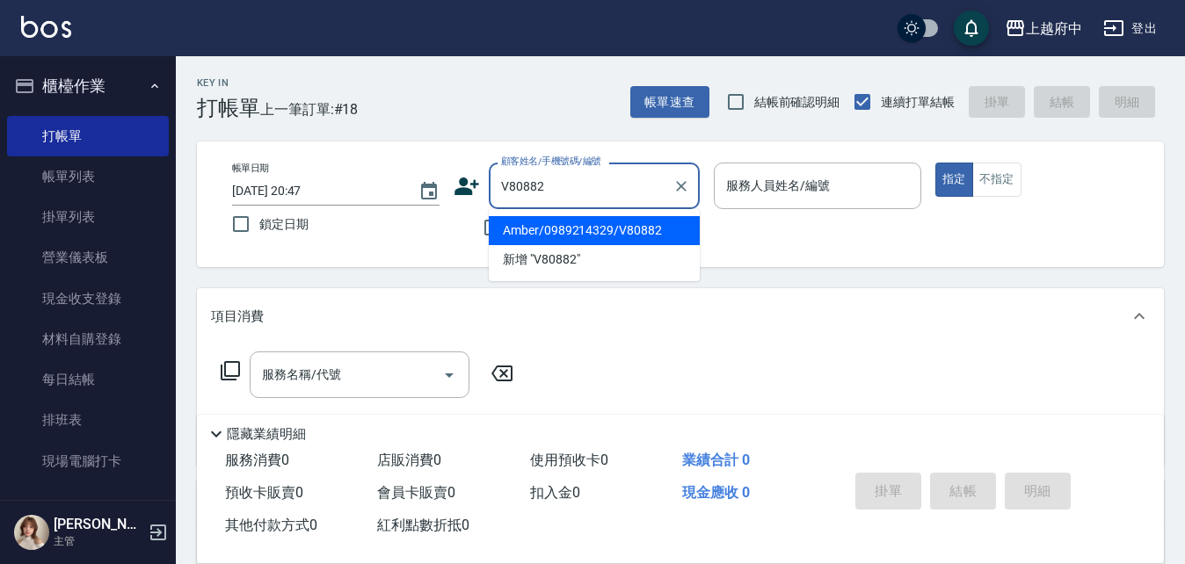
type input "Amber/0989214329/V80882"
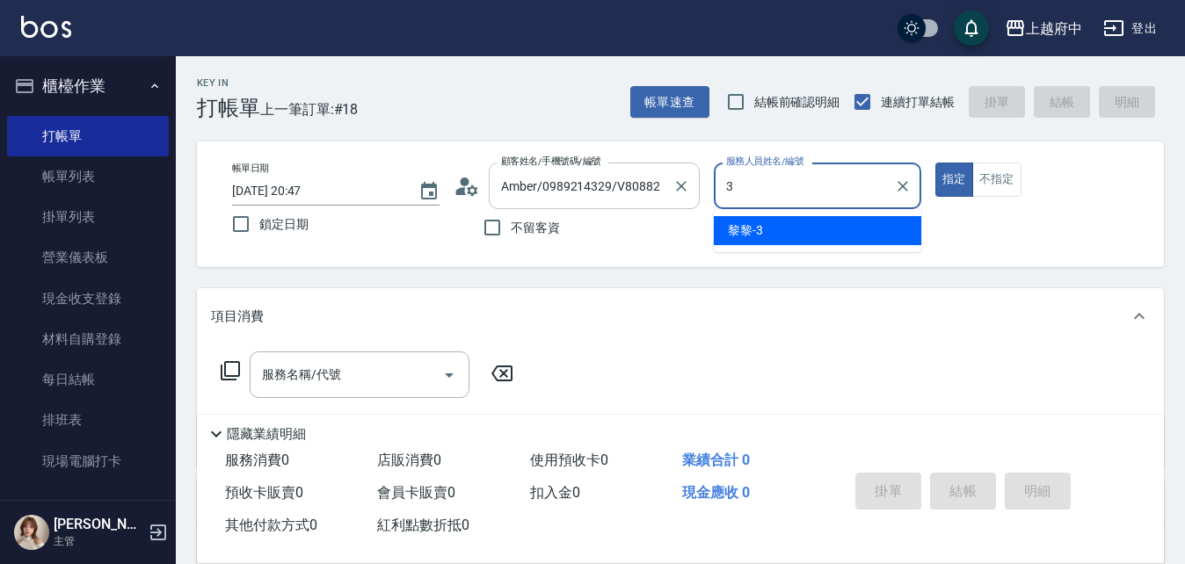
type input "黎黎-3"
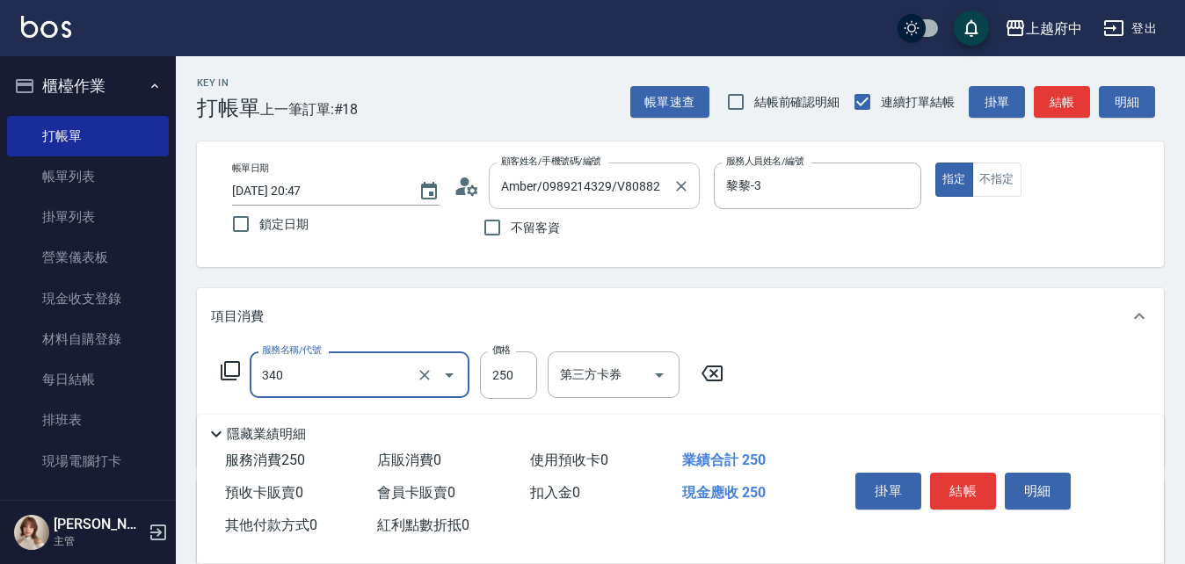
type input "剪髮(340)"
type input "有機洗髮(200)"
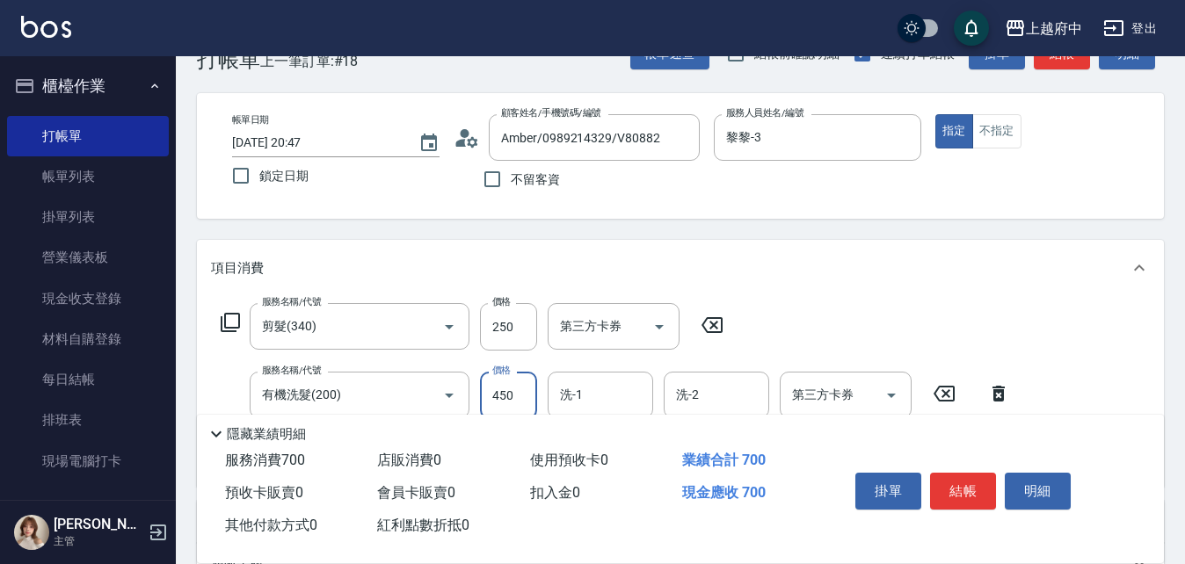
scroll to position [88, 0]
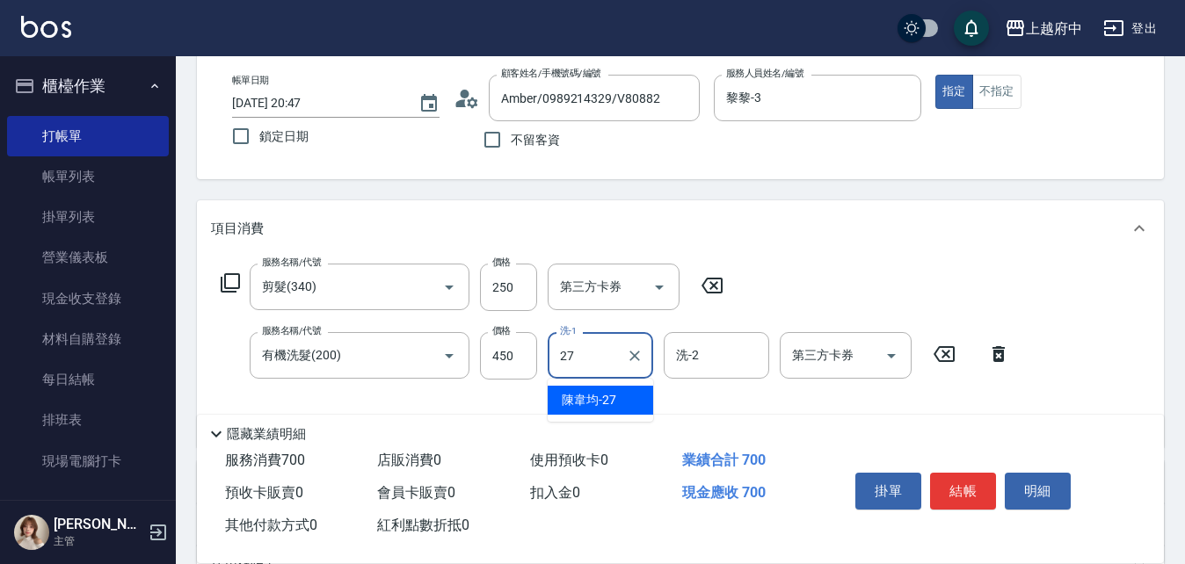
type input "[PERSON_NAME]-27"
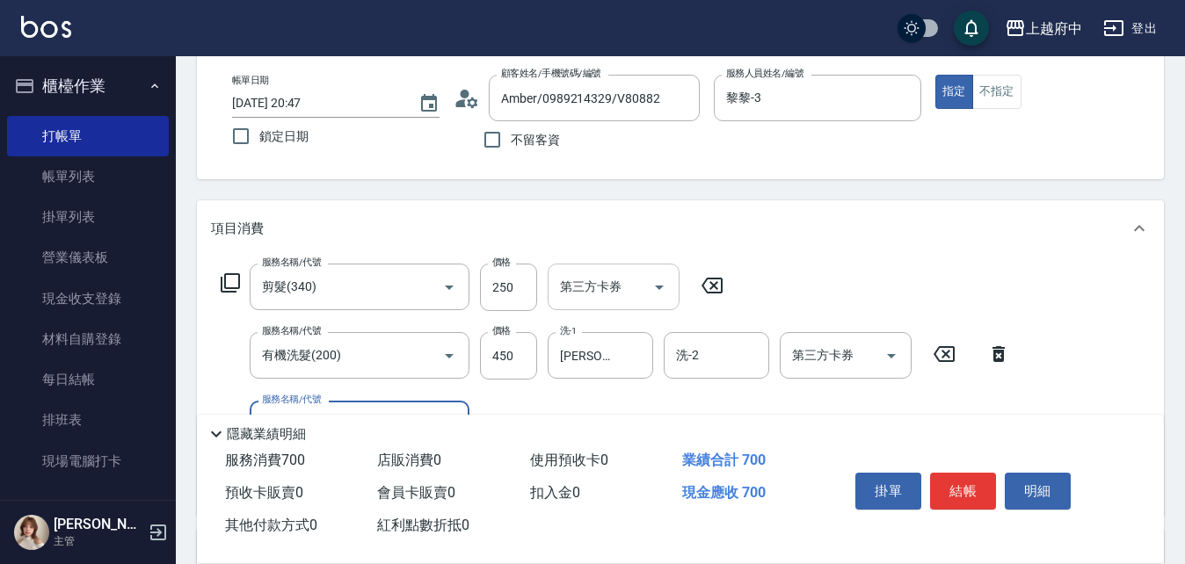
scroll to position [176, 0]
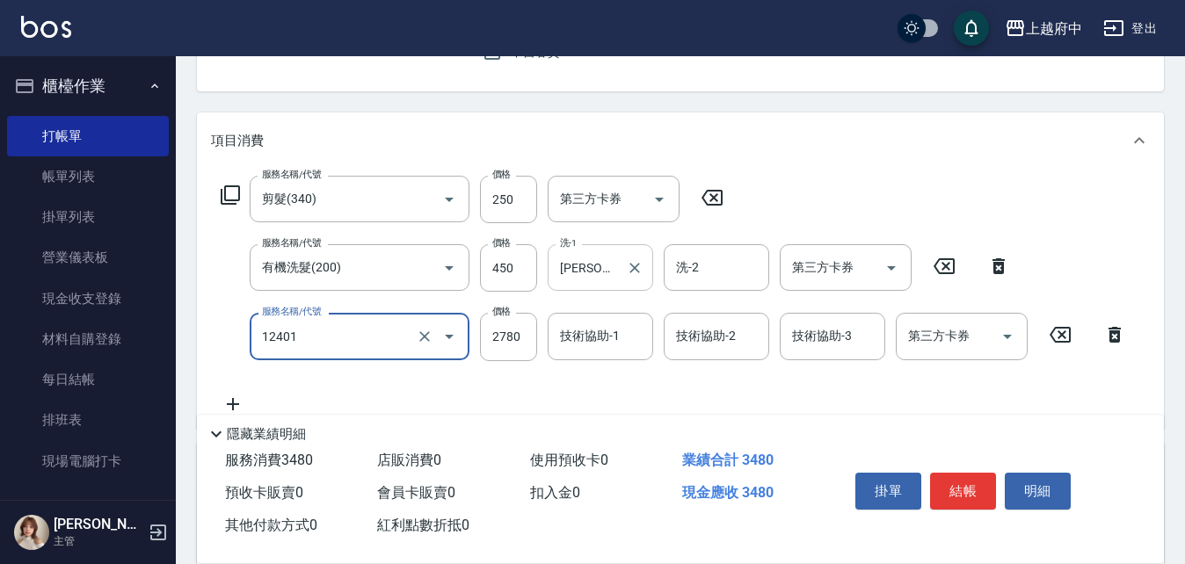
type input "燙髮M(12401)"
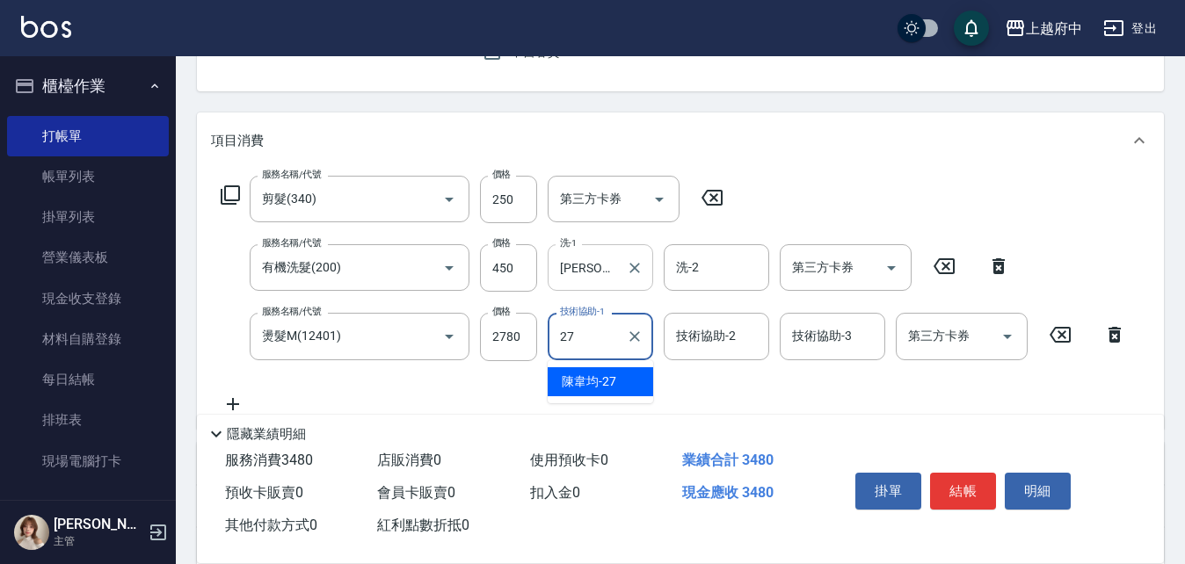
type input "[PERSON_NAME]-27"
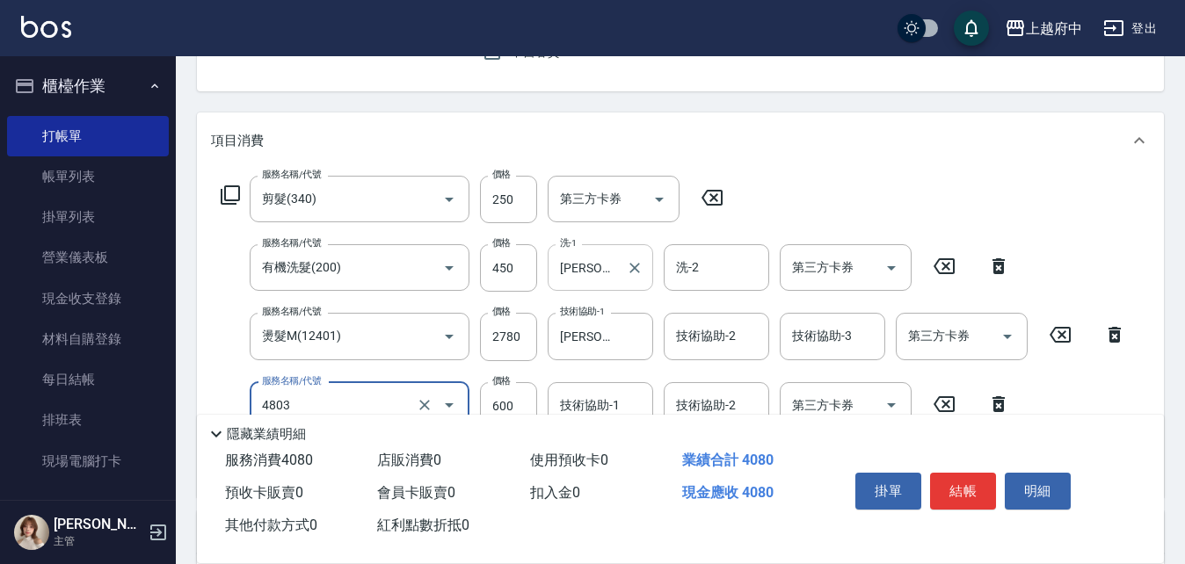
type input "潤澤修護(4803)"
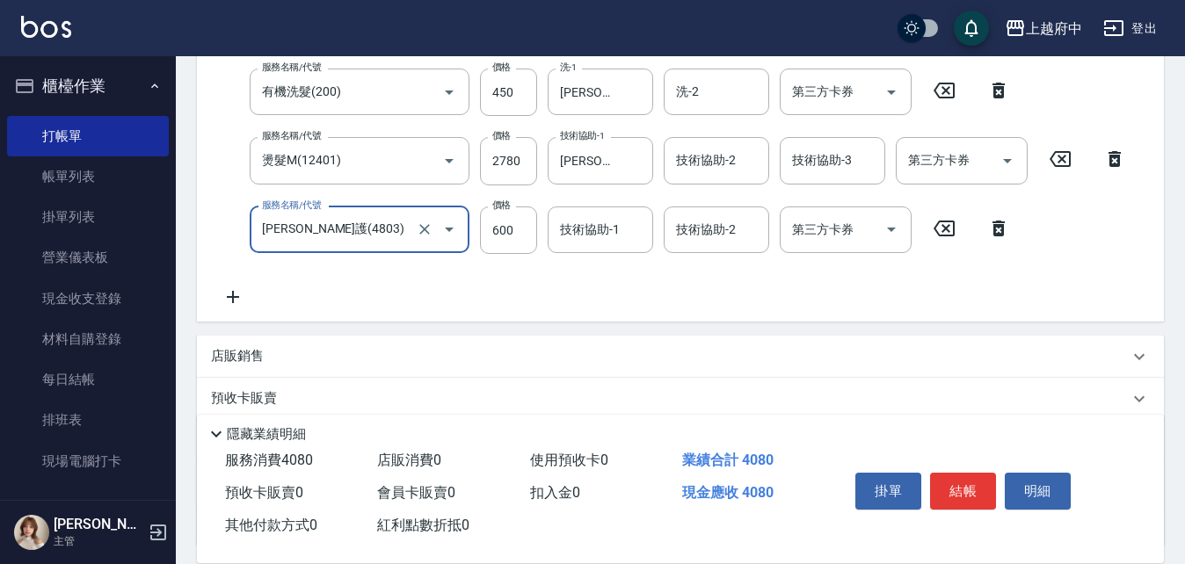
drag, startPoint x: 395, startPoint y: 236, endPoint x: 233, endPoint y: 238, distance: 161.8
click at [233, 238] on div "服務名稱/代號 潤澤修護(4803) 服務名稱/代號 價格 600 價格 技術協助-1 技術協助-1 技術協助-2 技術協助-2 第三方卡券 第三方卡券" at bounding box center [616, 230] width 810 height 47
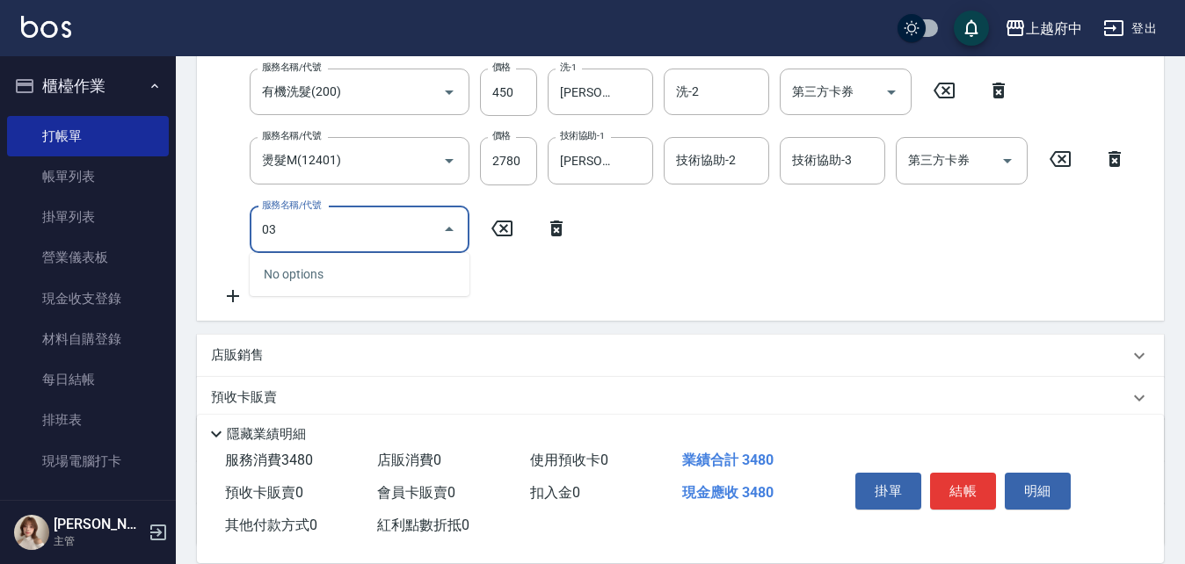
type input "0"
type input "升級滋養護髮(203)"
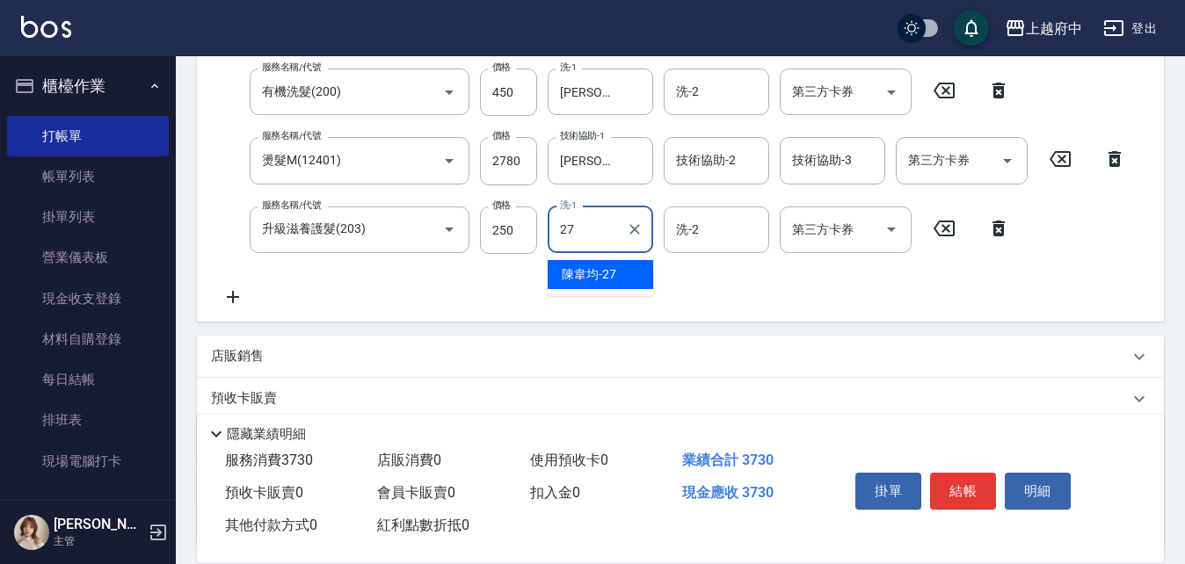
type input "[PERSON_NAME]-27"
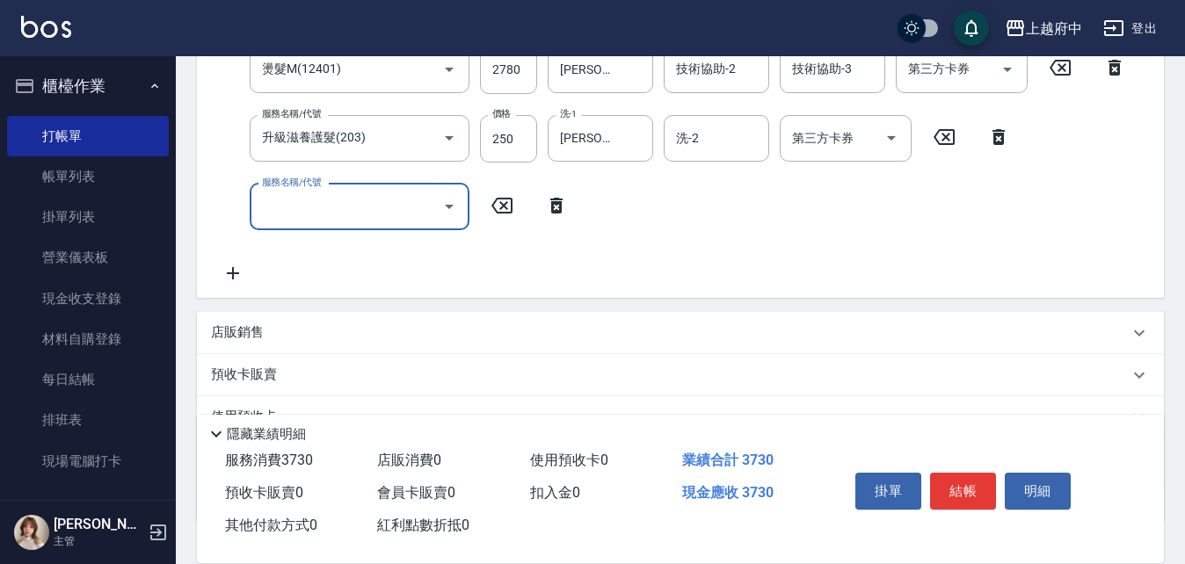
scroll to position [527, 0]
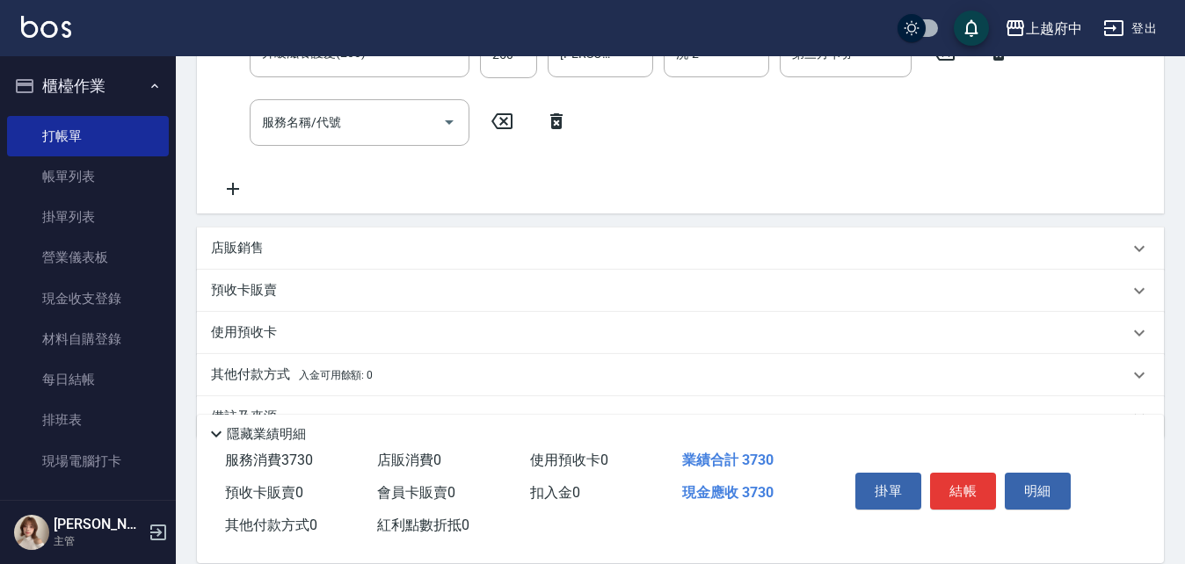
click at [244, 258] on div "店販銷售" at bounding box center [680, 249] width 967 height 42
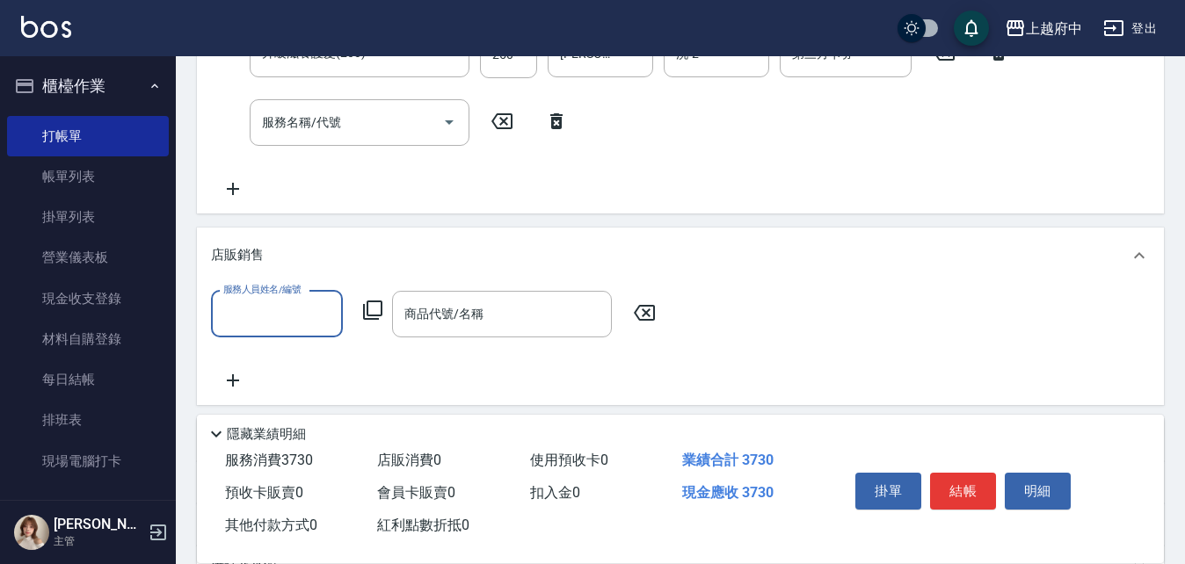
scroll to position [0, 0]
click at [290, 316] on input "服務人員姓名/編號" at bounding box center [277, 314] width 116 height 31
type input "黎黎-3"
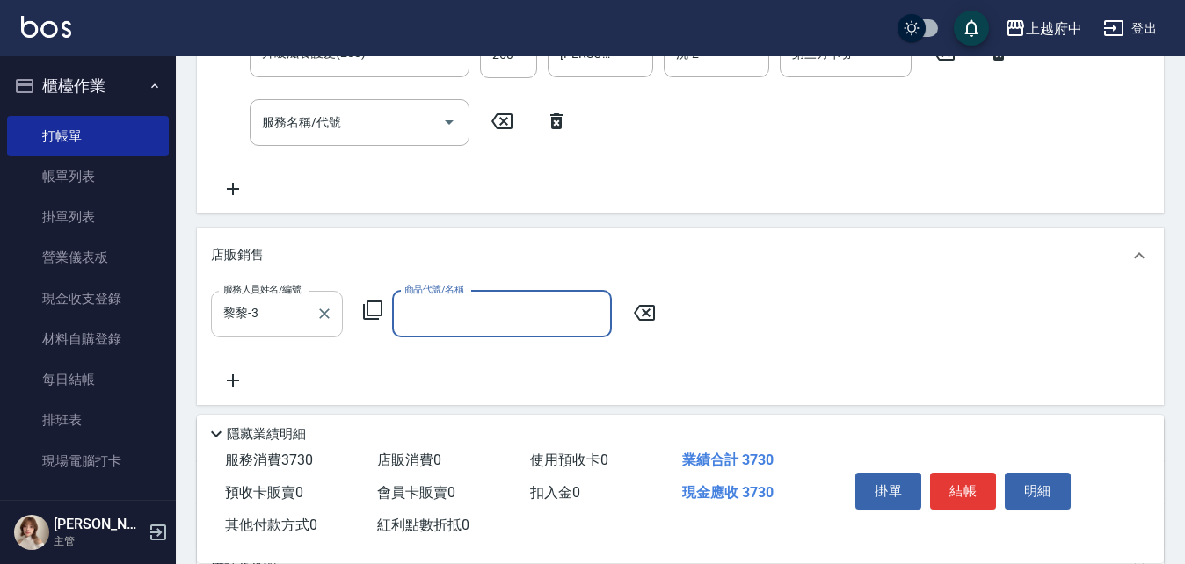
type input "D"
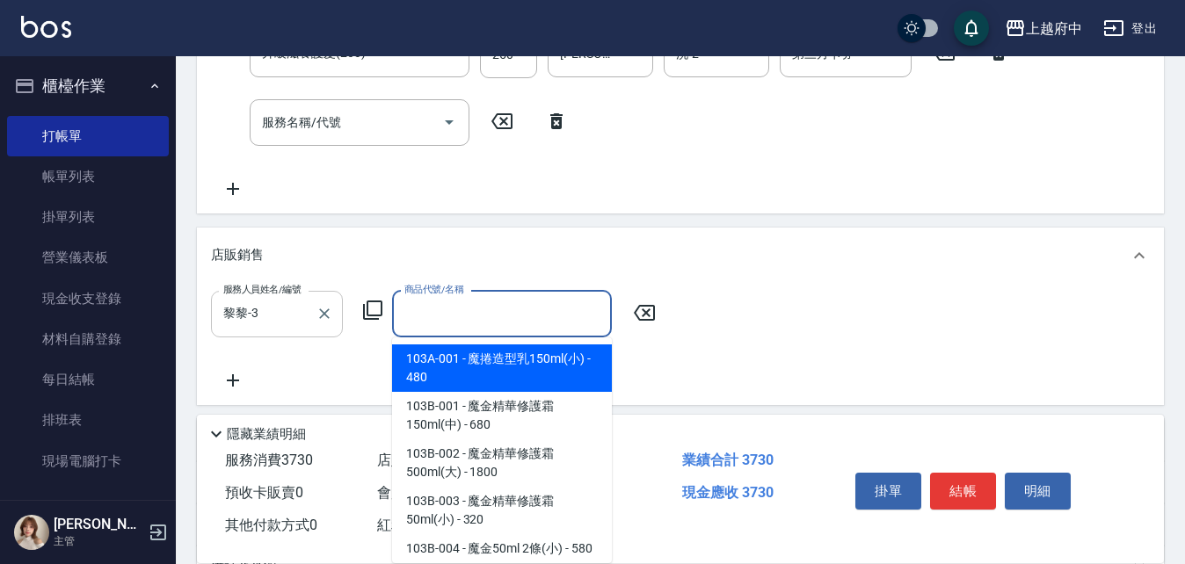
type input "ㄇ"
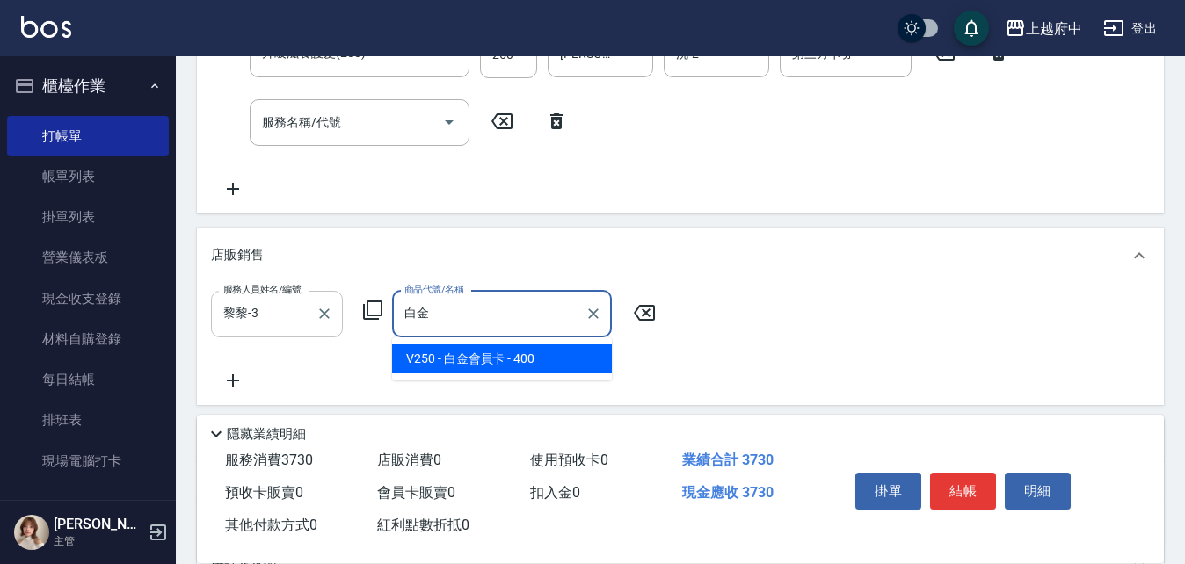
type input "白金會員卡"
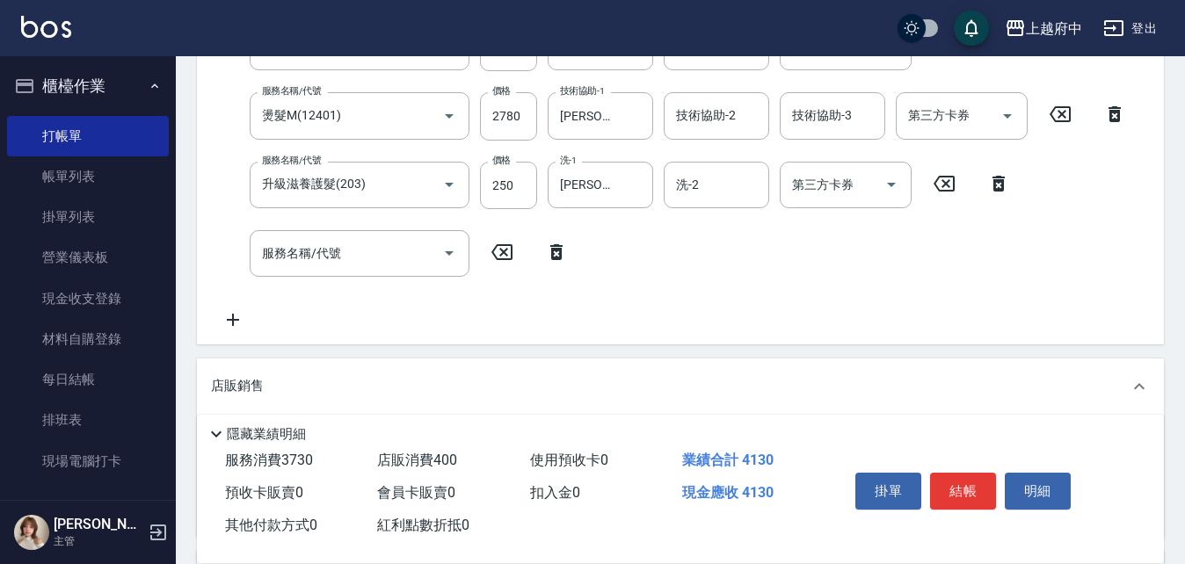
scroll to position [352, 0]
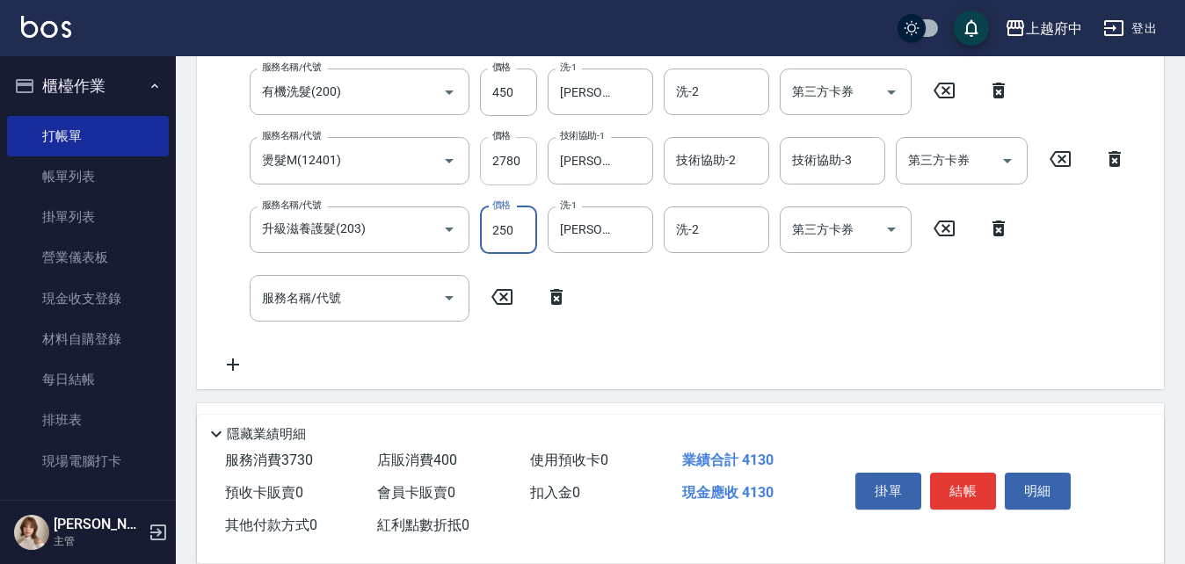
click at [513, 157] on input "2780" at bounding box center [508, 160] width 57 height 47
click at [520, 157] on input "2780" at bounding box center [508, 160] width 57 height 47
type input "2815"
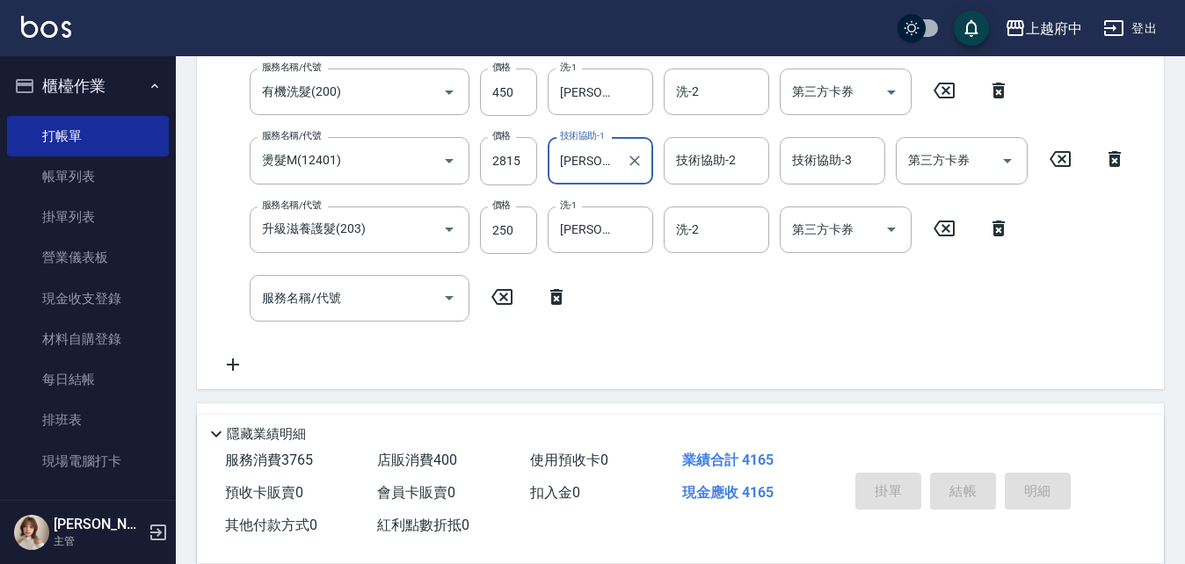
type input "2025/08/19 20:49"
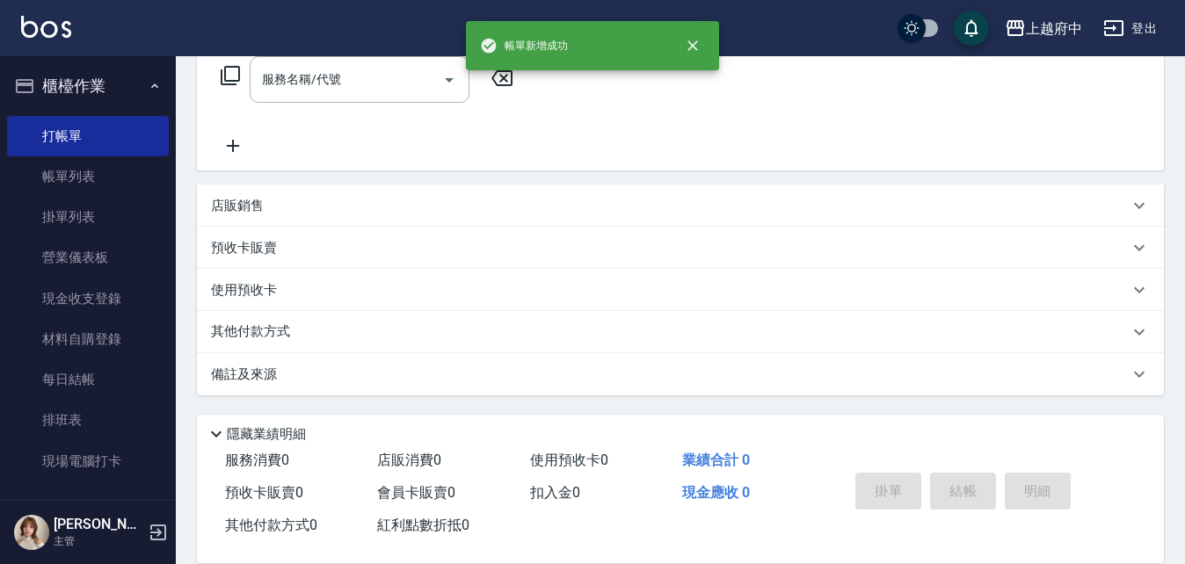
scroll to position [0, 0]
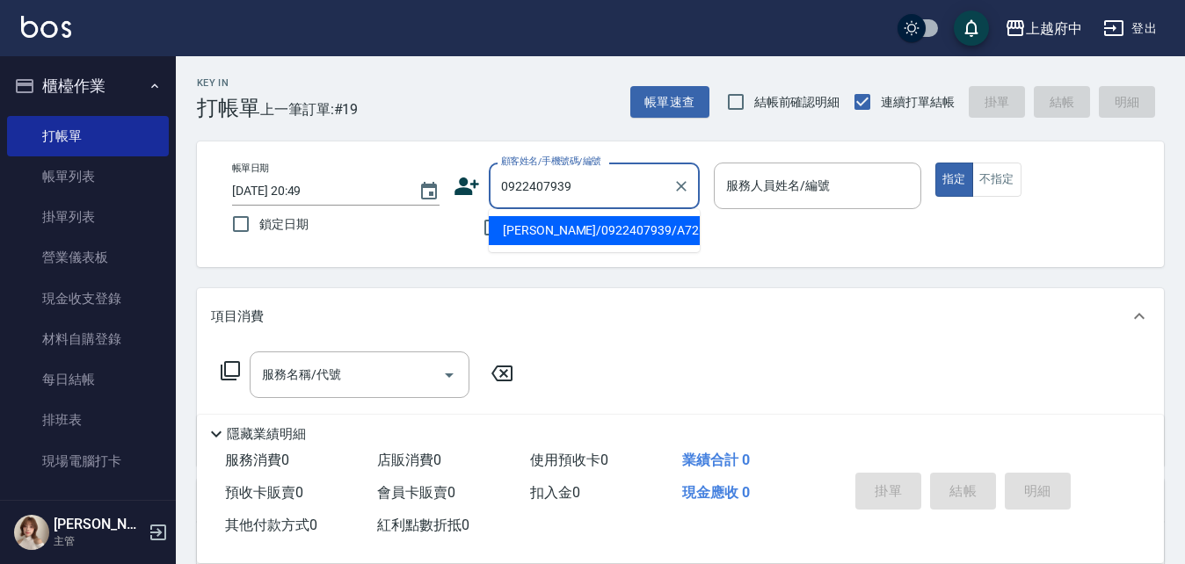
type input "郭冠麟/0922407939/A72686"
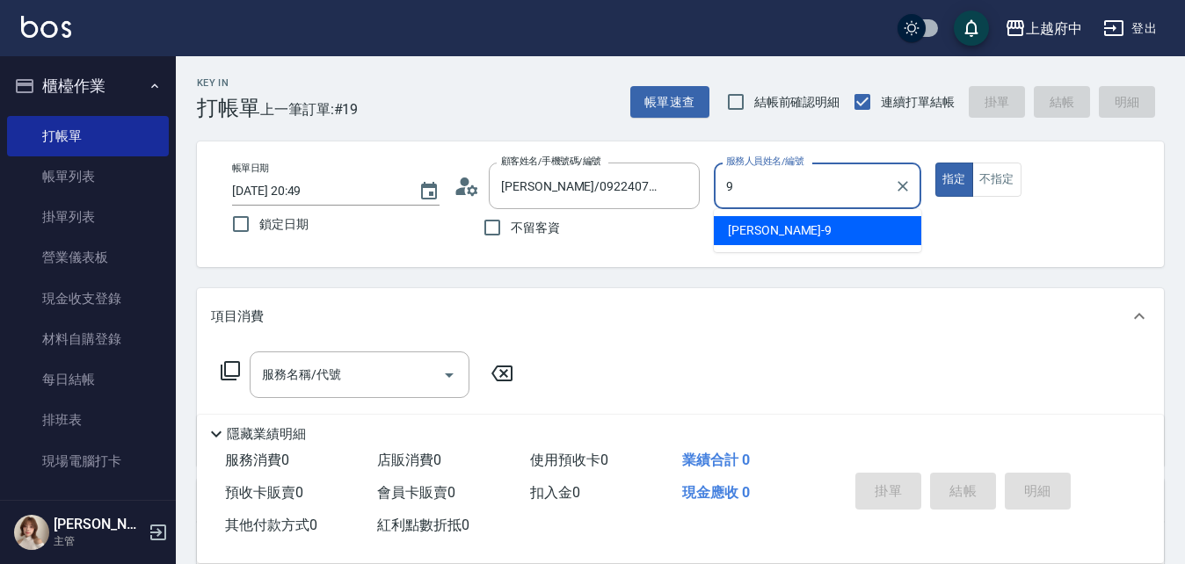
type input "[PERSON_NAME]-9"
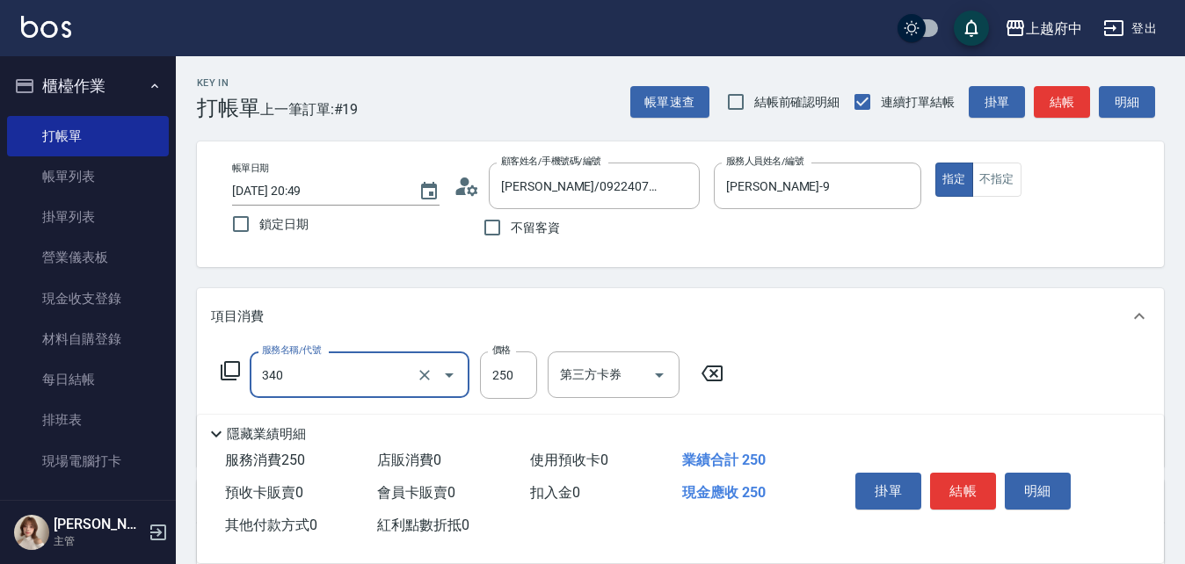
type input "剪髮(340)"
type input "有機洗髮(200)"
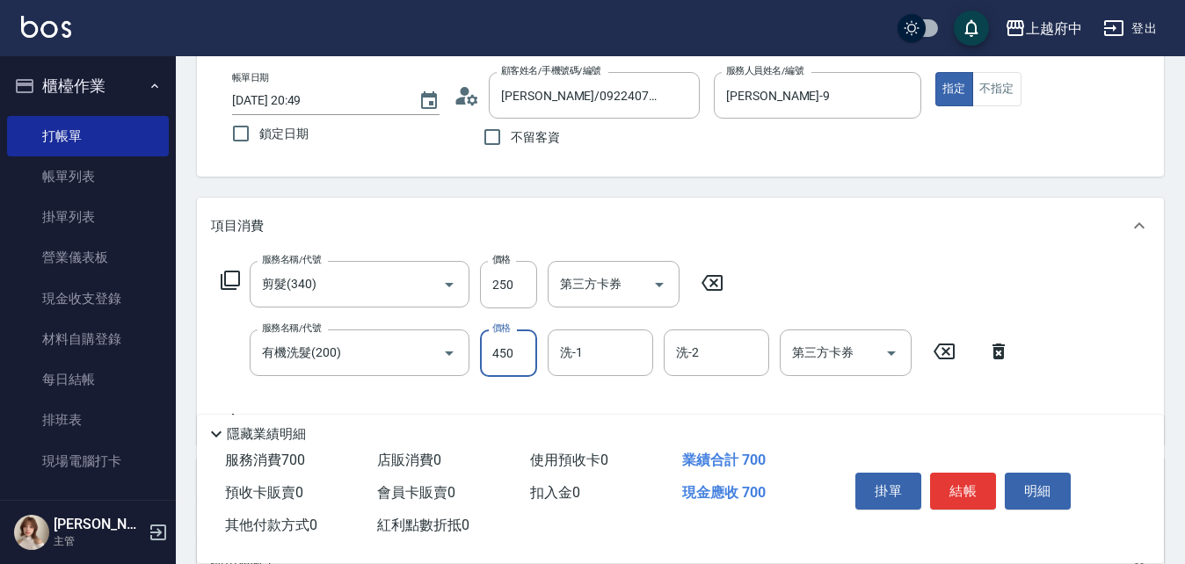
scroll to position [176, 0]
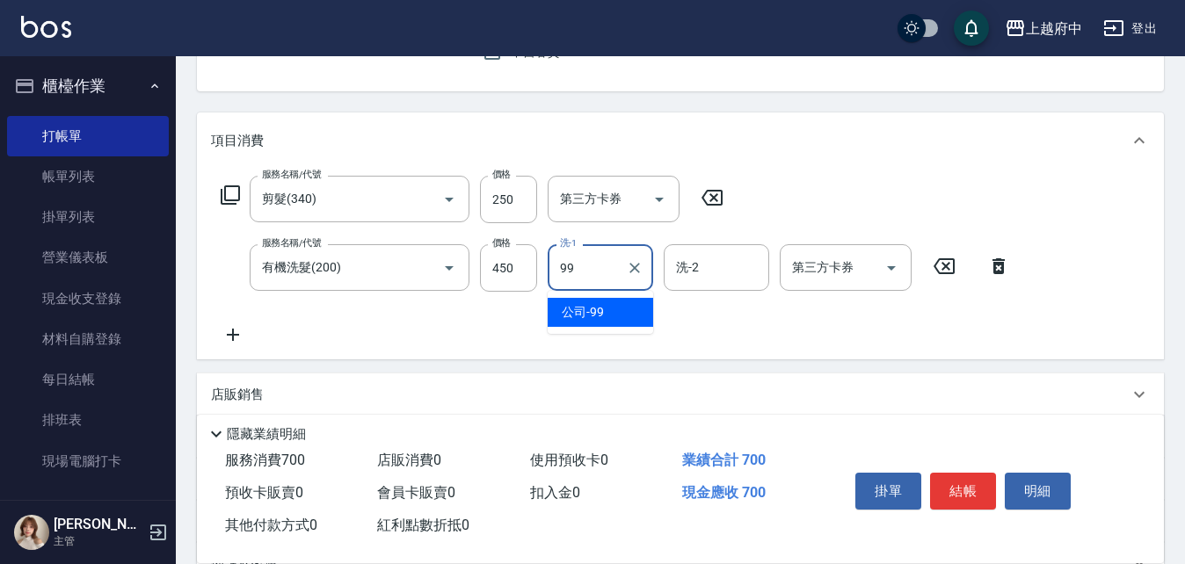
type input "公司-99"
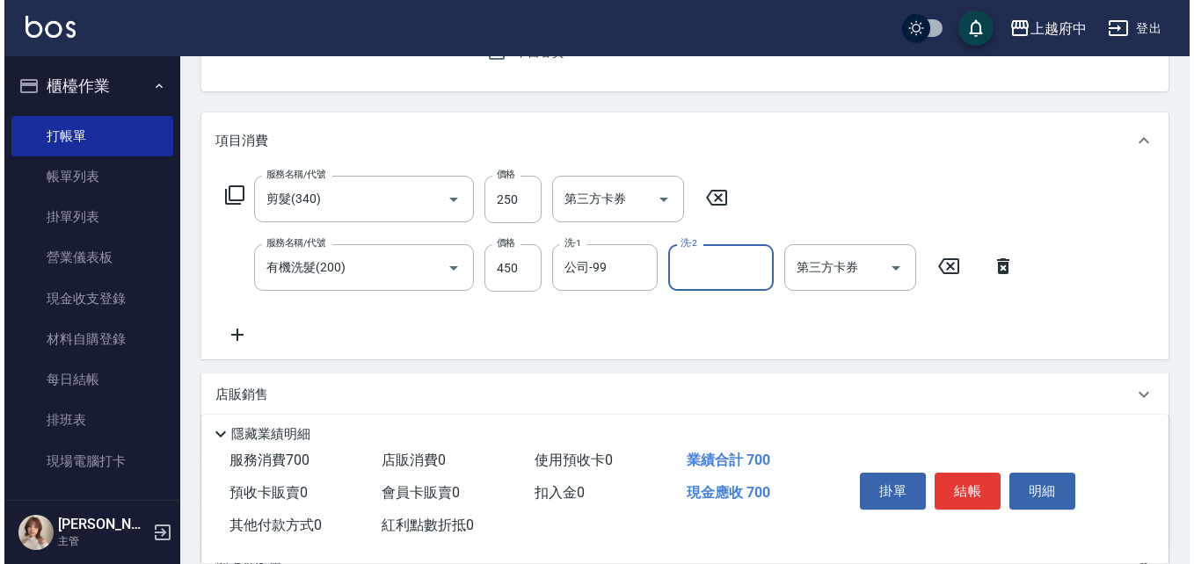
scroll to position [0, 0]
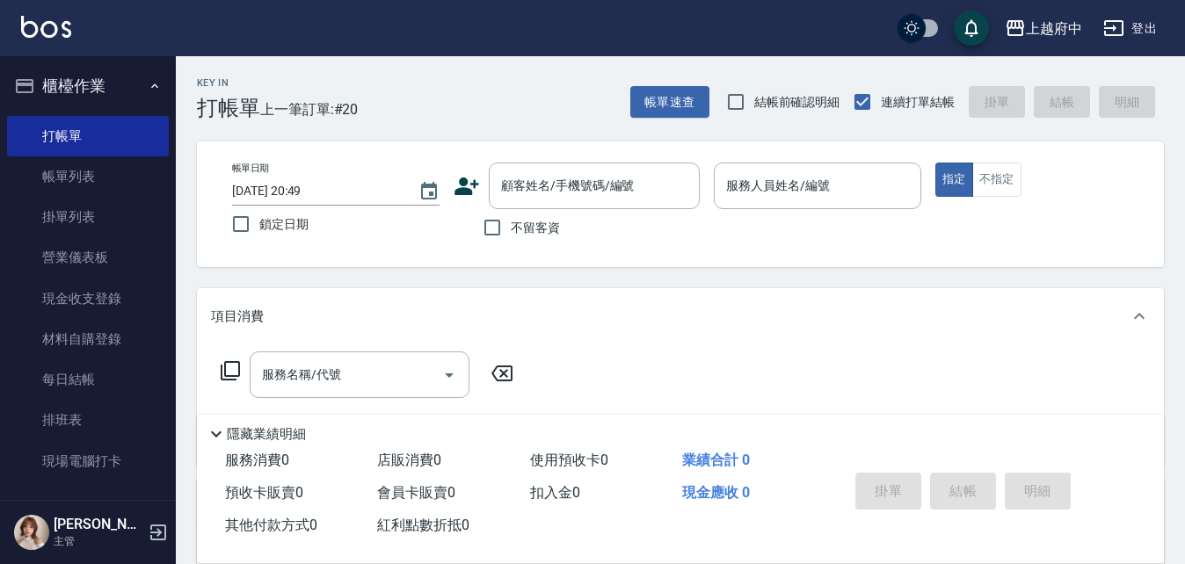
click at [465, 178] on icon at bounding box center [466, 187] width 25 height 18
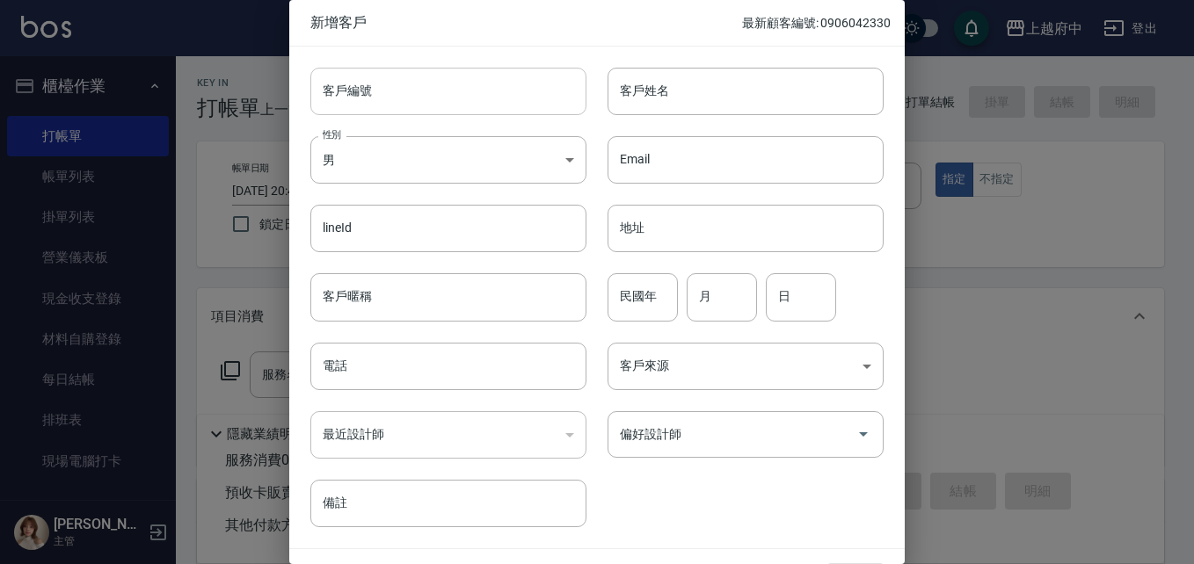
click at [430, 105] on input "客戶編號" at bounding box center [448, 91] width 276 height 47
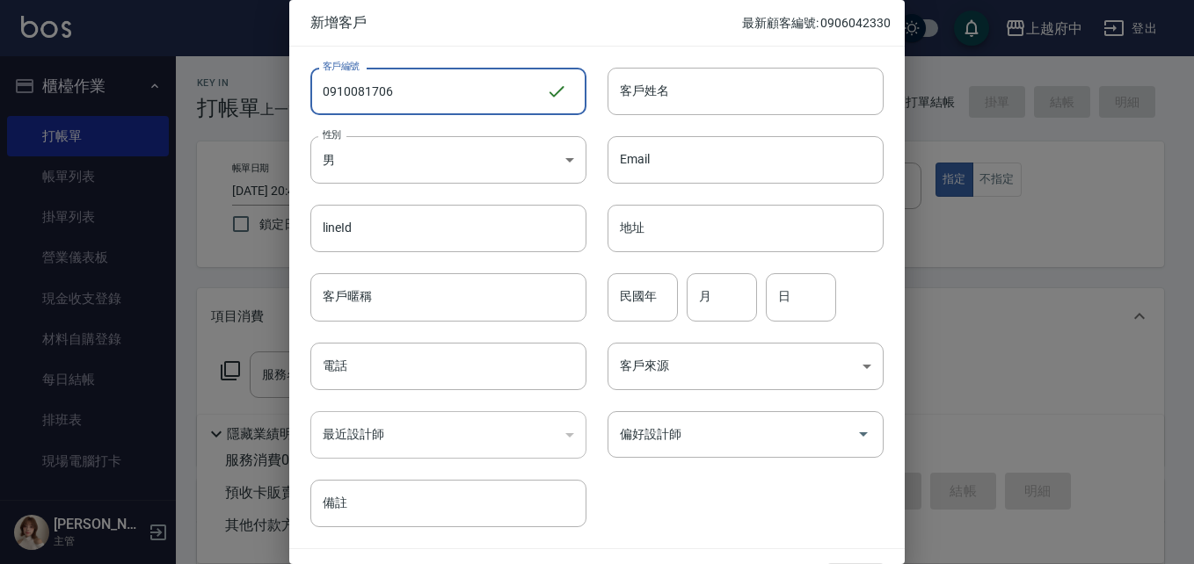
drag, startPoint x: 411, startPoint y: 86, endPoint x: 200, endPoint y: 91, distance: 211.9
click at [200, 91] on div "新增客戶 最新顧客編號: 0906042330 客戶編號 0910081706 ​ 客戶編號 客戶姓名 客戶姓名 性別 男 MALE 性別 Email Ema…" at bounding box center [597, 282] width 1194 height 564
type input "0910081706"
click at [413, 382] on input "電話" at bounding box center [448, 366] width 276 height 47
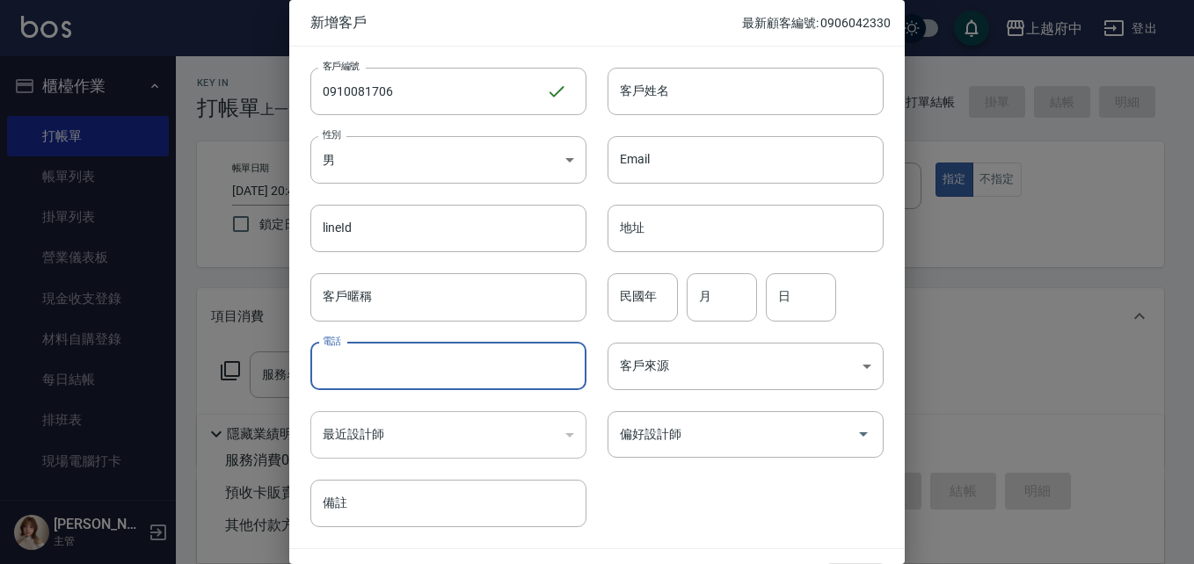
paste input "0910081706"
type input "0910081706"
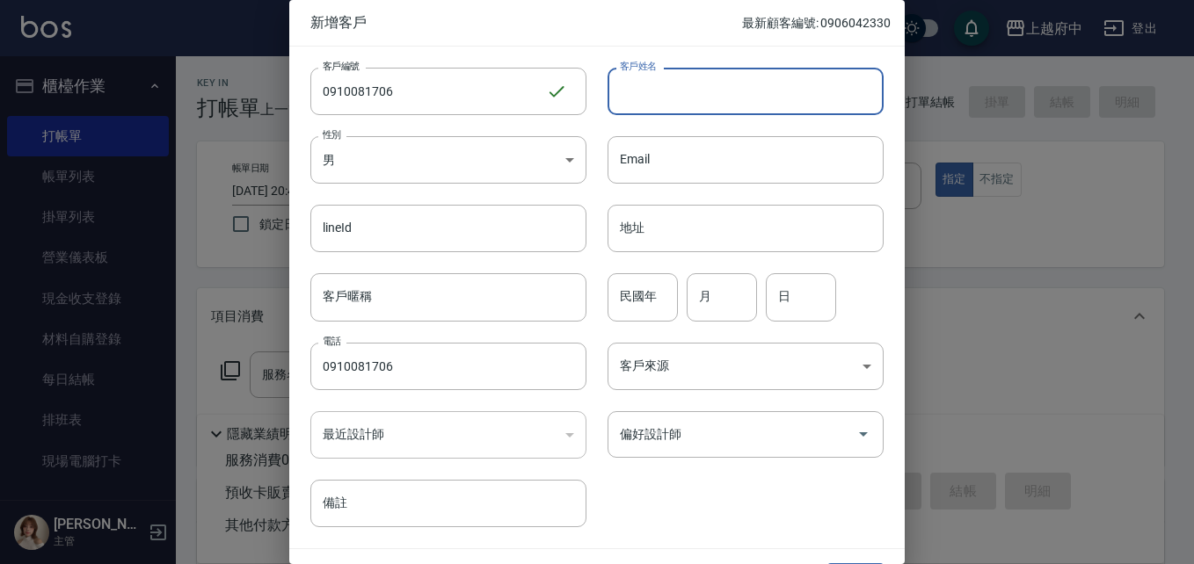
click at [708, 93] on input "客戶姓名" at bounding box center [745, 91] width 276 height 47
type input "ㄎ"
type input "駱南燕"
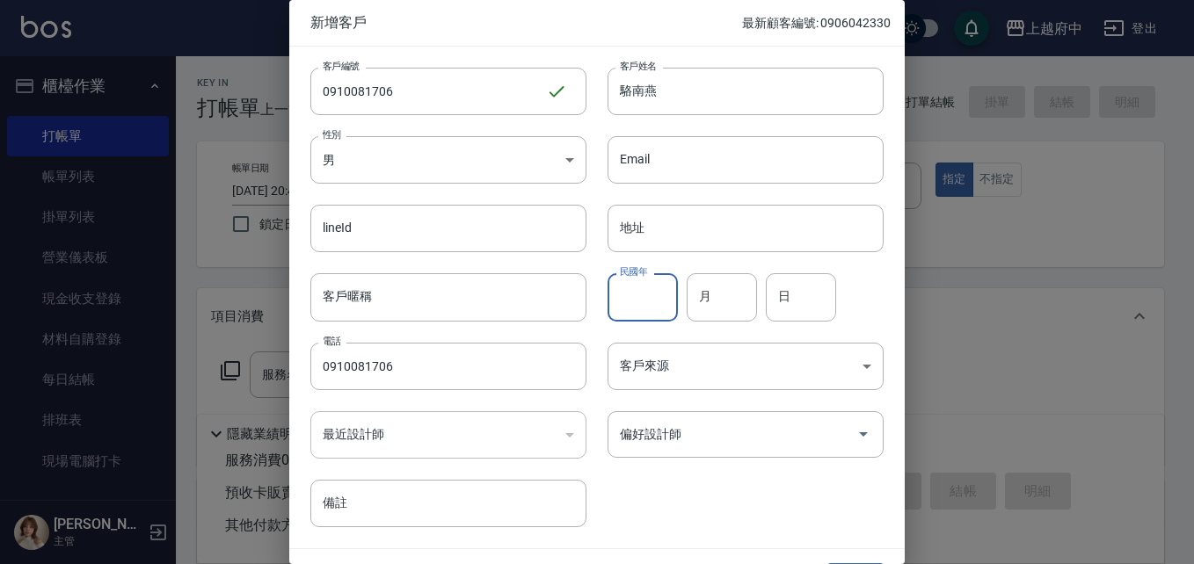
click at [650, 306] on input "民國年" at bounding box center [642, 296] width 70 height 47
type input "95"
type input "12"
type input "02"
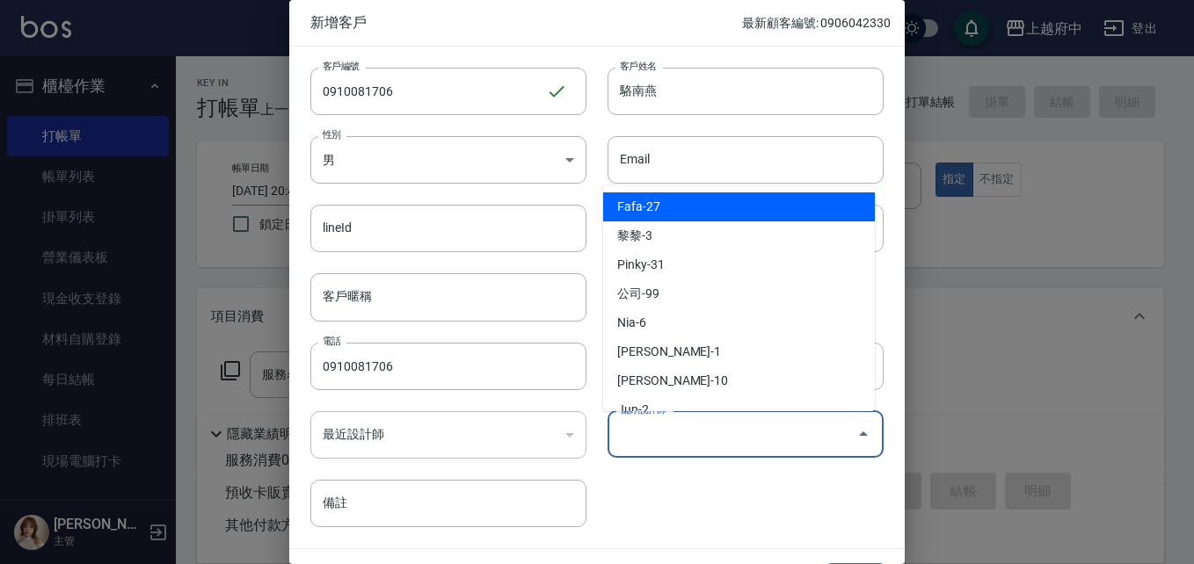
click at [684, 437] on input "偏好設計師" at bounding box center [732, 434] width 234 height 31
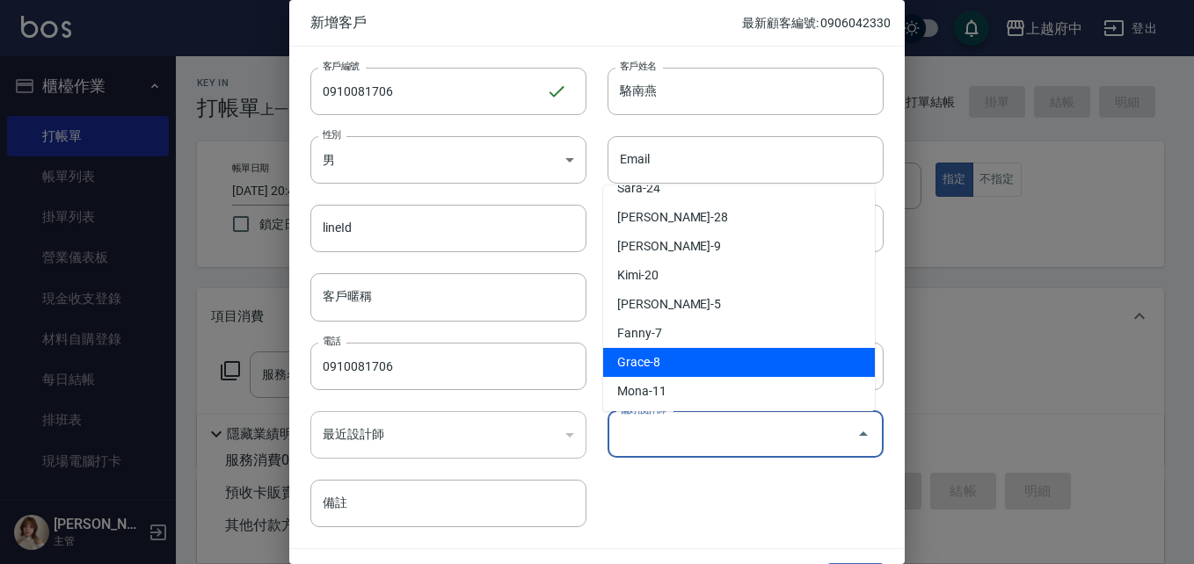
scroll to position [222, 0]
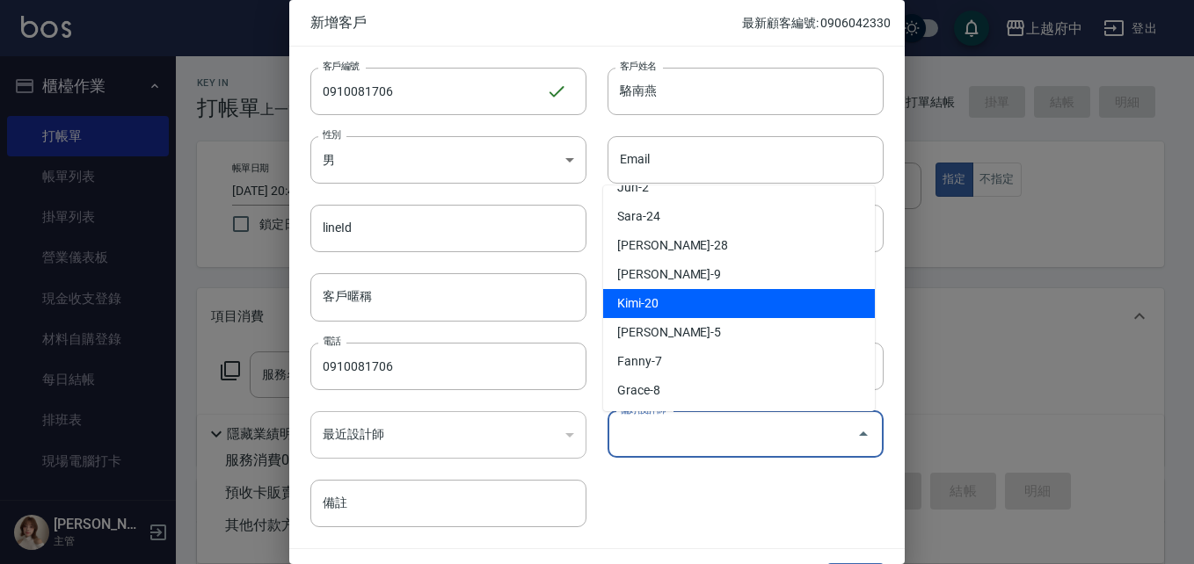
click at [686, 316] on li "Kimi-20" at bounding box center [739, 303] width 272 height 29
type input "Kimi"
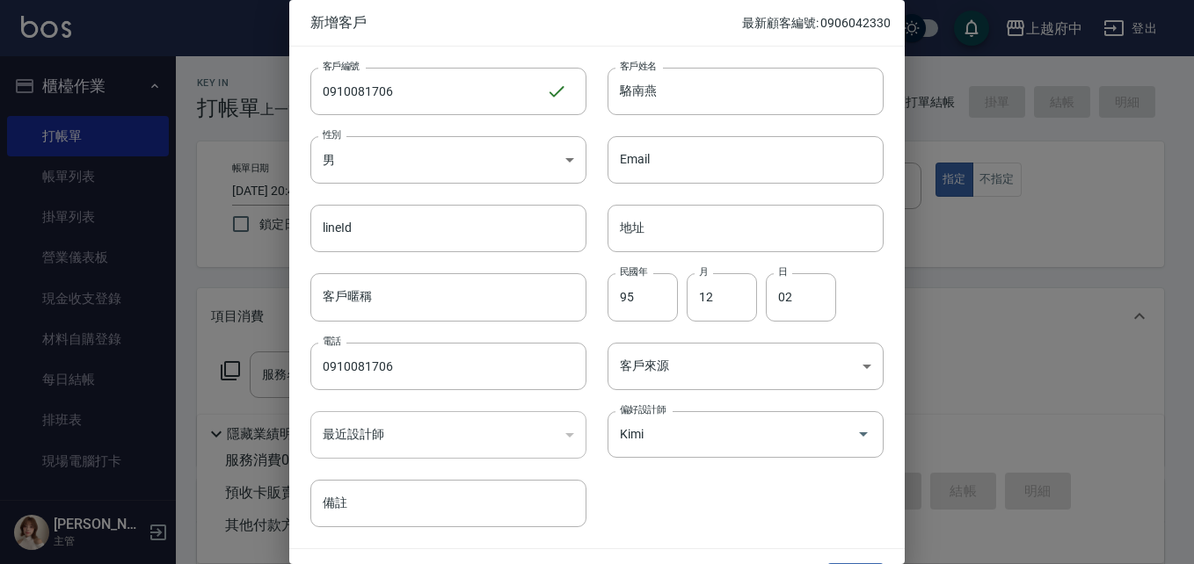
click at [715, 509] on div "客戶編號 0910081706 ​ 客戶編號 客戶姓名 駱南燕 客戶姓名 性別 男 MALE 性別 Email Email lineId lineId 地址 …" at bounding box center [586, 287] width 594 height 481
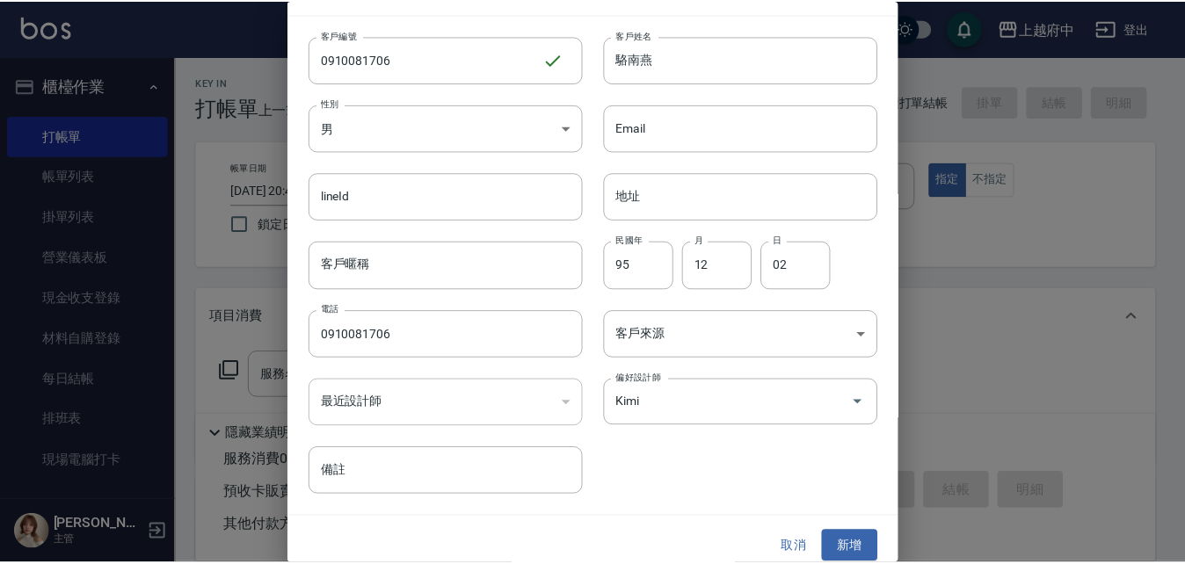
scroll to position [45, 0]
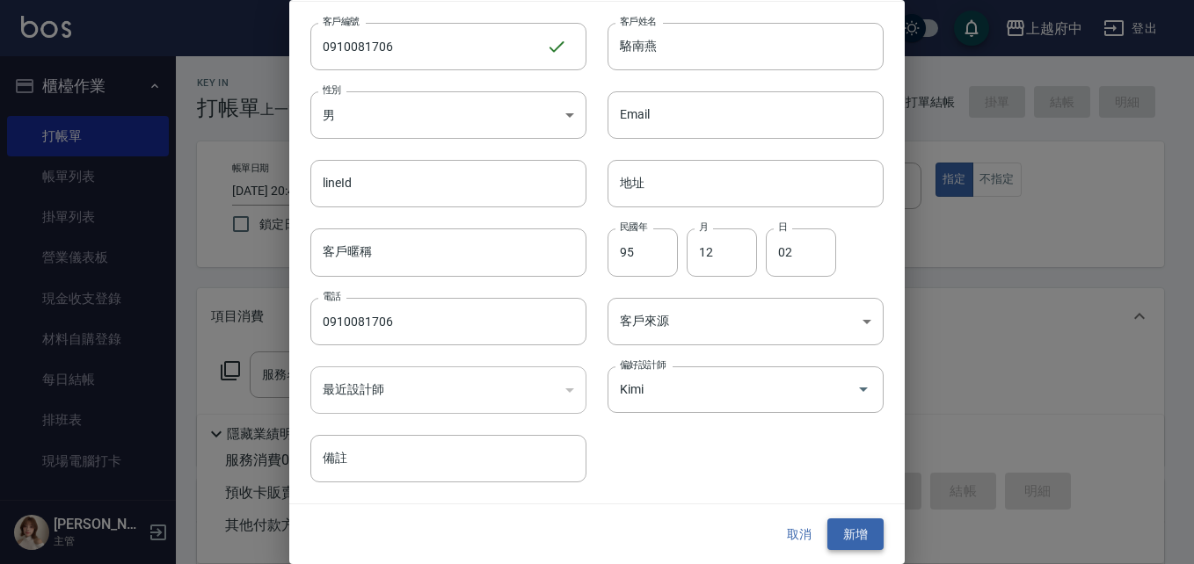
click at [834, 537] on button "新增" at bounding box center [855, 535] width 56 height 33
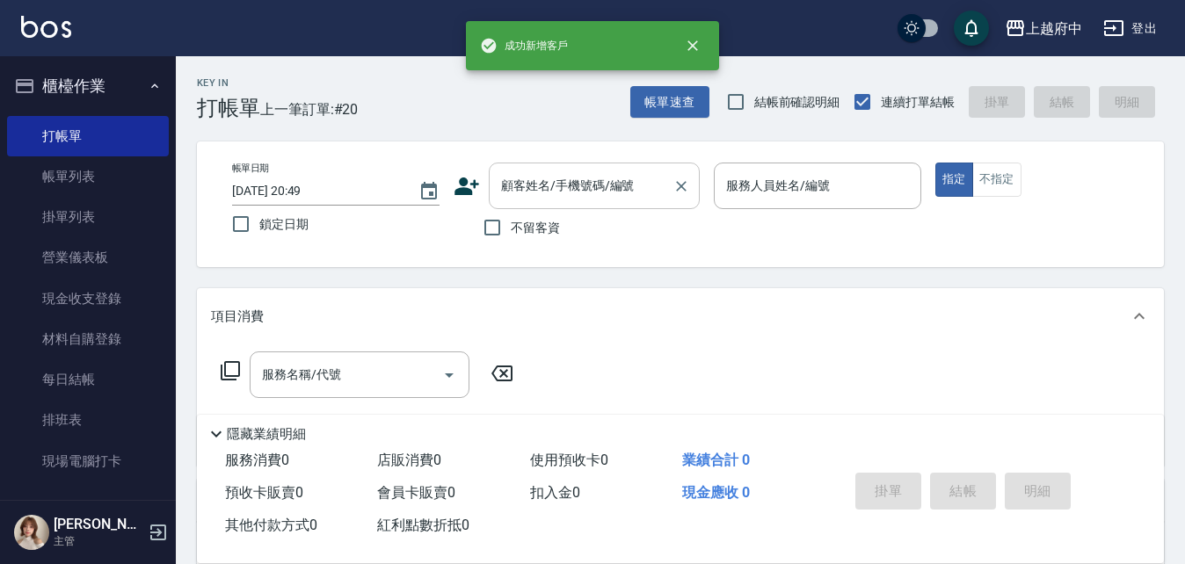
click at [585, 195] on input "顧客姓名/手機號碼/編號" at bounding box center [581, 186] width 169 height 31
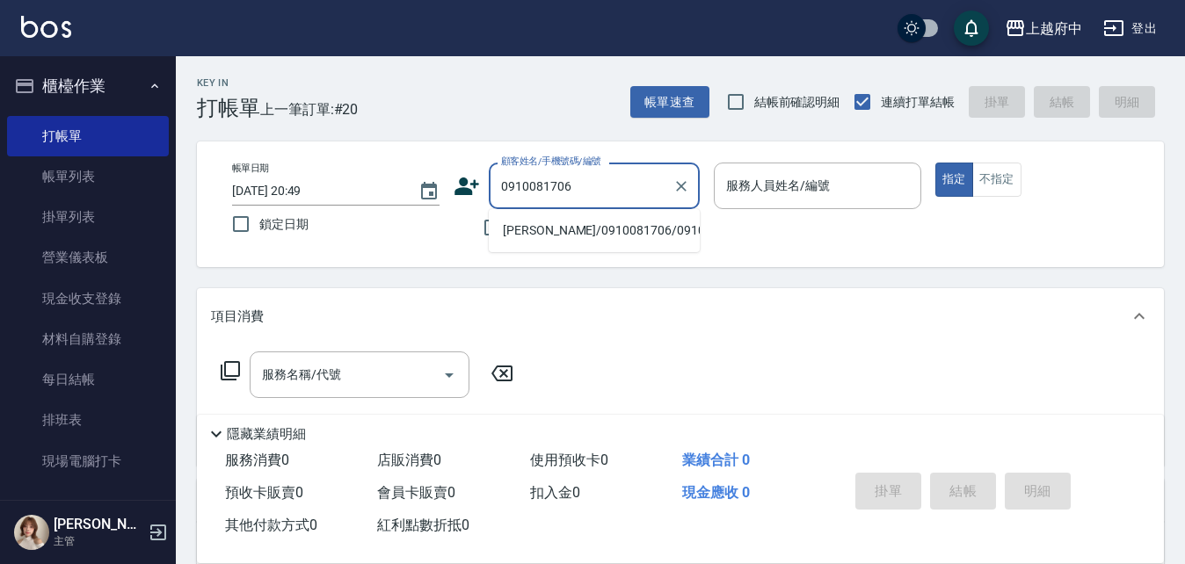
type input "駱南燕/0910081706/0910081706"
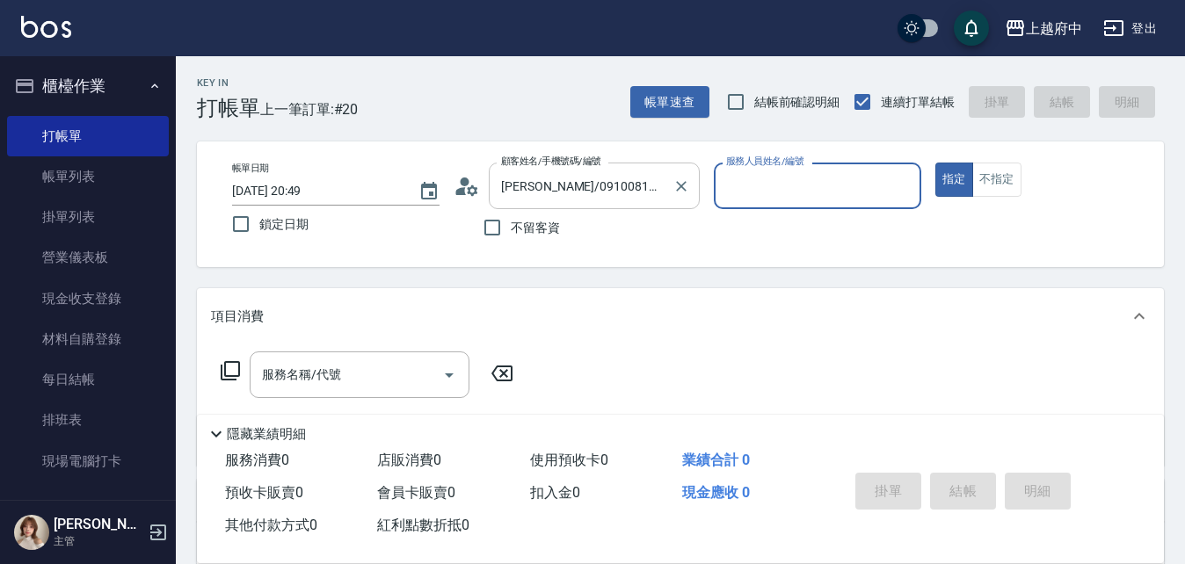
type input "Kimi-20"
click at [935, 163] on button "指定" at bounding box center [954, 180] width 38 height 34
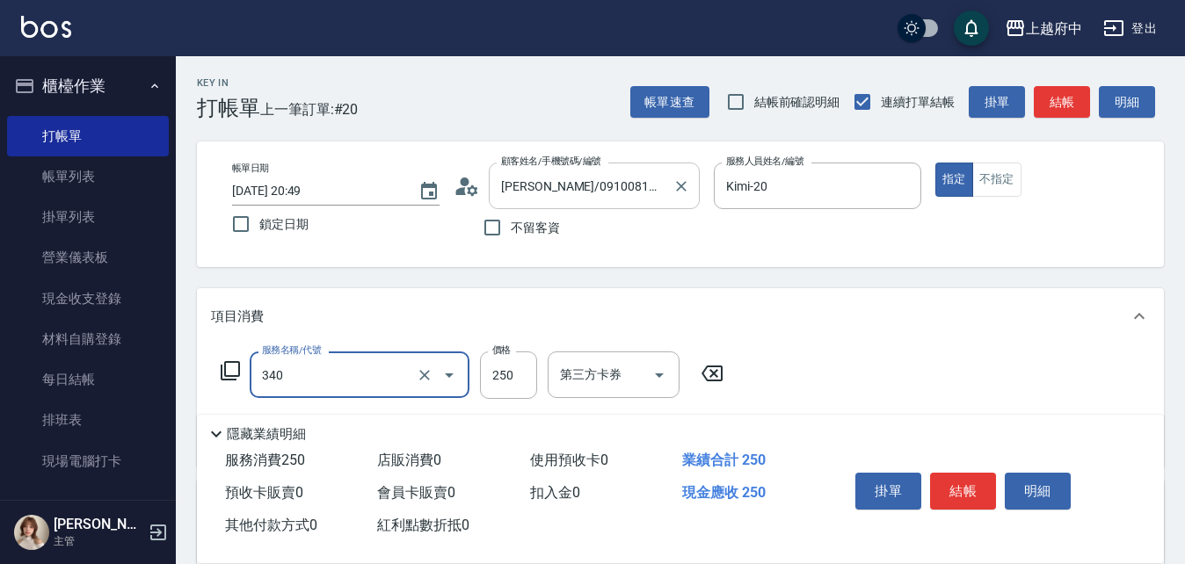
type input "剪髮(340)"
type input "有機洗髮(200)"
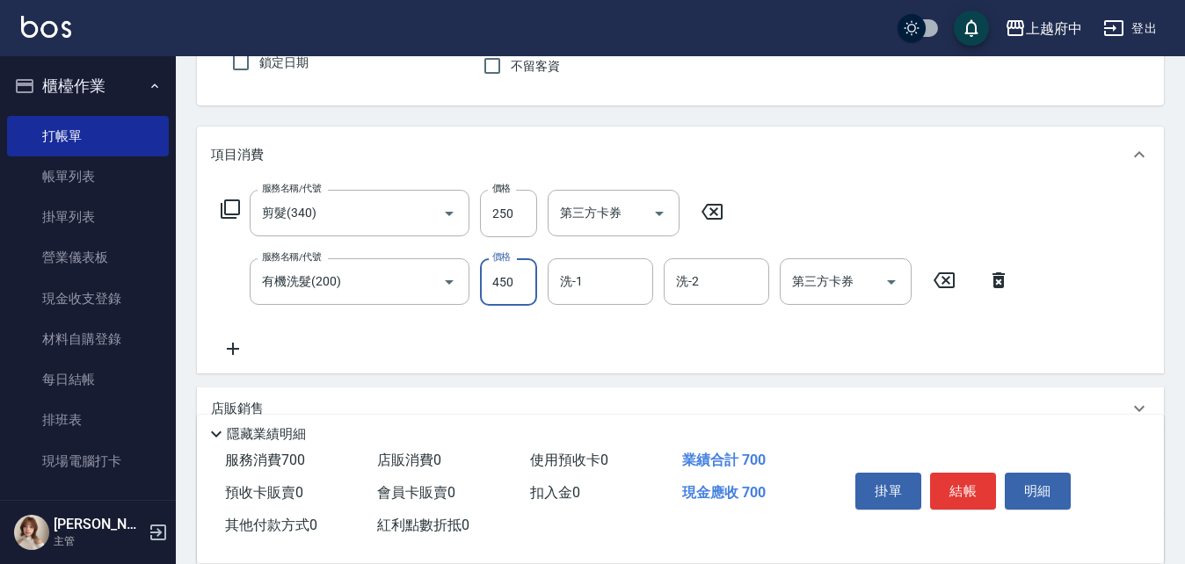
scroll to position [176, 0]
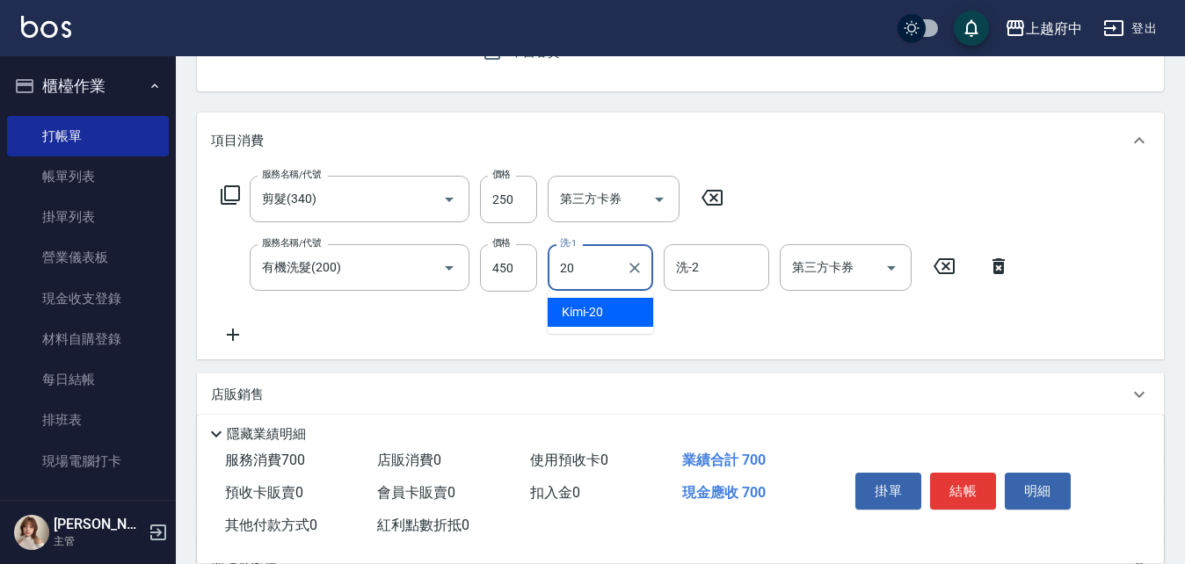
type input "Kimi-20"
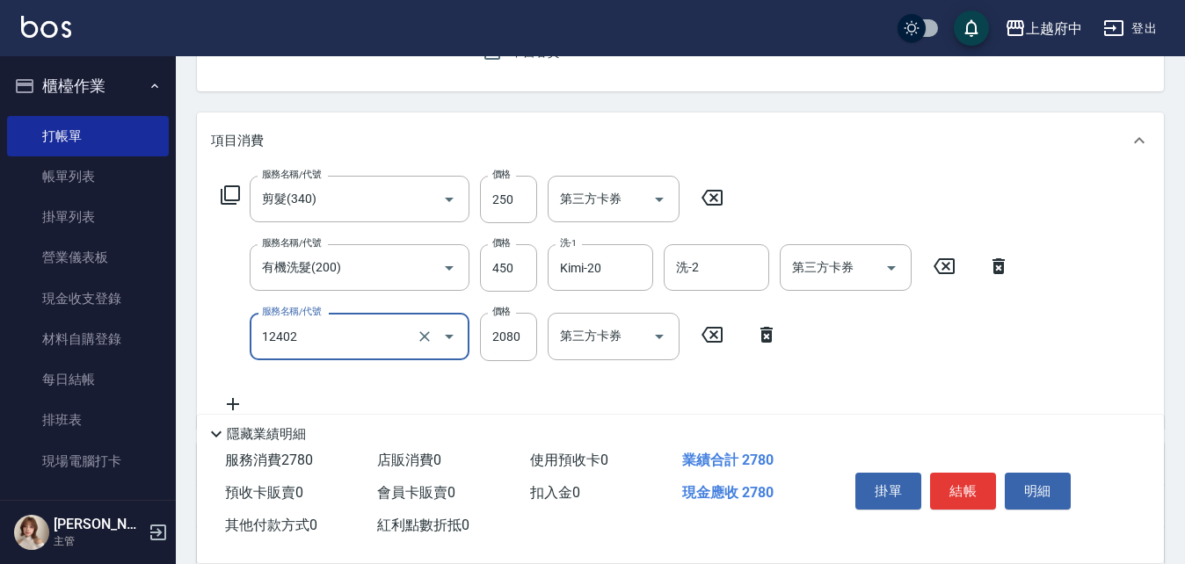
type input "染髮M(12402)"
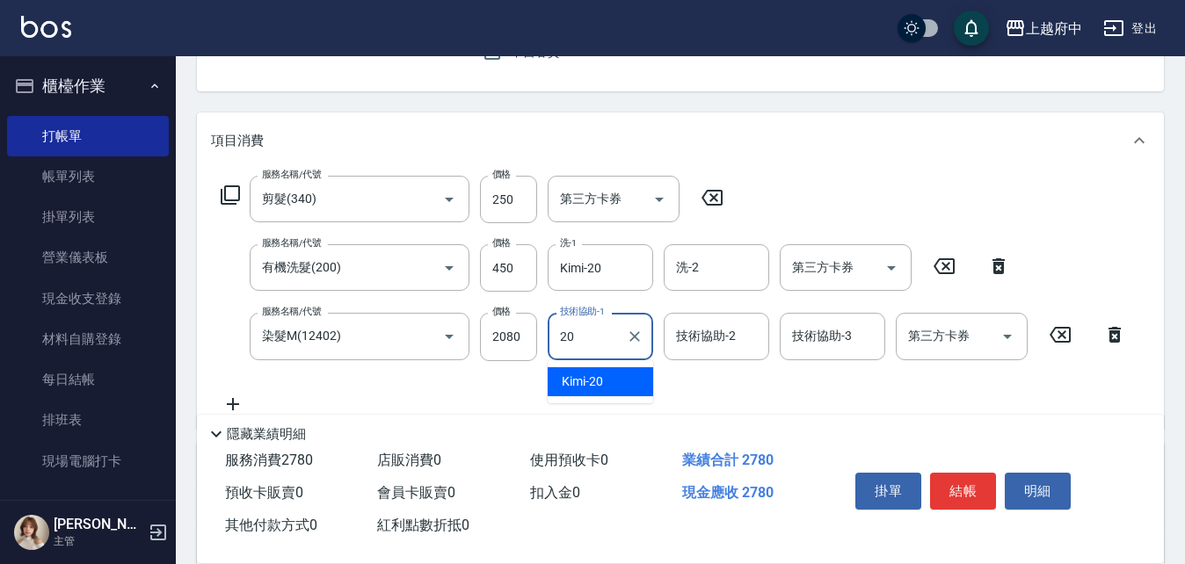
type input "Kimi-20"
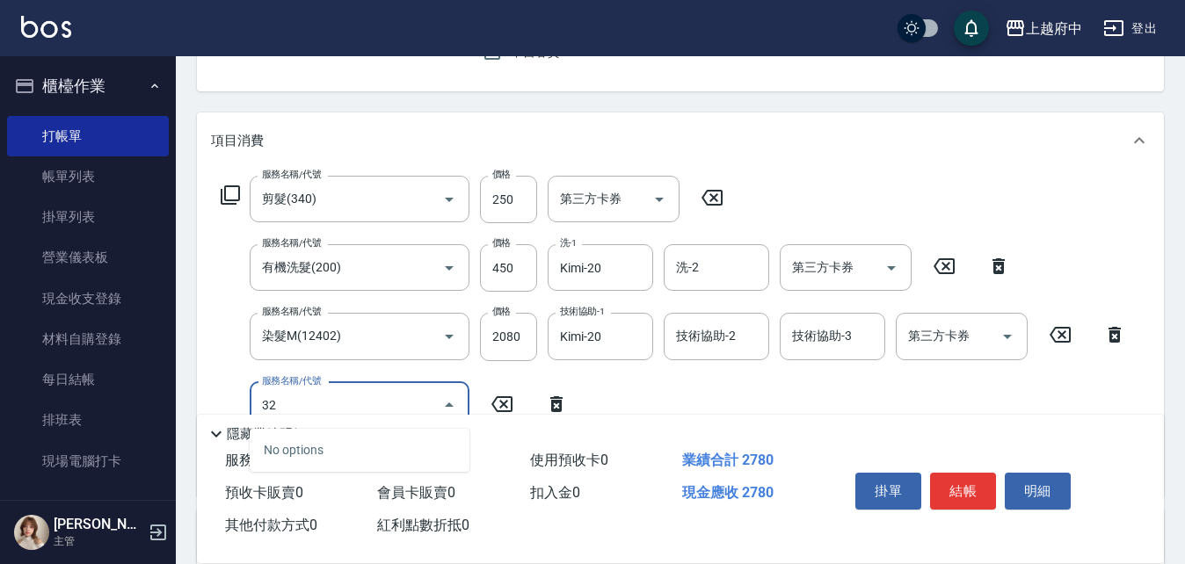
type input "3"
type input "漂髮 短(5002)"
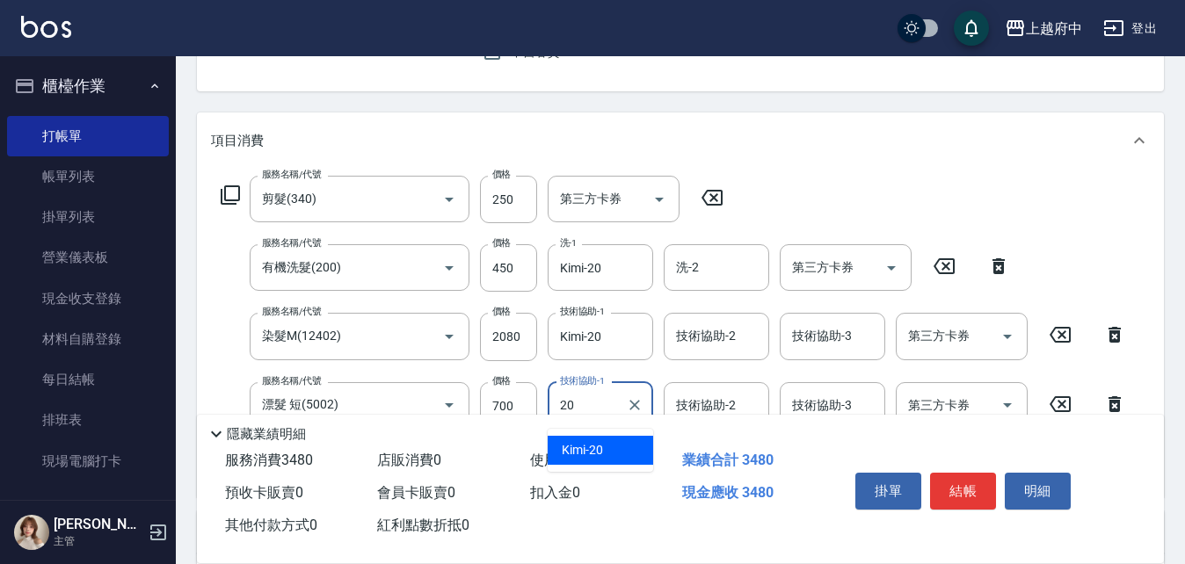
type input "Kimi-20"
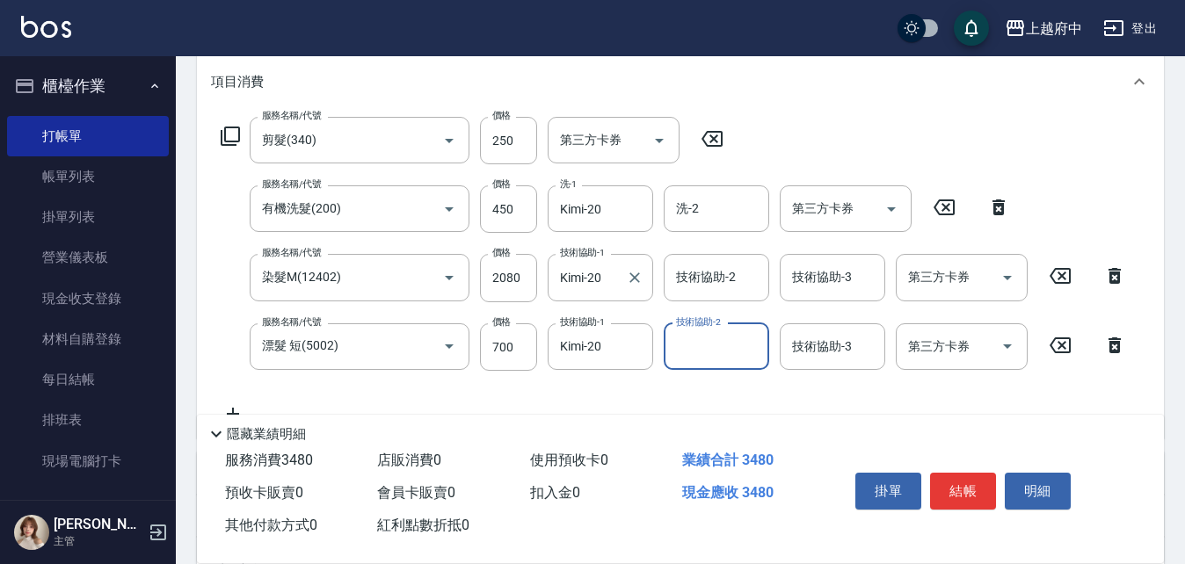
scroll to position [264, 0]
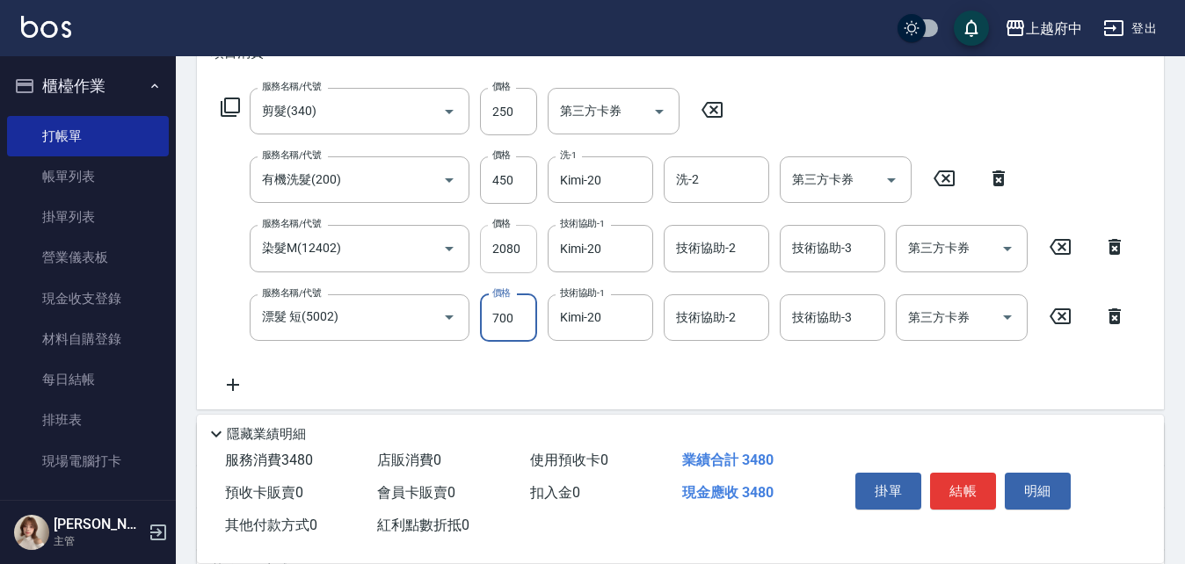
click at [515, 265] on input "2080" at bounding box center [508, 248] width 57 height 47
click at [515, 264] on input "2080" at bounding box center [508, 248] width 57 height 47
type input "1400"
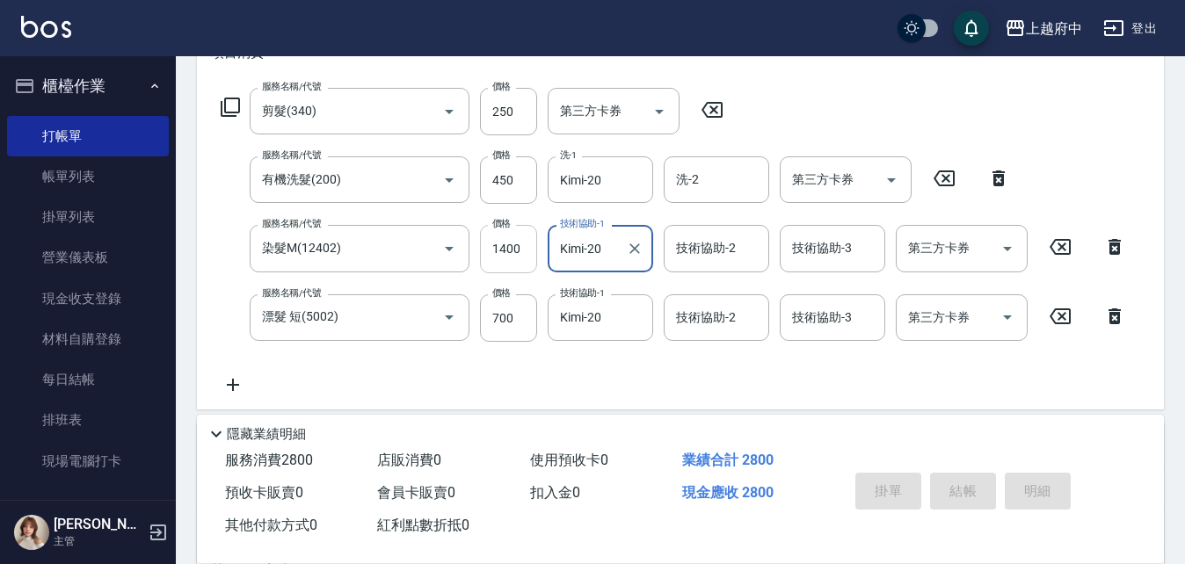
type input "2025/08/19 20:51"
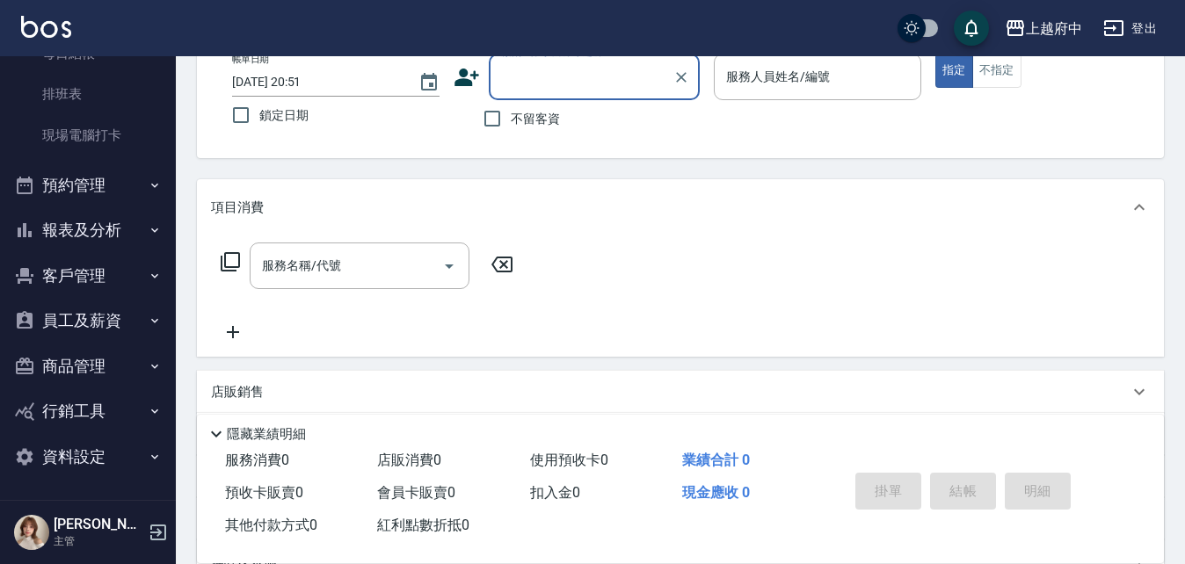
scroll to position [295, 0]
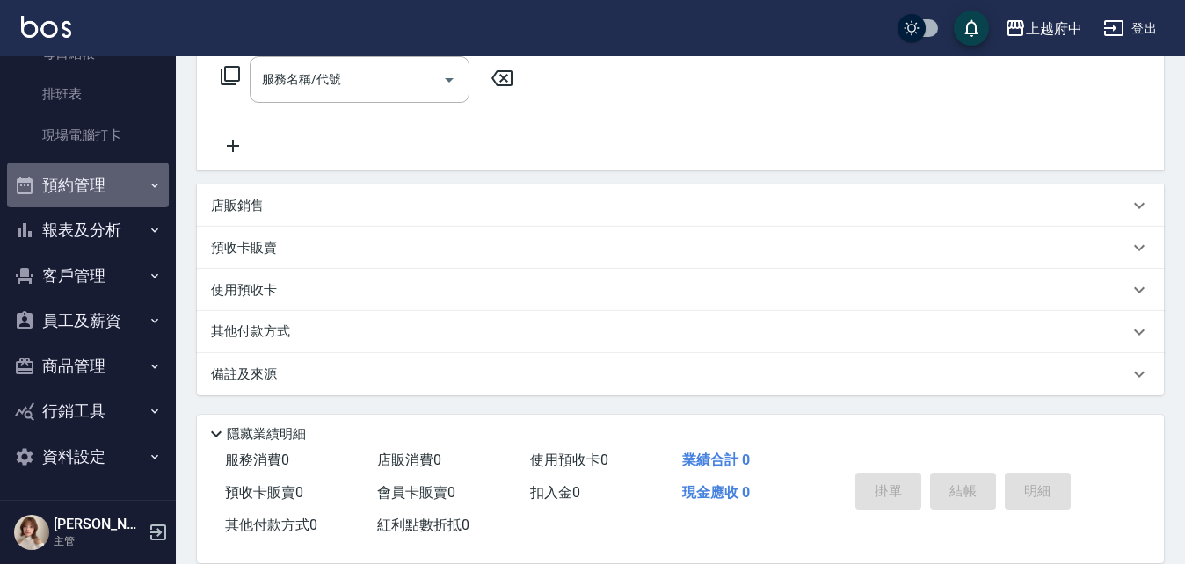
click at [101, 193] on button "預約管理" at bounding box center [88, 186] width 162 height 46
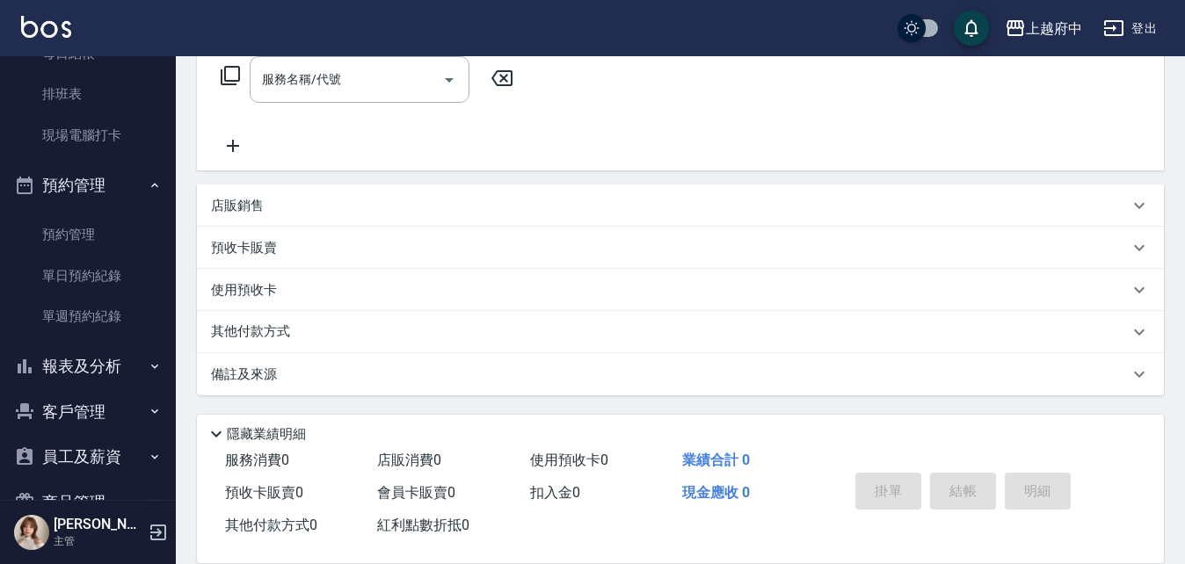
click at [84, 378] on button "報表及分析" at bounding box center [88, 367] width 162 height 46
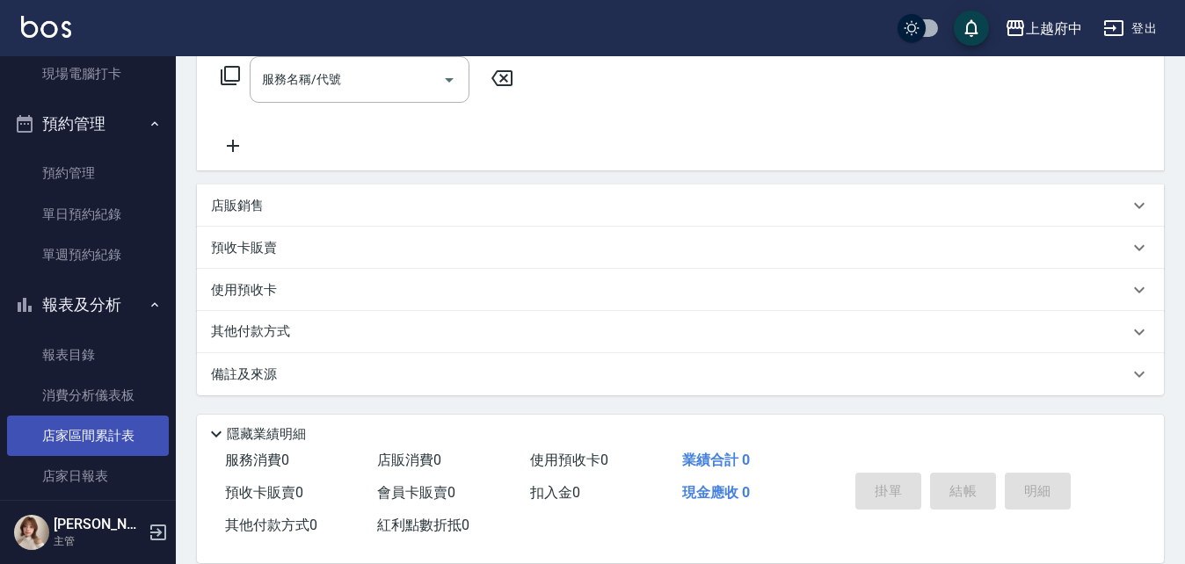
scroll to position [502, 0]
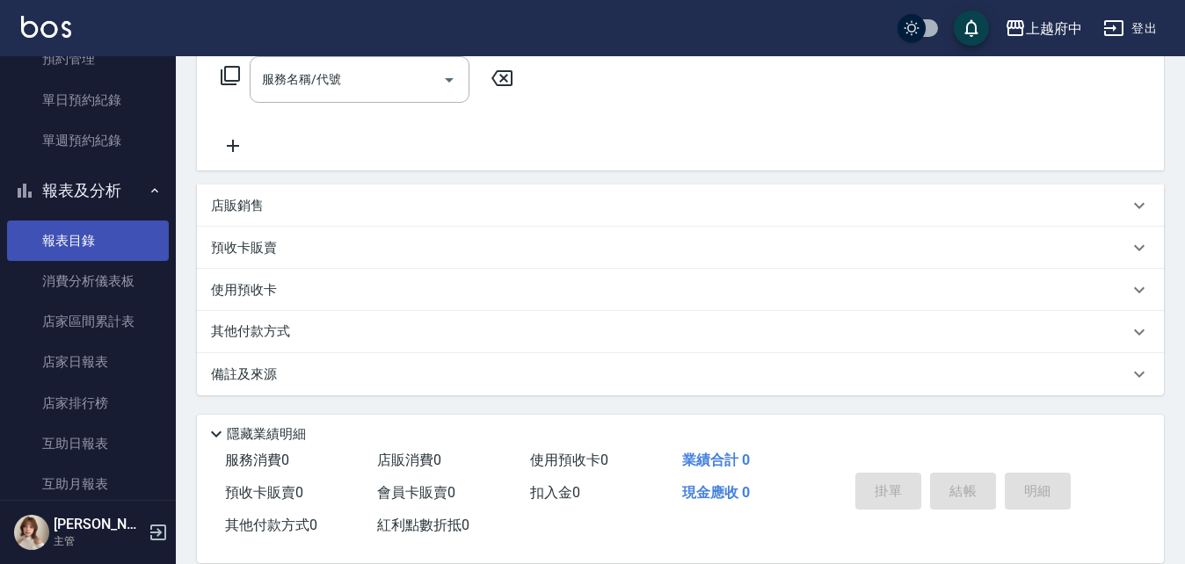
click at [72, 244] on link "報表目錄" at bounding box center [88, 241] width 162 height 40
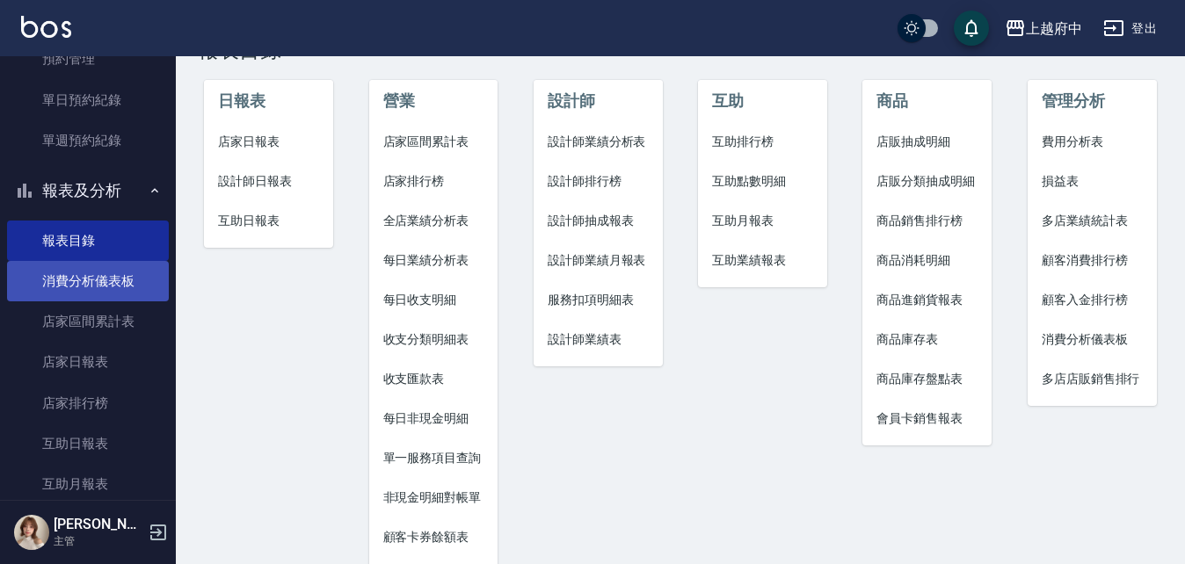
scroll to position [88, 0]
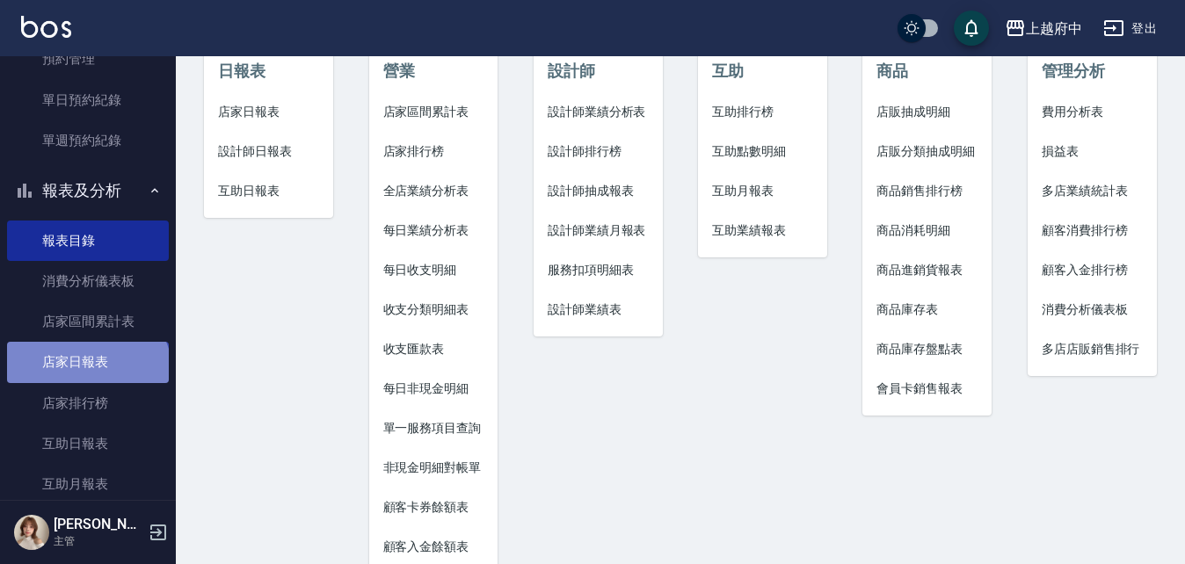
click at [86, 376] on link "店家日報表" at bounding box center [88, 362] width 162 height 40
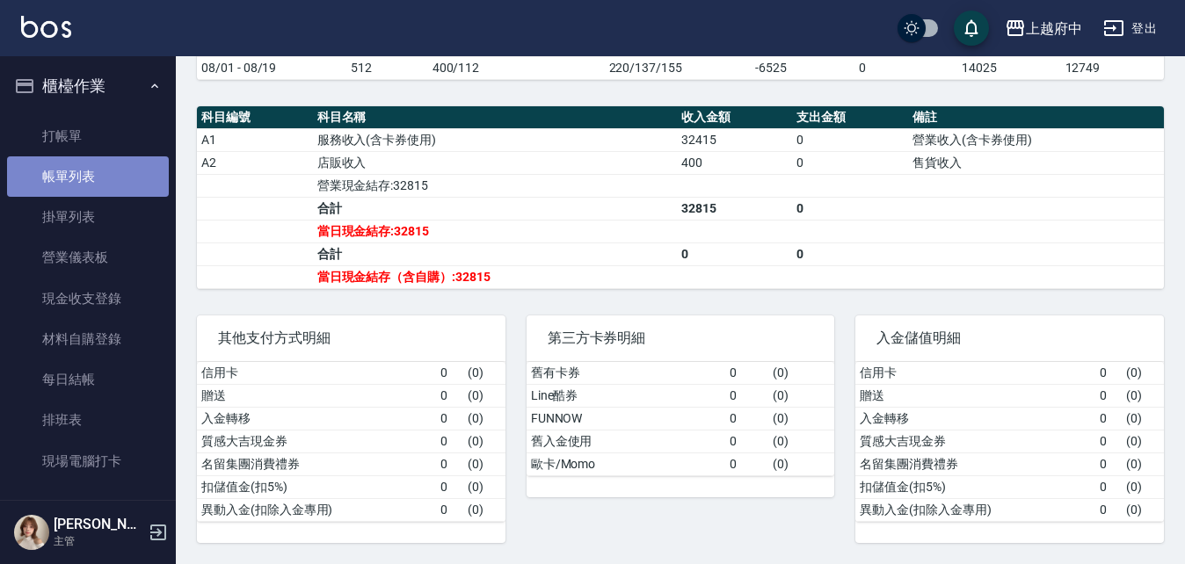
click at [91, 184] on link "帳單列表" at bounding box center [88, 176] width 162 height 40
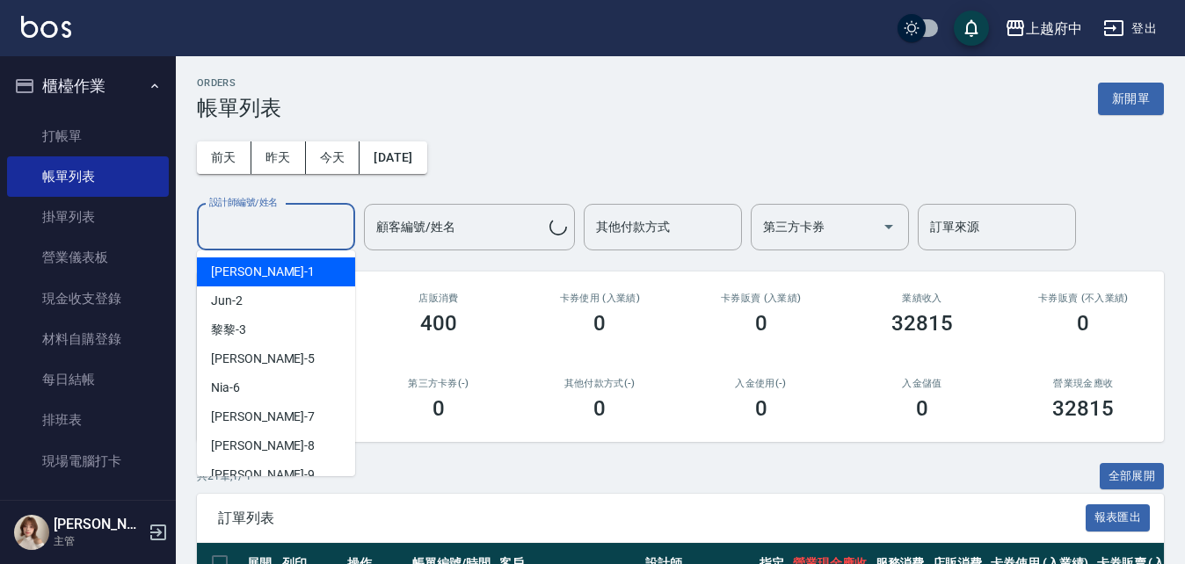
click at [274, 241] on input "設計師編號/姓名" at bounding box center [276, 227] width 142 height 31
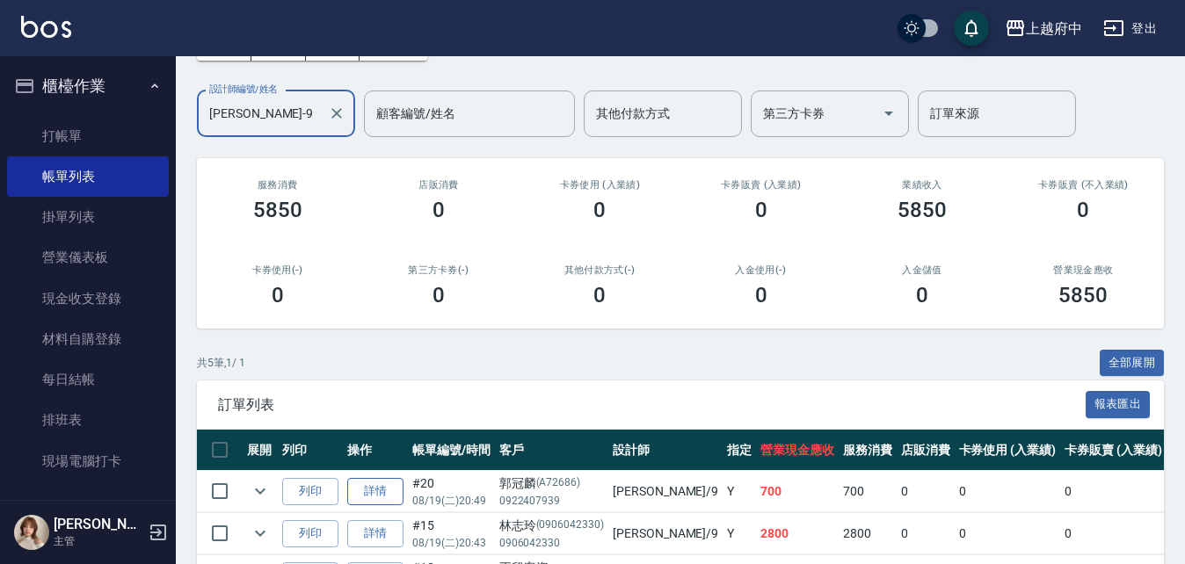
scroll to position [313, 0]
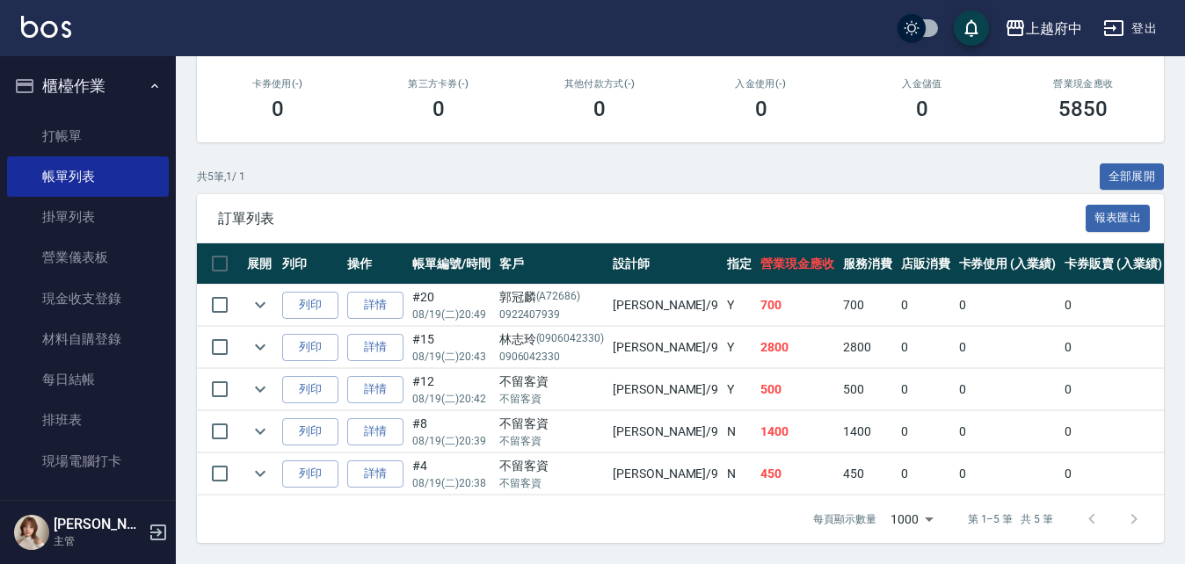
type input "[PERSON_NAME]-9"
click at [750, 383] on tr "列印 詳情 #12 08/19 (二) 20:42 不留客資 不留客資 David /9 Y 500 500 0 0 0 500 0 0 0 0 0" at bounding box center [977, 389] width 1560 height 41
click at [756, 384] on td "500" at bounding box center [797, 389] width 83 height 41
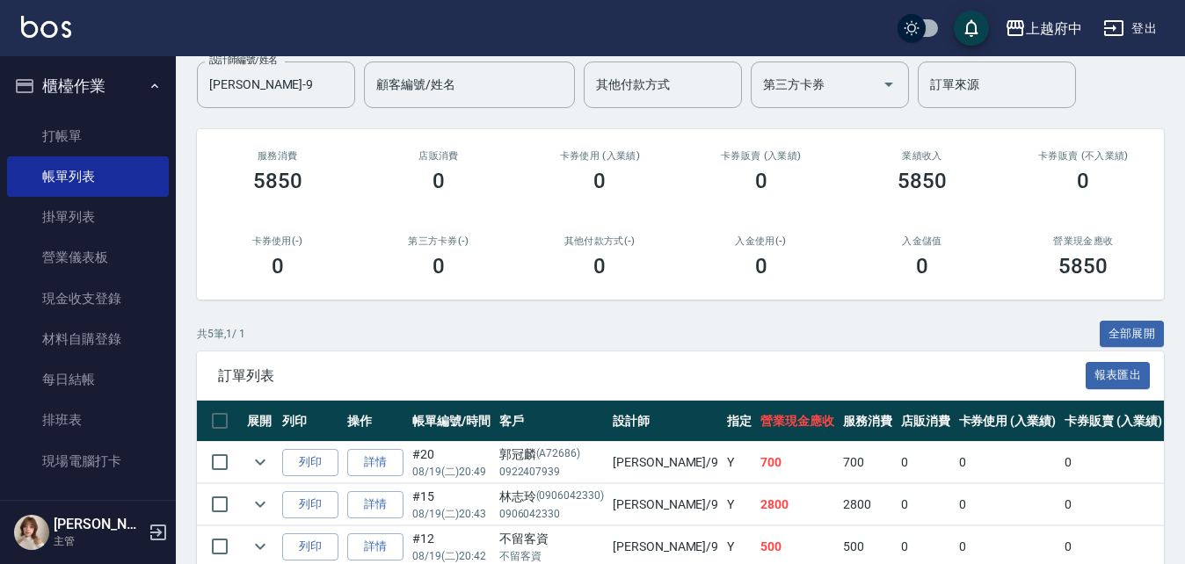
scroll to position [137, 0]
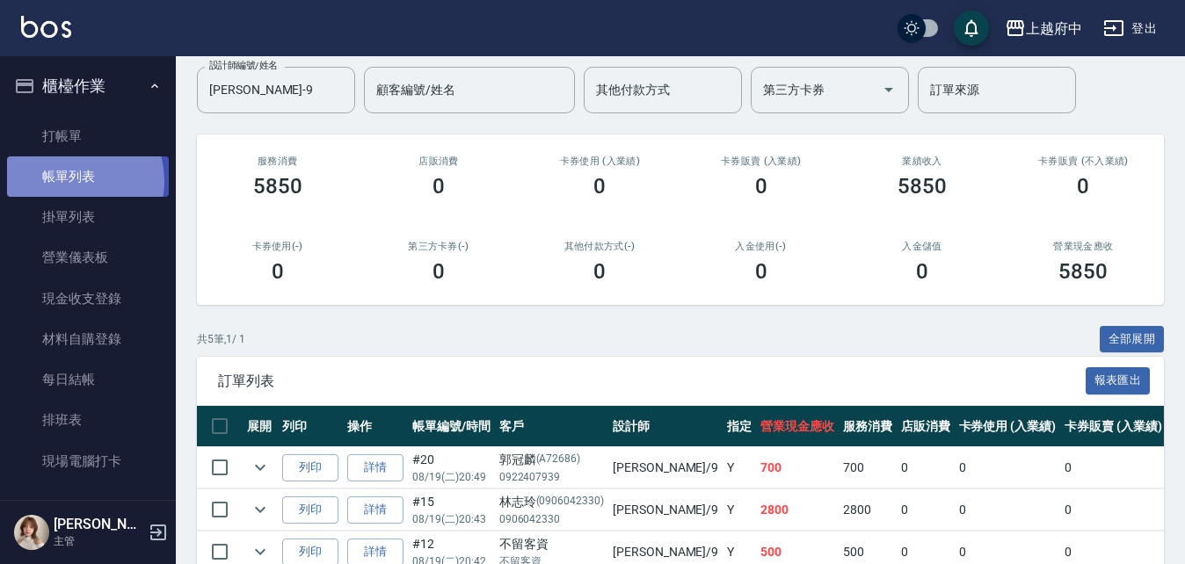
click at [69, 181] on link "帳單列表" at bounding box center [88, 176] width 162 height 40
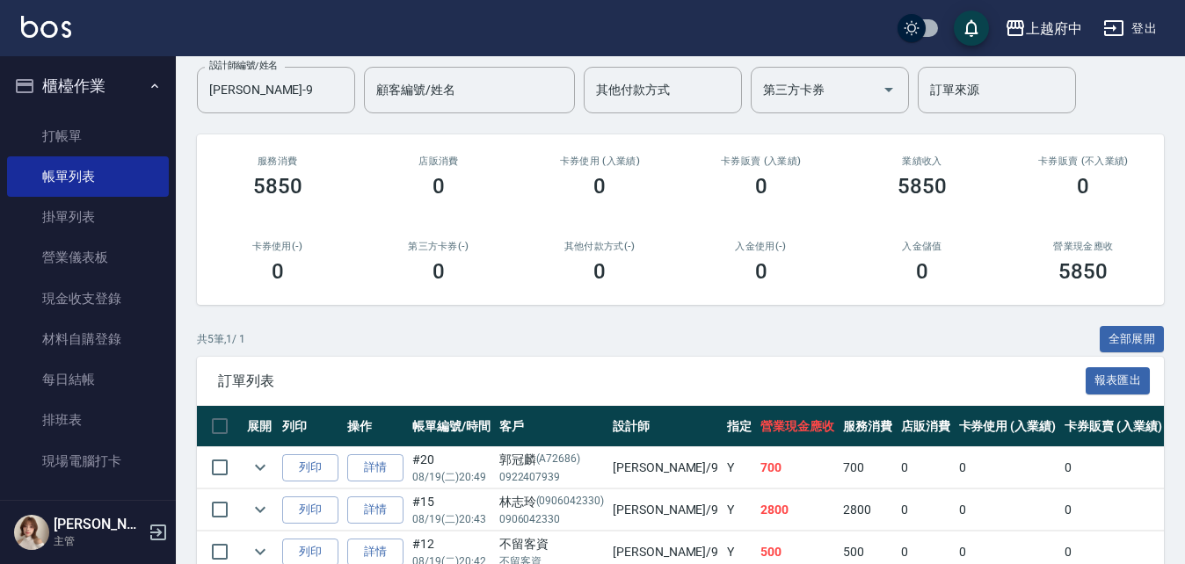
scroll to position [313, 0]
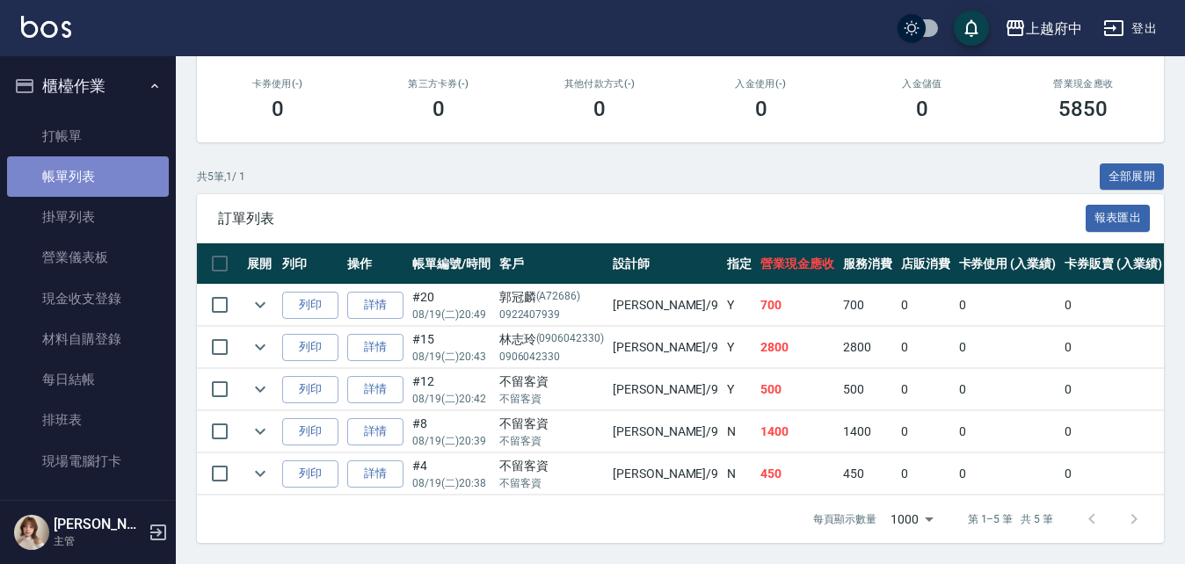
click at [114, 170] on link "帳單列表" at bounding box center [88, 176] width 162 height 40
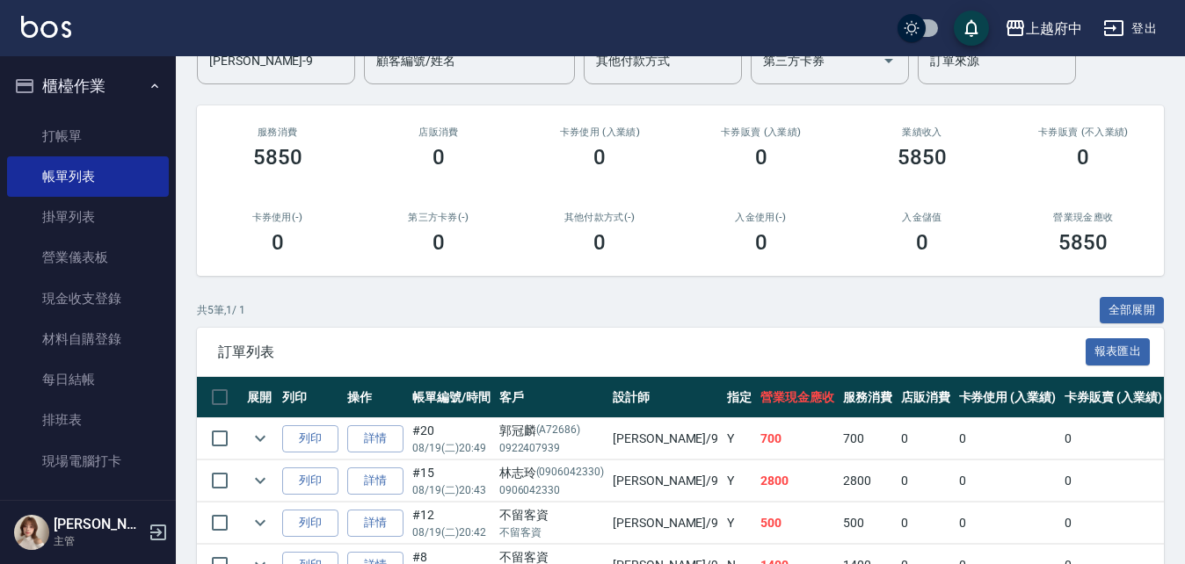
scroll to position [49, 0]
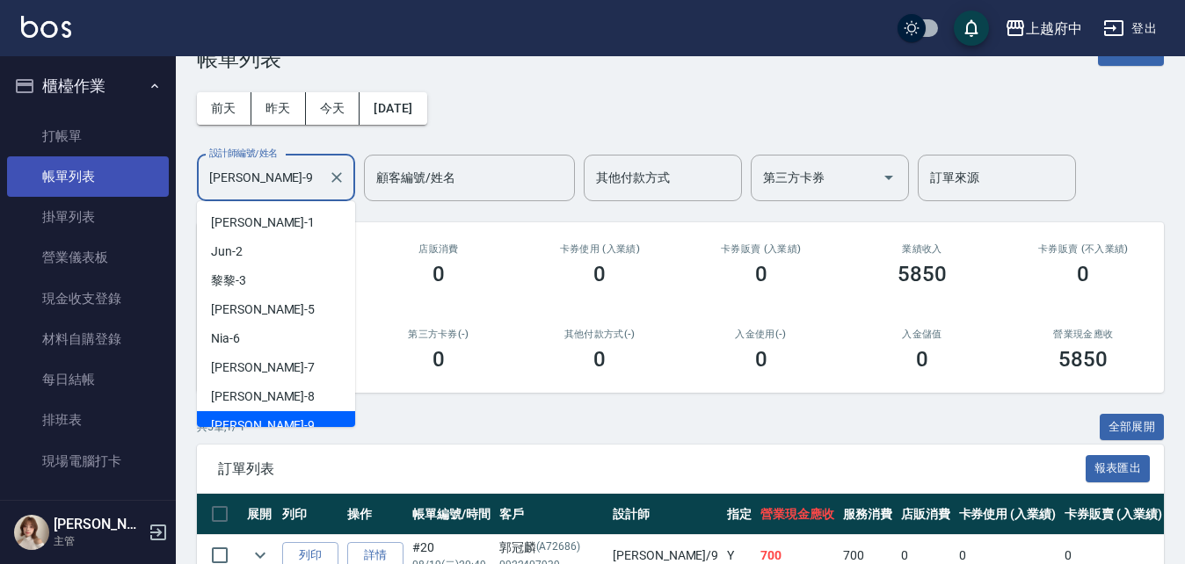
drag, startPoint x: 280, startPoint y: 179, endPoint x: 118, endPoint y: 170, distance: 162.9
click at [144, 177] on div "上越府中 登出 櫃檯作業 打帳單 帳單列表 掛單列表 營業儀表板 現金收支登錄 材料自購登錄 每日結帳 排班表 現場電腦打卡 預約管理 預約管理 單日預約紀錄…" at bounding box center [592, 383] width 1185 height 864
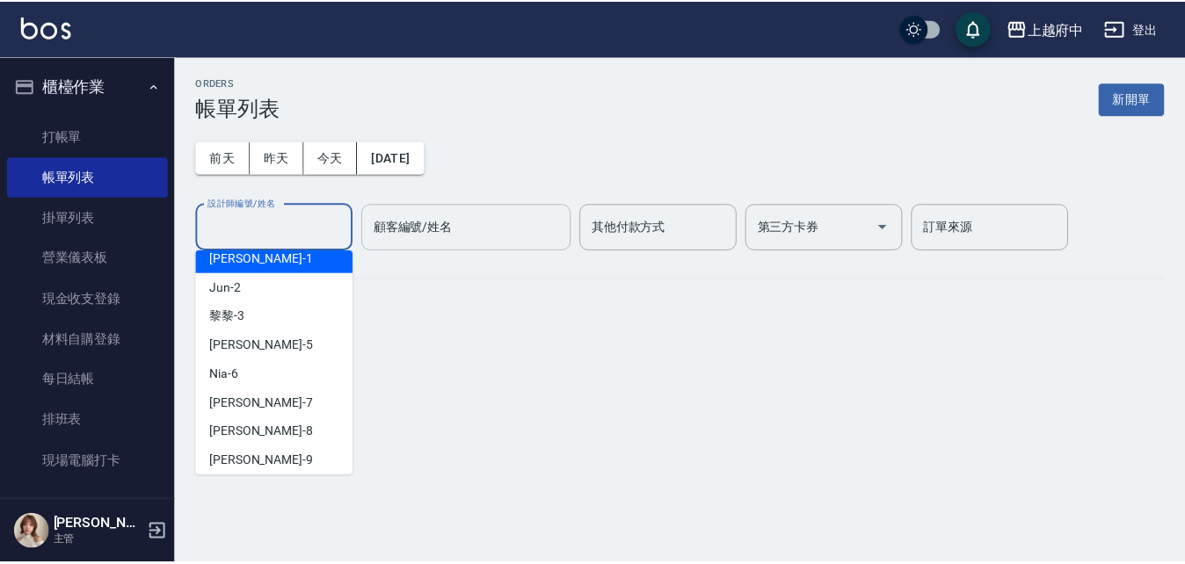
scroll to position [7, 0]
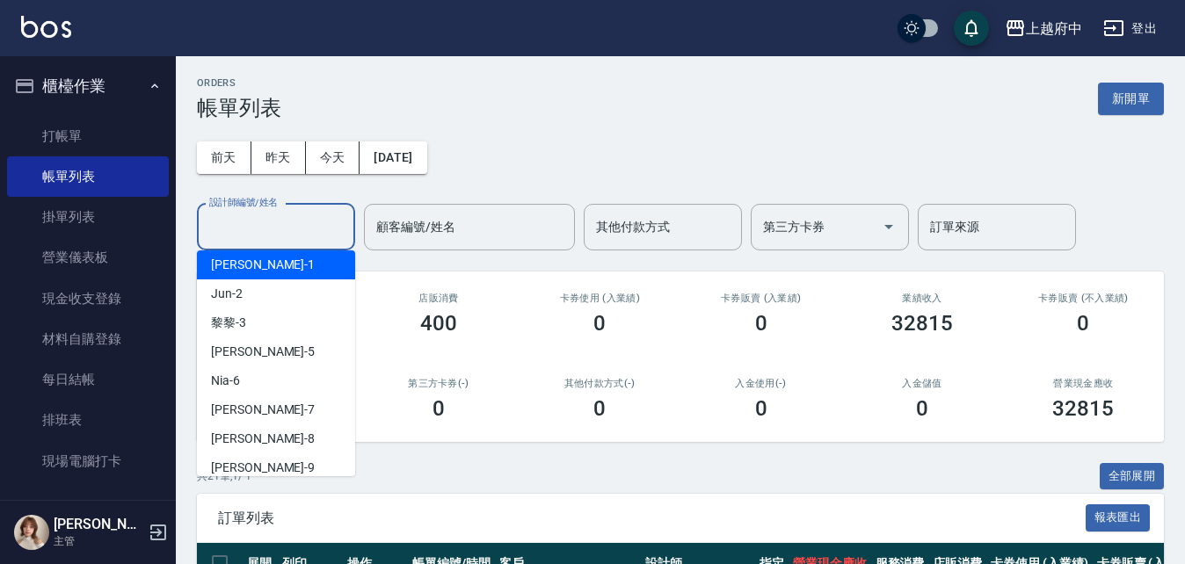
click at [476, 182] on div "前天 昨天 今天 2025/08/19 設計師編號/姓名 設計師編號/姓名 顧客編號/姓名 顧客編號/姓名 其他付款方式 其他付款方式 第三方卡券 第三方卡券…" at bounding box center [680, 185] width 967 height 130
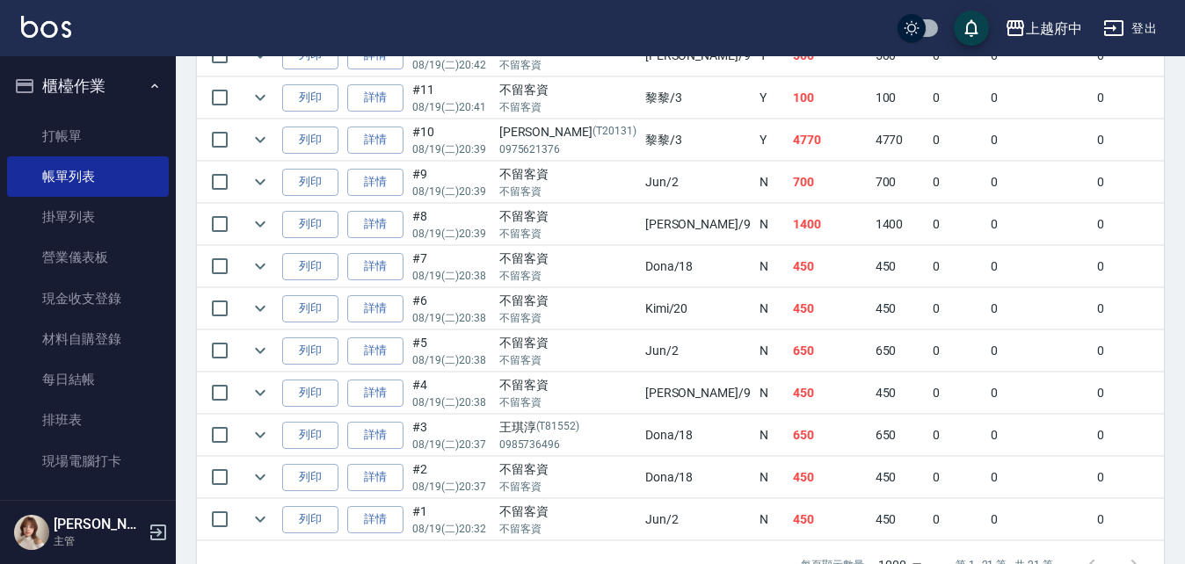
scroll to position [900, 0]
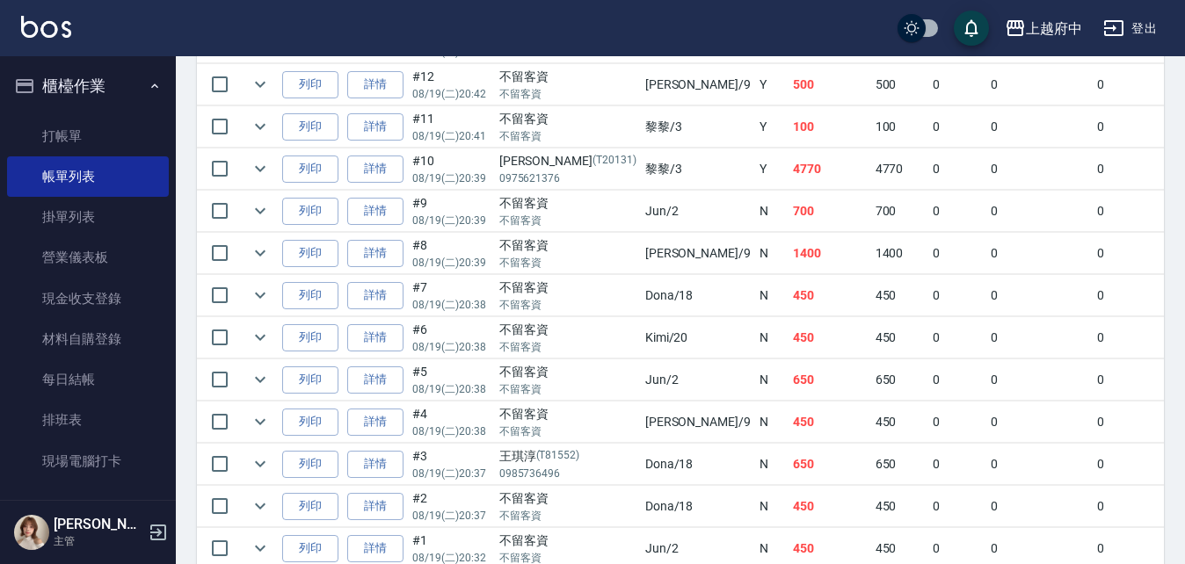
click at [789, 263] on td "1400" at bounding box center [830, 253] width 83 height 41
click at [789, 217] on td "700" at bounding box center [830, 211] width 83 height 41
click at [377, 212] on link "詳情" at bounding box center [375, 211] width 56 height 27
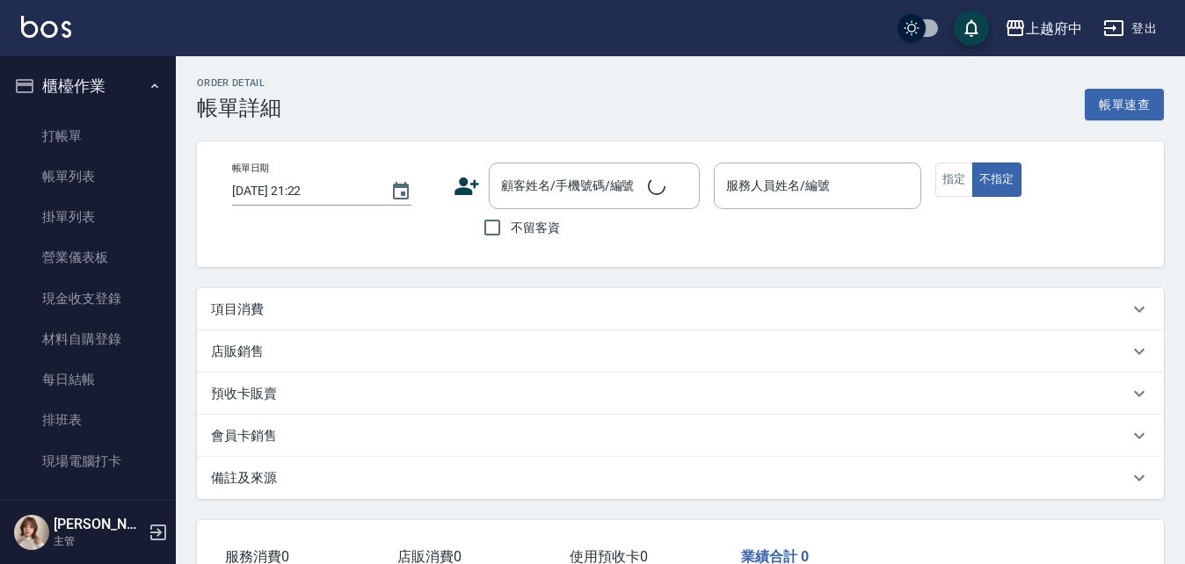
type input "[DATE] 20:39"
checkbox input "true"
type input "Jun-2"
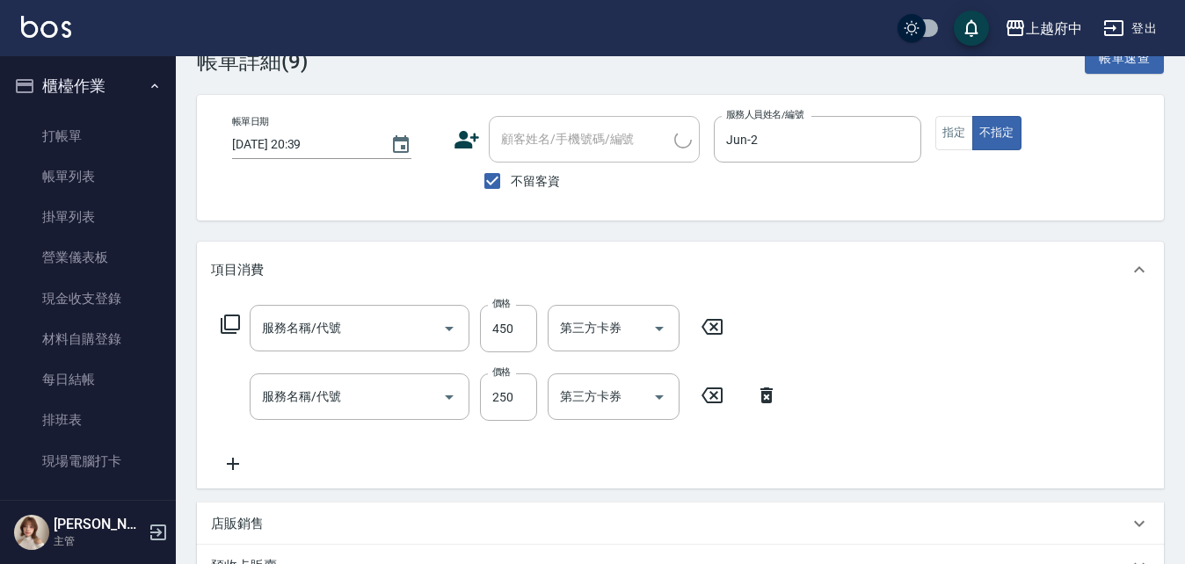
type input "有機洗髮(200)"
type input "剪髮(340)"
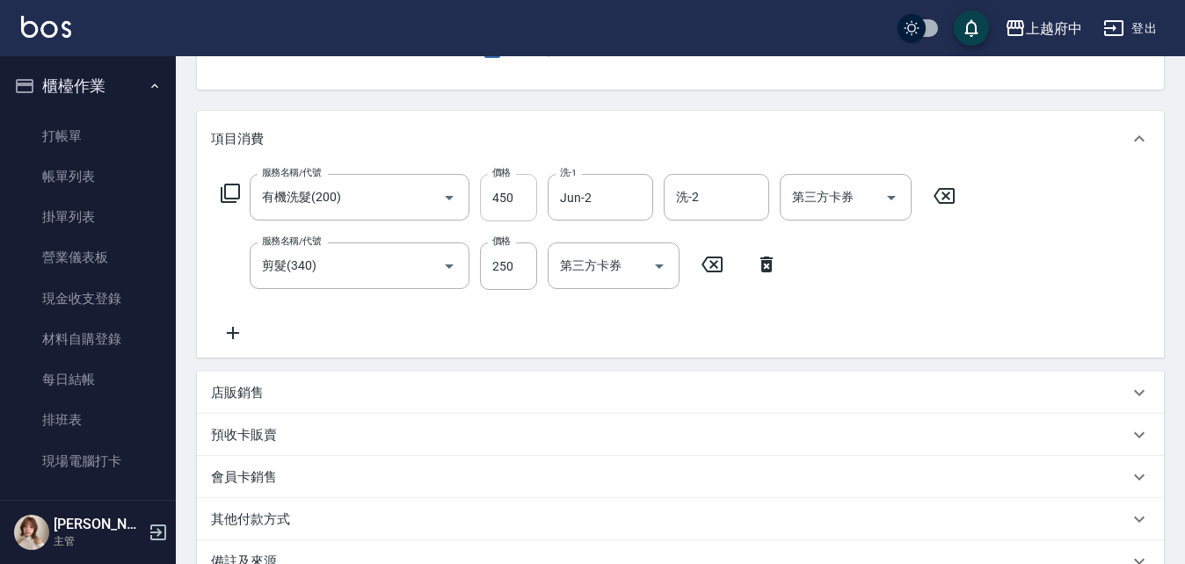
scroll to position [176, 0]
type input "200"
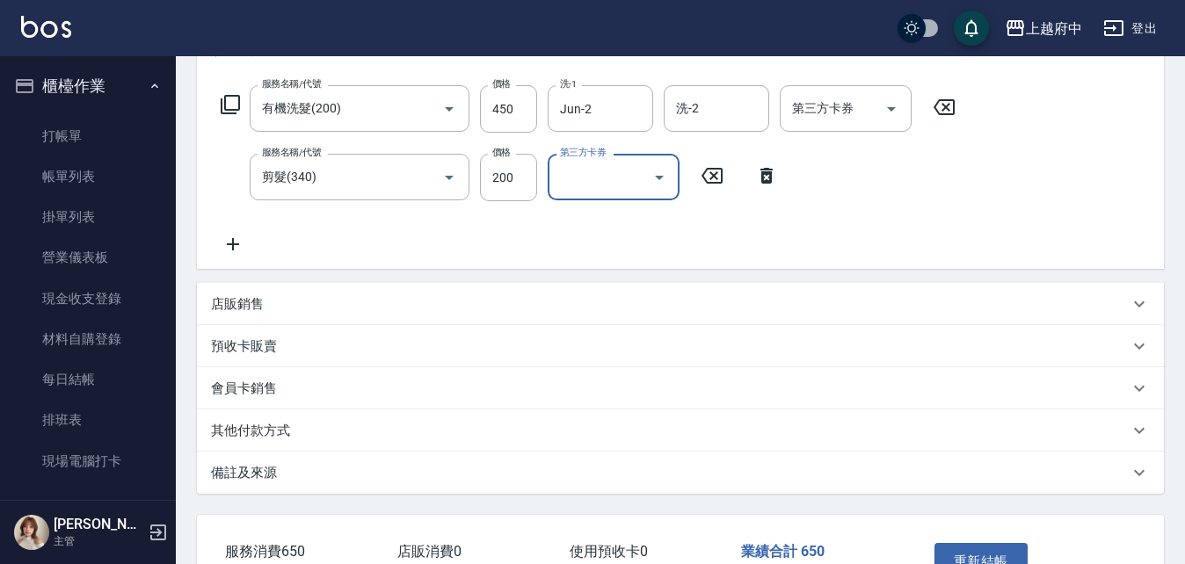
scroll to position [352, 0]
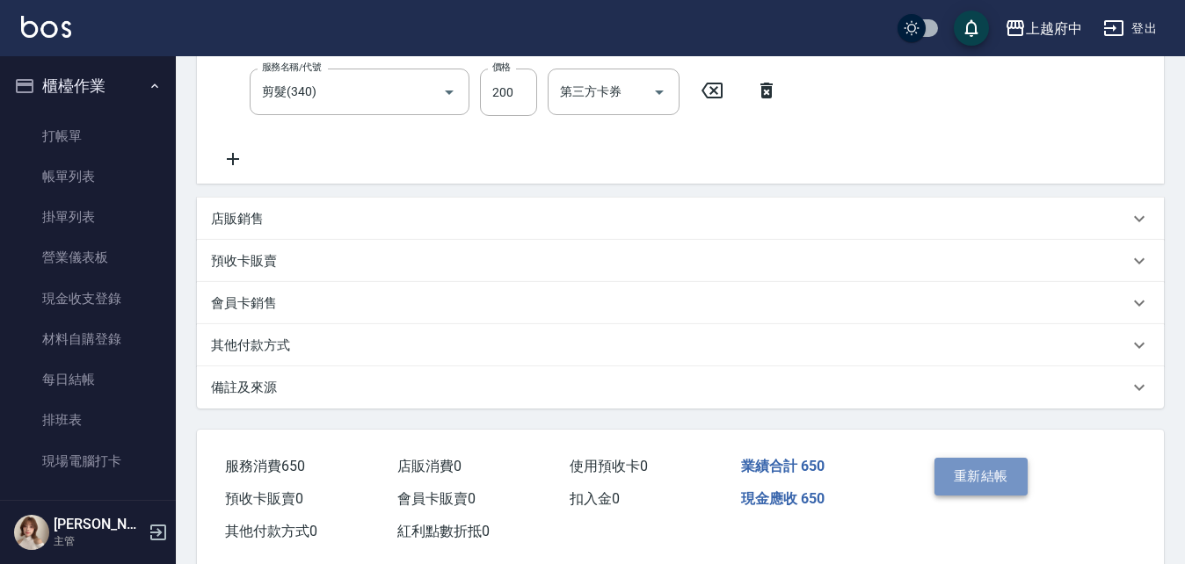
click at [1007, 483] on button "重新結帳" at bounding box center [980, 476] width 93 height 37
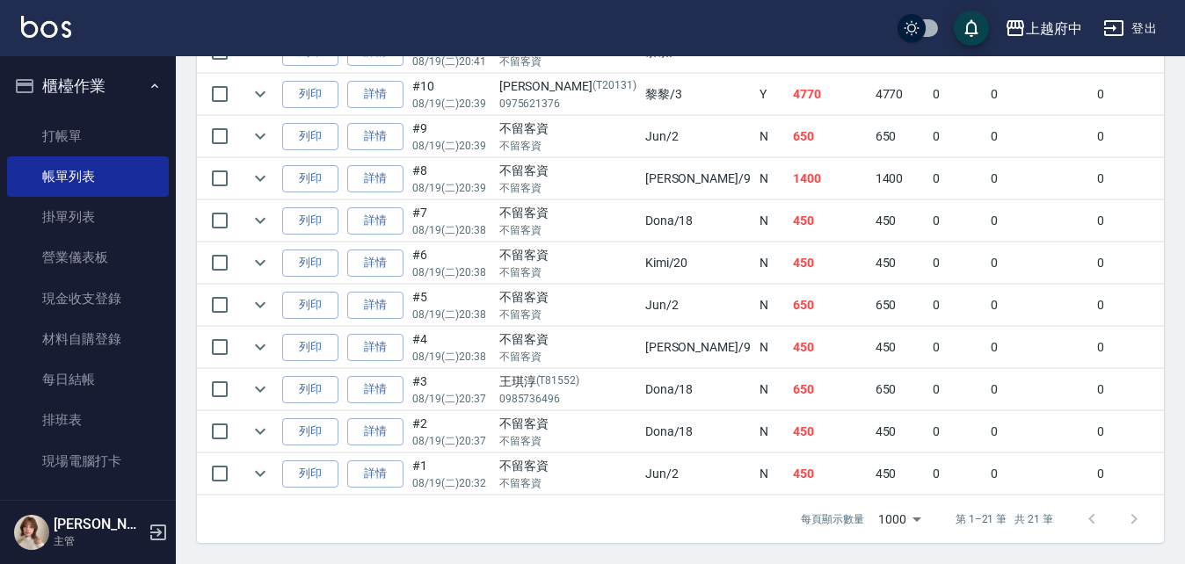
scroll to position [900, 0]
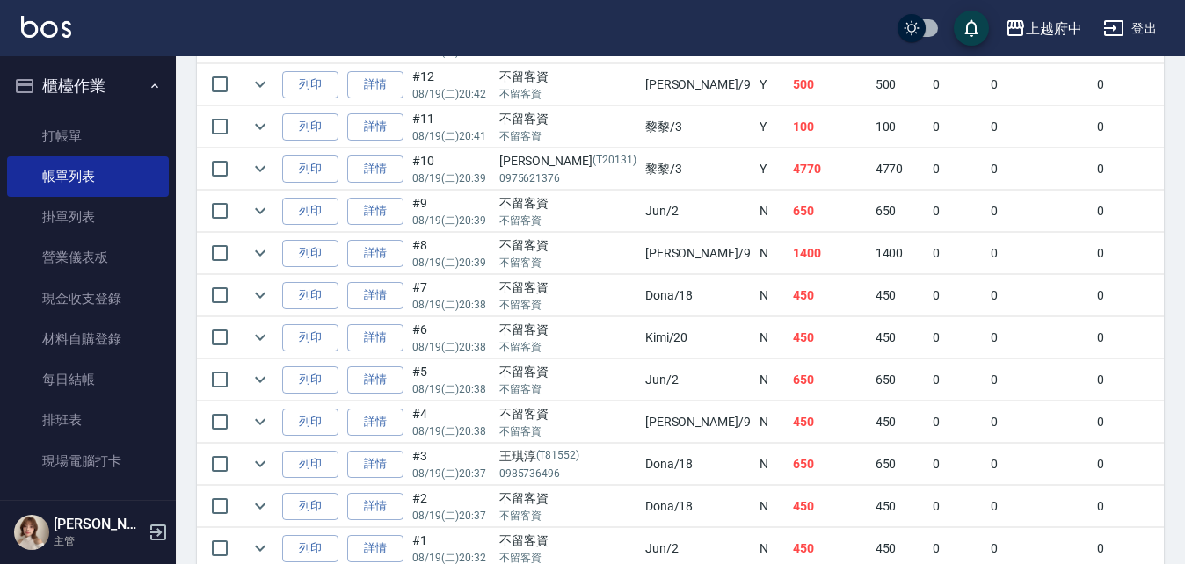
click at [641, 382] on td "Jun /2" at bounding box center [698, 380] width 114 height 41
click at [789, 216] on td "650" at bounding box center [830, 211] width 83 height 41
click at [382, 207] on link "詳情" at bounding box center [375, 211] width 56 height 27
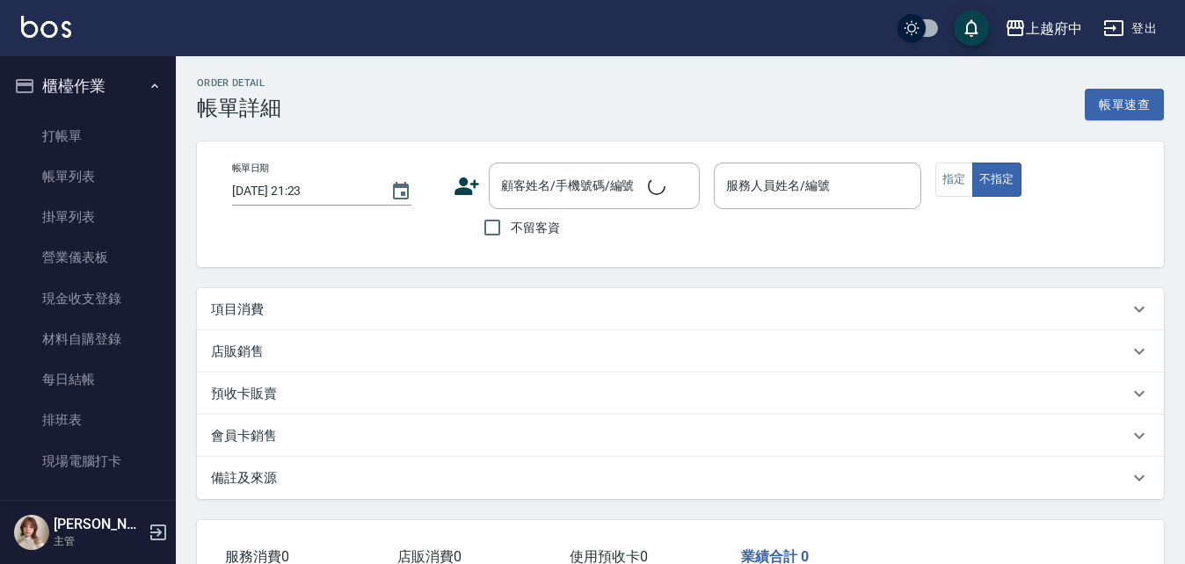
type input "[DATE] 20:39"
checkbox input "true"
type input "Jun-2"
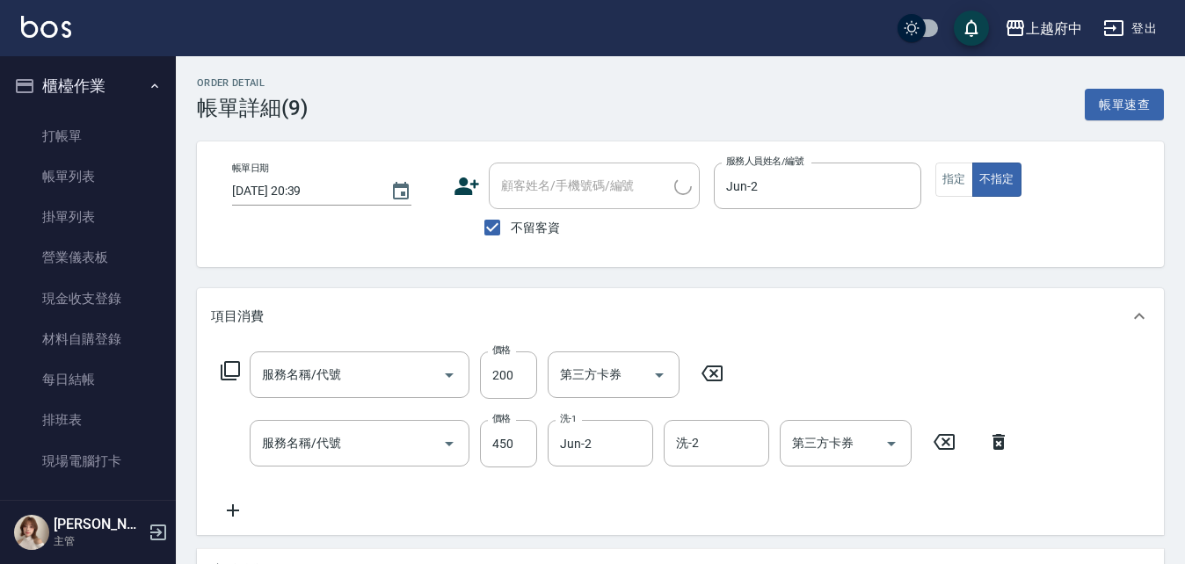
type input "剪髮(340)"
type input "有機洗髮(200)"
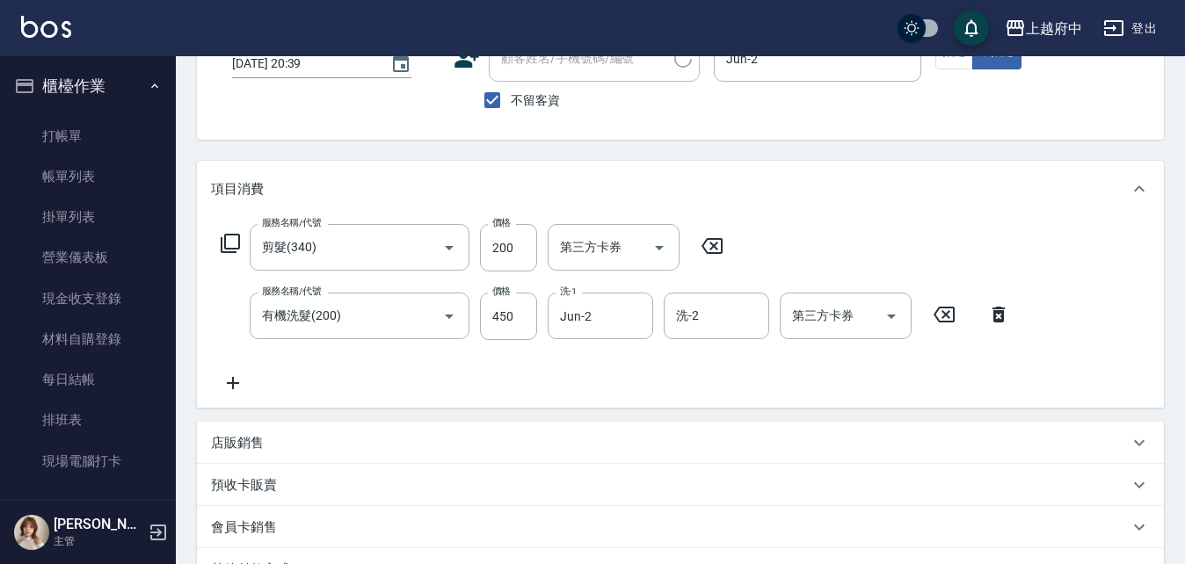
scroll to position [264, 0]
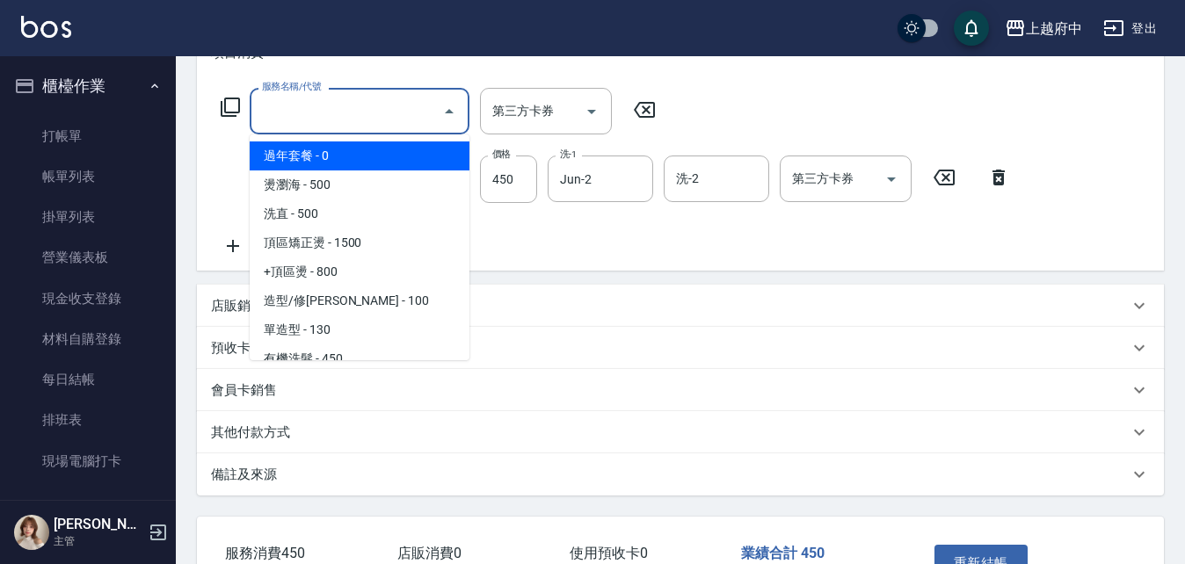
click at [713, 100] on div "服務名稱/代號 服務名稱/代號 第三方卡券 第三方卡券 服務名稱/代號 有機洗髮(200) 服務名稱/代號 價格 450 價格 洗-1 Jun-2 洗-1 洗…" at bounding box center [616, 172] width 810 height 169
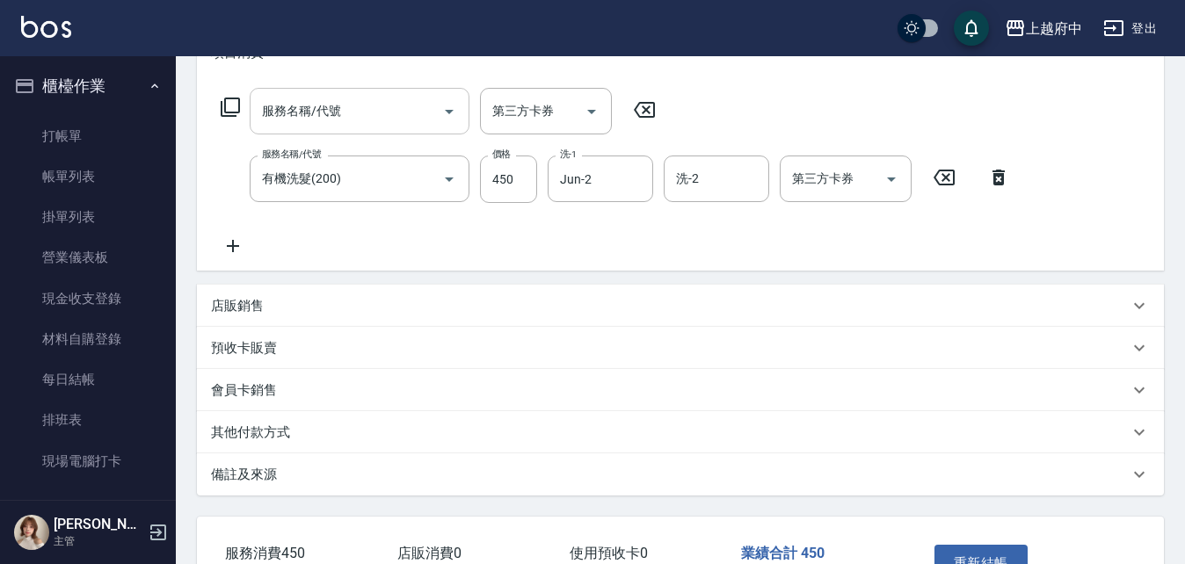
click at [389, 113] on input "服務名稱/代號" at bounding box center [347, 111] width 178 height 31
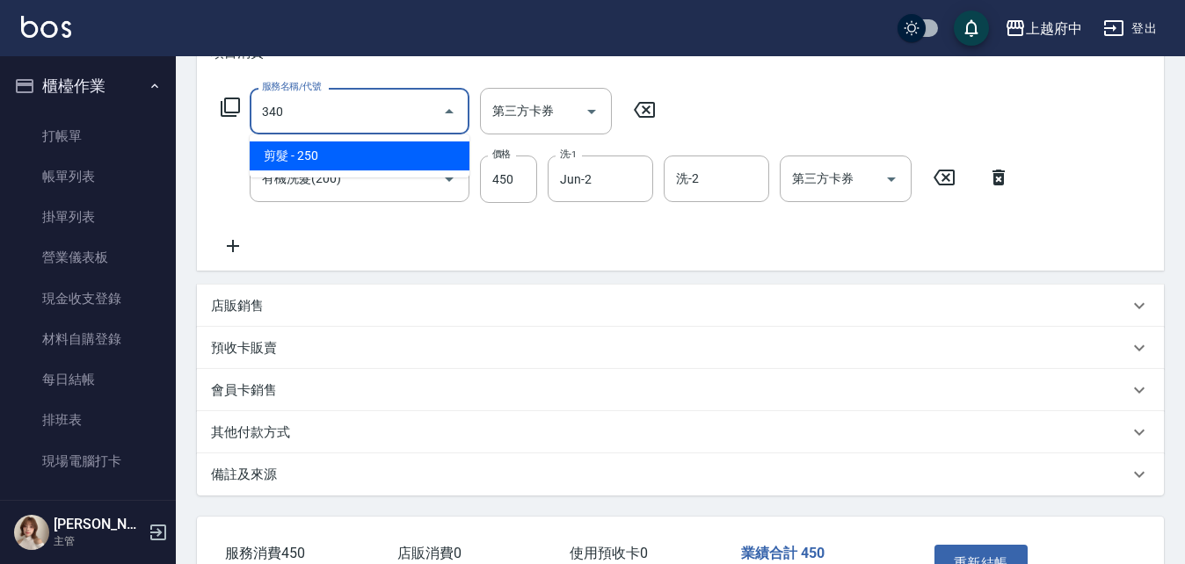
type input "剪髮(340)"
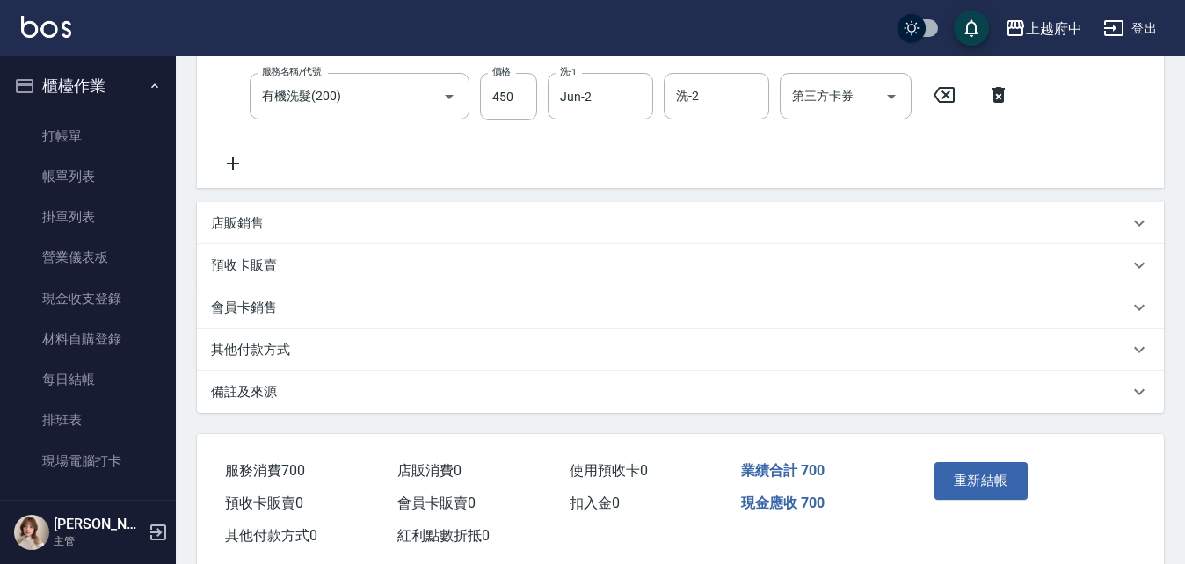
scroll to position [352, 0]
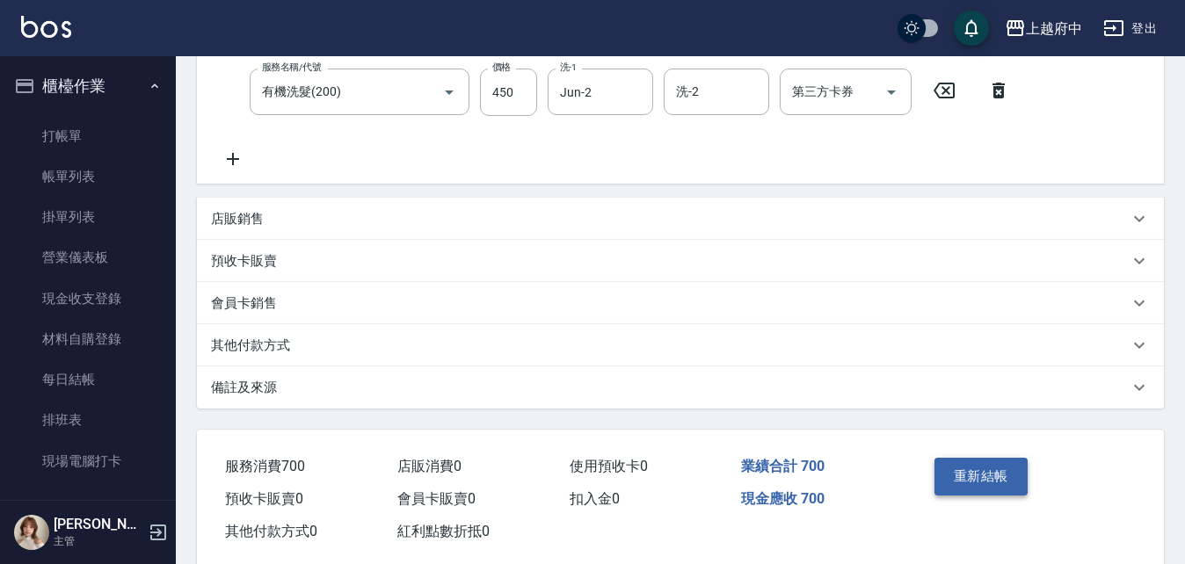
click at [954, 476] on button "重新結帳" at bounding box center [980, 476] width 93 height 37
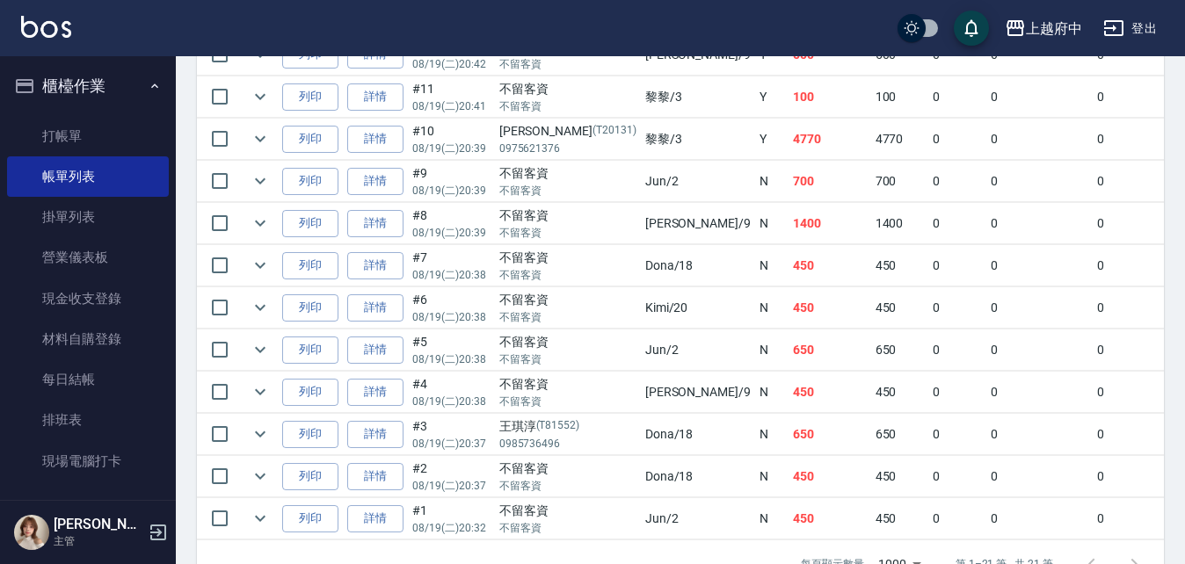
scroll to position [900, 0]
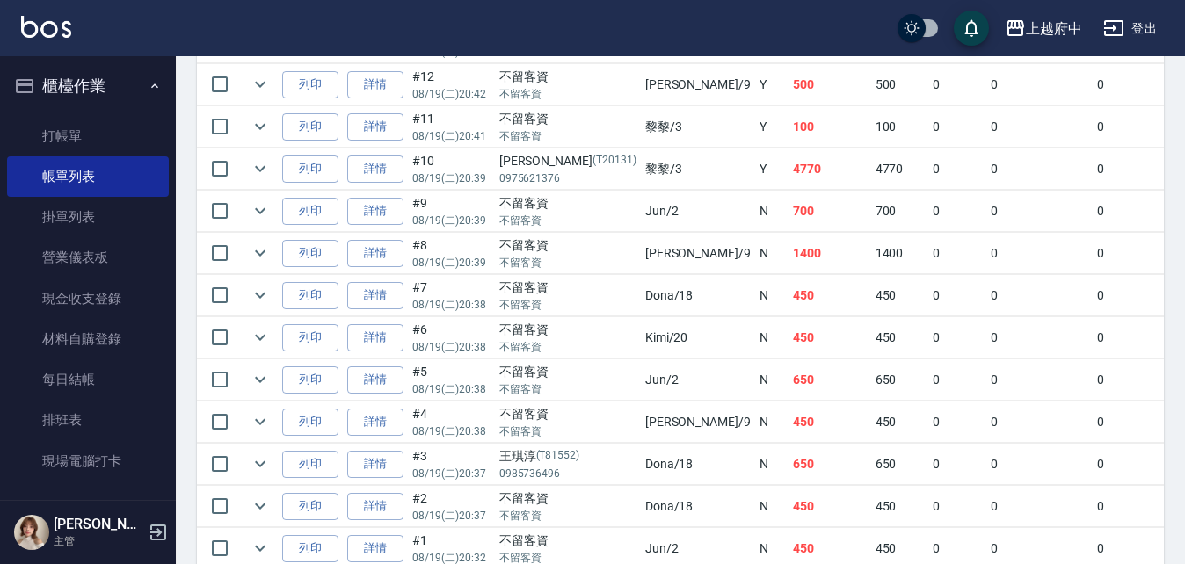
click at [789, 214] on td "700" at bounding box center [830, 211] width 83 height 41
click at [789, 176] on td "4770" at bounding box center [830, 169] width 83 height 41
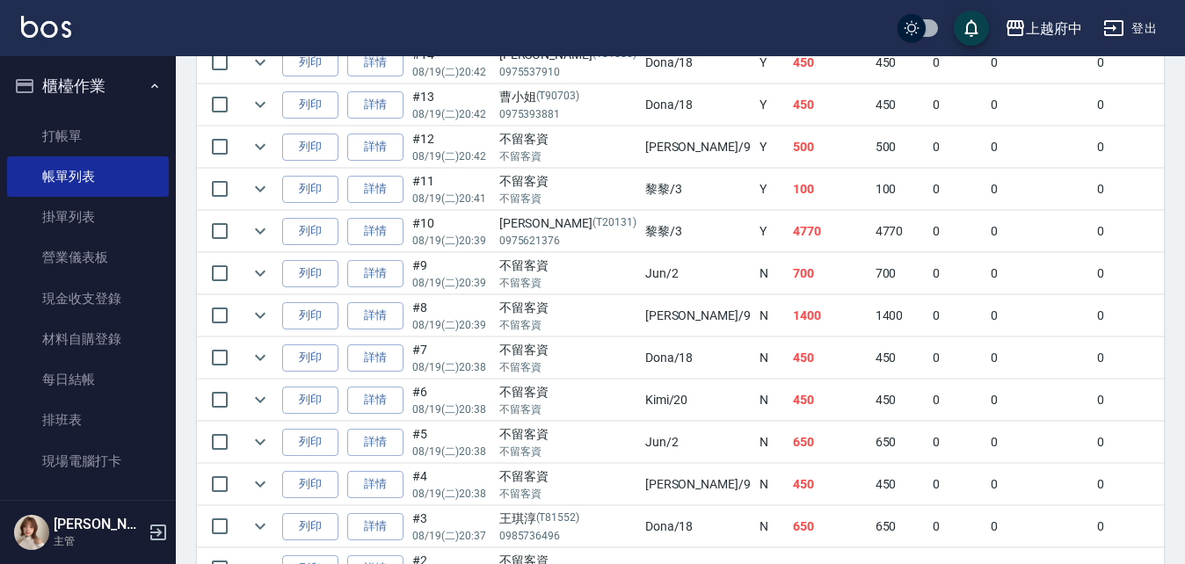
scroll to position [812, 0]
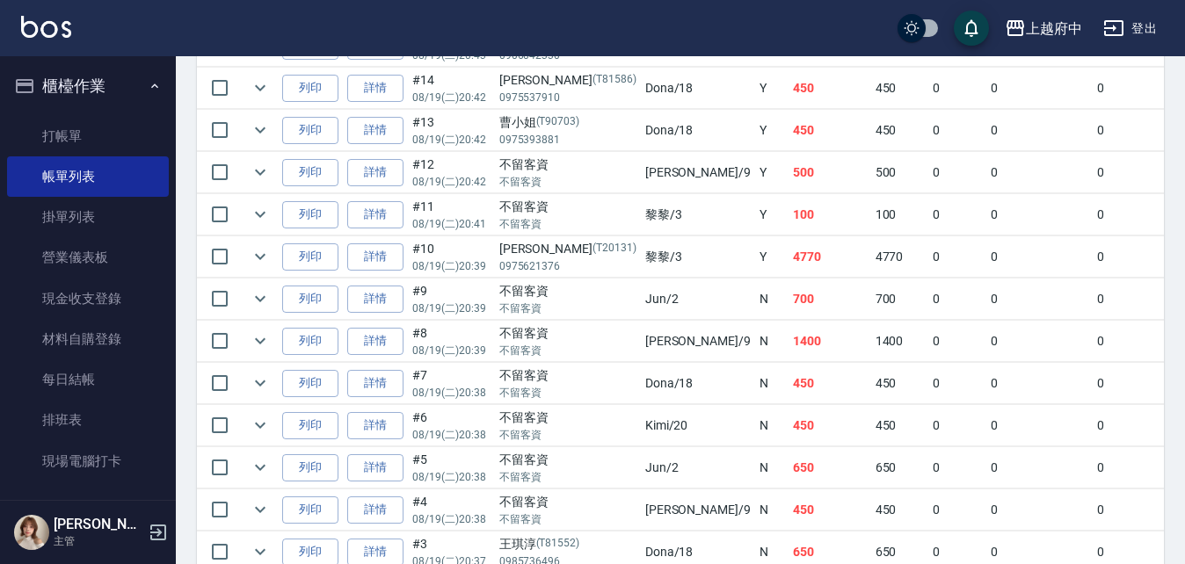
click at [789, 223] on td "100" at bounding box center [830, 214] width 83 height 41
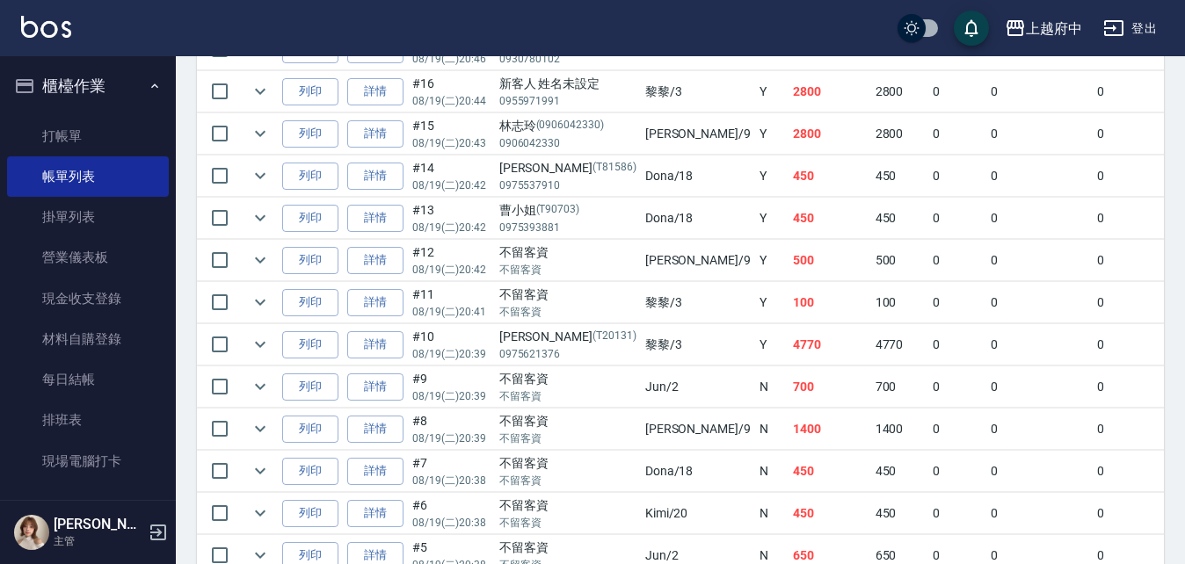
scroll to position [636, 0]
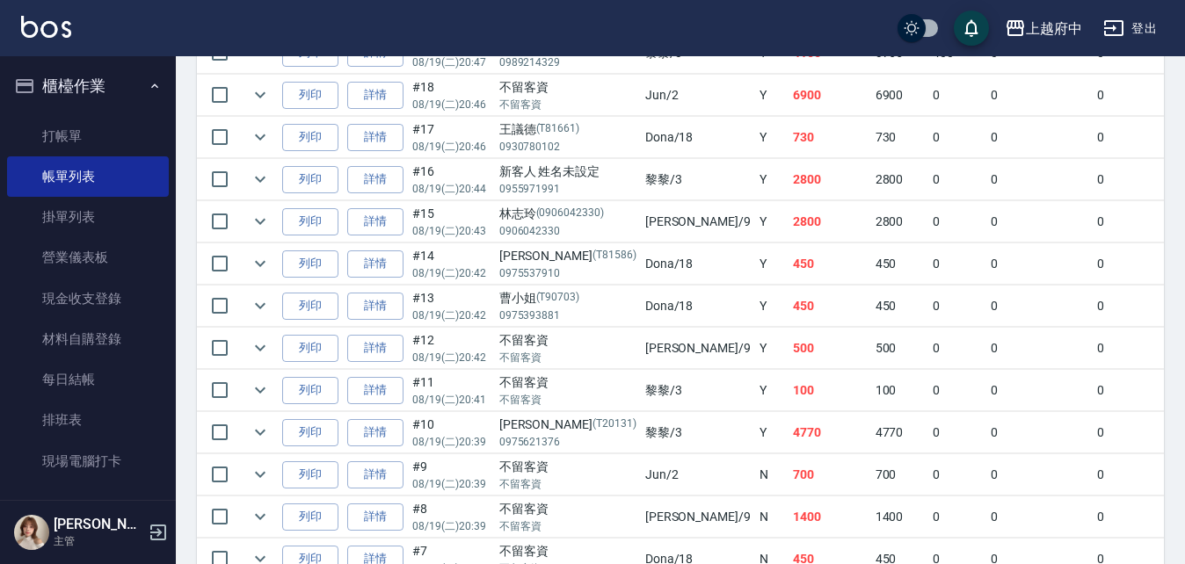
click at [789, 227] on td "2800" at bounding box center [830, 221] width 83 height 41
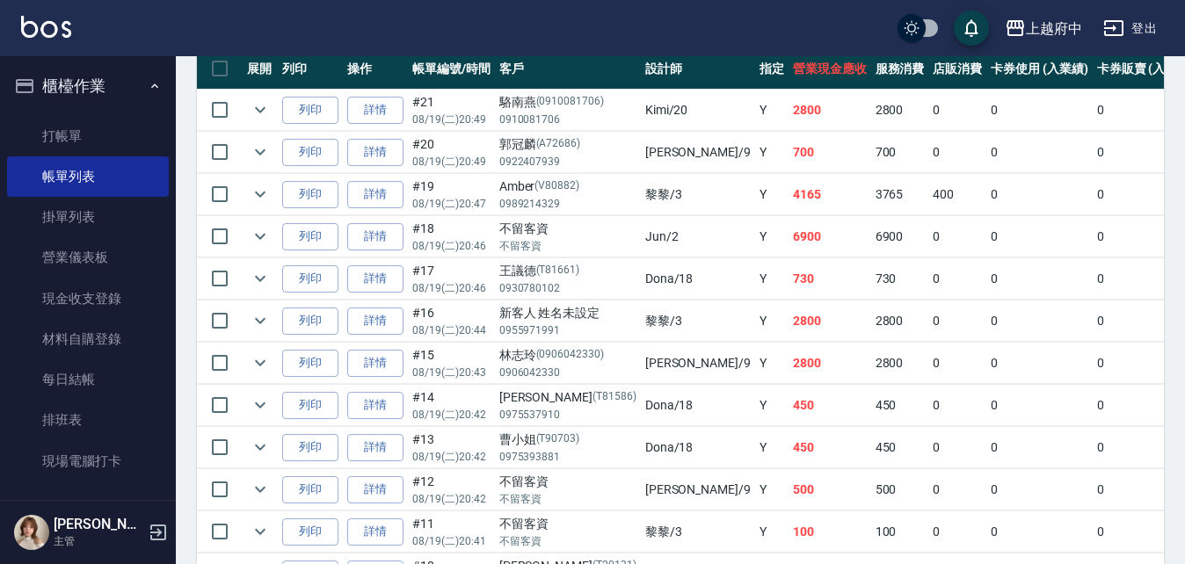
scroll to position [461, 0]
